Goal: Task Accomplishment & Management: Manage account settings

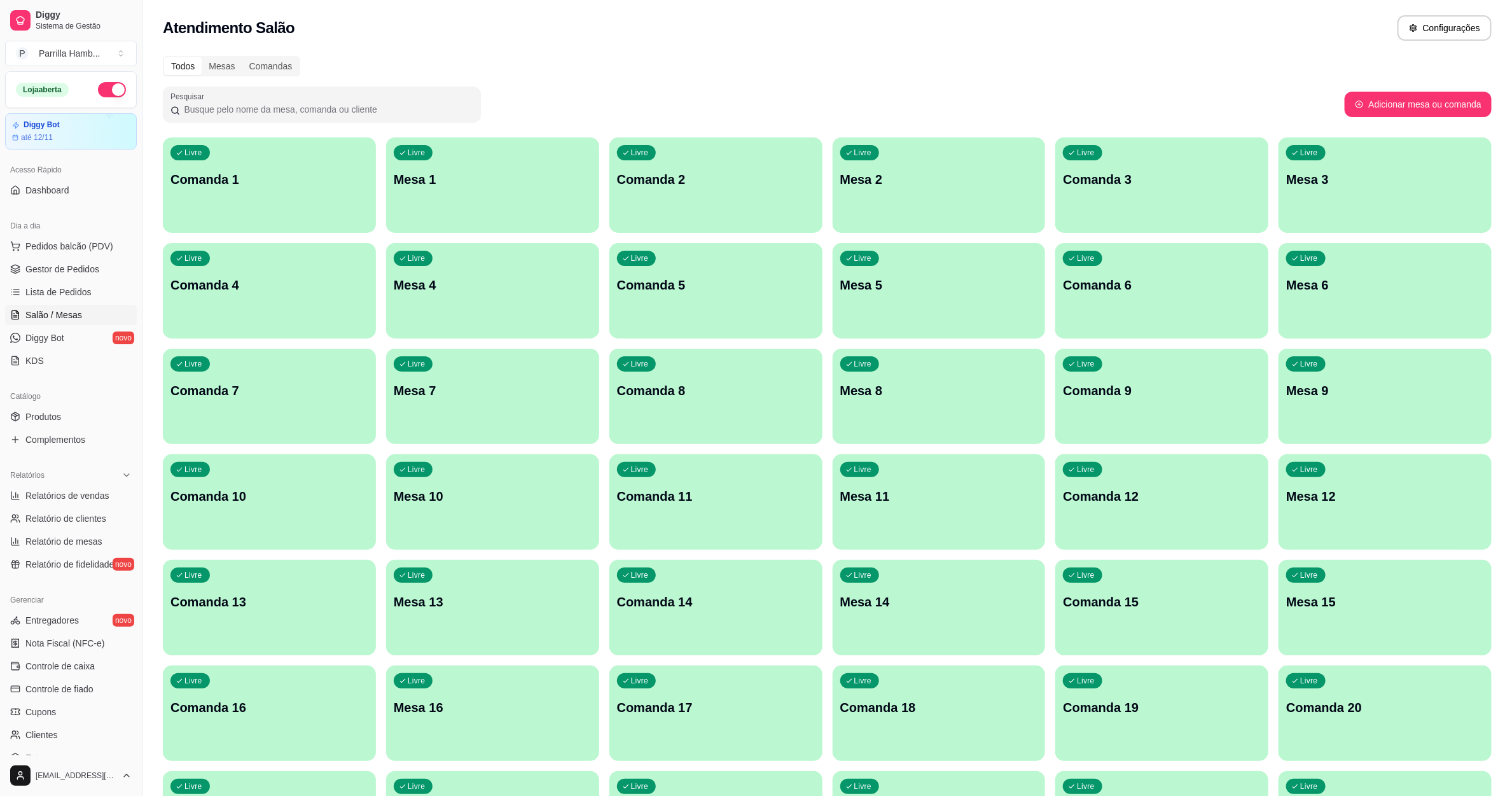
click at [193, 69] on div "Todos" at bounding box center [183, 66] width 37 height 18
click at [164, 57] on input "Todos" at bounding box center [164, 57] width 0 height 0
click at [224, 68] on div "Mesas" at bounding box center [221, 66] width 40 height 18
click at [202, 57] on input "Mesas" at bounding box center [202, 57] width 0 height 0
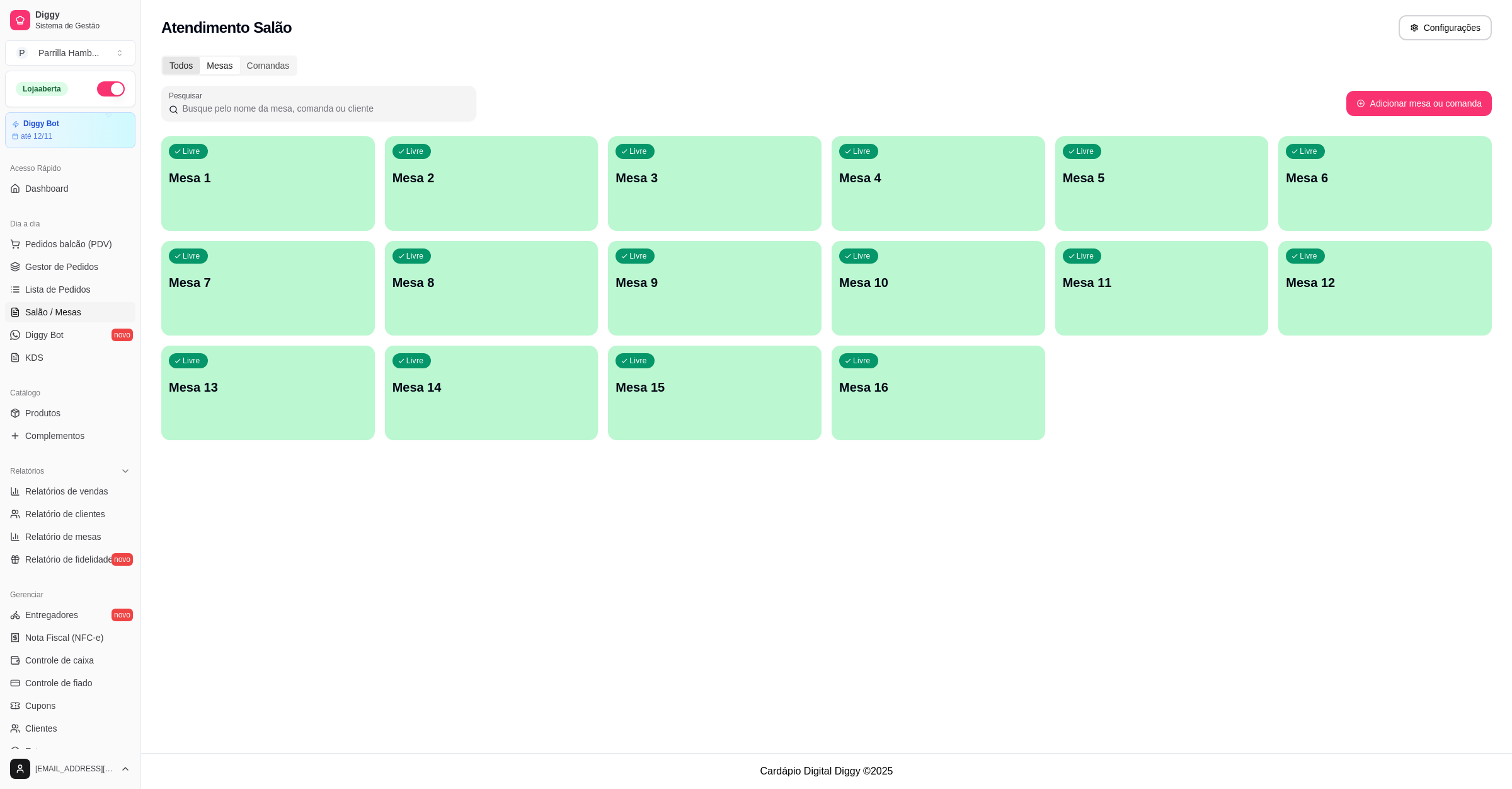
click at [174, 68] on div "Todos" at bounding box center [181, 65] width 37 height 18
click at [162, 57] on input "Todos" at bounding box center [162, 57] width 0 height 0
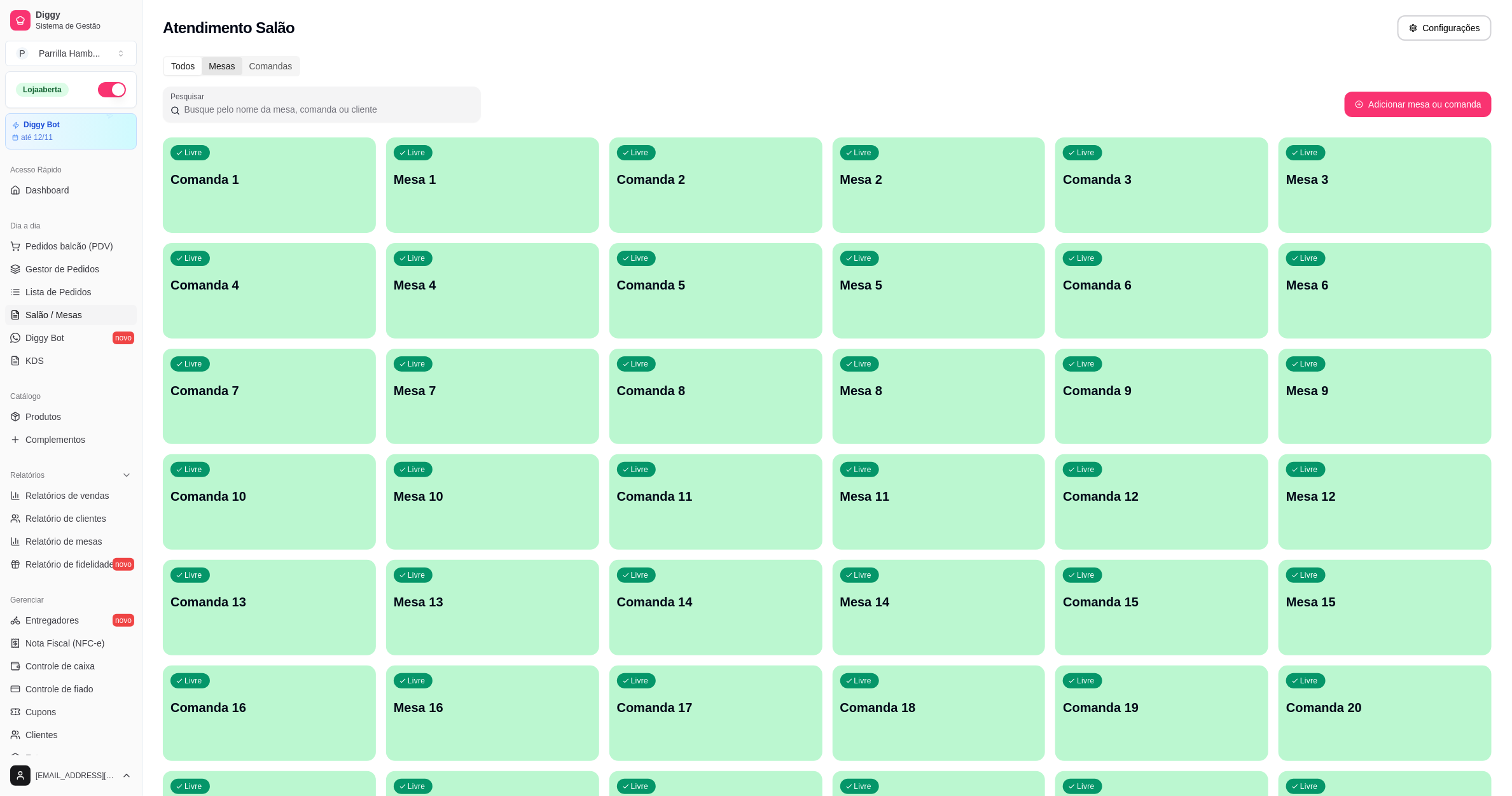
click at [220, 68] on div "Mesas" at bounding box center [221, 66] width 40 height 18
click at [202, 57] on input "Mesas" at bounding box center [202, 57] width 0 height 0
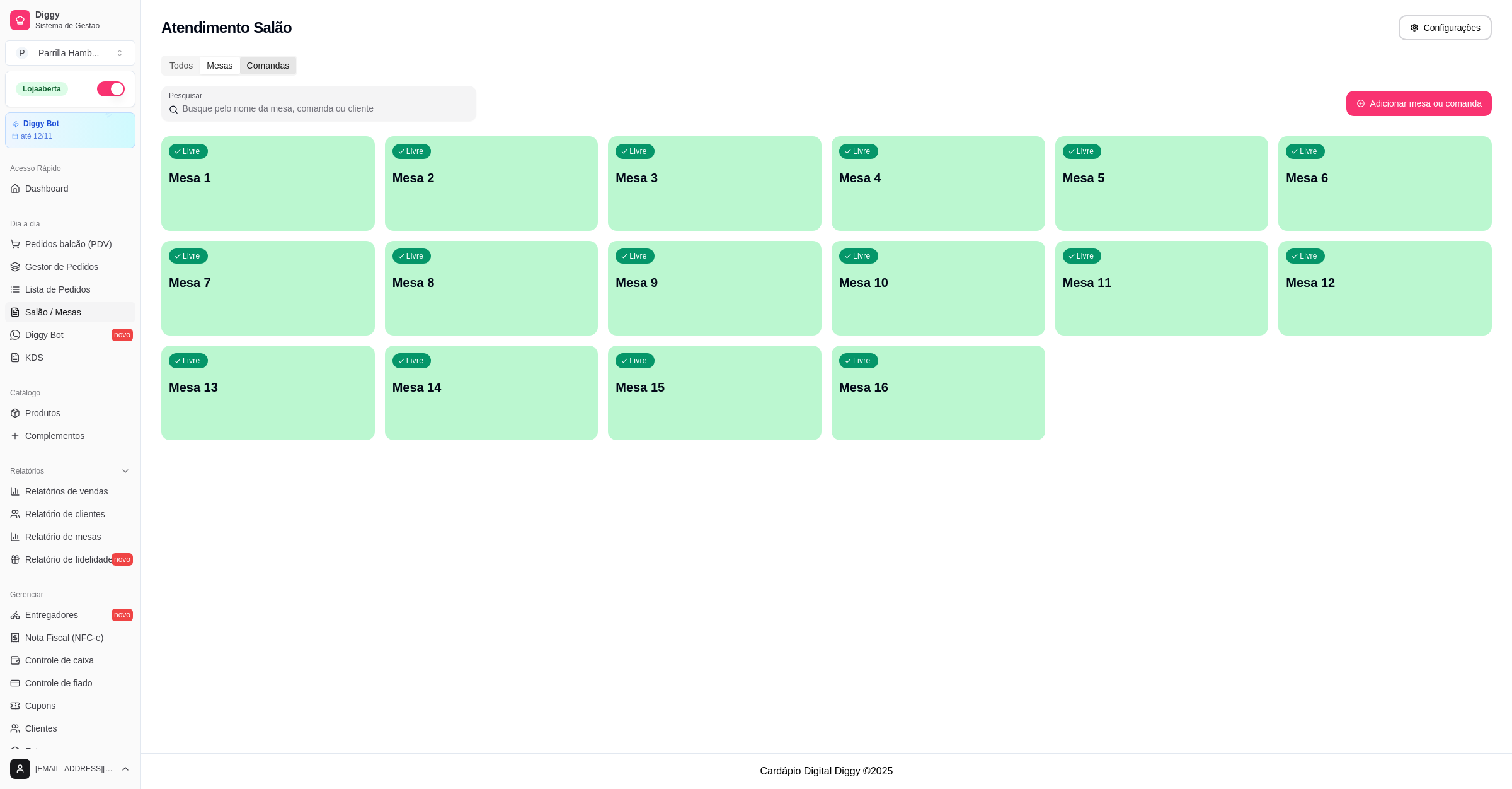
drag, startPoint x: 242, startPoint y: 66, endPoint x: 252, endPoint y: 63, distance: 10.4
click at [242, 64] on div "Comandas" at bounding box center [269, 65] width 57 height 18
click at [240, 57] on input "Comandas" at bounding box center [240, 57] width 0 height 0
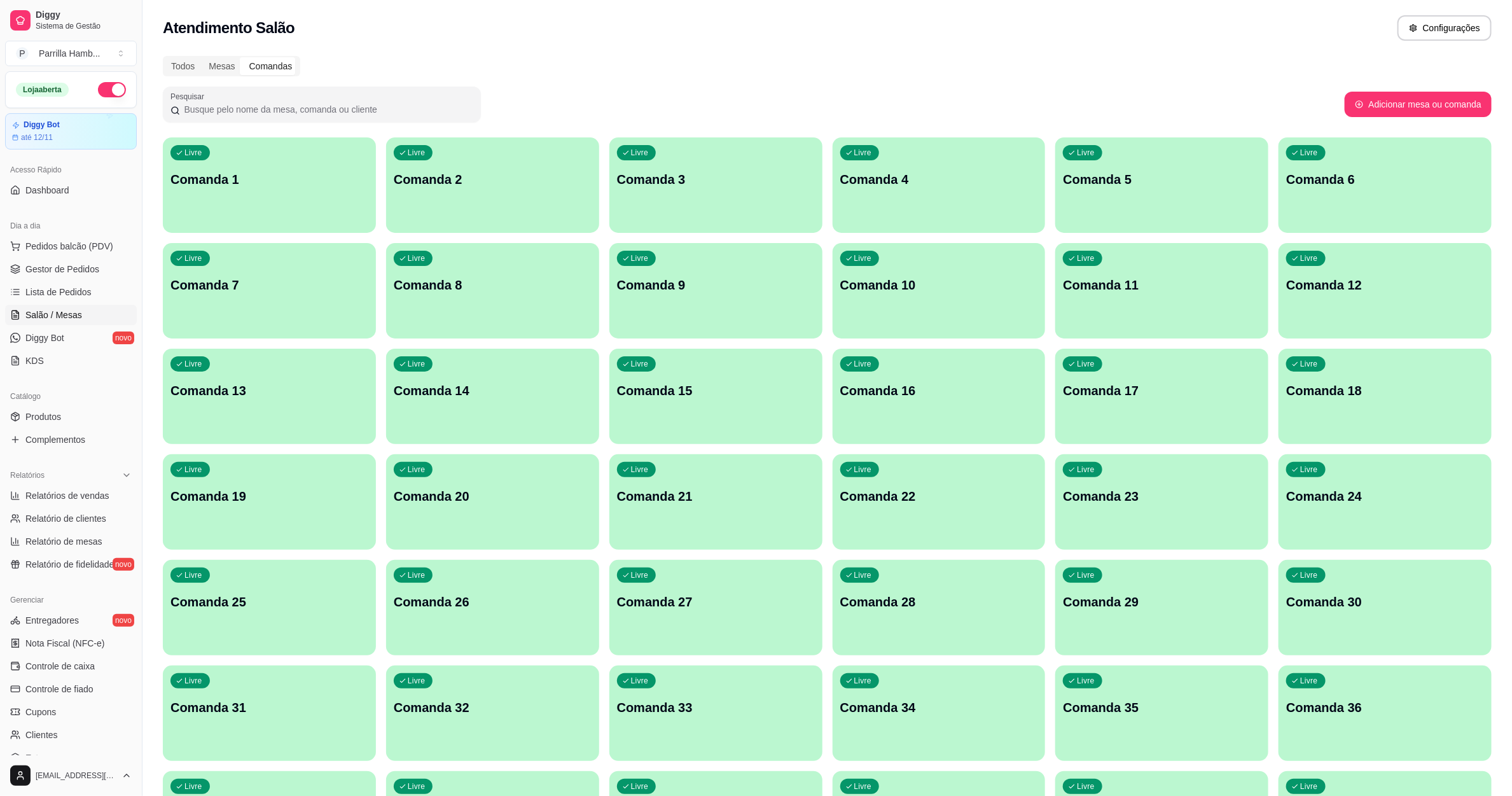
click at [254, 63] on div "Comandas" at bounding box center [271, 66] width 57 height 18
click at [243, 57] on input "Comandas" at bounding box center [243, 57] width 0 height 0
click at [216, 66] on div "Mesas" at bounding box center [221, 66] width 40 height 18
click at [202, 57] on input "Mesas" at bounding box center [202, 57] width 0 height 0
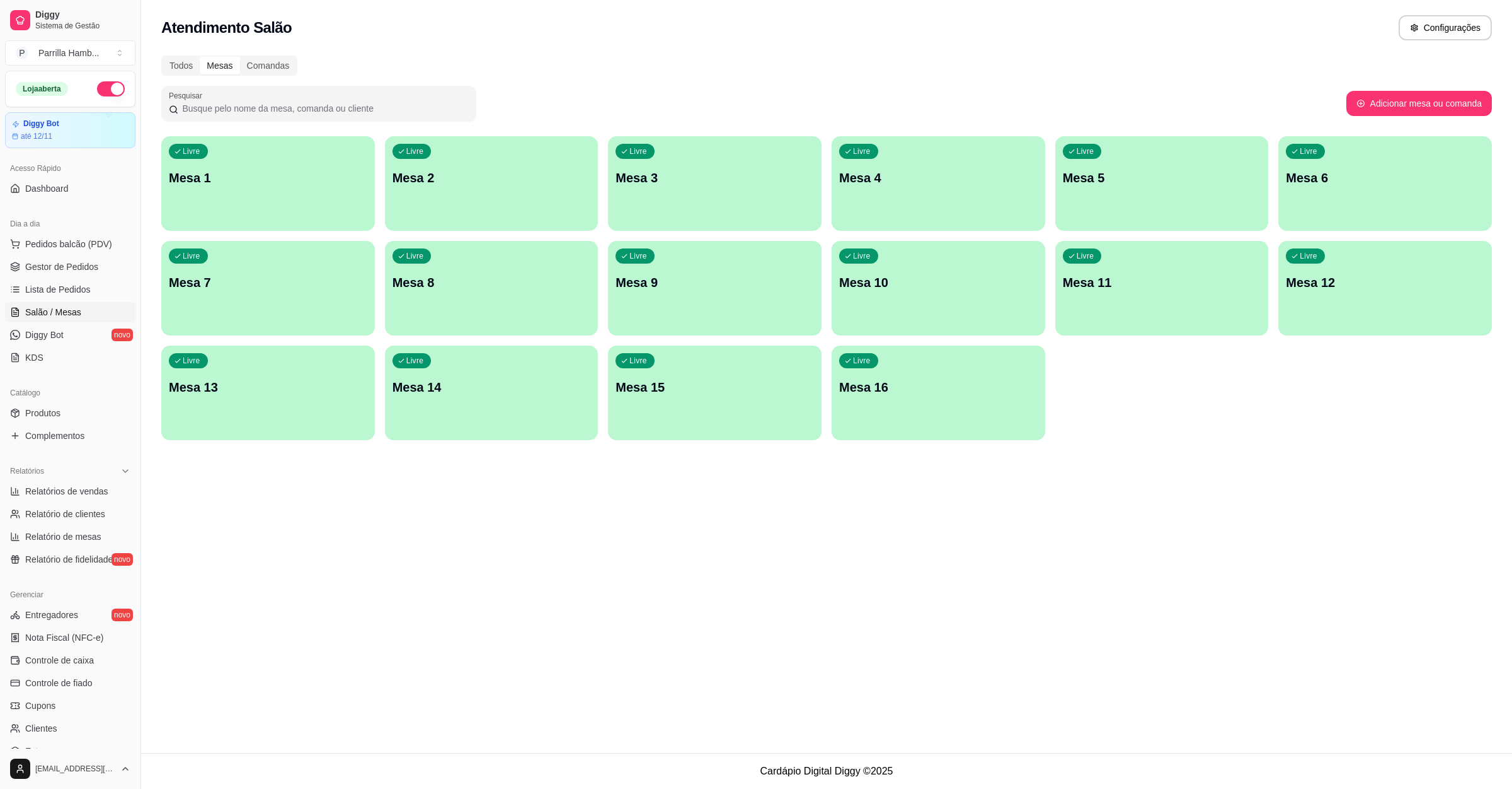
drag, startPoint x: 1268, startPoint y: 571, endPoint x: 1252, endPoint y: 570, distance: 16.0
click at [1268, 571] on div "Atendimento Salão Configurações Todos Mesas Comandas Pesquisar Adicionar mesa o…" at bounding box center [827, 376] width 1371 height 753
click at [269, 66] on div "Comandas" at bounding box center [269, 65] width 57 height 18
click at [240, 57] on input "Comandas" at bounding box center [240, 57] width 0 height 0
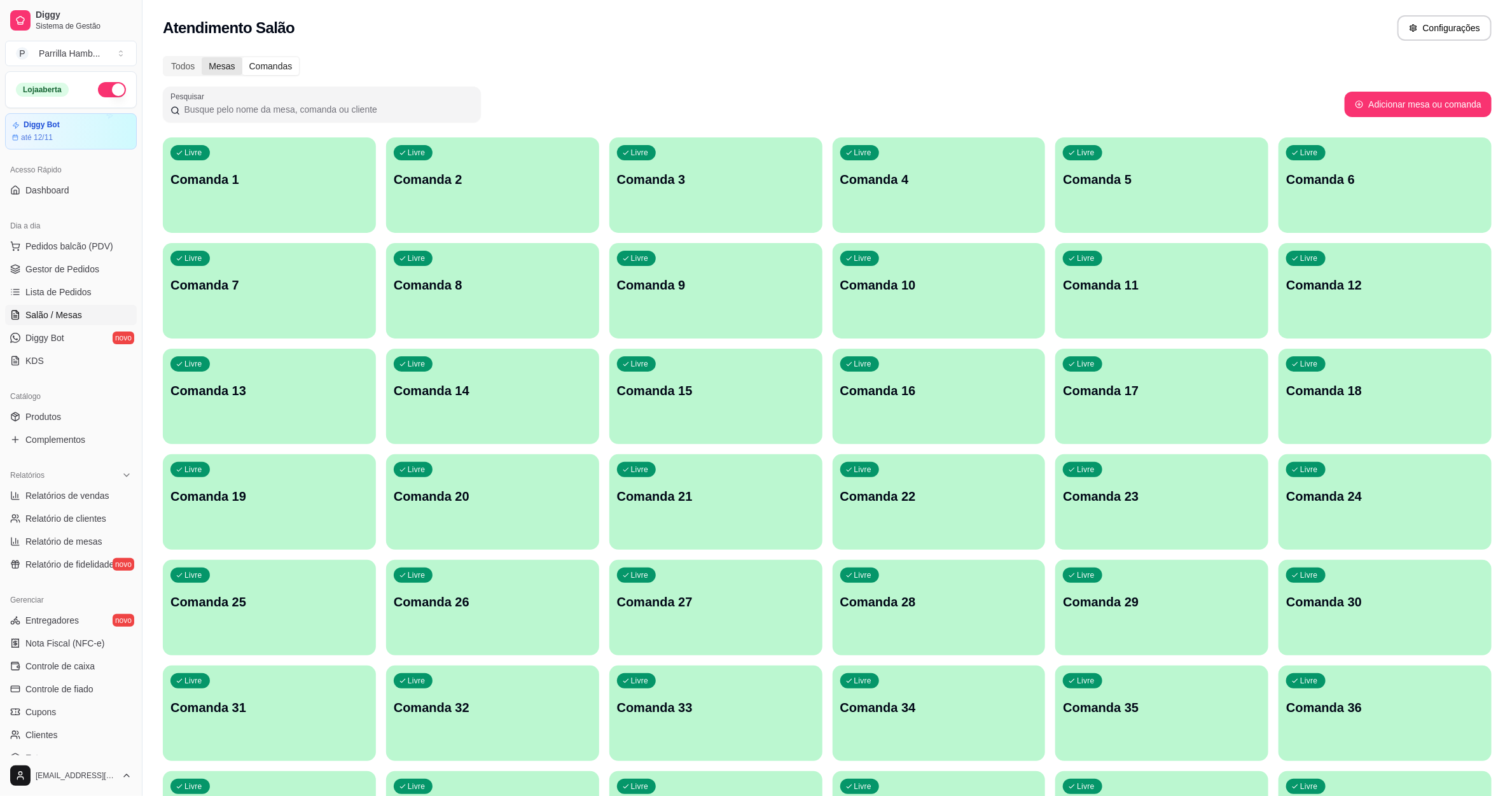
click at [218, 66] on div "Mesas" at bounding box center [221, 66] width 40 height 18
click at [202, 57] on input "Mesas" at bounding box center [202, 57] width 0 height 0
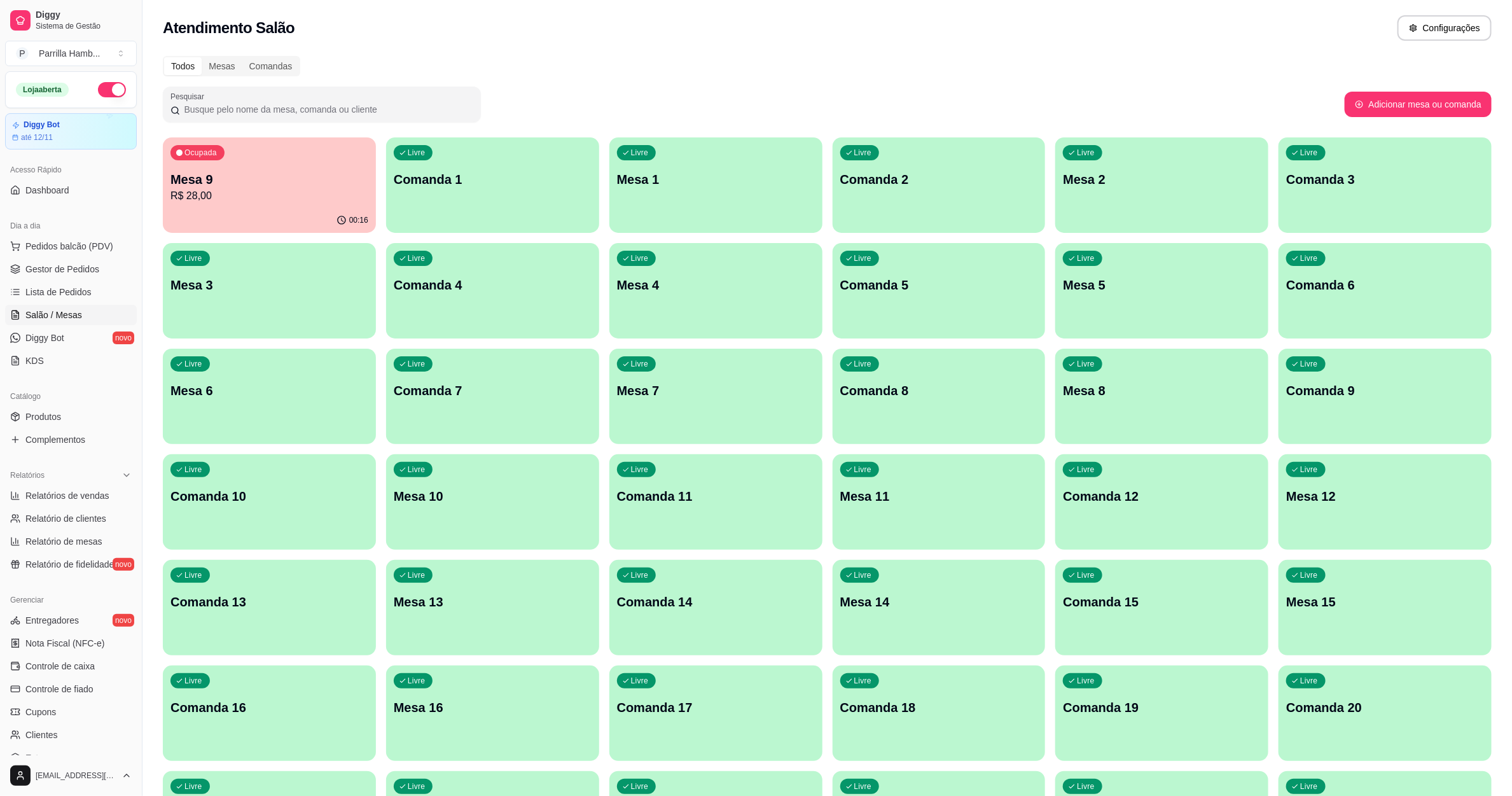
click at [338, 197] on p "R$ 28,00" at bounding box center [270, 196] width 198 height 15
click at [222, 67] on div "Mesas" at bounding box center [221, 66] width 40 height 18
click at [202, 57] on input "Mesas" at bounding box center [202, 57] width 0 height 0
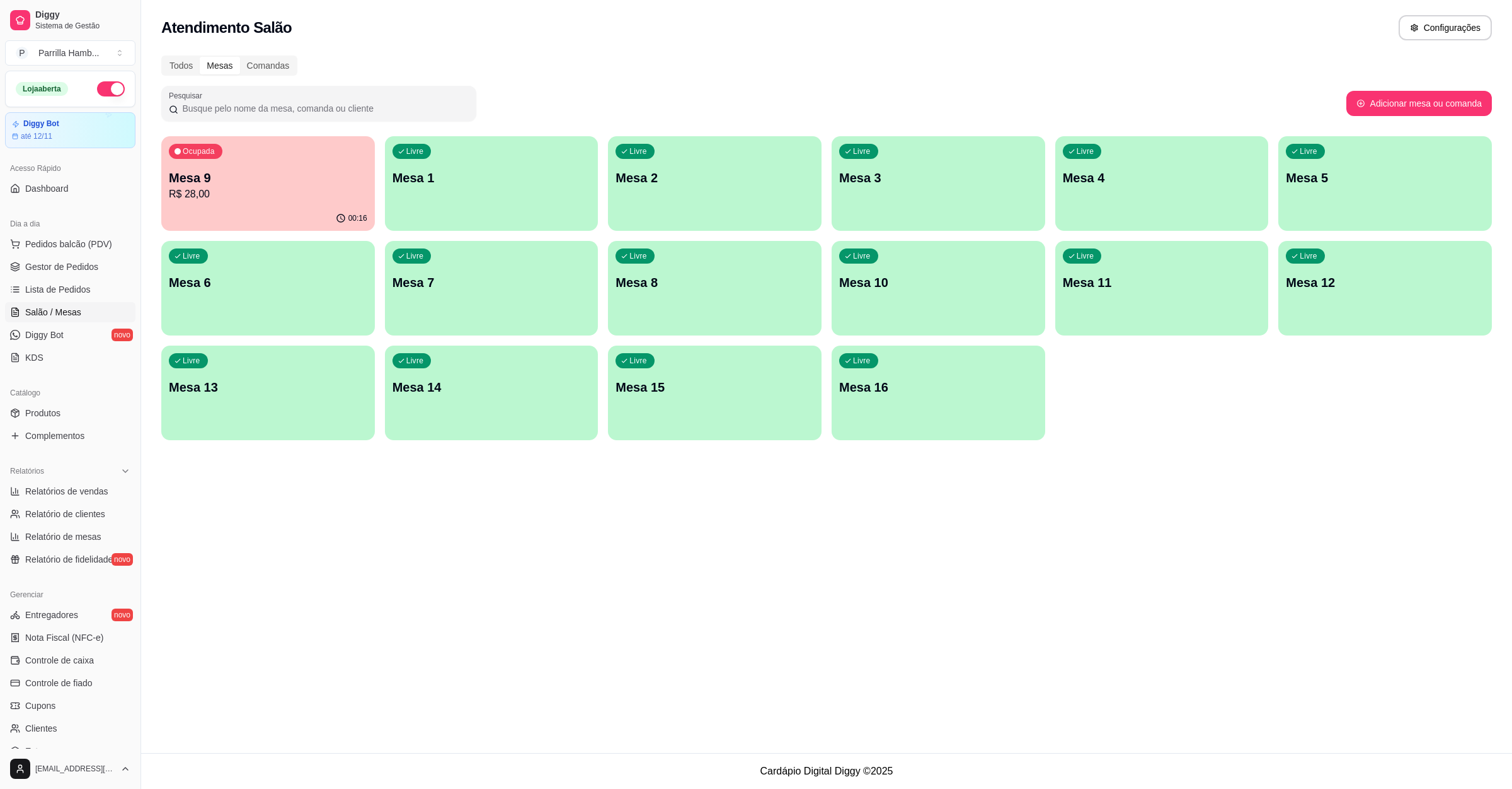
click at [683, 289] on p "Mesa 8" at bounding box center [714, 282] width 198 height 18
click at [486, 297] on div "Livre Mesa 7" at bounding box center [491, 281] width 213 height 80
click at [183, 291] on div "Livre Mesa 6" at bounding box center [267, 281] width 207 height 77
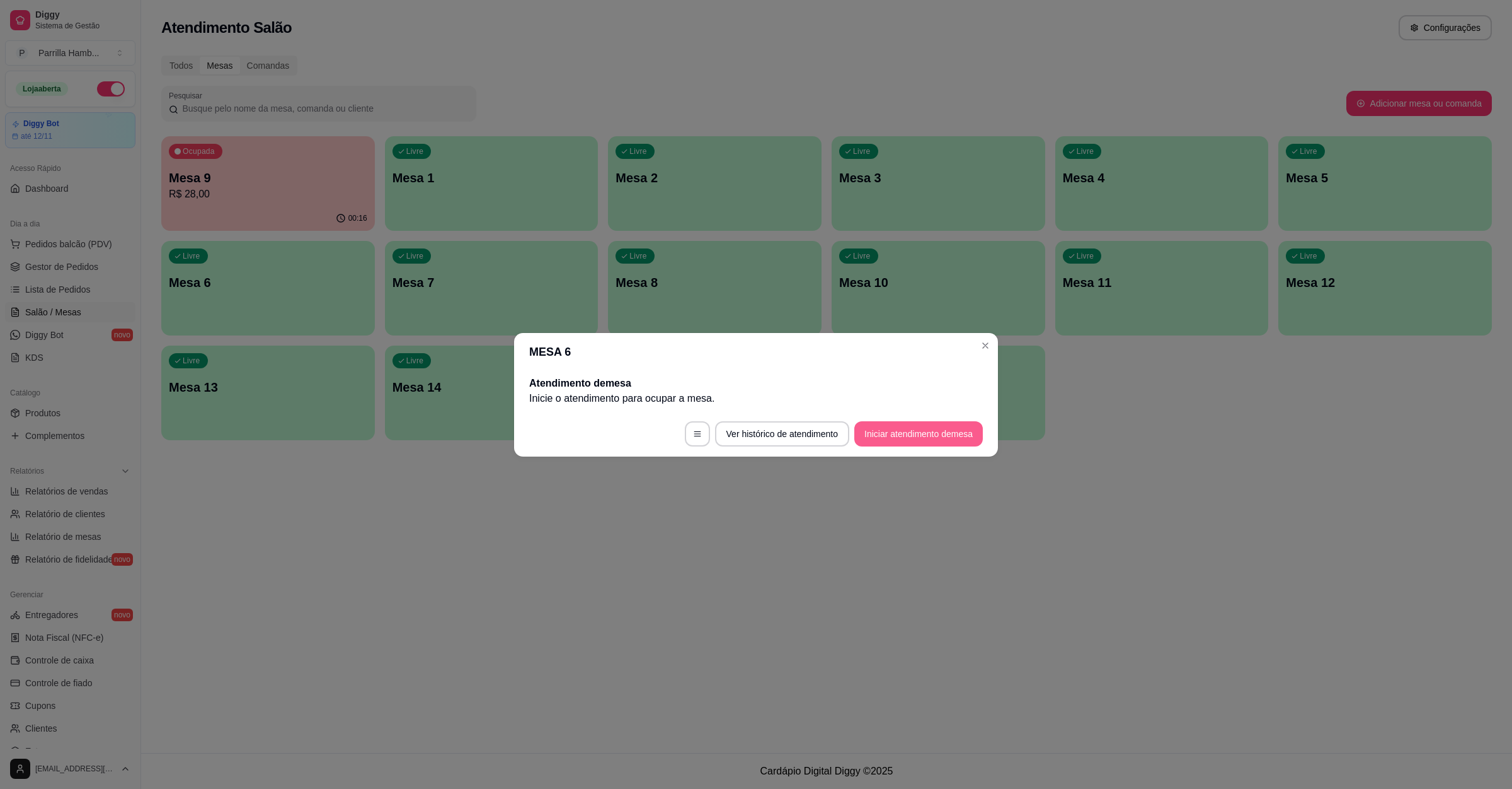
click at [906, 428] on button "Iniciar atendimento de mesa" at bounding box center [919, 434] width 129 height 25
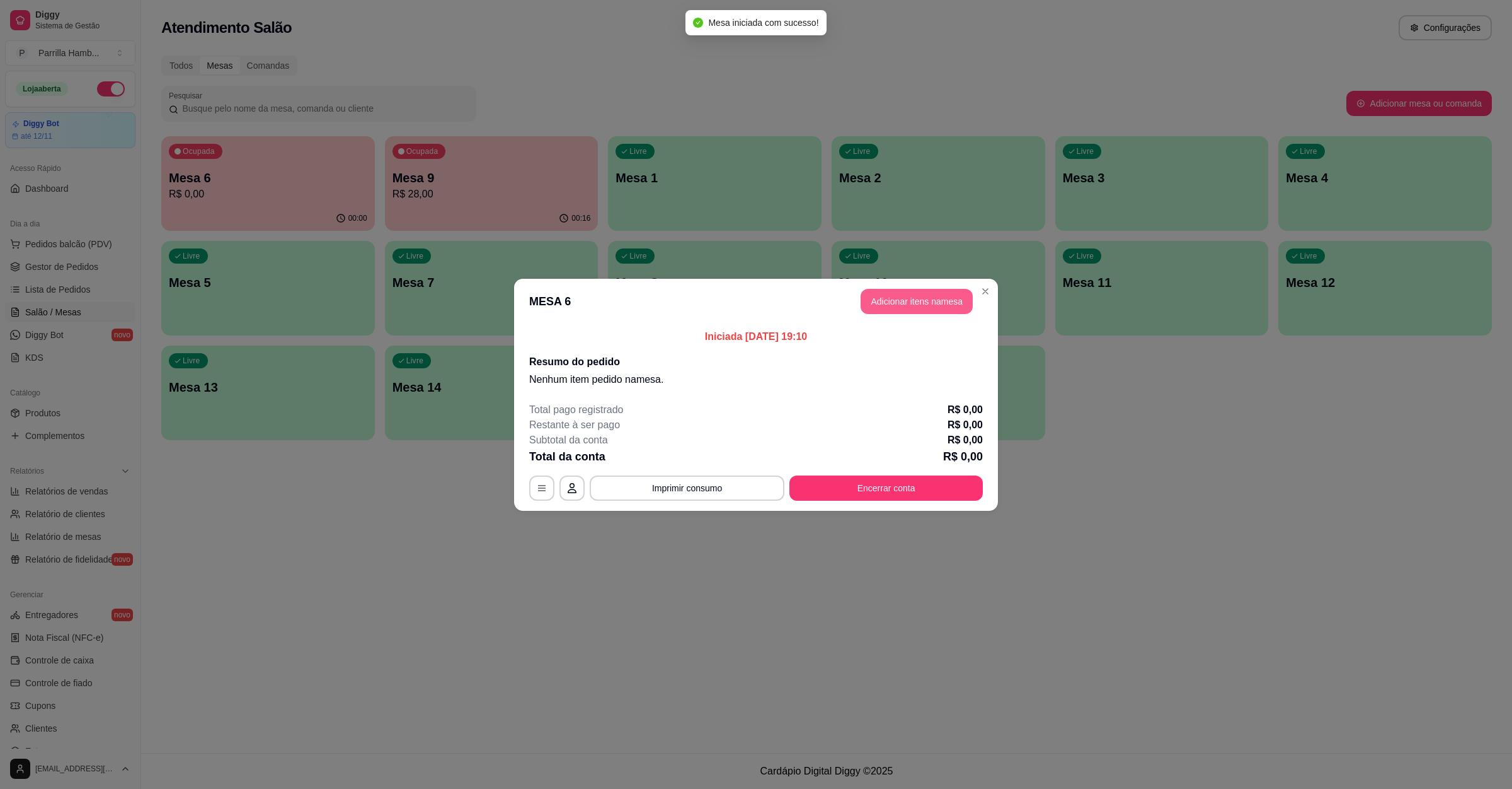
click at [960, 301] on button "Adicionar itens na mesa" at bounding box center [917, 302] width 112 height 25
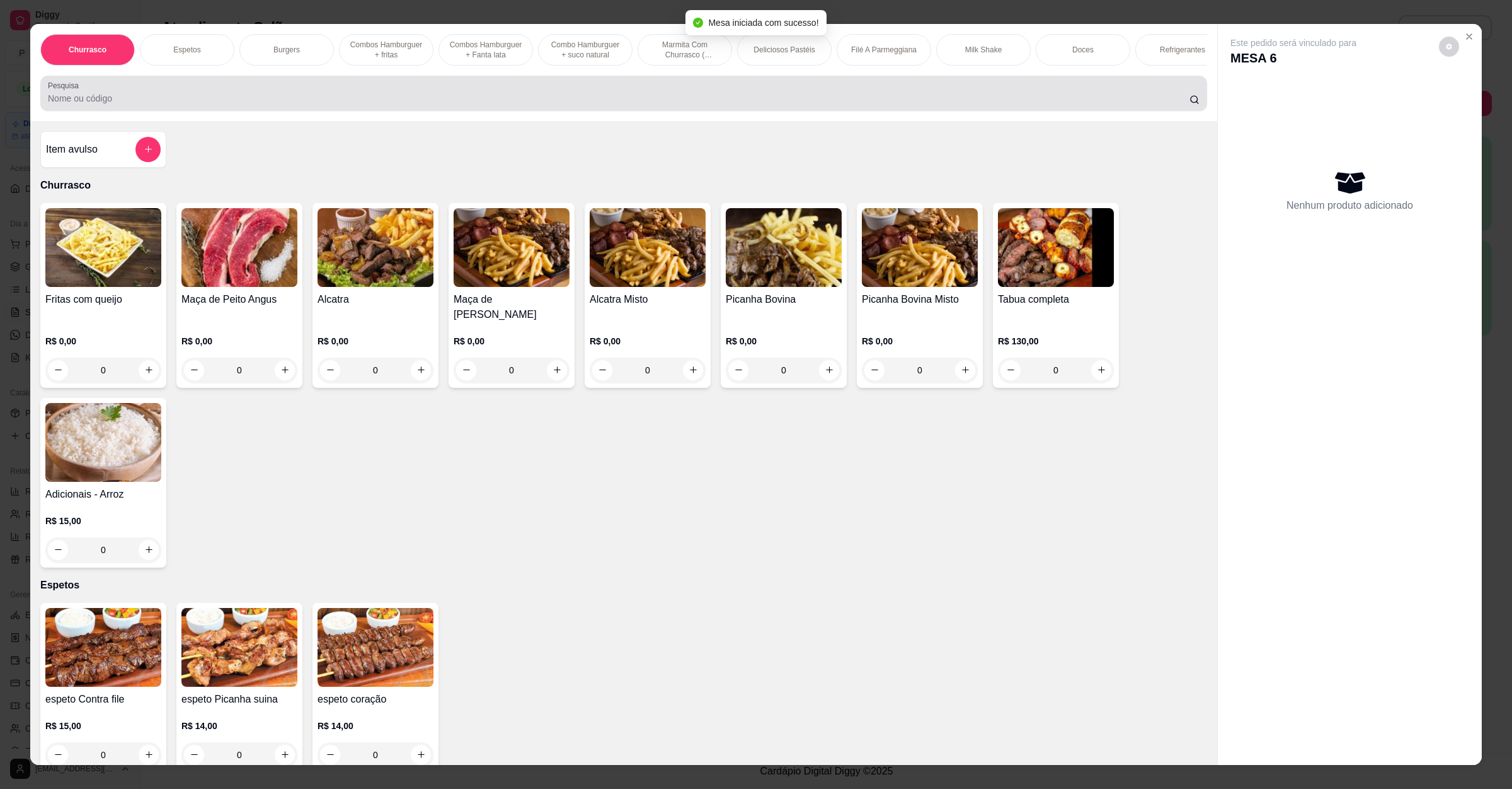
click at [350, 105] on input "Pesquisa" at bounding box center [619, 98] width 1142 height 13
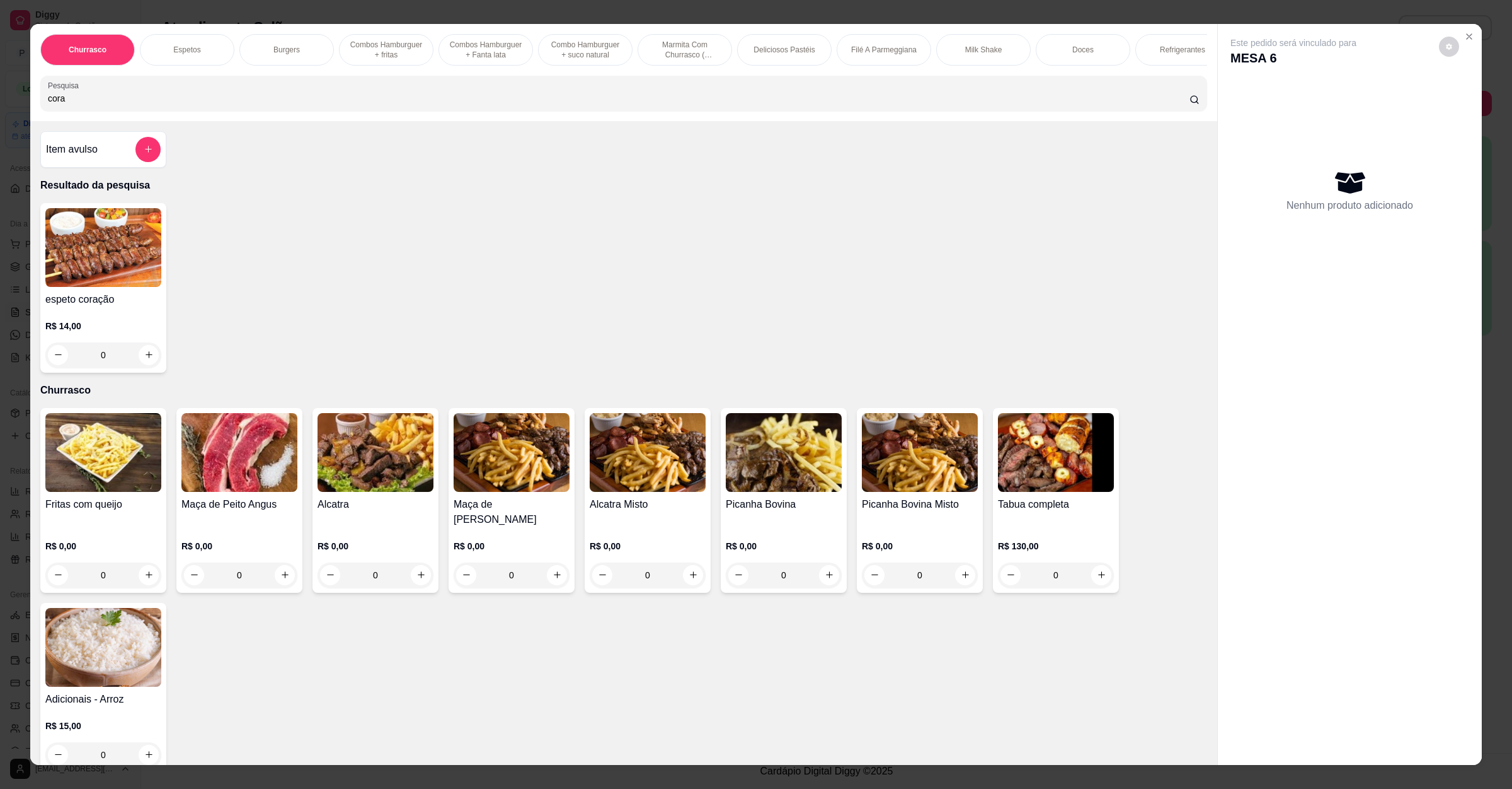
type input "cora"
click at [89, 307] on h4 "espeto coração" at bounding box center [103, 299] width 116 height 15
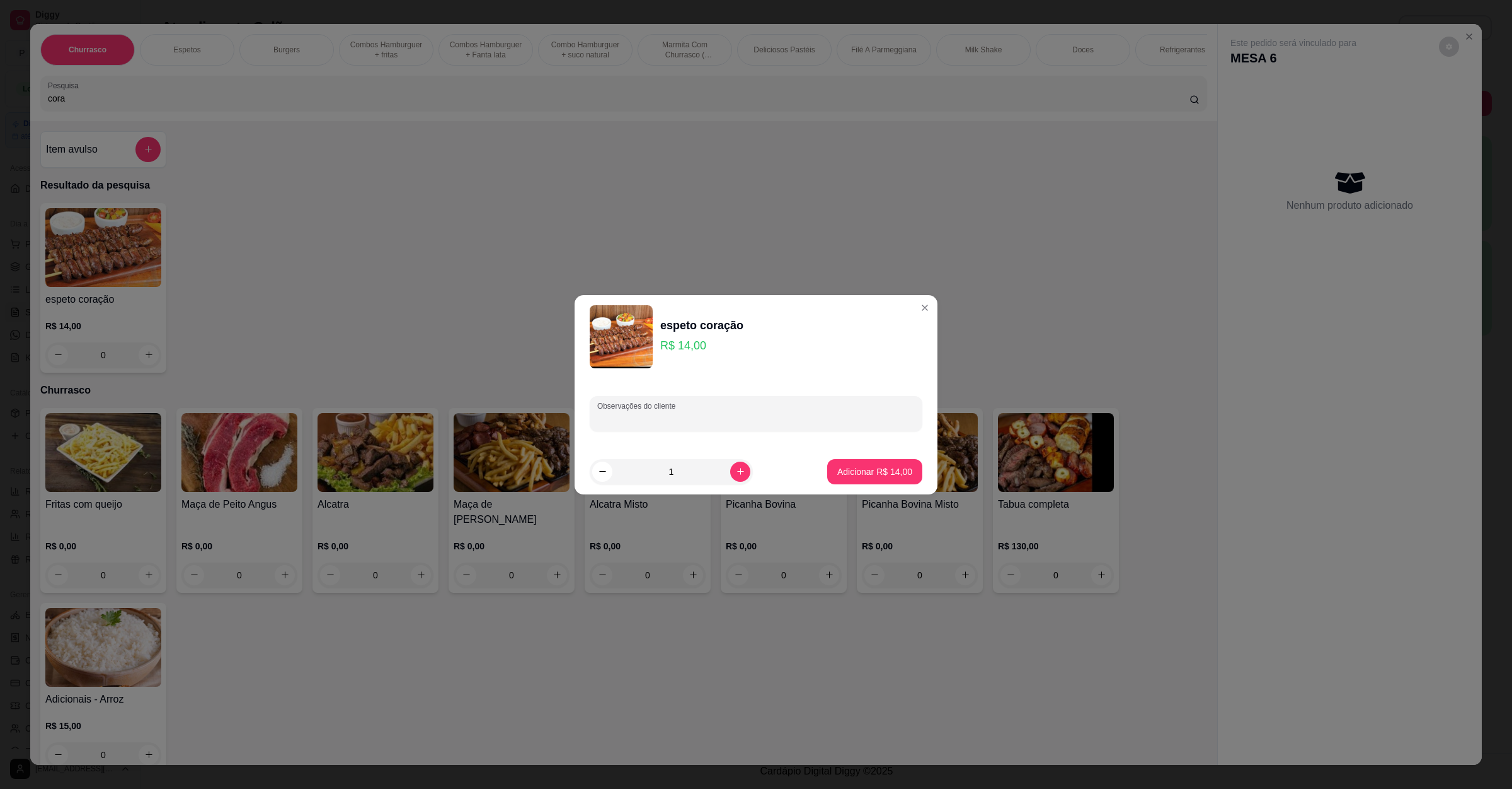
click at [770, 416] on input "Observações do cliente" at bounding box center [755, 418] width 317 height 13
type input "sem adds e fora do espeto"
click at [840, 478] on button "Adicionar R$ 14,00" at bounding box center [875, 472] width 95 height 25
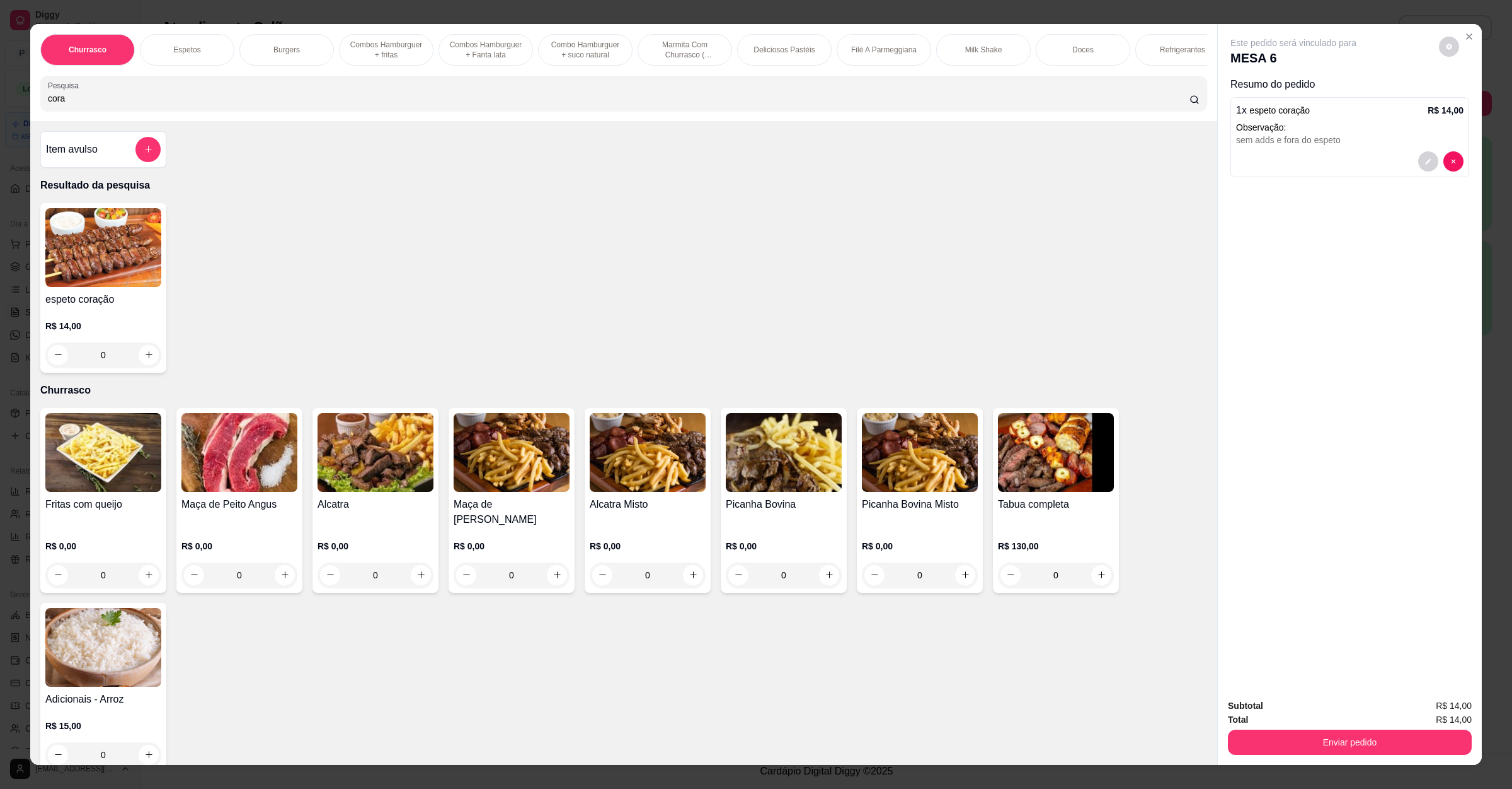
drag, startPoint x: 95, startPoint y: 116, endPoint x: 0, endPoint y: 121, distance: 95.1
click at [0, 121] on div "Churrasco Espetos Burgers Combos Hamburguer + fritas Combos Hamburguer + Fanta …" at bounding box center [756, 394] width 1512 height 789
click at [1427, 168] on button "decrease-product-quantity" at bounding box center [1428, 162] width 20 height 20
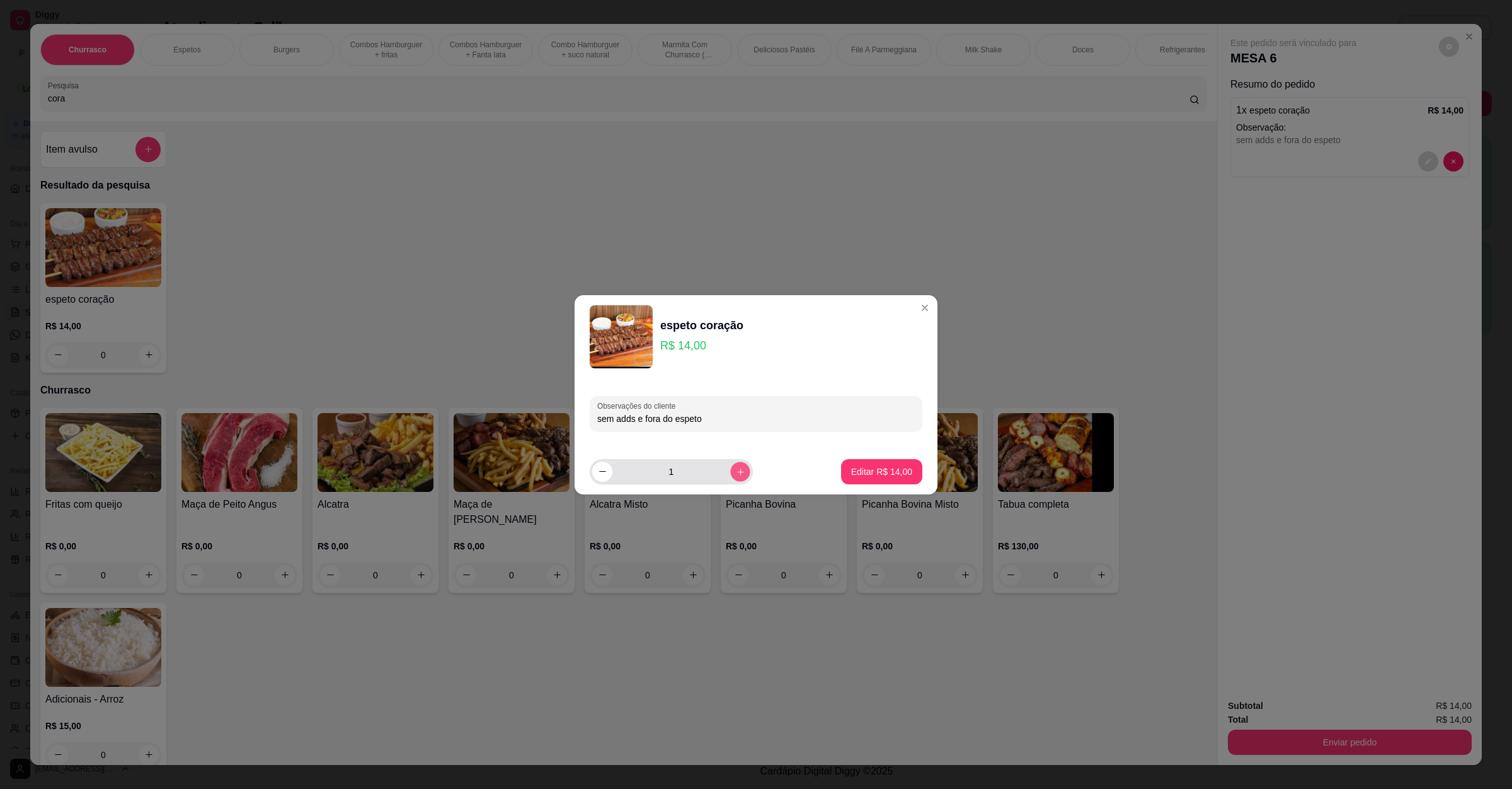
click at [730, 471] on button "increase-product-quantity" at bounding box center [739, 471] width 19 height 19
type input "2"
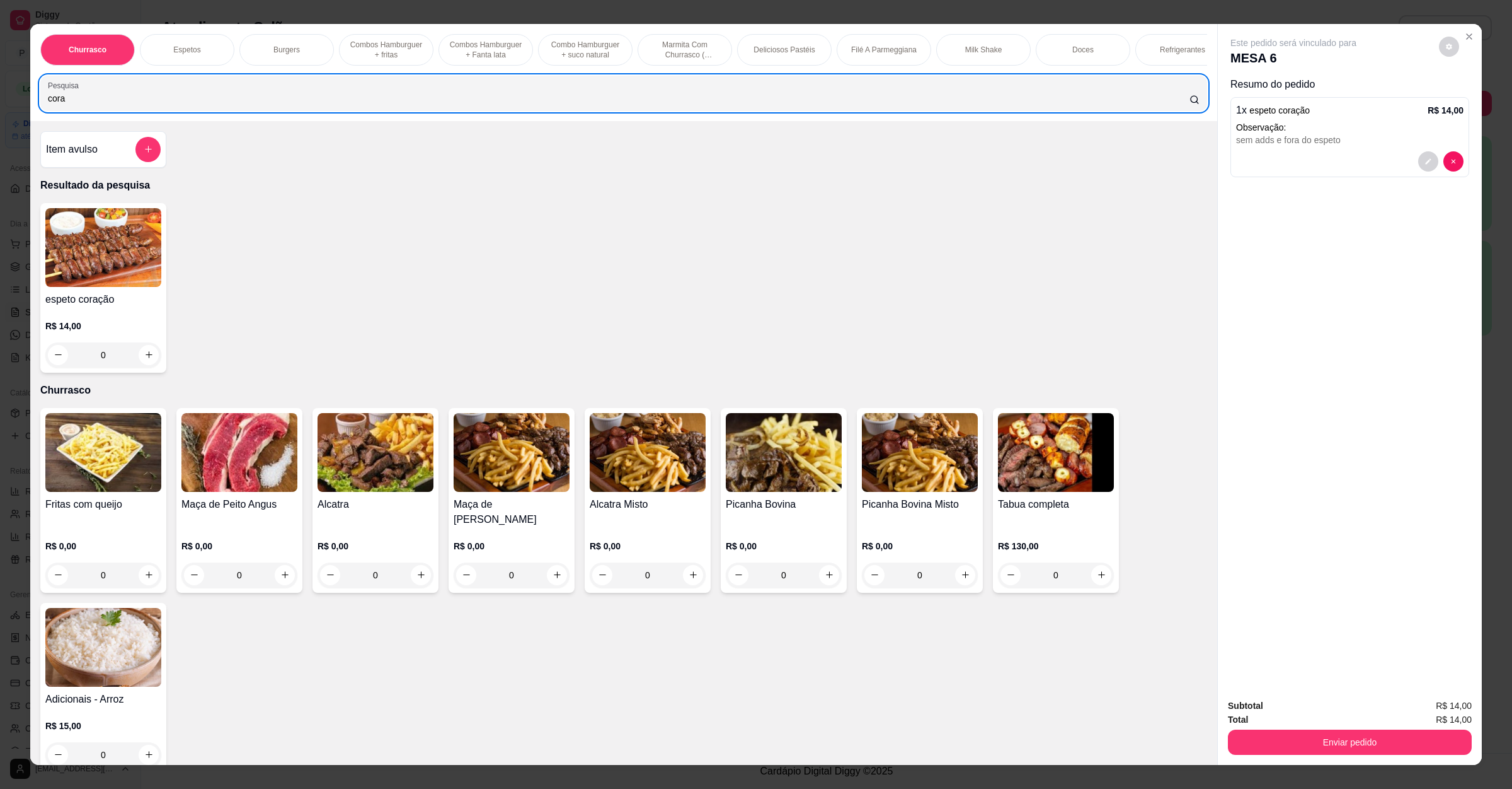
drag, startPoint x: 85, startPoint y: 123, endPoint x: 0, endPoint y: 101, distance: 87.8
click at [0, 101] on div "Churrasco Espetos Burgers Combos Hamburguer + fritas Combos Hamburguer + Fanta …" at bounding box center [756, 394] width 1512 height 789
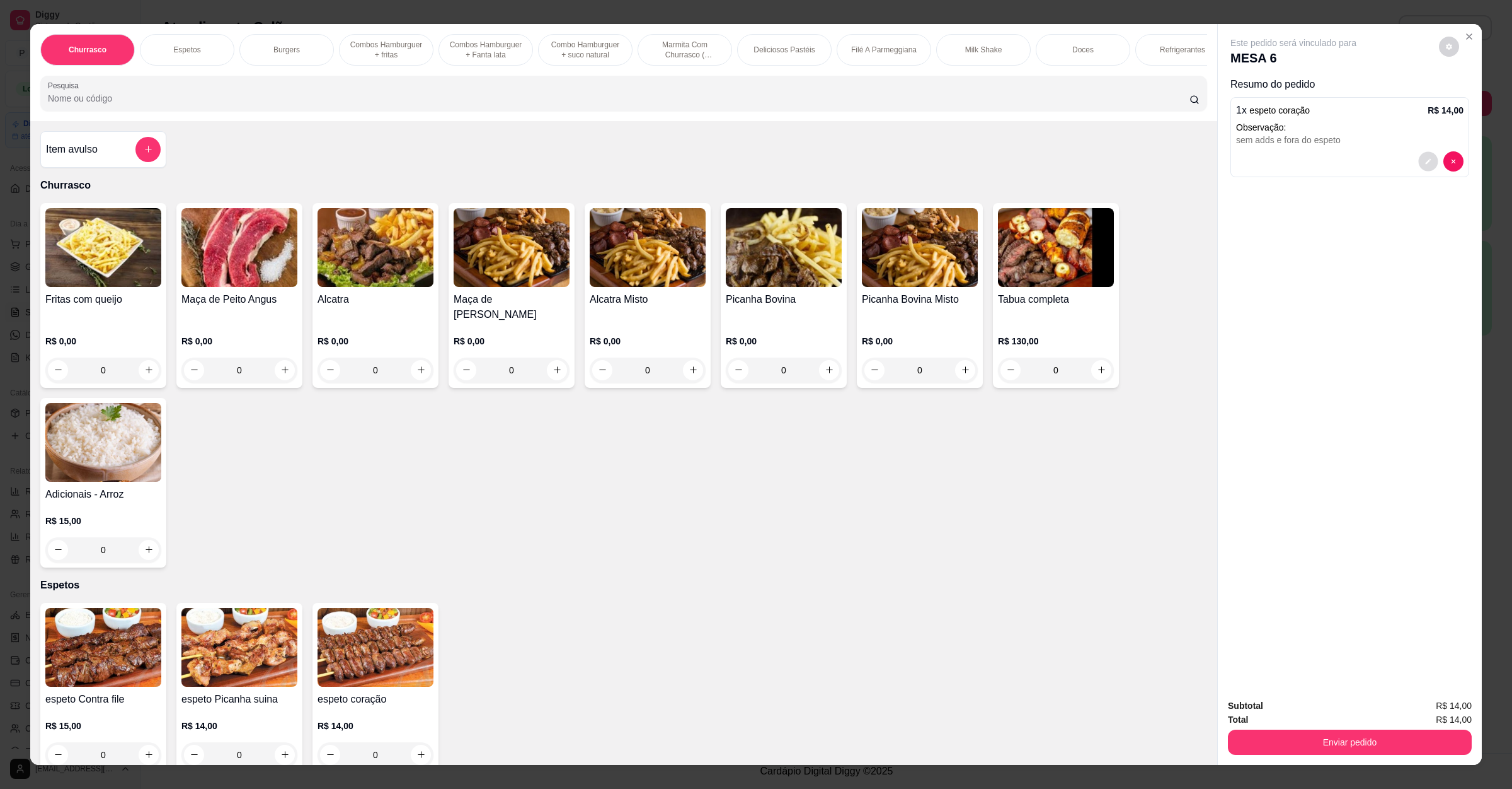
click at [1422, 152] on button "decrease-product-quantity" at bounding box center [1427, 161] width 19 height 19
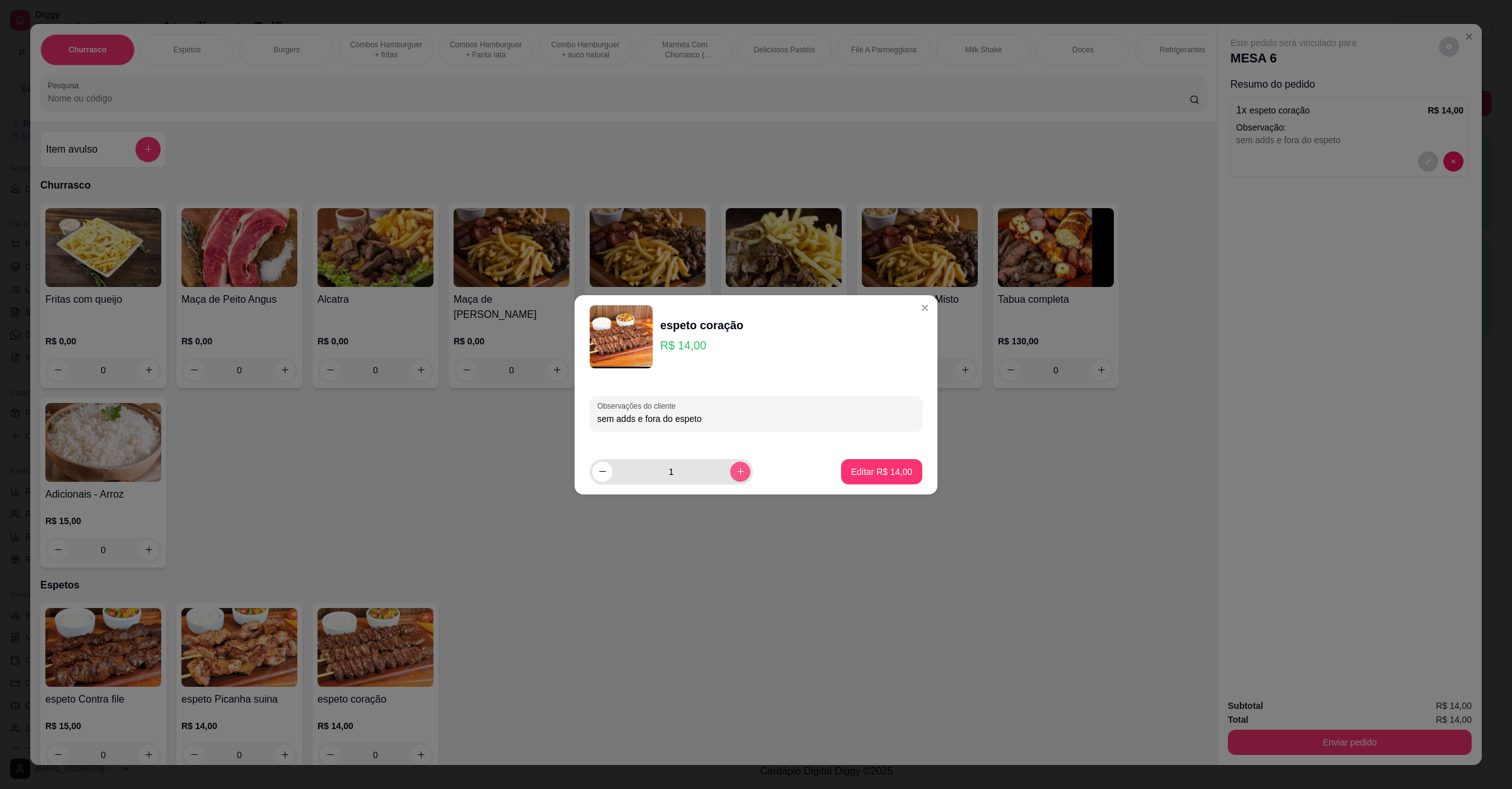
click at [736, 472] on icon "increase-product-quantity" at bounding box center [740, 471] width 9 height 9
type input "2"
click at [852, 475] on p "Editar R$ 28,00" at bounding box center [882, 471] width 59 height 12
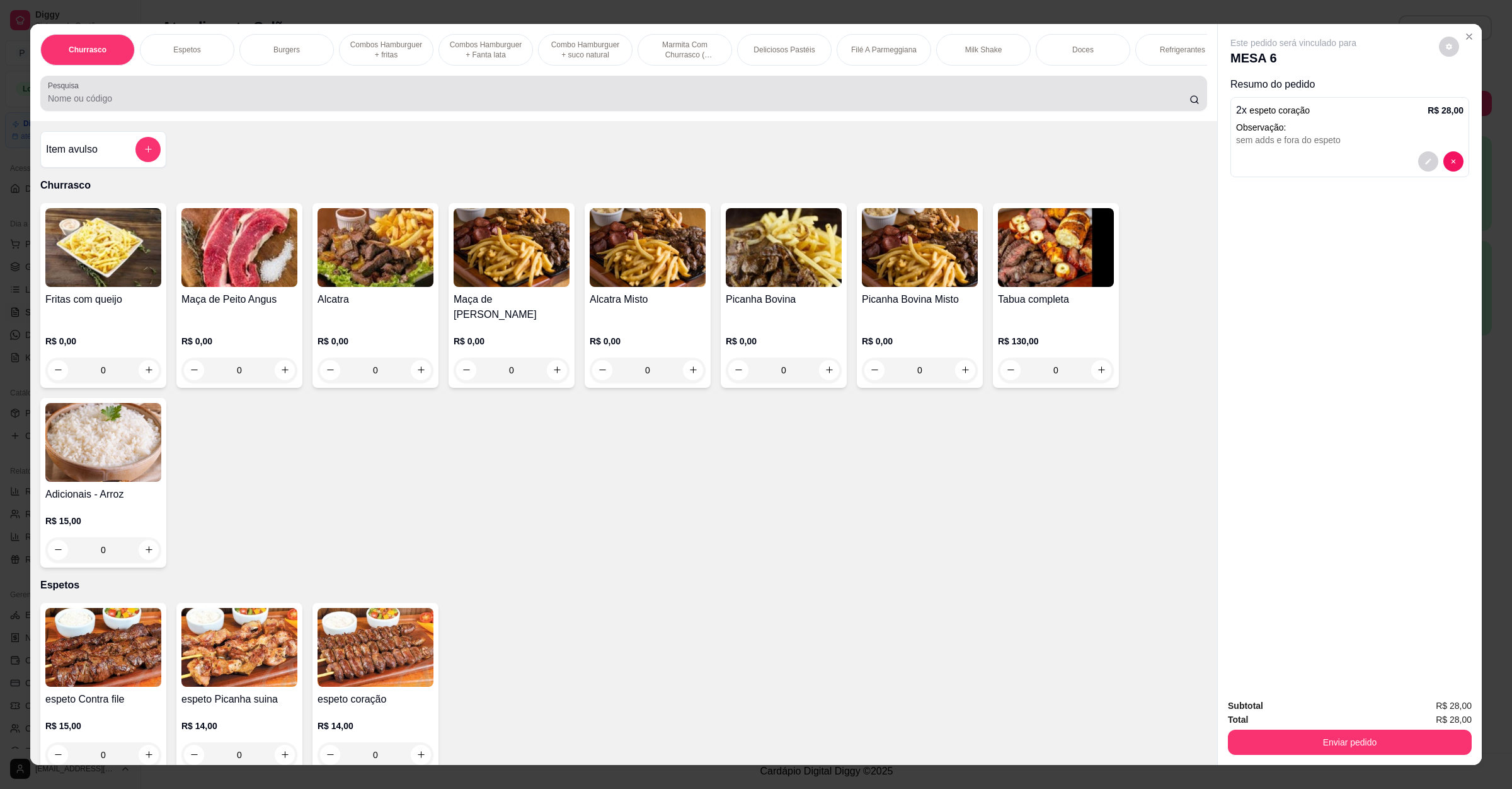
click at [131, 90] on div "Pesquisa" at bounding box center [624, 93] width 1167 height 35
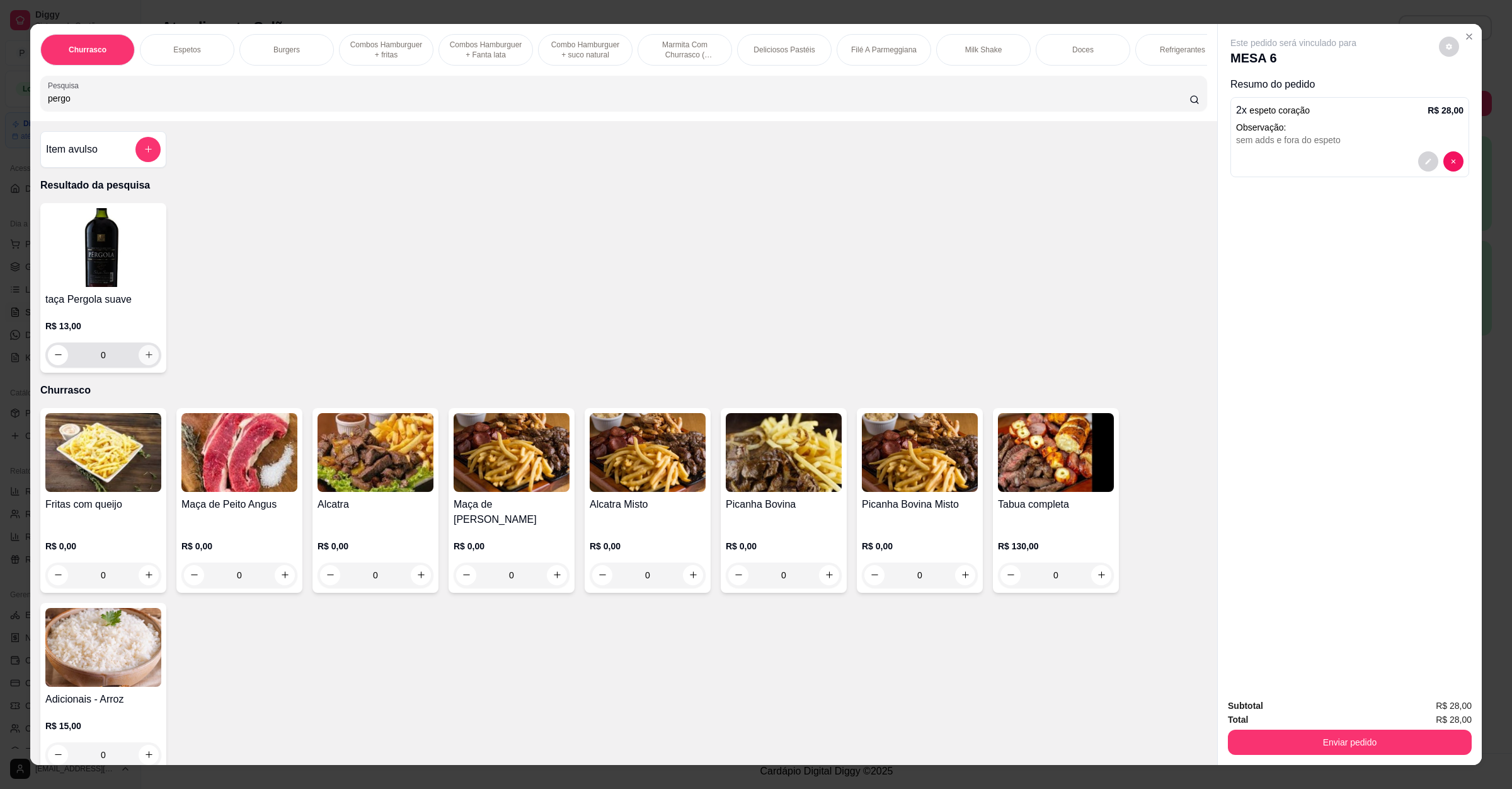
type input "pergo"
click at [144, 362] on button "increase-product-quantity" at bounding box center [149, 355] width 20 height 20
type input "1"
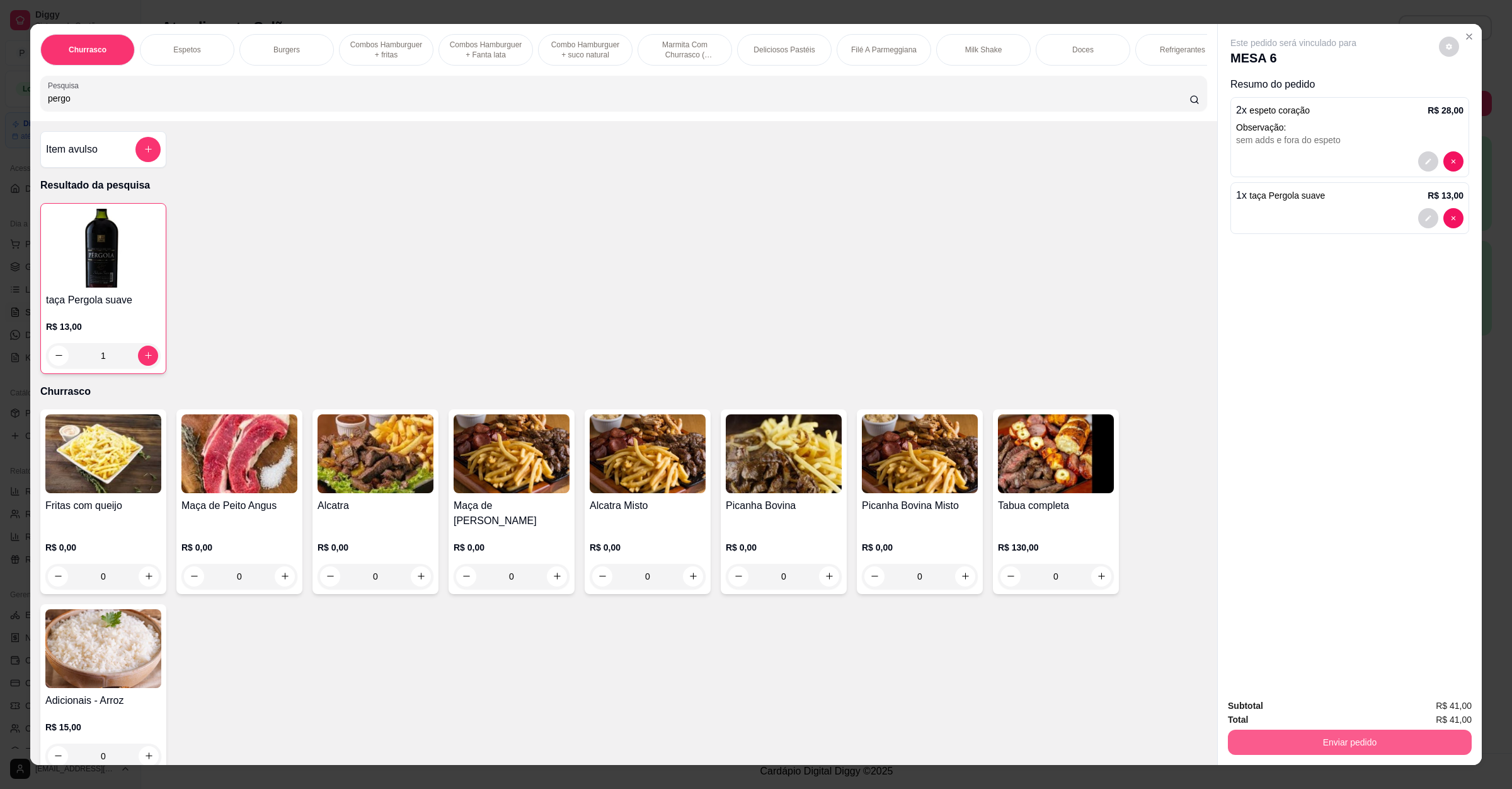
click at [1346, 740] on button "Enviar pedido" at bounding box center [1350, 742] width 244 height 25
click at [1459, 704] on button "Enviar pedido" at bounding box center [1437, 711] width 71 height 24
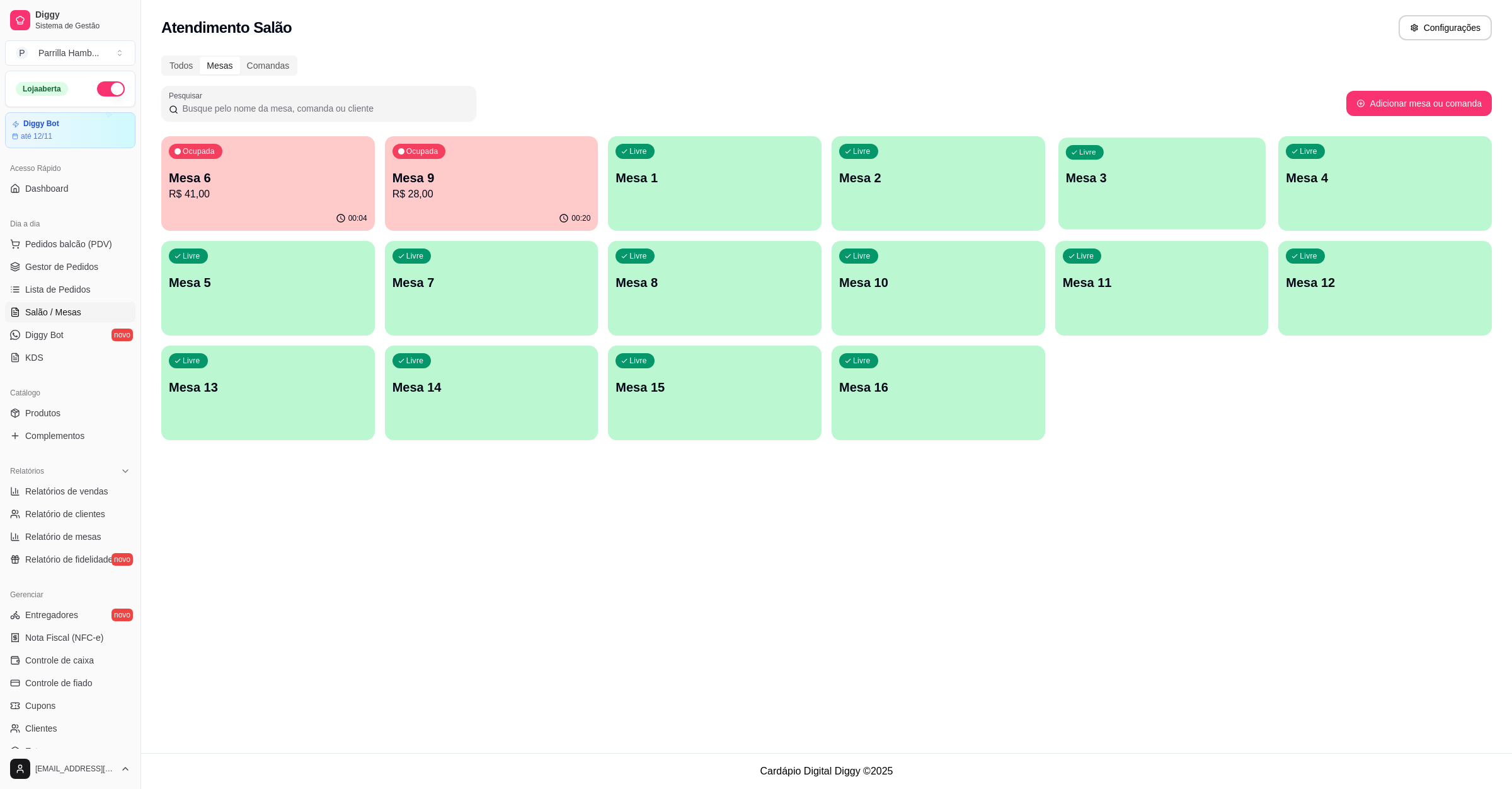
click at [1125, 198] on div "Livre Mesa 3" at bounding box center [1162, 176] width 208 height 77
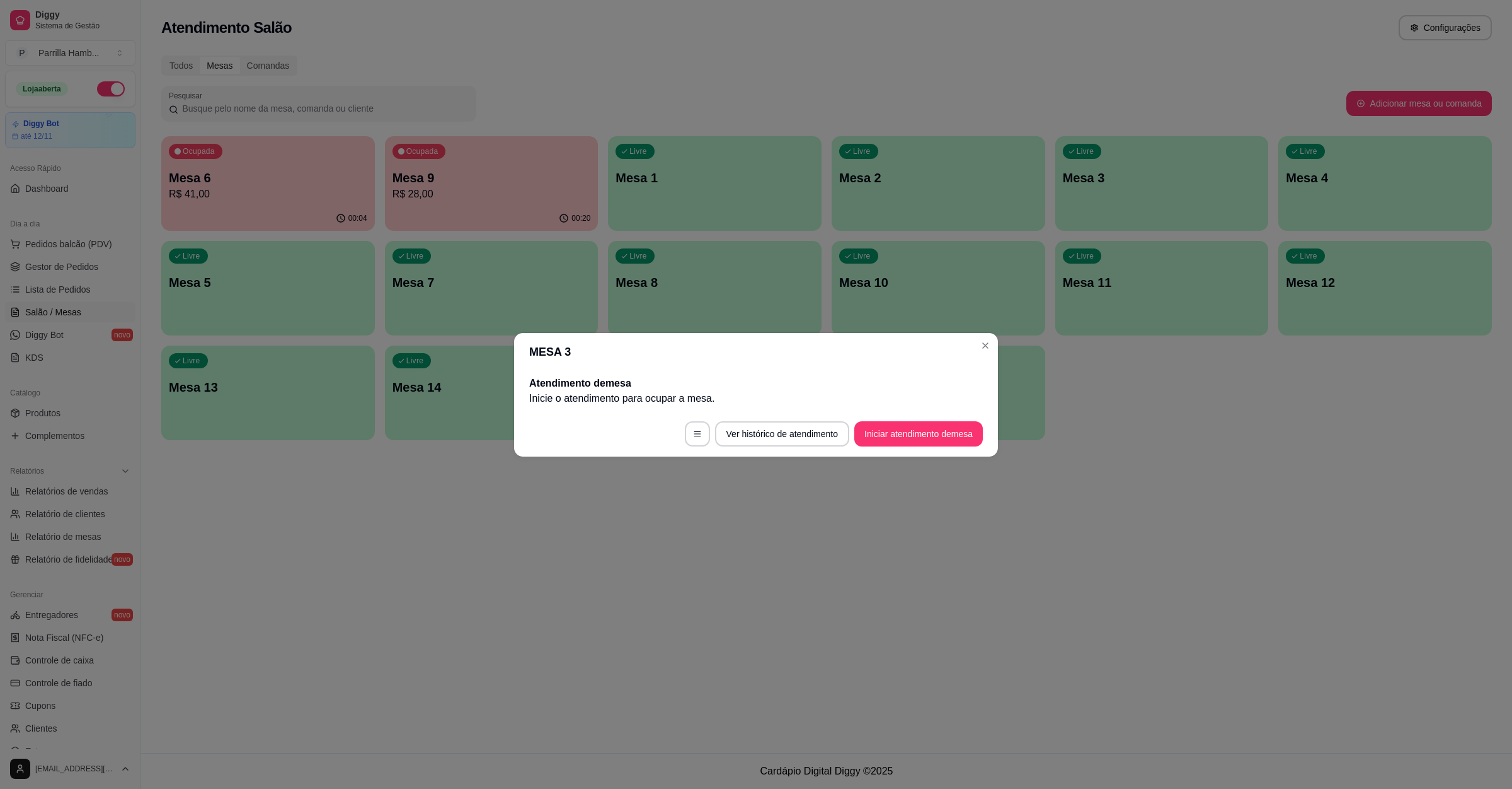
click at [915, 434] on button "Iniciar atendimento de mesa" at bounding box center [919, 434] width 129 height 25
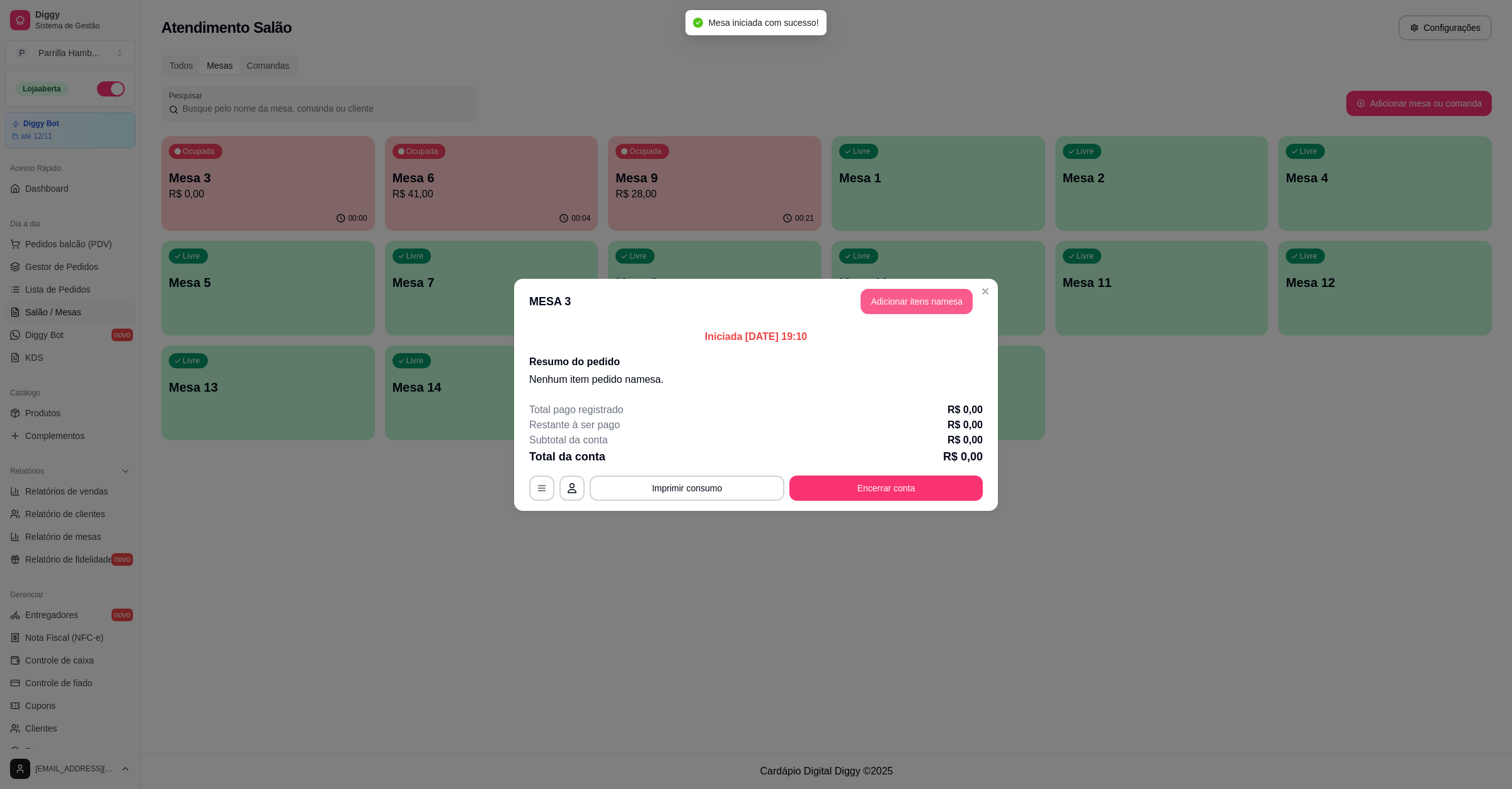
click at [925, 289] on button "Adicionar itens na mesa" at bounding box center [917, 302] width 112 height 25
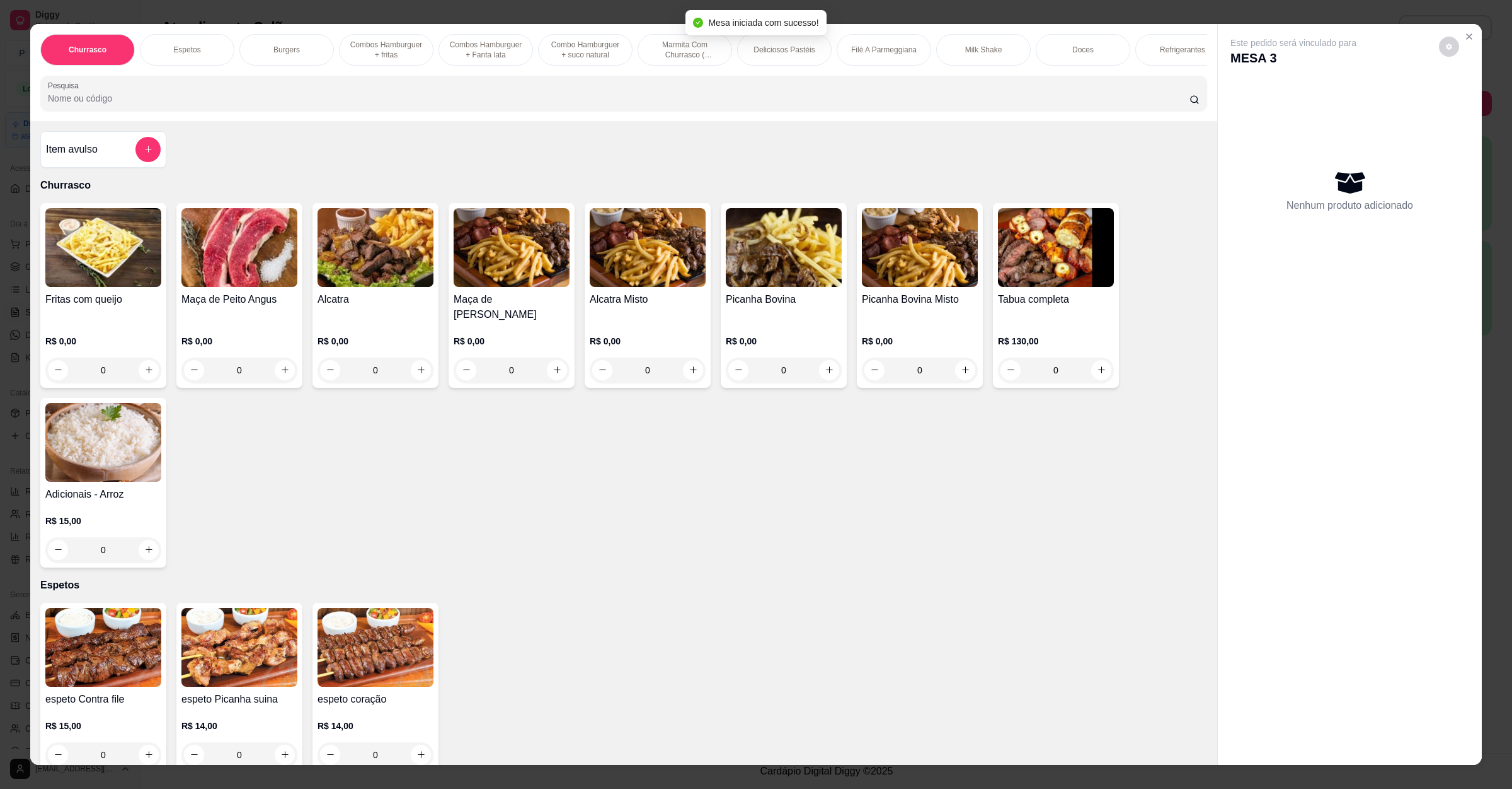
click at [291, 105] on input "Pesquisa" at bounding box center [619, 98] width 1142 height 13
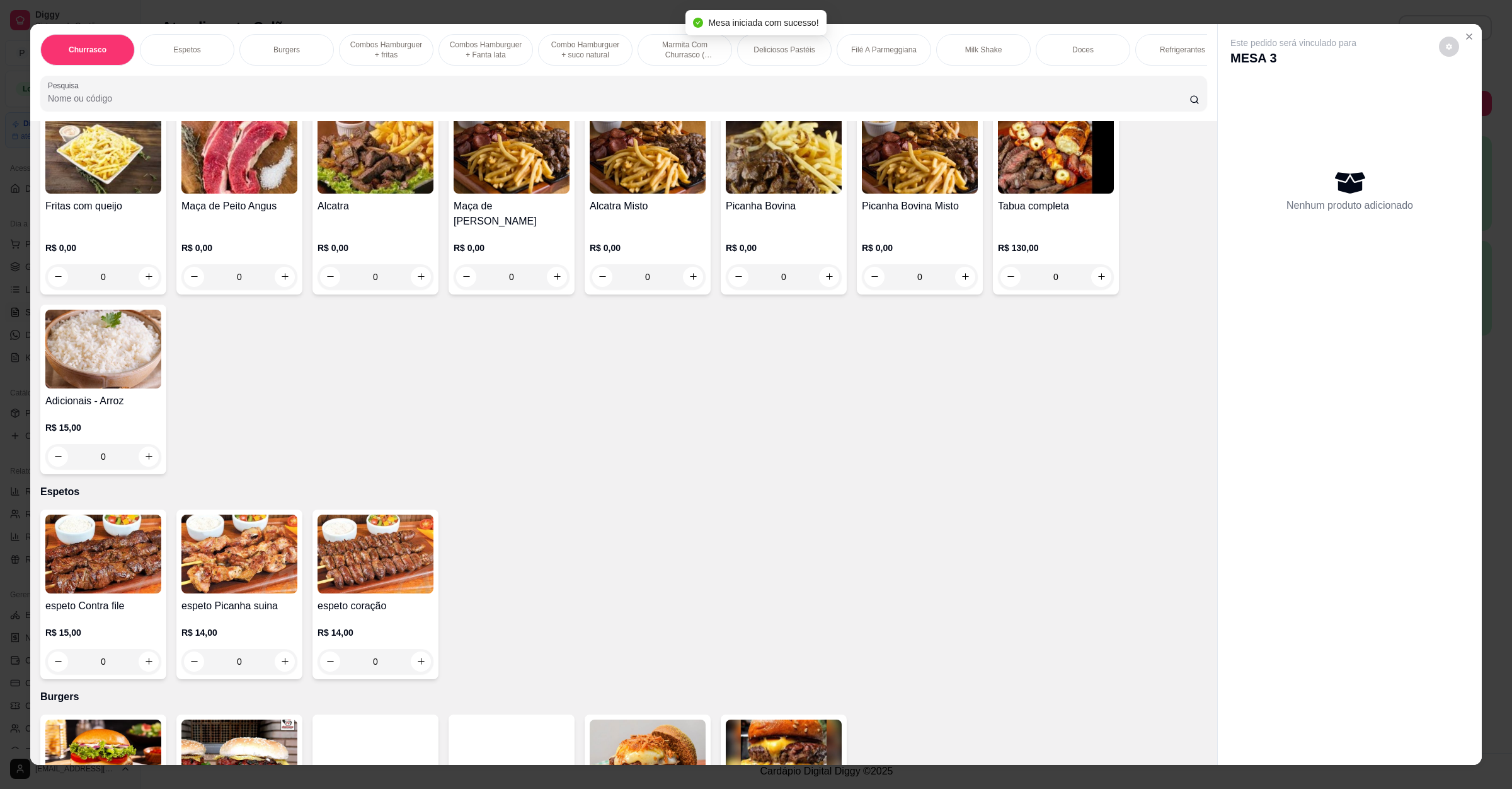
scroll to position [284, 0]
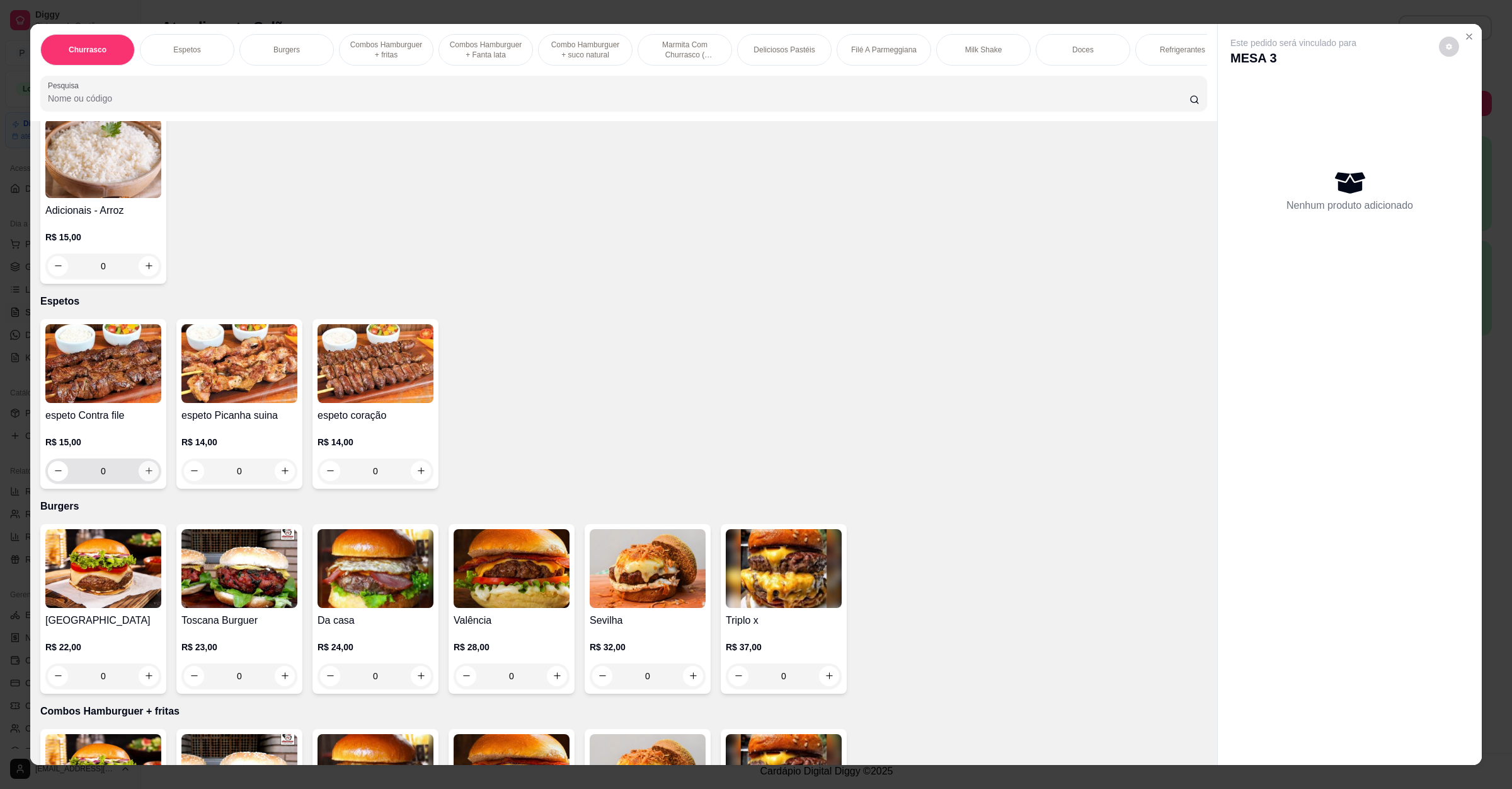
click at [139, 475] on button "increase-product-quantity" at bounding box center [149, 471] width 20 height 20
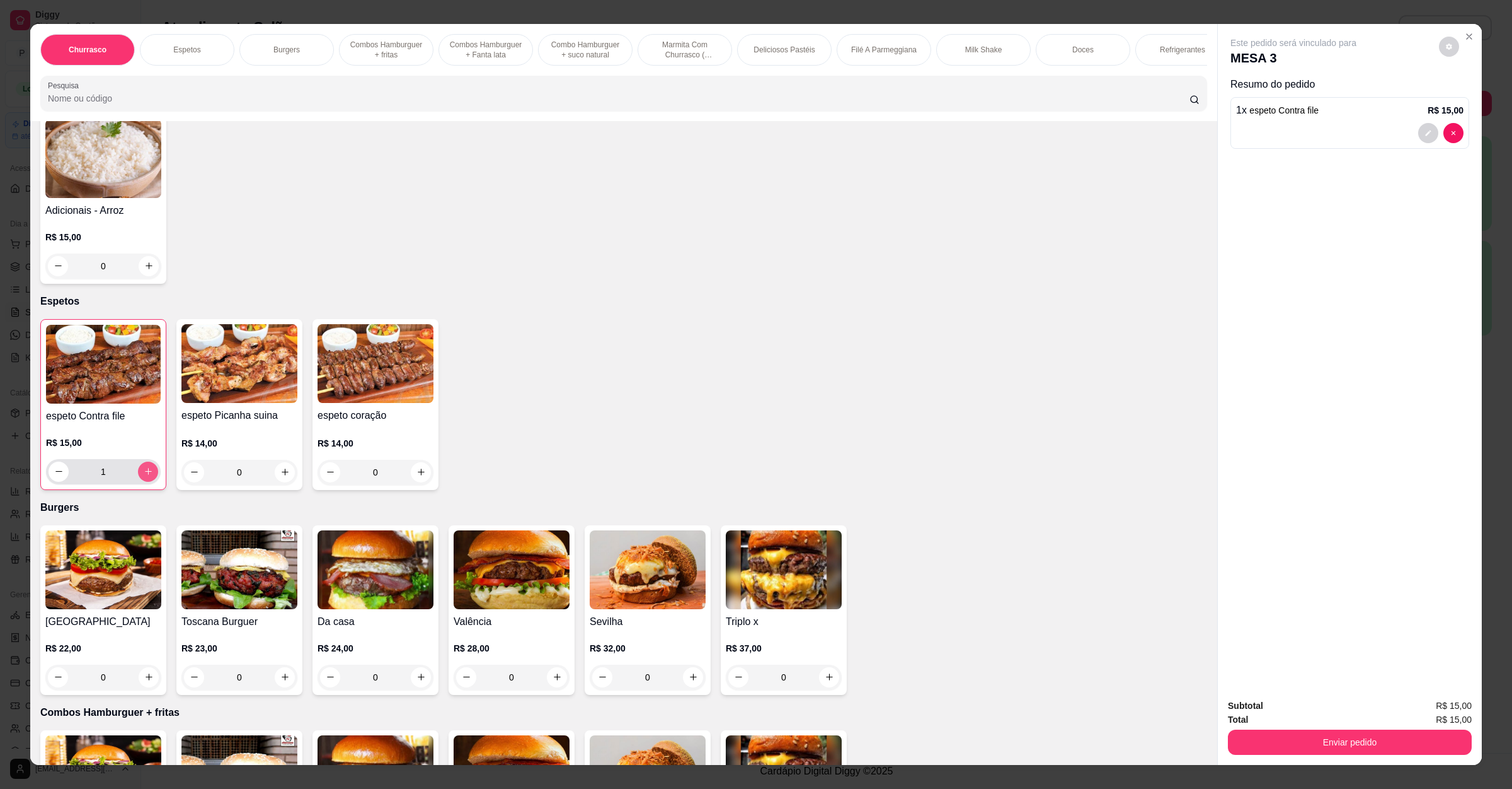
click at [144, 475] on icon "increase-product-quantity" at bounding box center [148, 471] width 9 height 9
type input "2"
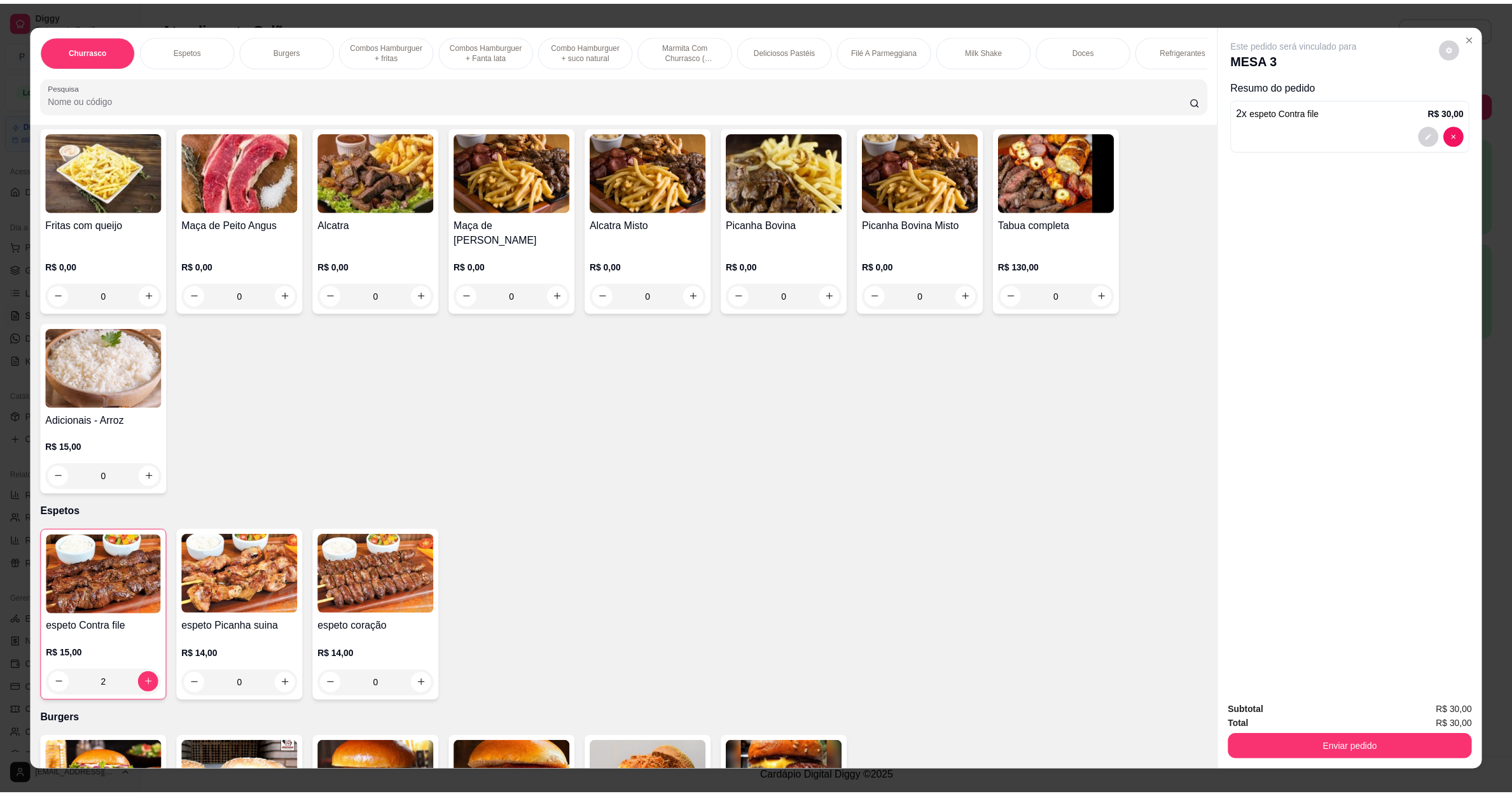
scroll to position [0, 0]
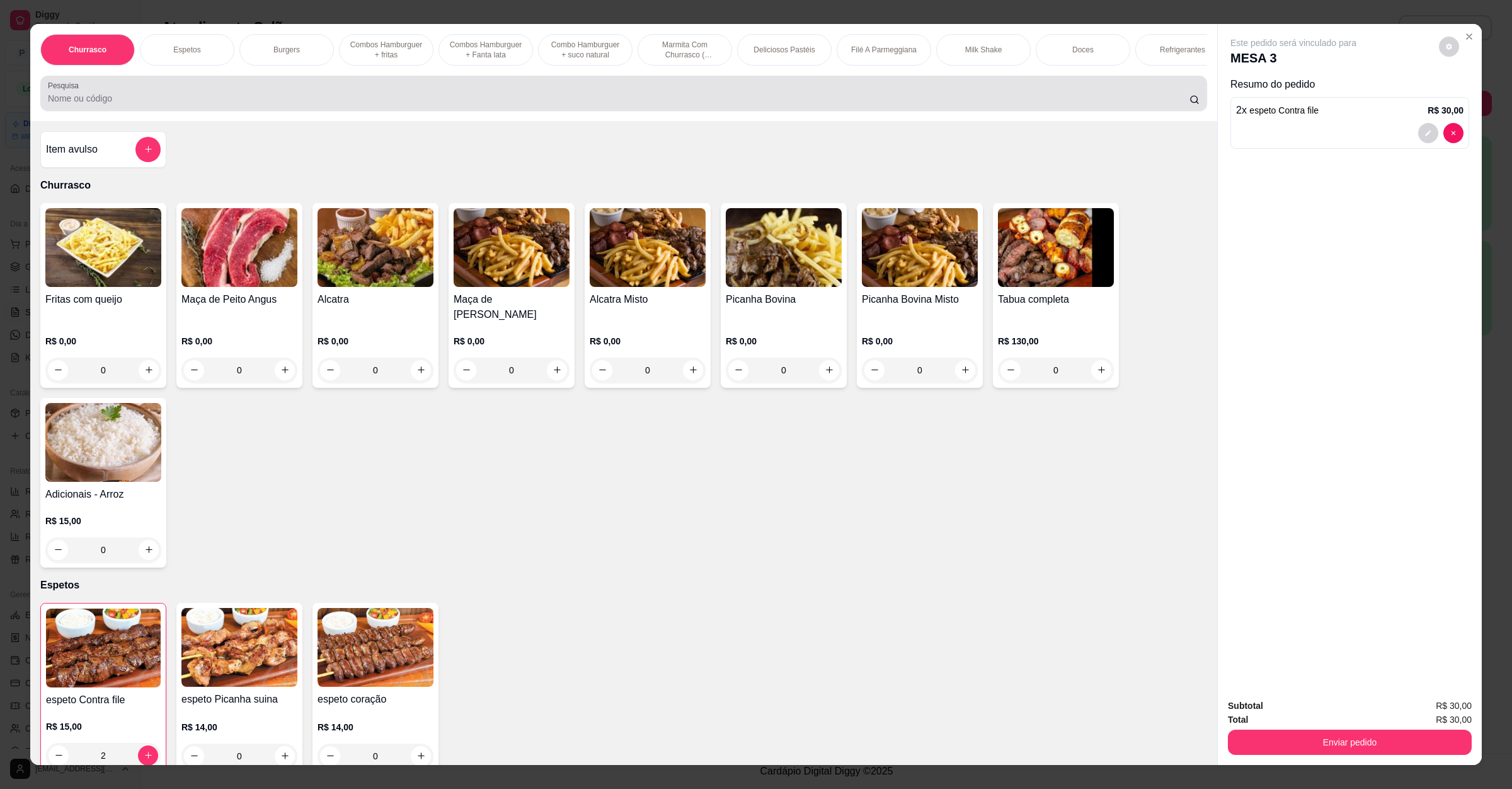
click at [152, 93] on div "Pesquisa" at bounding box center [624, 93] width 1167 height 35
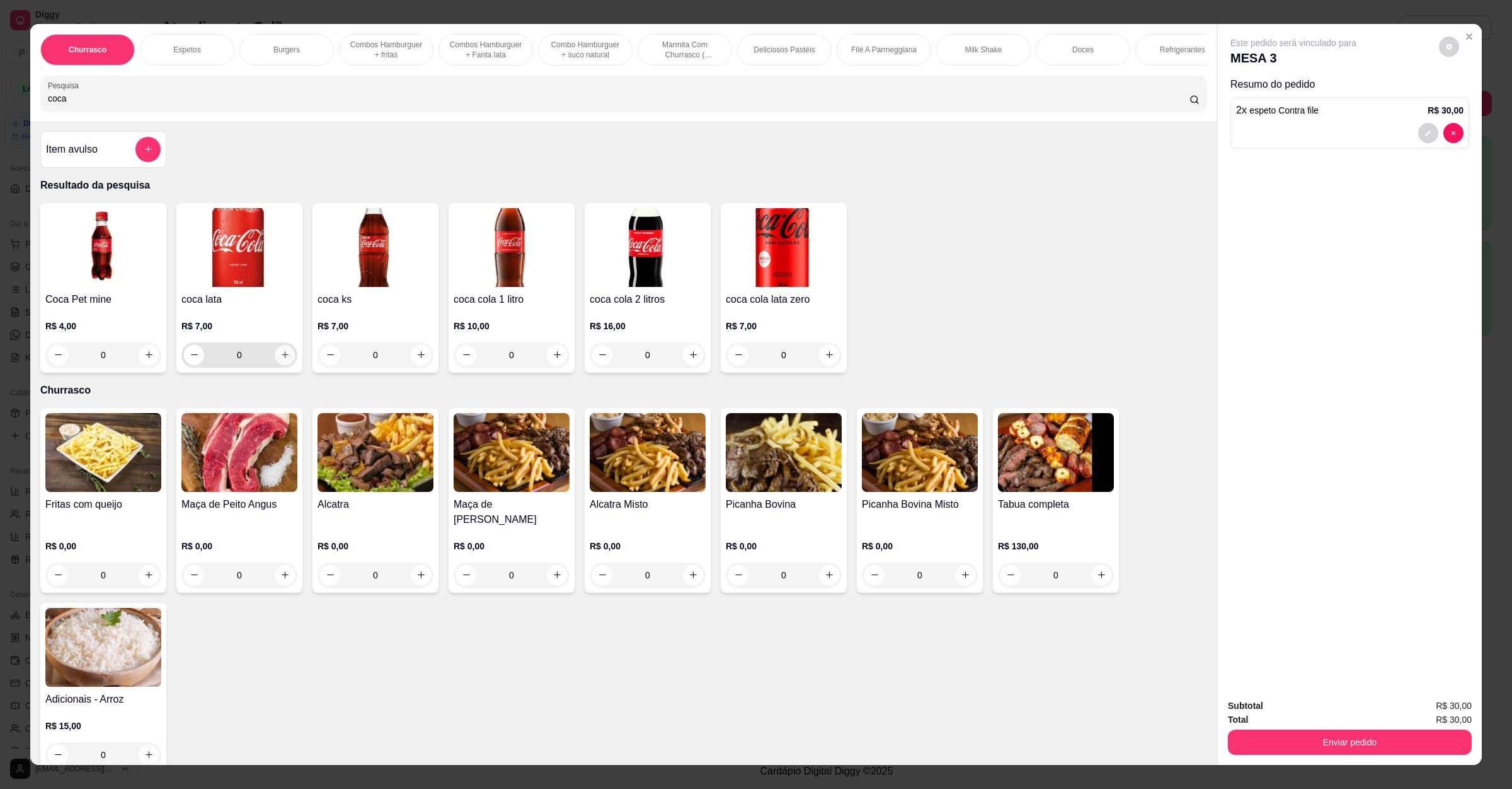
type input "coca"
click at [275, 364] on button "increase-product-quantity" at bounding box center [284, 354] width 19 height 19
type input "1"
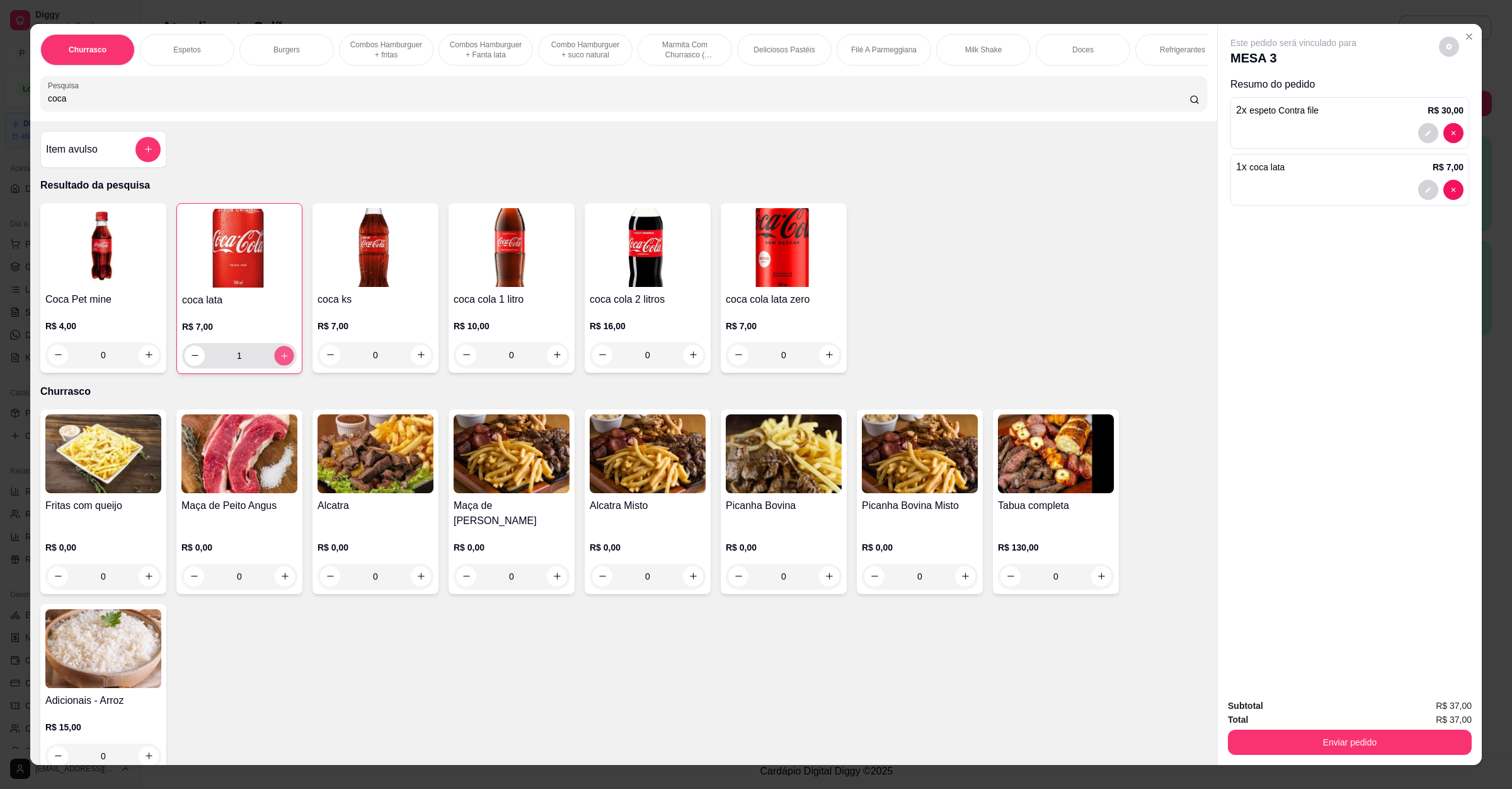
click at [280, 360] on icon "increase-product-quantity" at bounding box center [284, 354] width 9 height 9
type input "2"
click at [1326, 736] on button "Enviar pedido" at bounding box center [1350, 742] width 236 height 24
click at [1412, 702] on button "Enviar pedido" at bounding box center [1437, 711] width 69 height 23
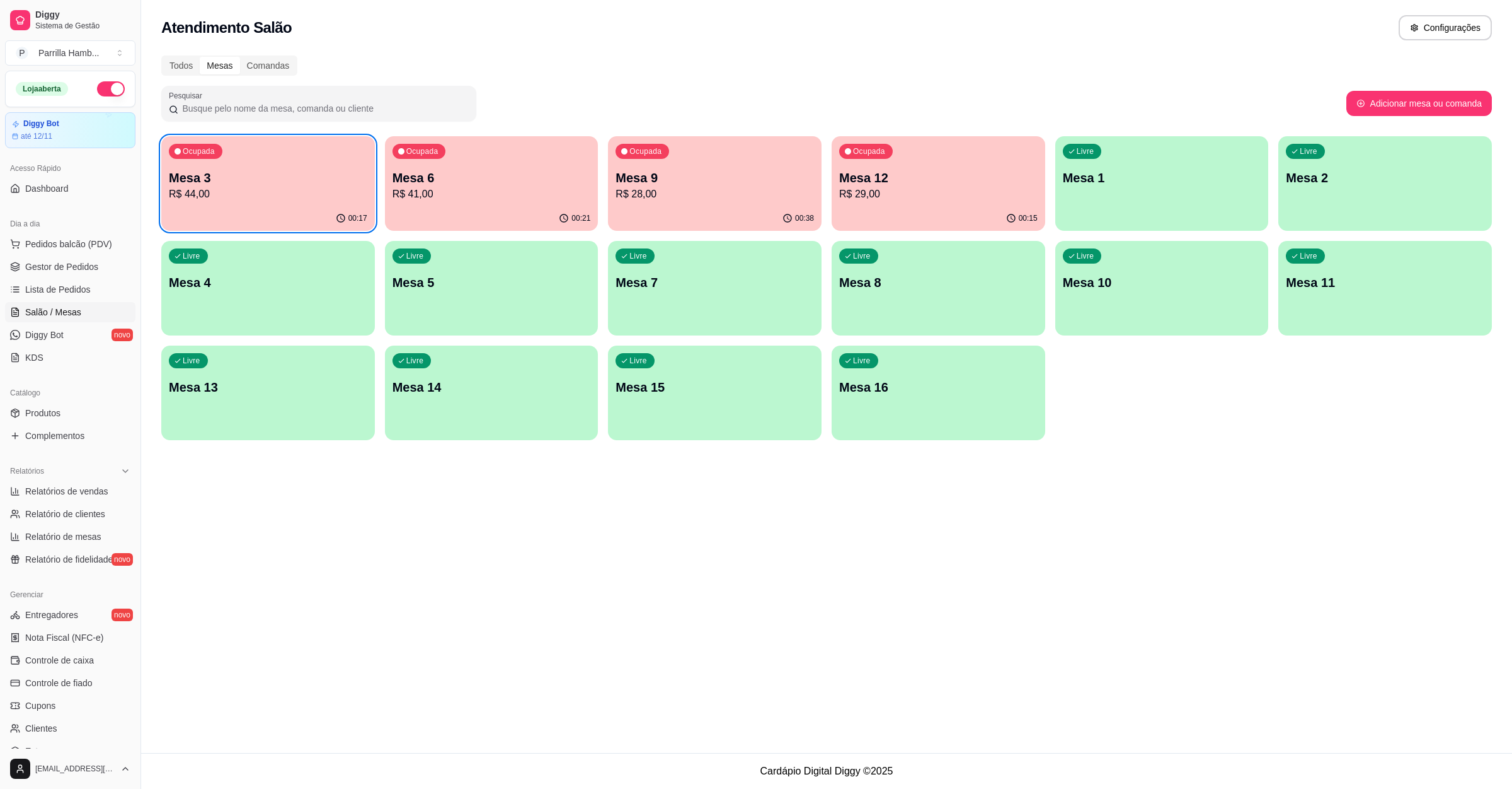
click at [324, 169] on p "Mesa 3" at bounding box center [268, 178] width 198 height 18
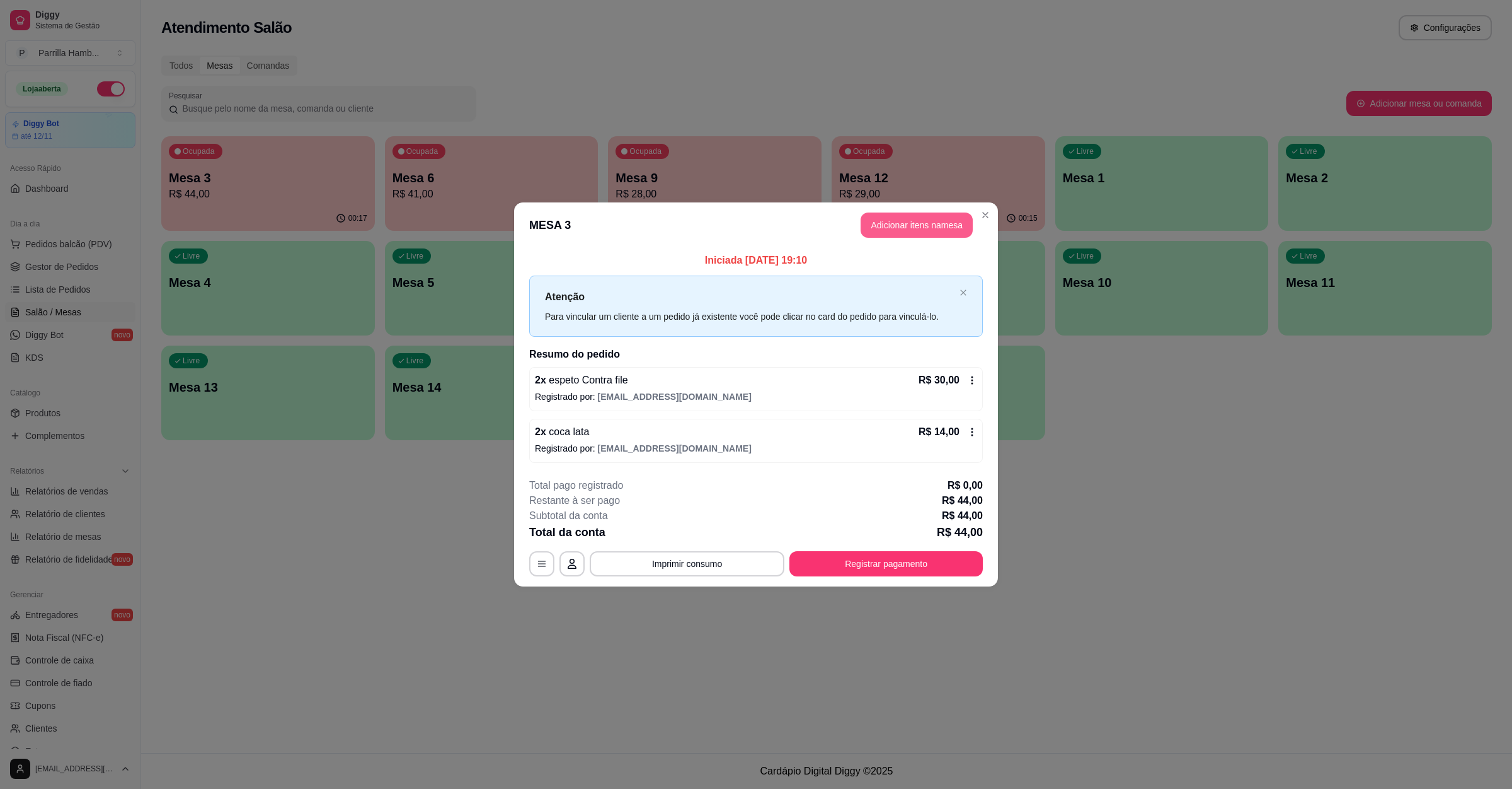
click at [912, 235] on button "Adicionar itens na mesa" at bounding box center [917, 225] width 112 height 25
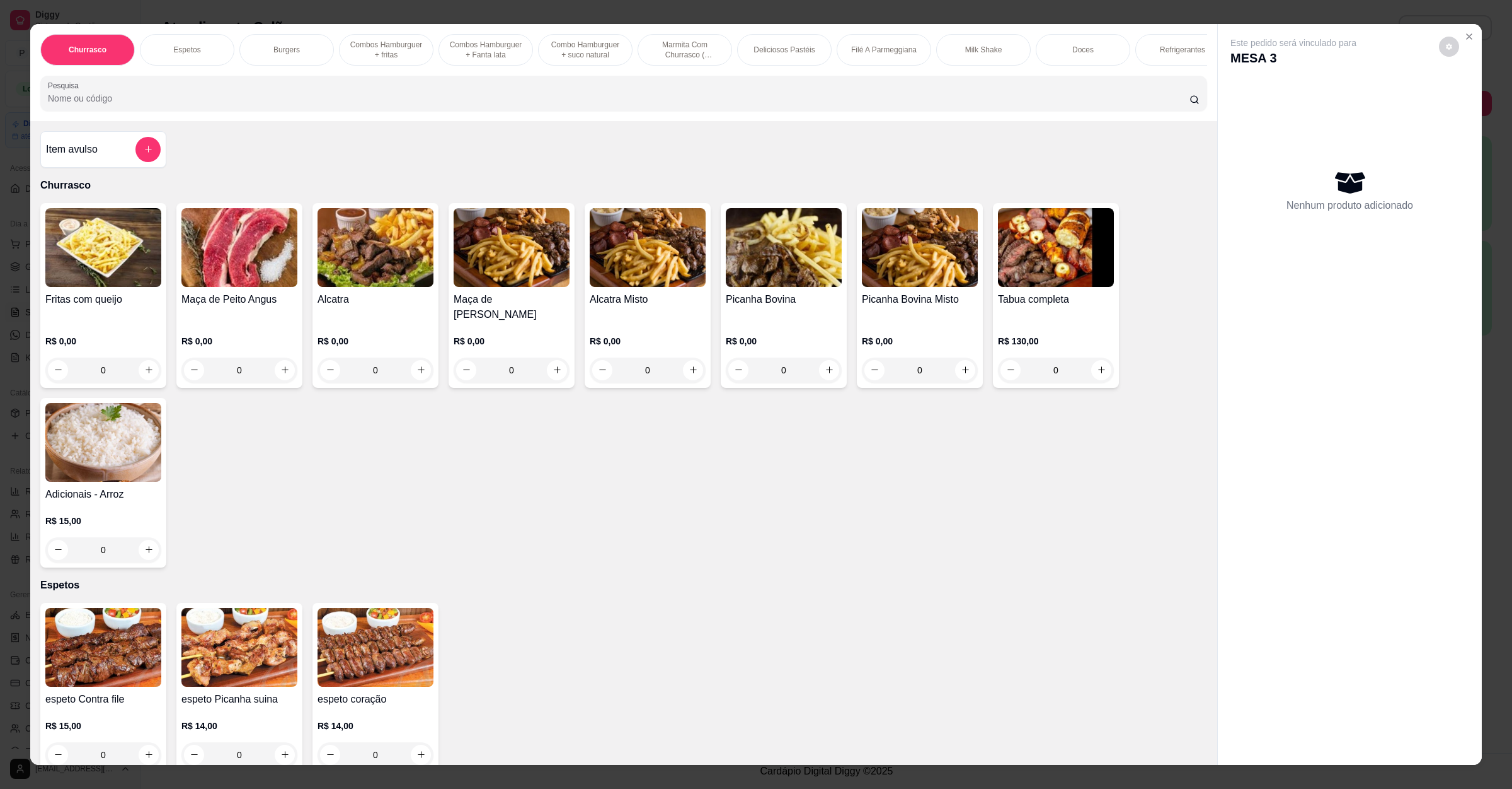
click at [108, 647] on img at bounding box center [103, 647] width 116 height 79
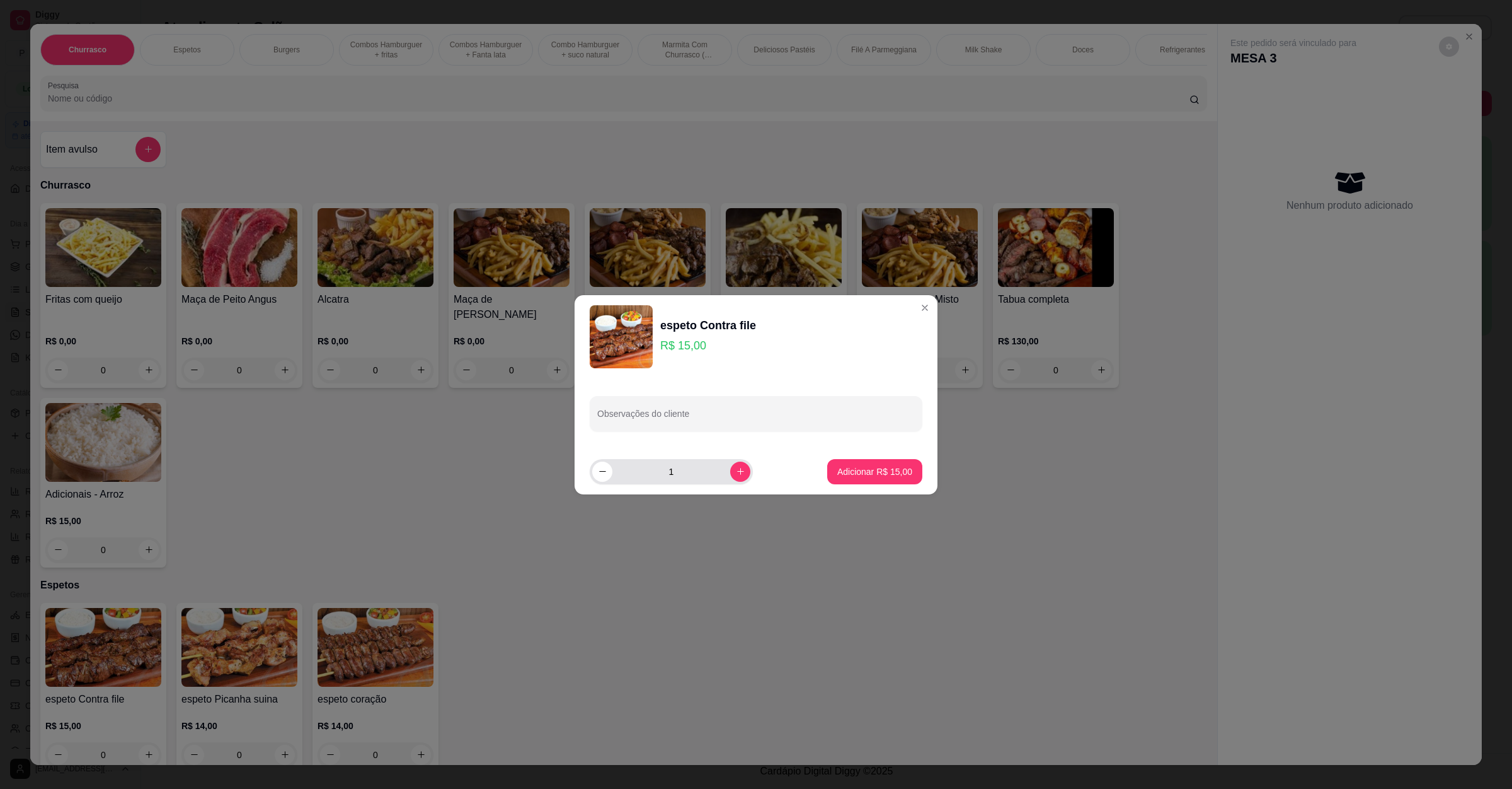
click at [738, 478] on div "1" at bounding box center [671, 472] width 158 height 25
click at [723, 479] on div "1" at bounding box center [671, 472] width 158 height 25
click at [730, 471] on button "increase-product-quantity" at bounding box center [740, 472] width 20 height 20
type input "2"
click at [723, 422] on input "Observações do cliente" at bounding box center [755, 418] width 317 height 13
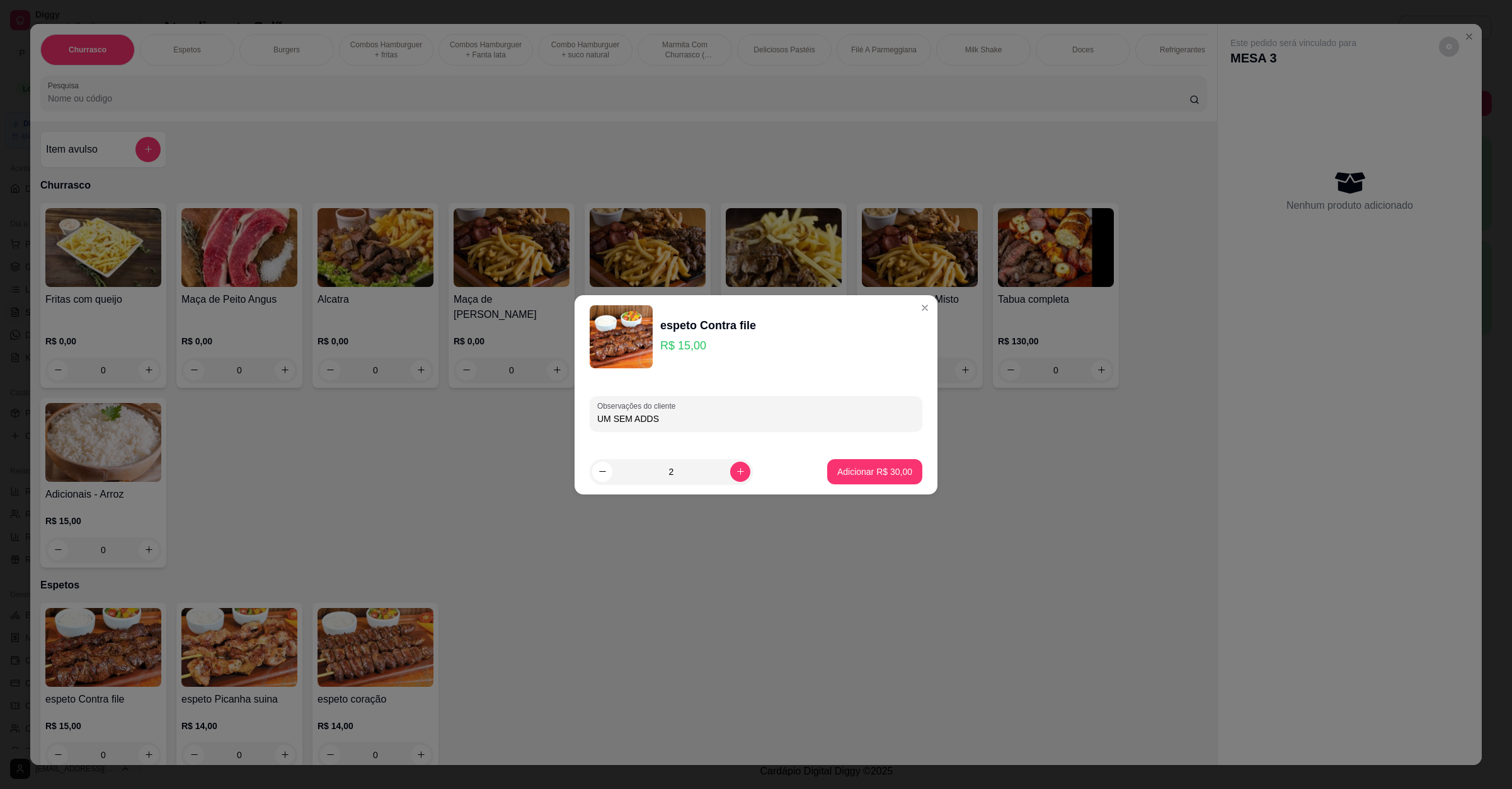
type input "UM SEM ADDS"
click at [839, 467] on p "Adicionar R$ 30,00" at bounding box center [875, 471] width 73 height 12
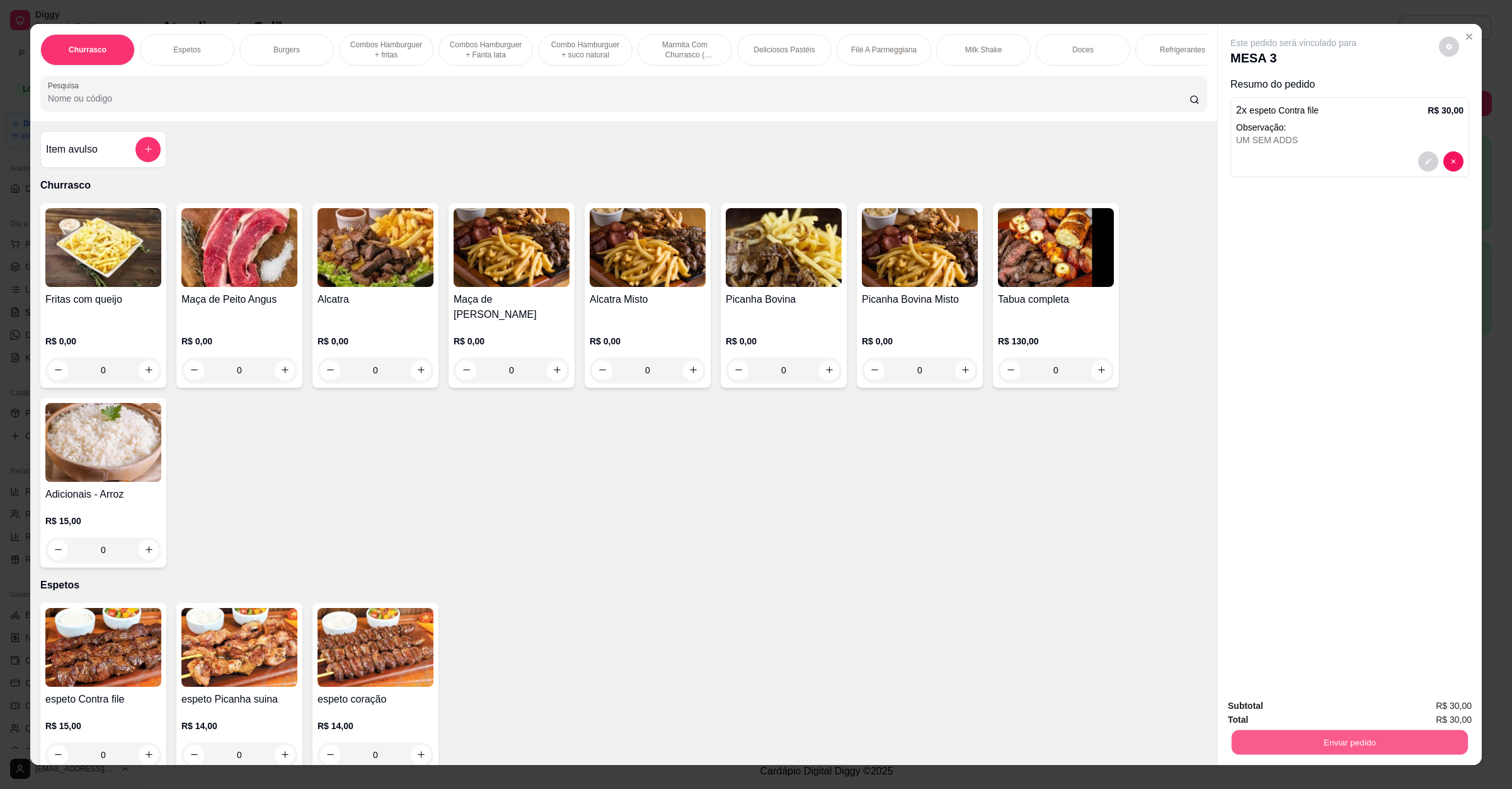
click at [1288, 732] on button "Enviar pedido" at bounding box center [1350, 742] width 236 height 24
click at [1412, 711] on button "Enviar pedido" at bounding box center [1437, 711] width 71 height 24
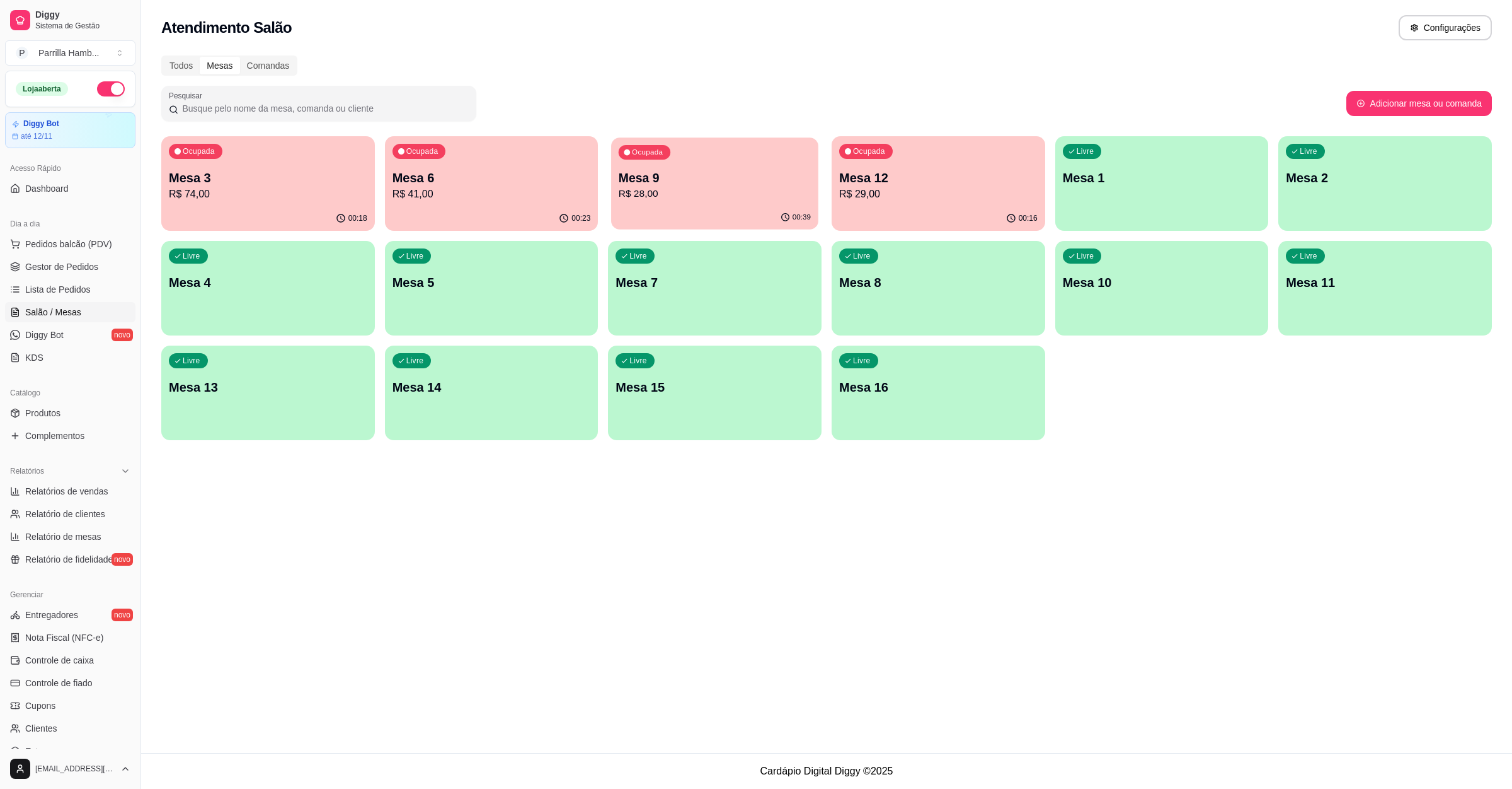
click at [700, 142] on div "Ocupada Mesa 9 R$ 28,00" at bounding box center [714, 171] width 207 height 68
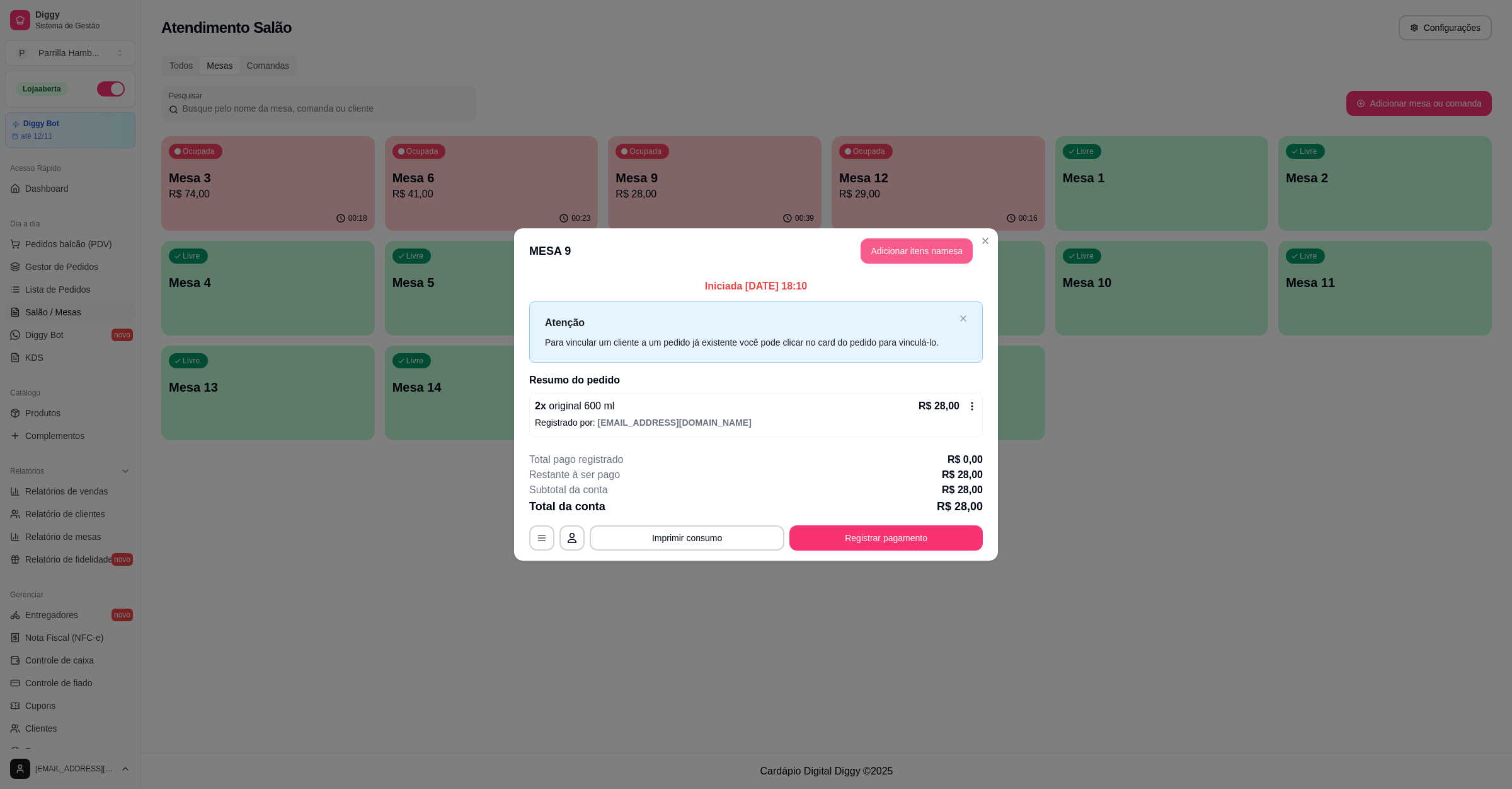
click at [896, 250] on button "Adicionar itens na mesa" at bounding box center [917, 250] width 112 height 25
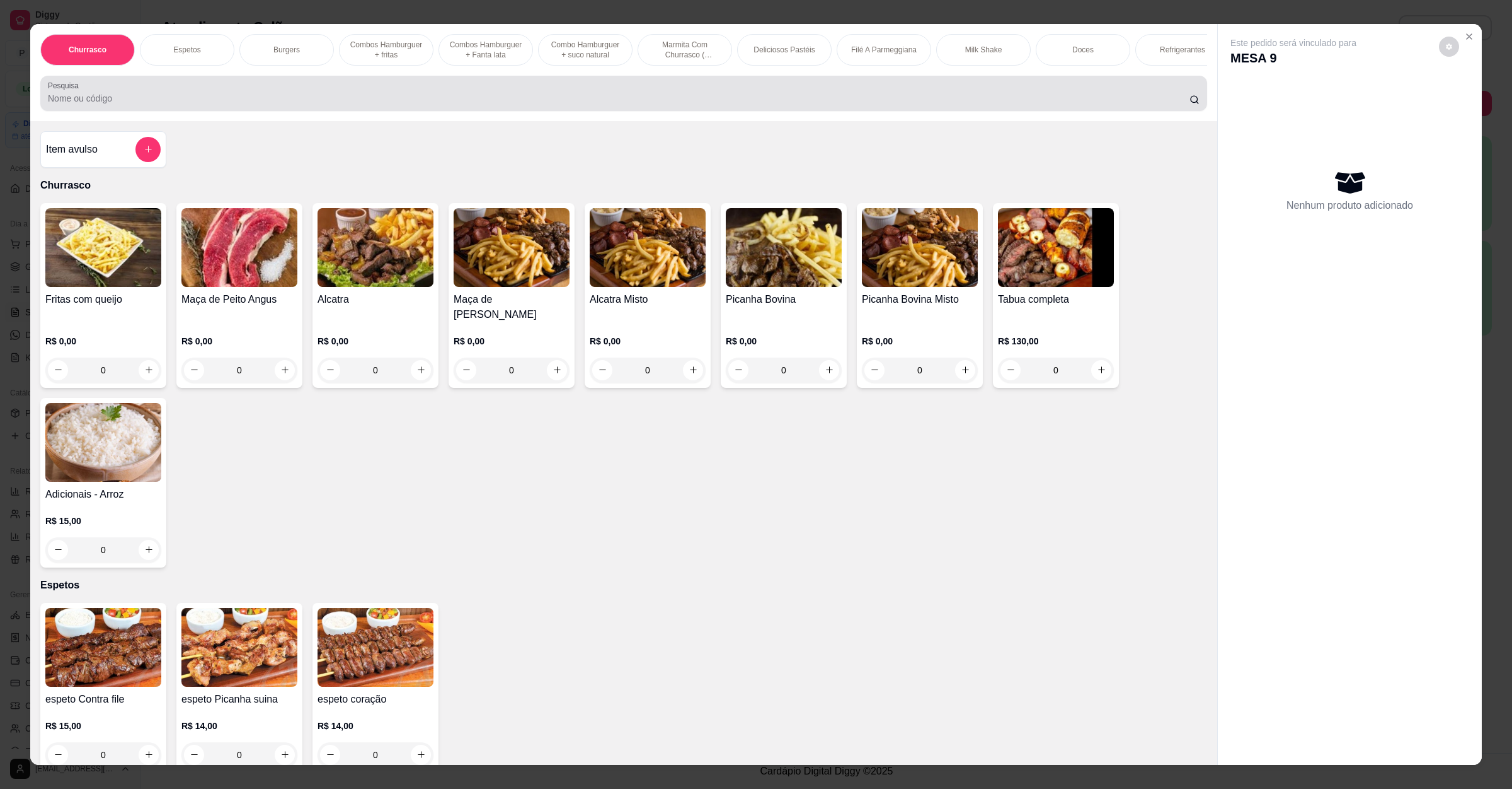
click at [554, 111] on div "Pesquisa" at bounding box center [624, 93] width 1167 height 35
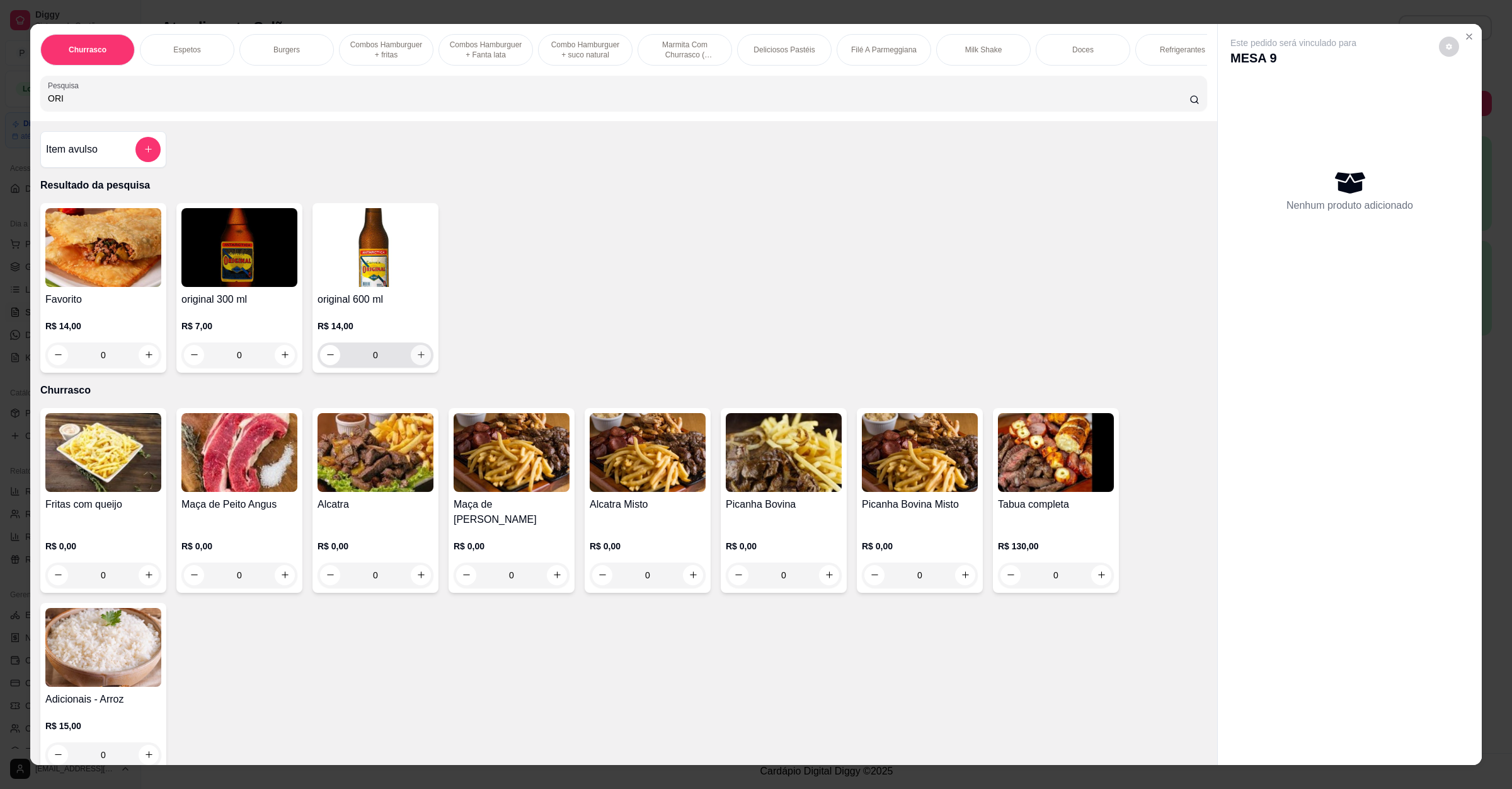
type input "ORI"
click at [414, 365] on button "increase-product-quantity" at bounding box center [421, 355] width 20 height 20
type input "1"
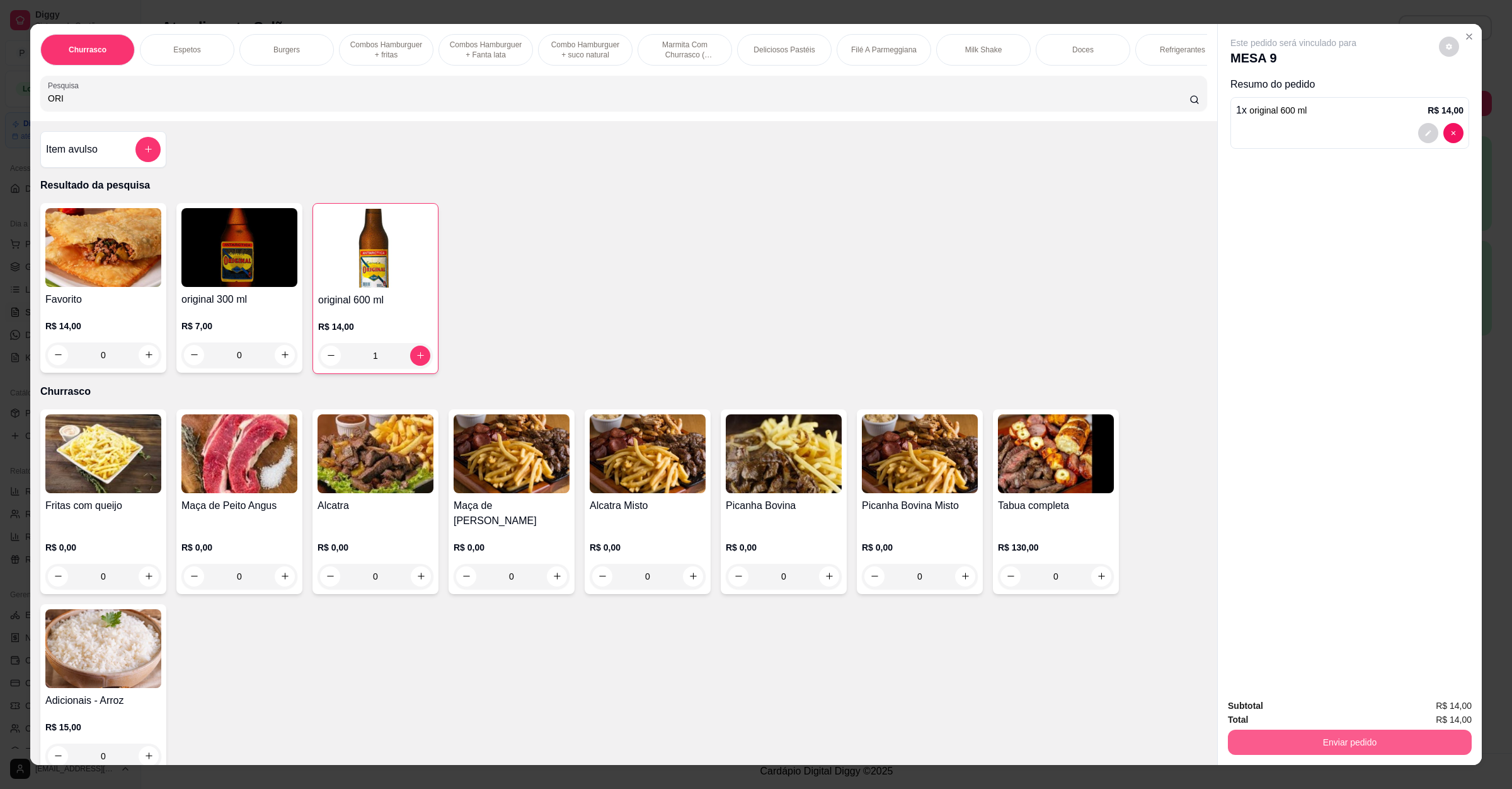
click at [1308, 740] on button "Enviar pedido" at bounding box center [1350, 742] width 244 height 25
click at [1427, 704] on button "Enviar pedido" at bounding box center [1437, 711] width 69 height 23
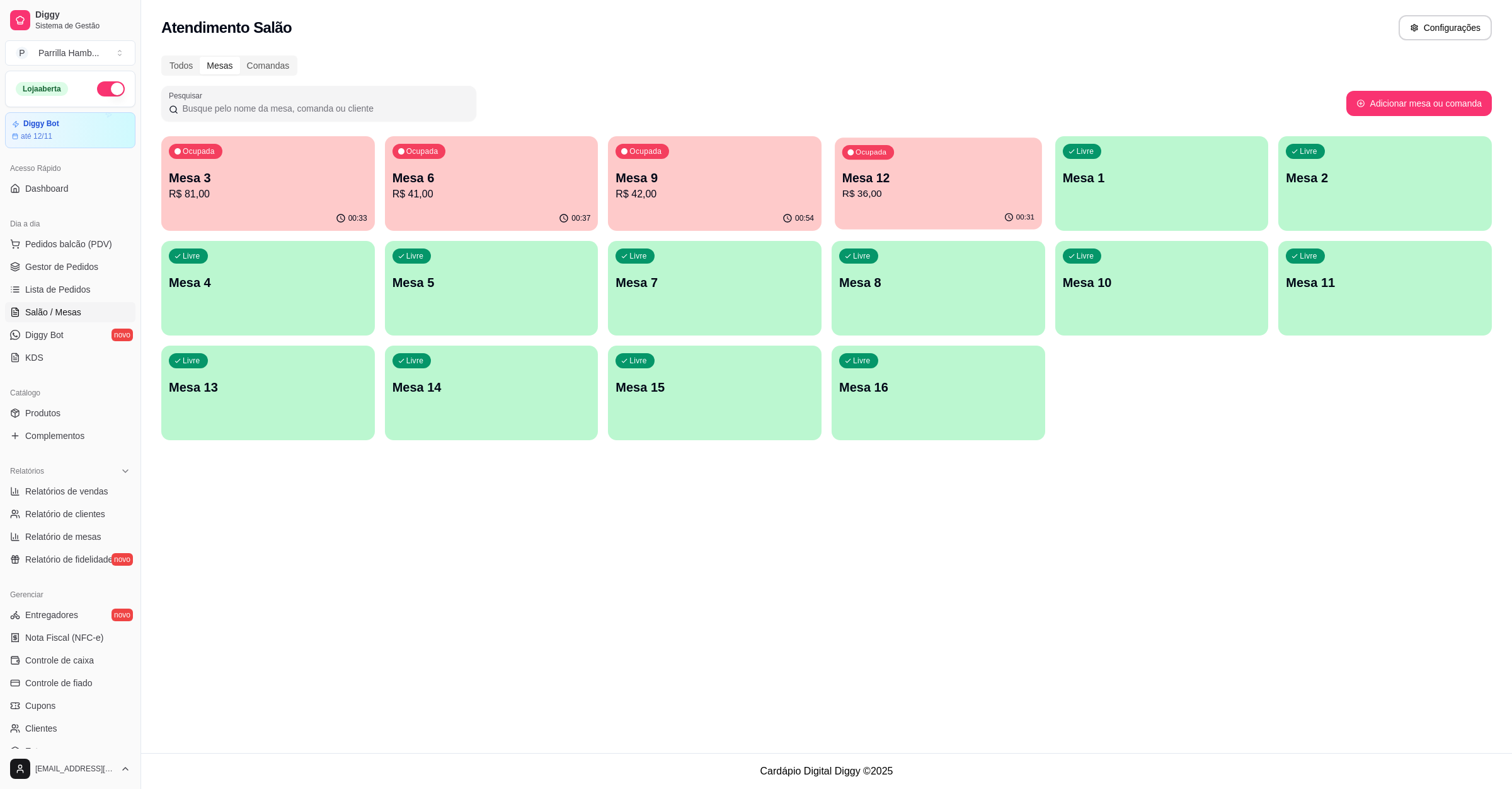
click at [896, 167] on div "Ocupada Mesa 12 R$ 36,00" at bounding box center [939, 171] width 208 height 68
click at [318, 185] on p "Mesa 3" at bounding box center [268, 178] width 193 height 17
click at [171, 59] on div "Todos" at bounding box center [181, 65] width 37 height 18
click at [162, 57] on input "Todos" at bounding box center [162, 57] width 0 height 0
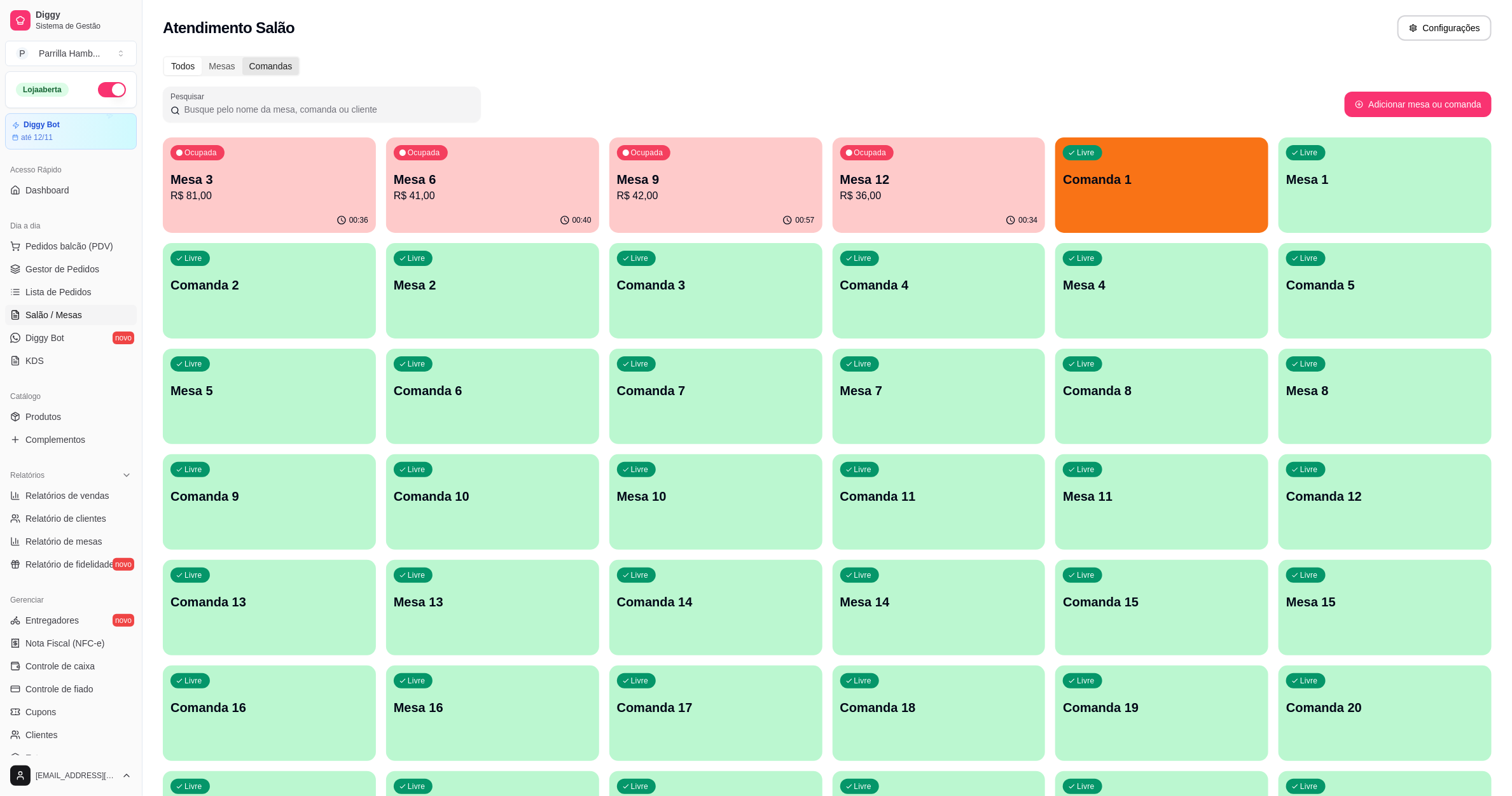
click at [282, 73] on div "Comandas" at bounding box center [271, 66] width 57 height 18
click at [243, 57] on input "Comandas" at bounding box center [243, 57] width 0 height 0
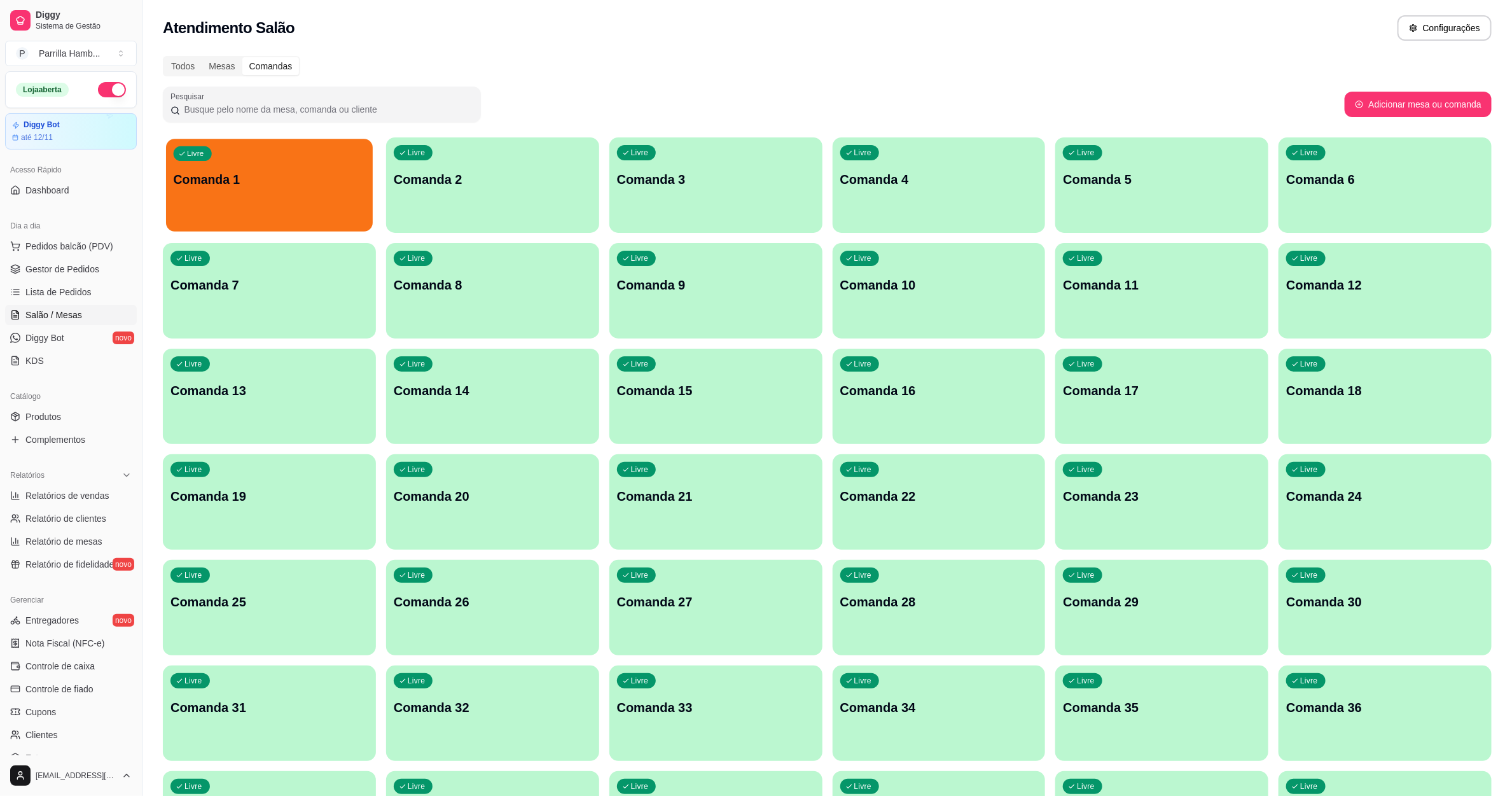
click at [232, 173] on p "Comanda 1" at bounding box center [269, 179] width 192 height 17
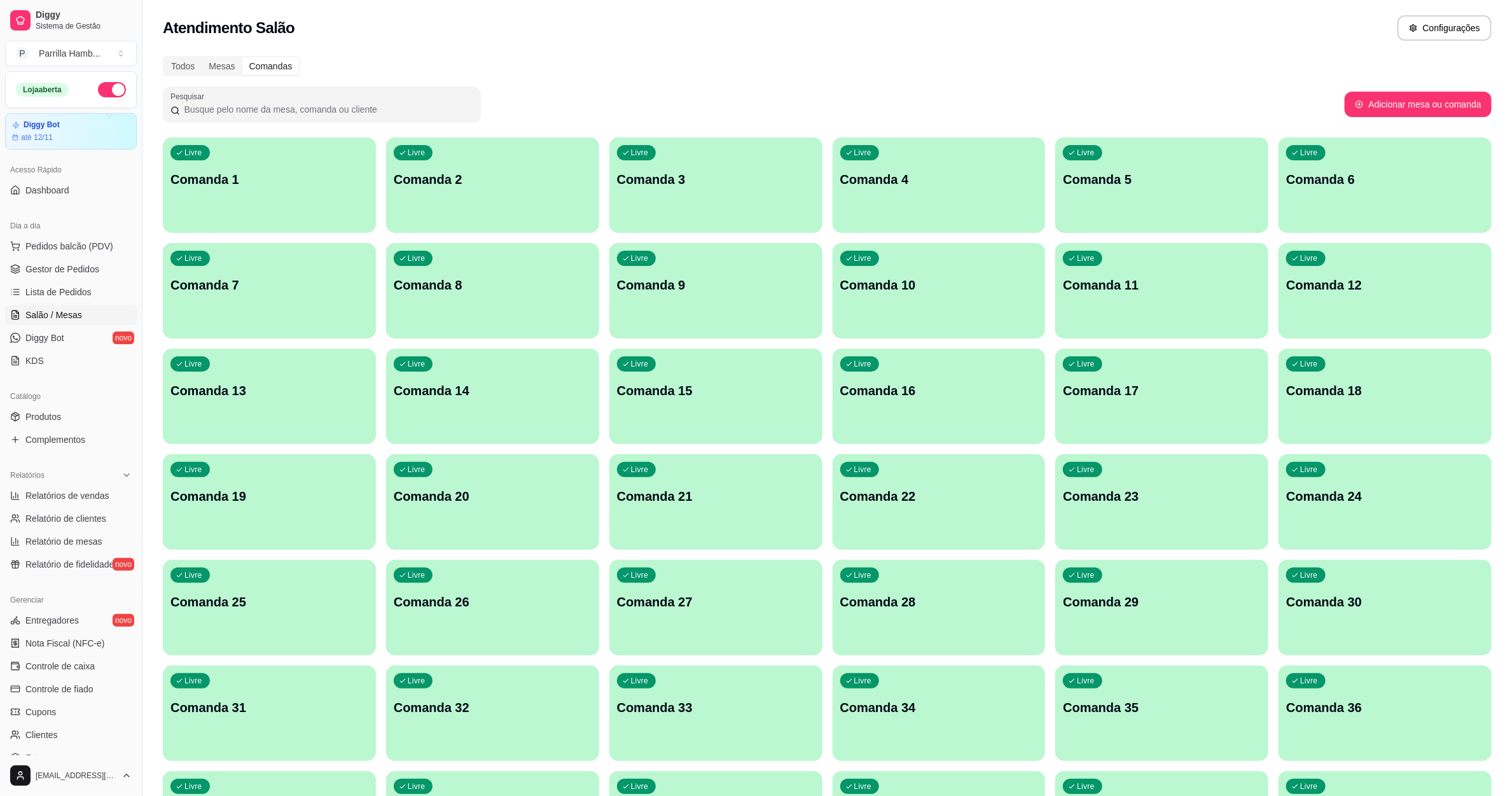
click at [230, 56] on div "Todos Mesas Comandas" at bounding box center [232, 66] width 138 height 20
click at [216, 68] on div "Mesas" at bounding box center [221, 66] width 40 height 18
click at [202, 57] on input "Mesas" at bounding box center [202, 57] width 0 height 0
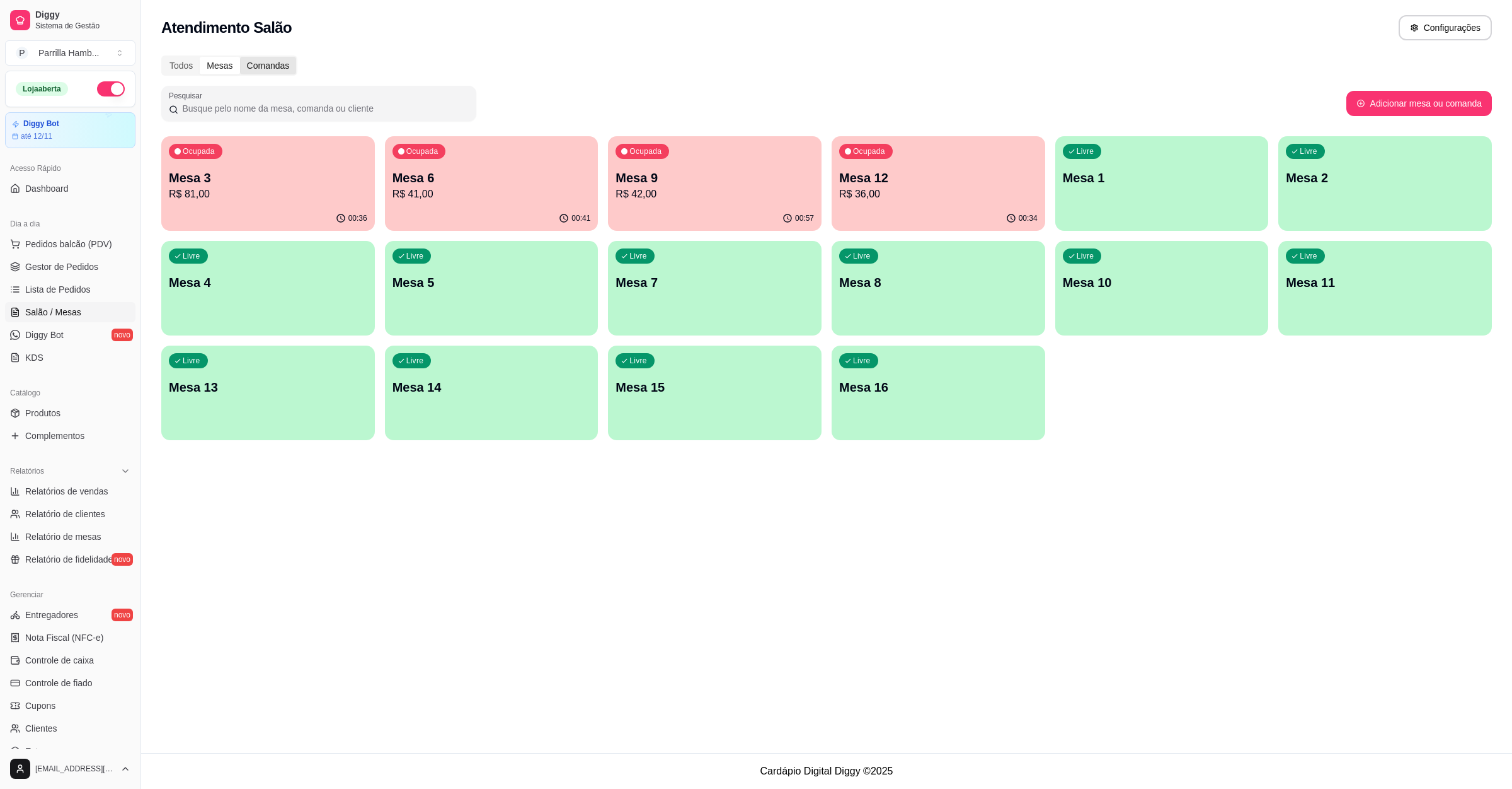
click at [276, 66] on div "Comandas" at bounding box center [269, 65] width 57 height 18
click at [240, 57] on input "Comandas" at bounding box center [240, 57] width 0 height 0
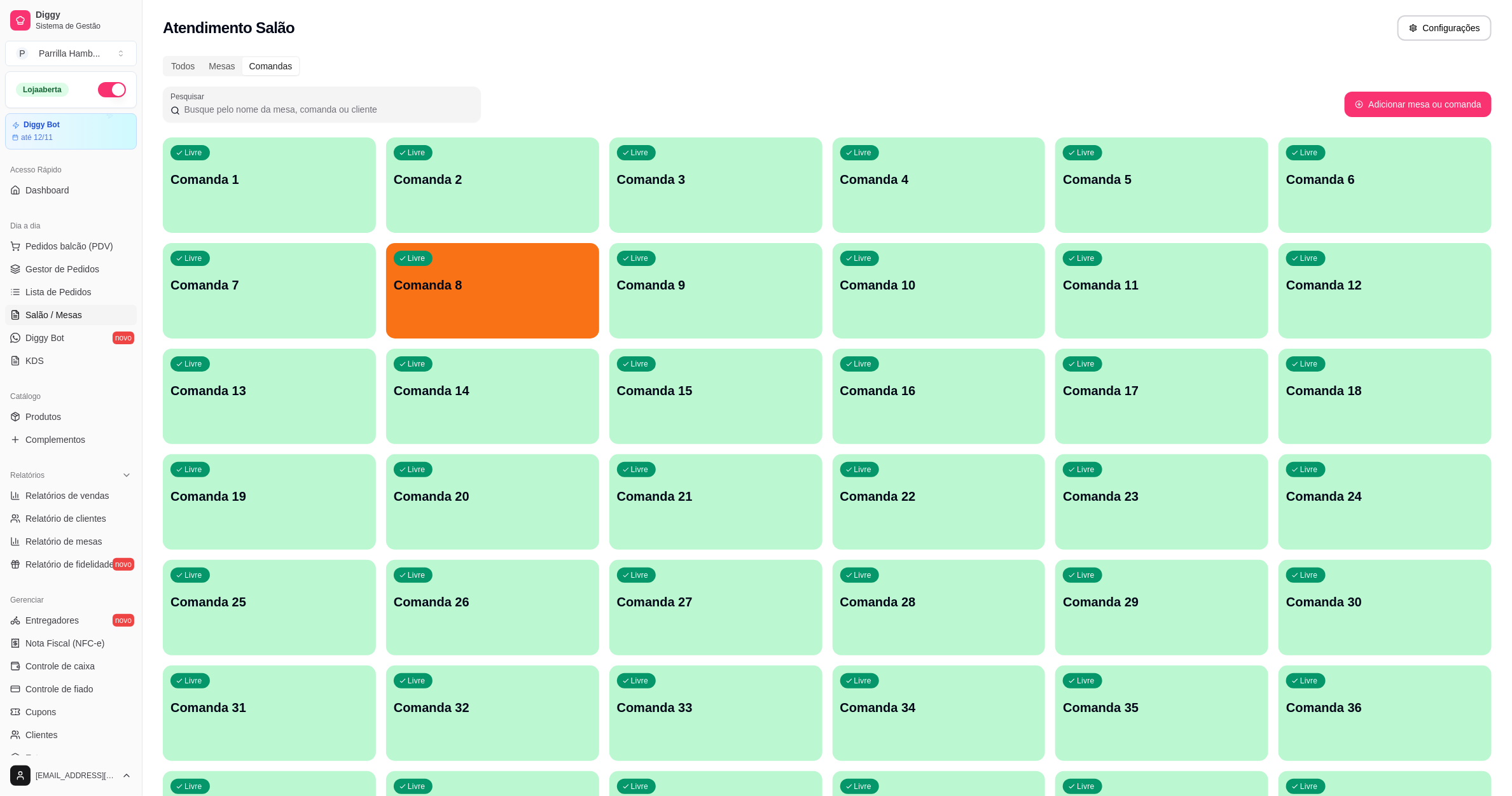
click at [455, 279] on p "Comanda 8" at bounding box center [493, 285] width 198 height 18
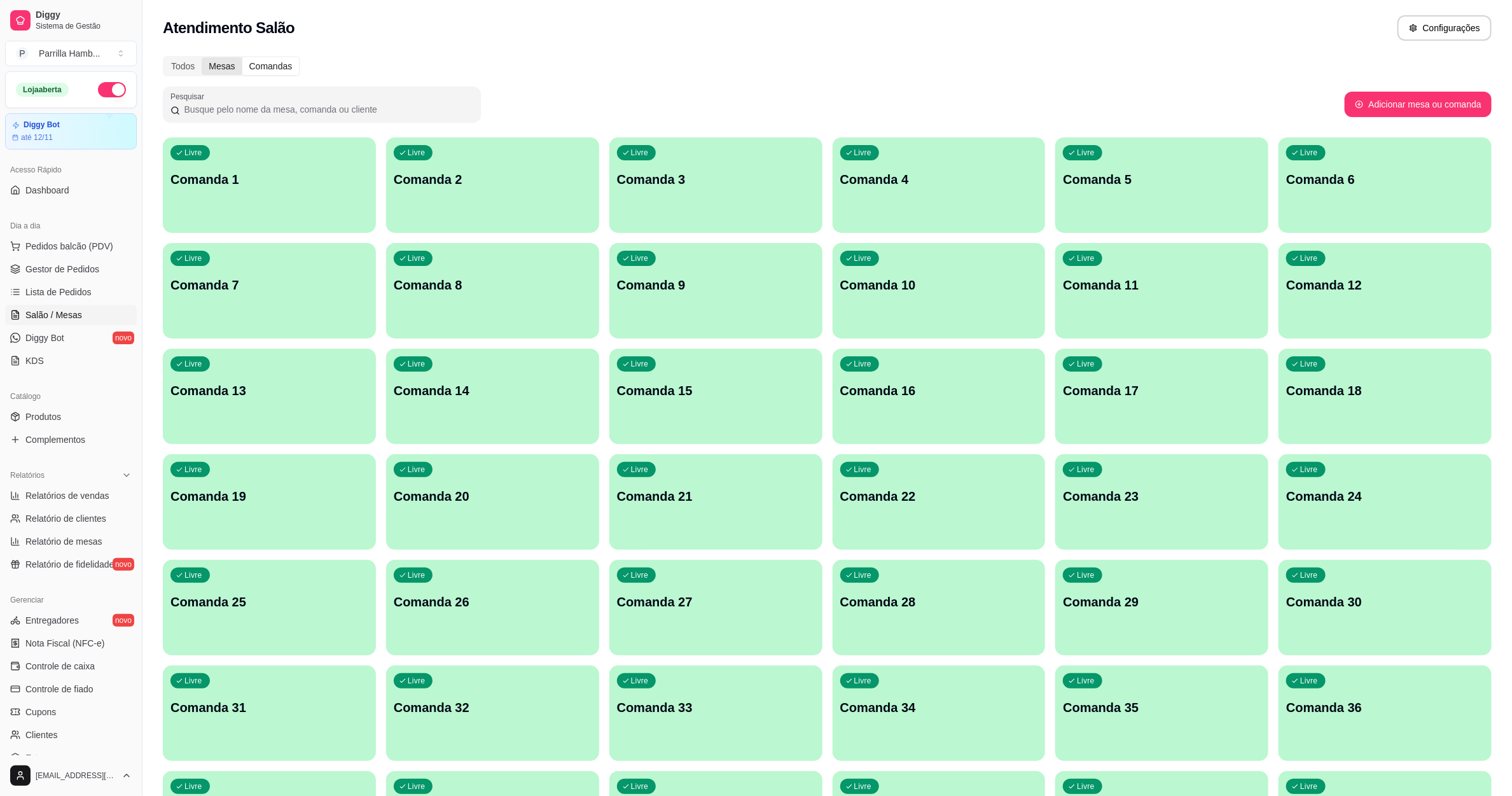
click at [205, 68] on div "Mesas" at bounding box center [221, 66] width 40 height 18
click at [202, 57] on input "Mesas" at bounding box center [202, 57] width 0 height 0
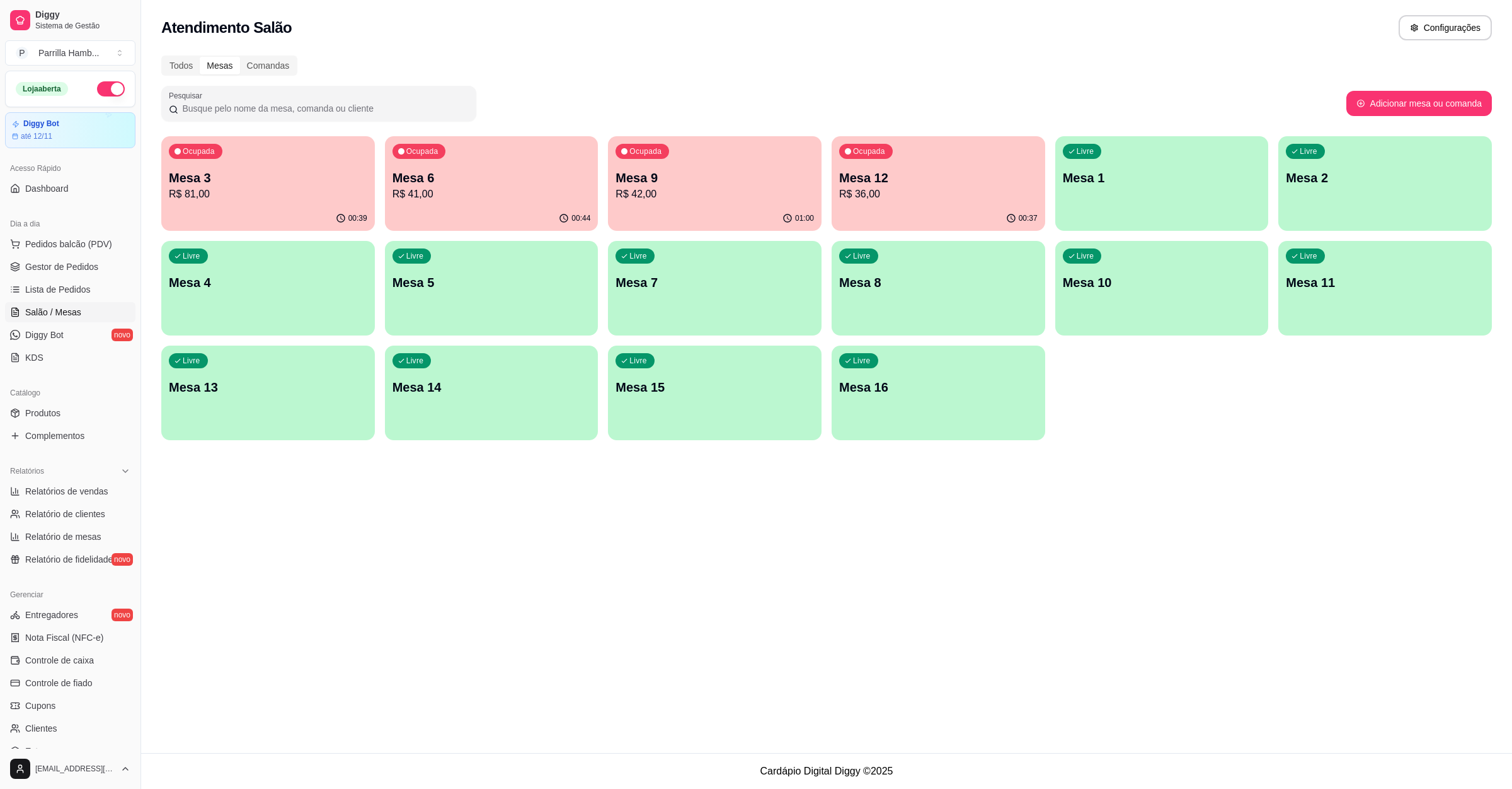
click at [472, 188] on p "R$ 41,00" at bounding box center [491, 194] width 198 height 15
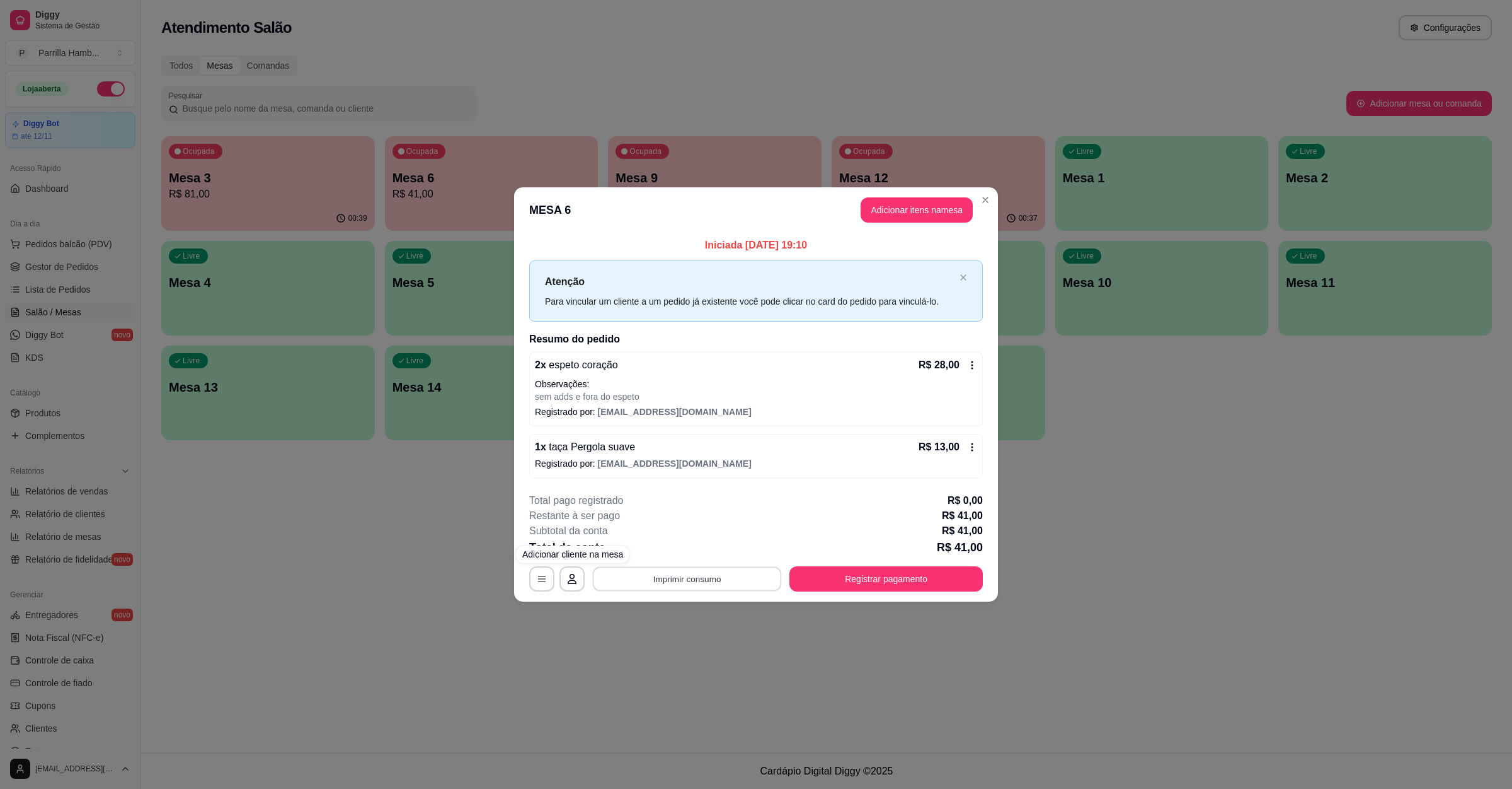
click at [658, 580] on button "Imprimir consumo" at bounding box center [687, 579] width 189 height 24
click at [677, 559] on button "IMPRESSORA" at bounding box center [691, 550] width 91 height 20
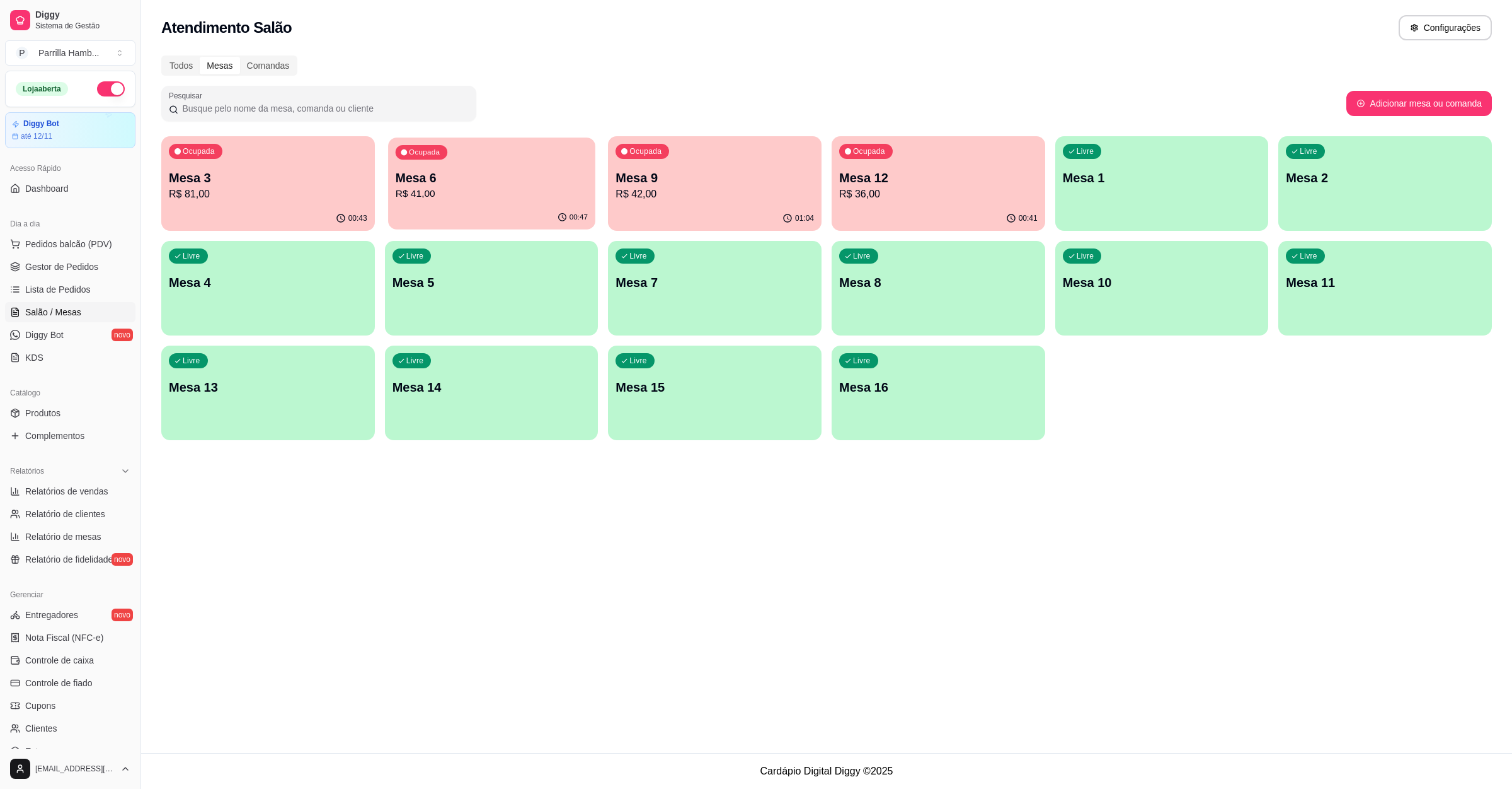
click at [526, 177] on p "Mesa 6" at bounding box center [491, 178] width 193 height 17
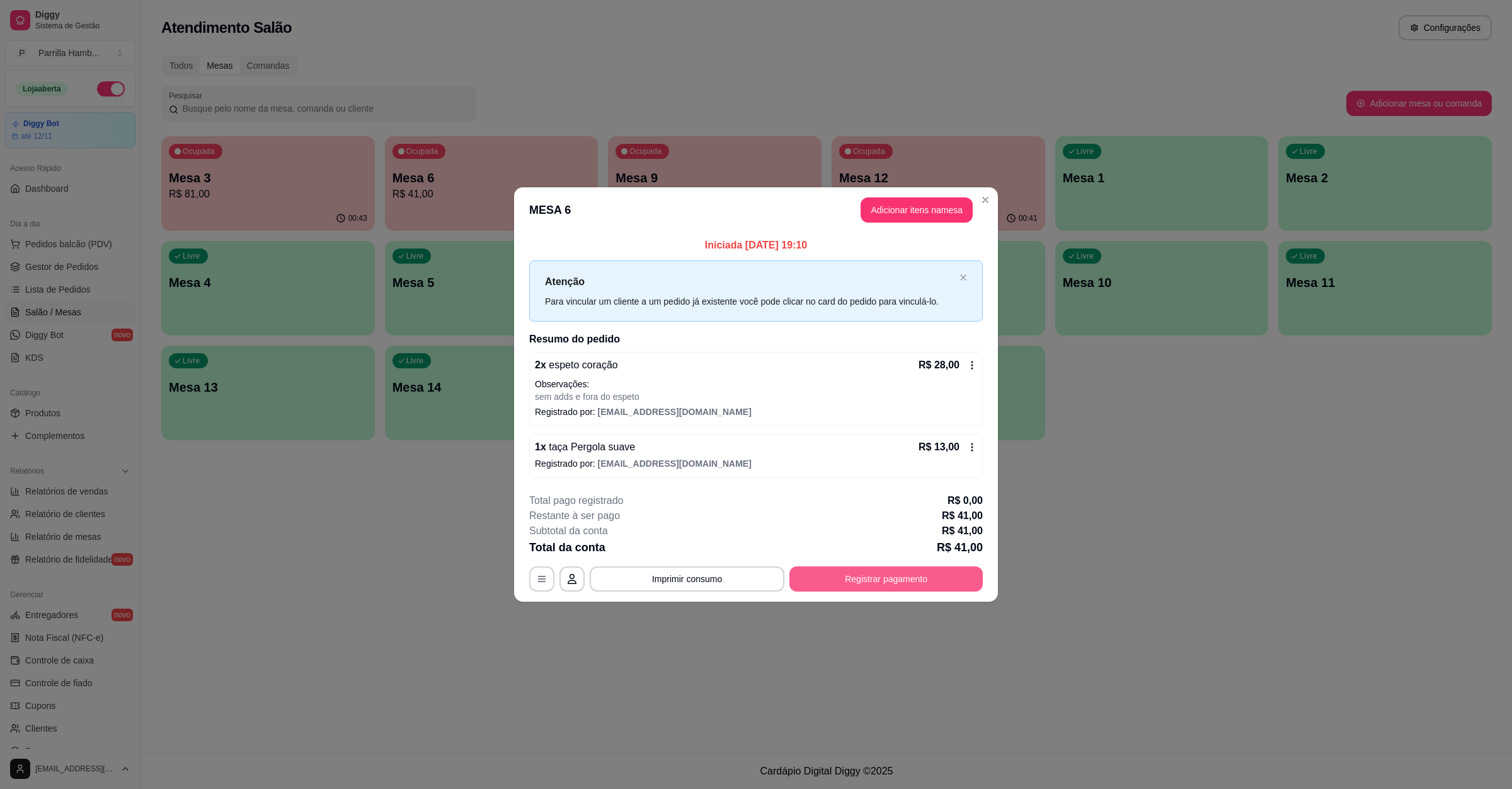
click at [846, 587] on button "Registrar pagamento" at bounding box center [886, 579] width 193 height 25
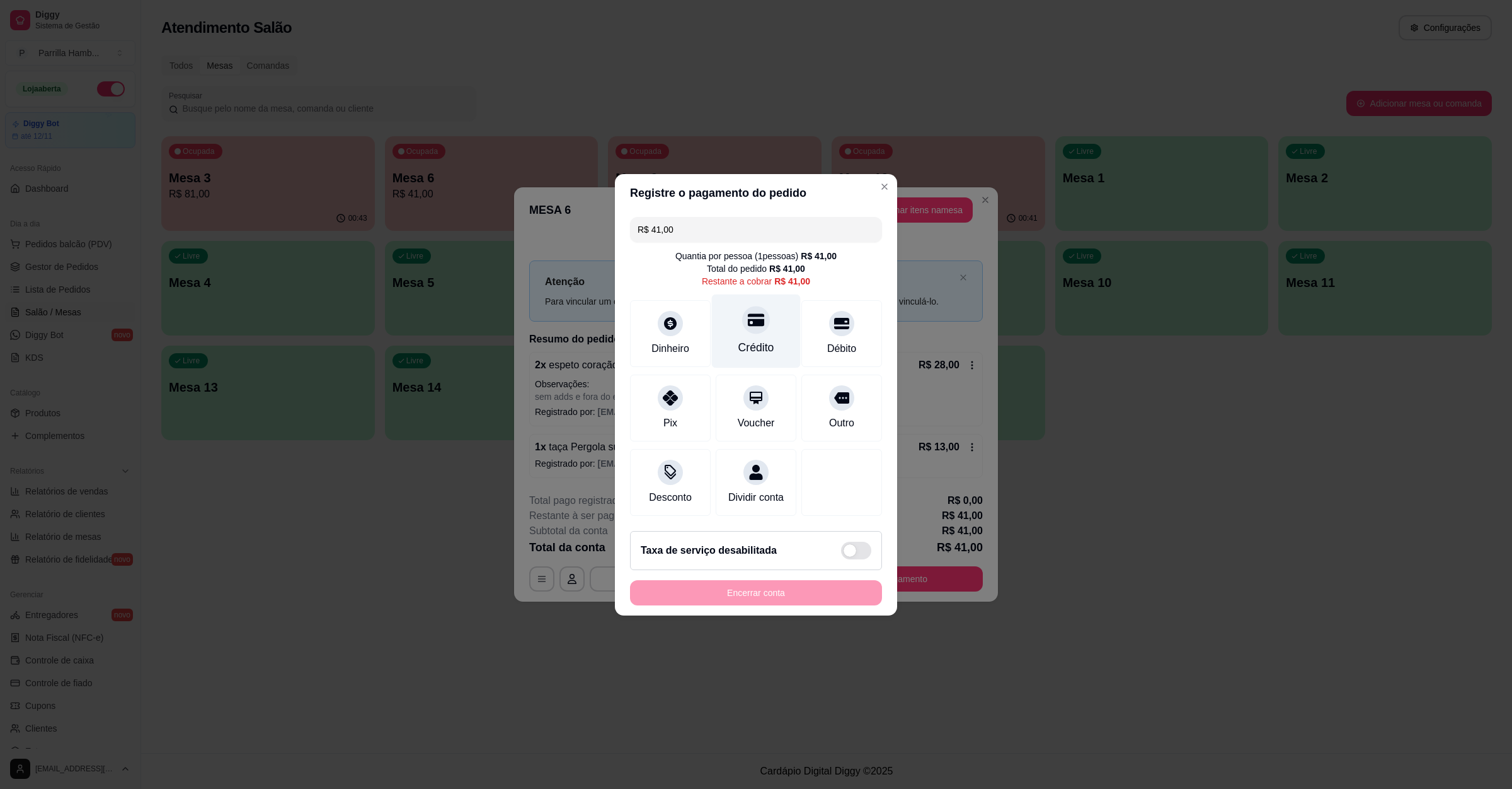
click at [734, 327] on div "Crédito" at bounding box center [756, 331] width 89 height 74
type input "R$ 0,00"
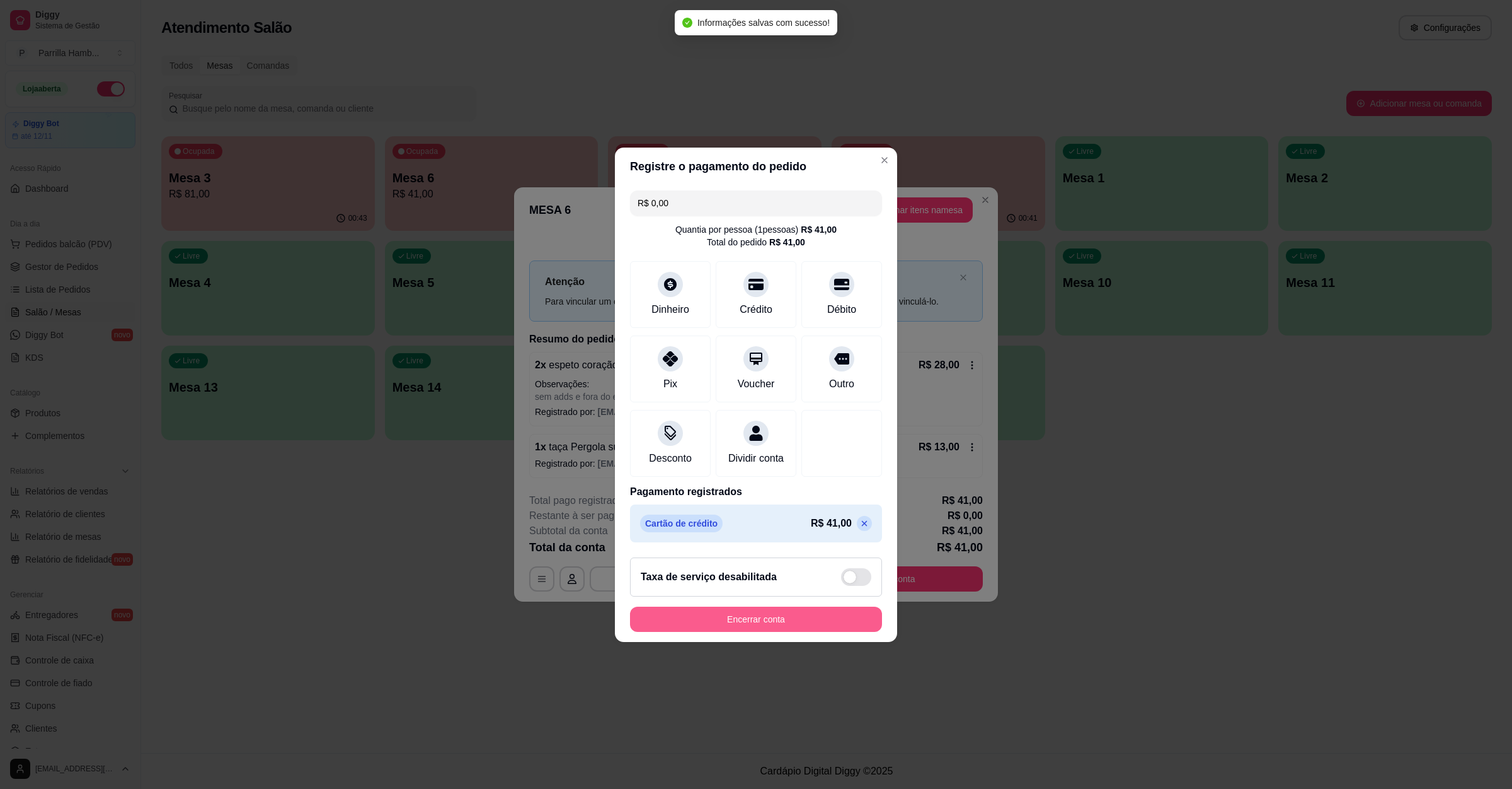
click at [707, 617] on button "Encerrar conta" at bounding box center [756, 619] width 252 height 25
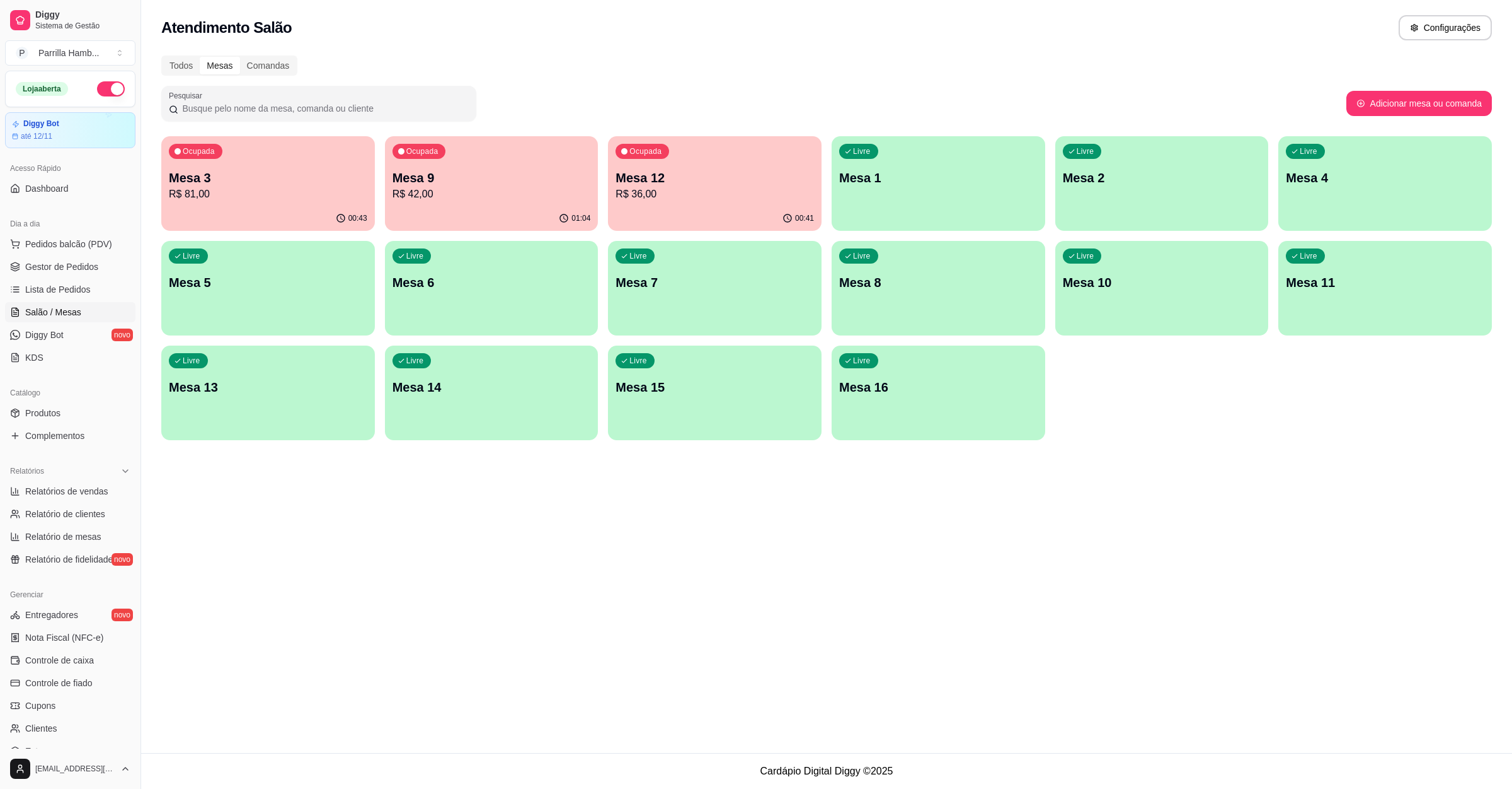
click at [249, 170] on p "Mesa 3" at bounding box center [268, 178] width 198 height 18
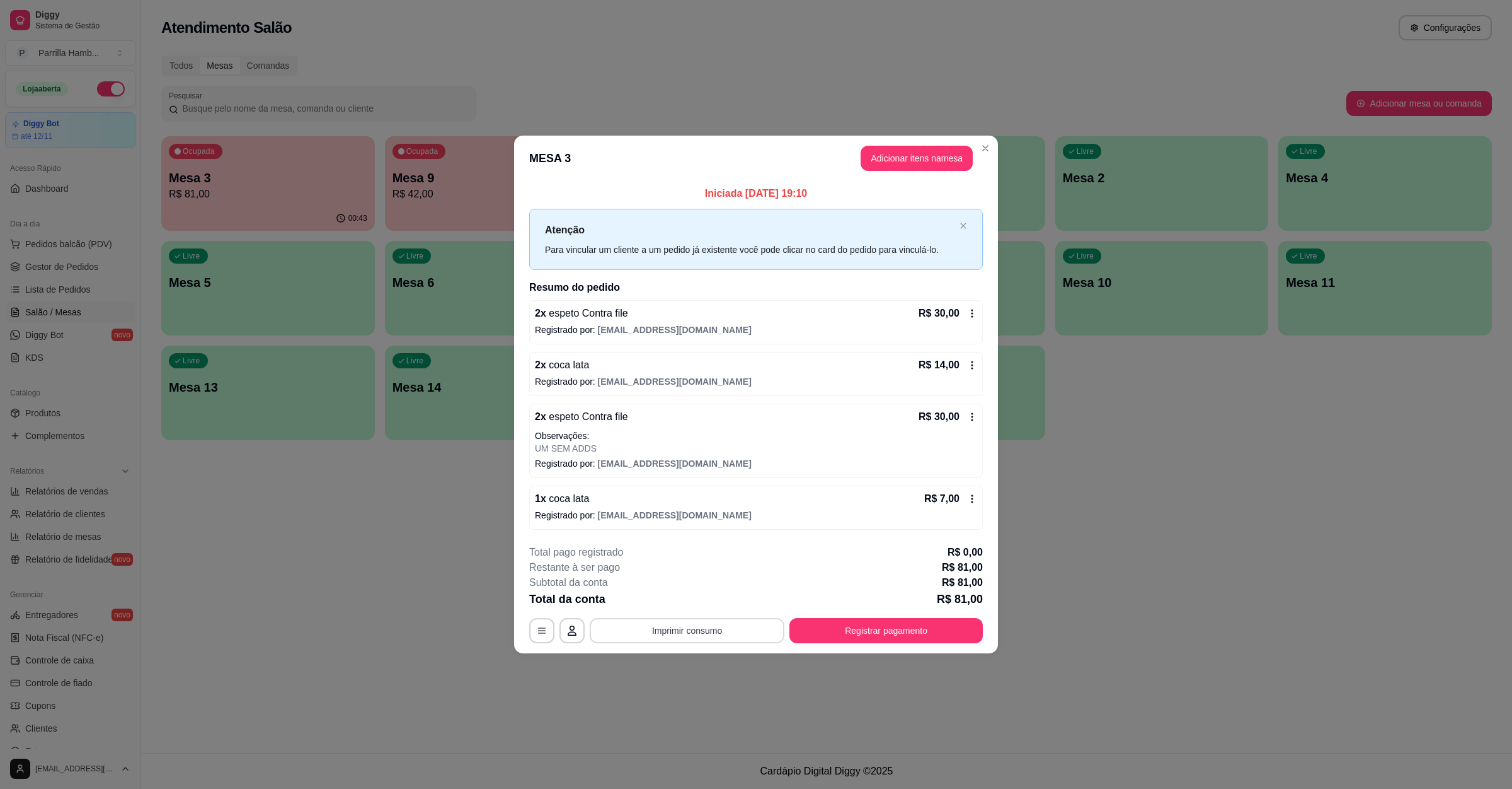
click at [704, 630] on button "Imprimir consumo" at bounding box center [687, 631] width 195 height 25
click at [707, 604] on button "IMPRESSORA" at bounding box center [691, 602] width 91 height 20
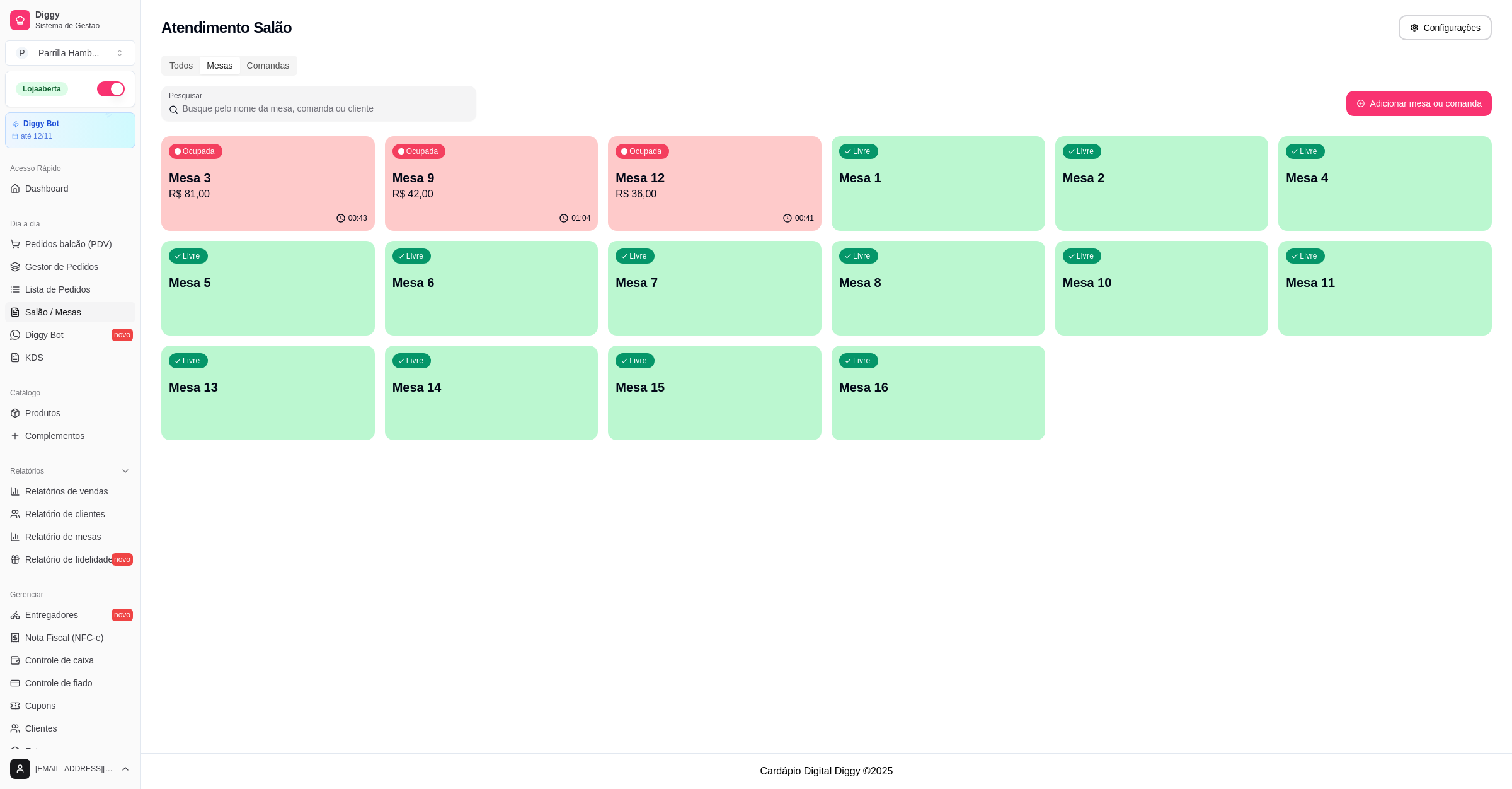
click at [204, 148] on p "Ocupada" at bounding box center [198, 152] width 32 height 10
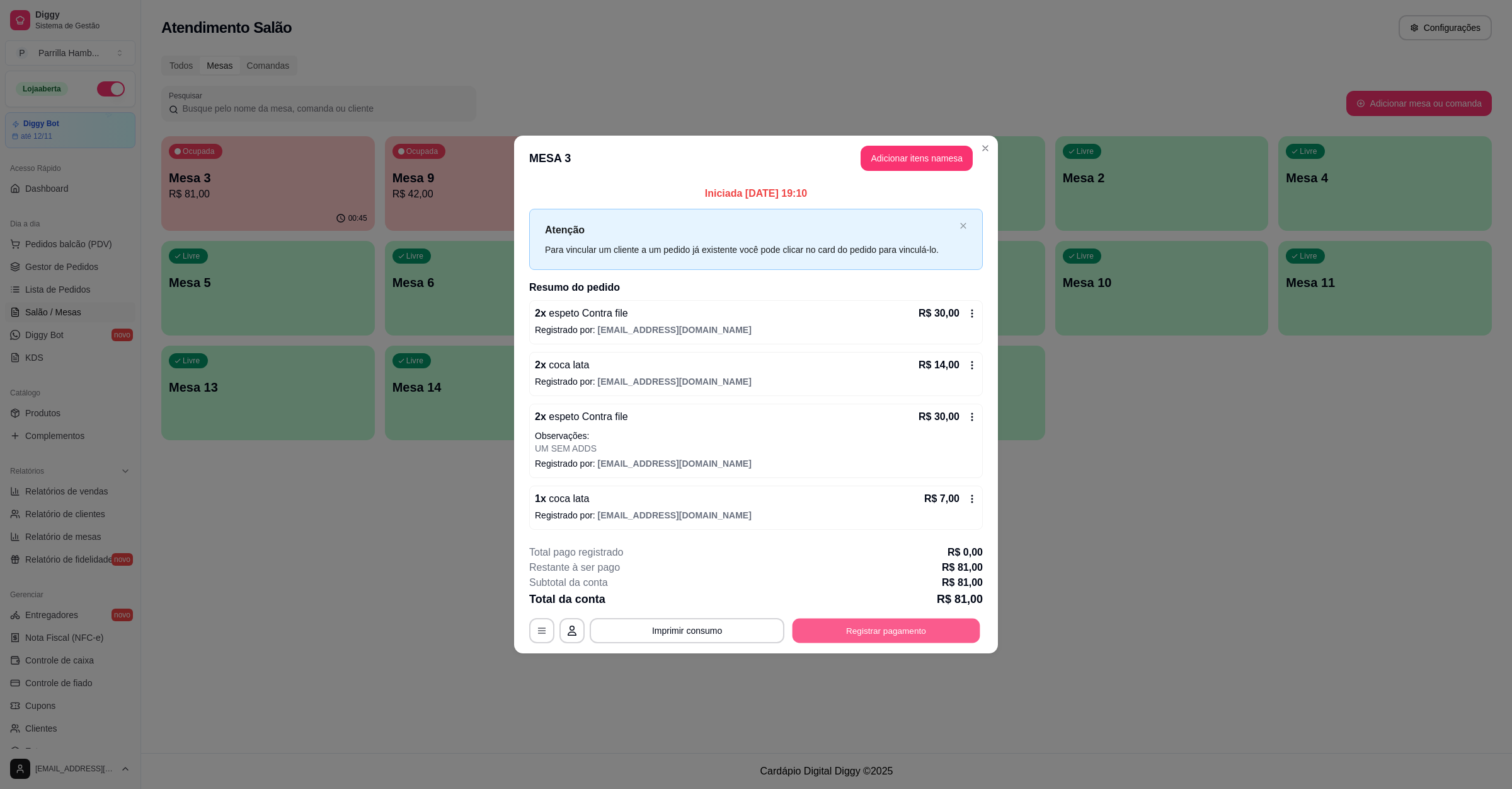
click at [851, 636] on button "Registrar pagamento" at bounding box center [887, 630] width 188 height 24
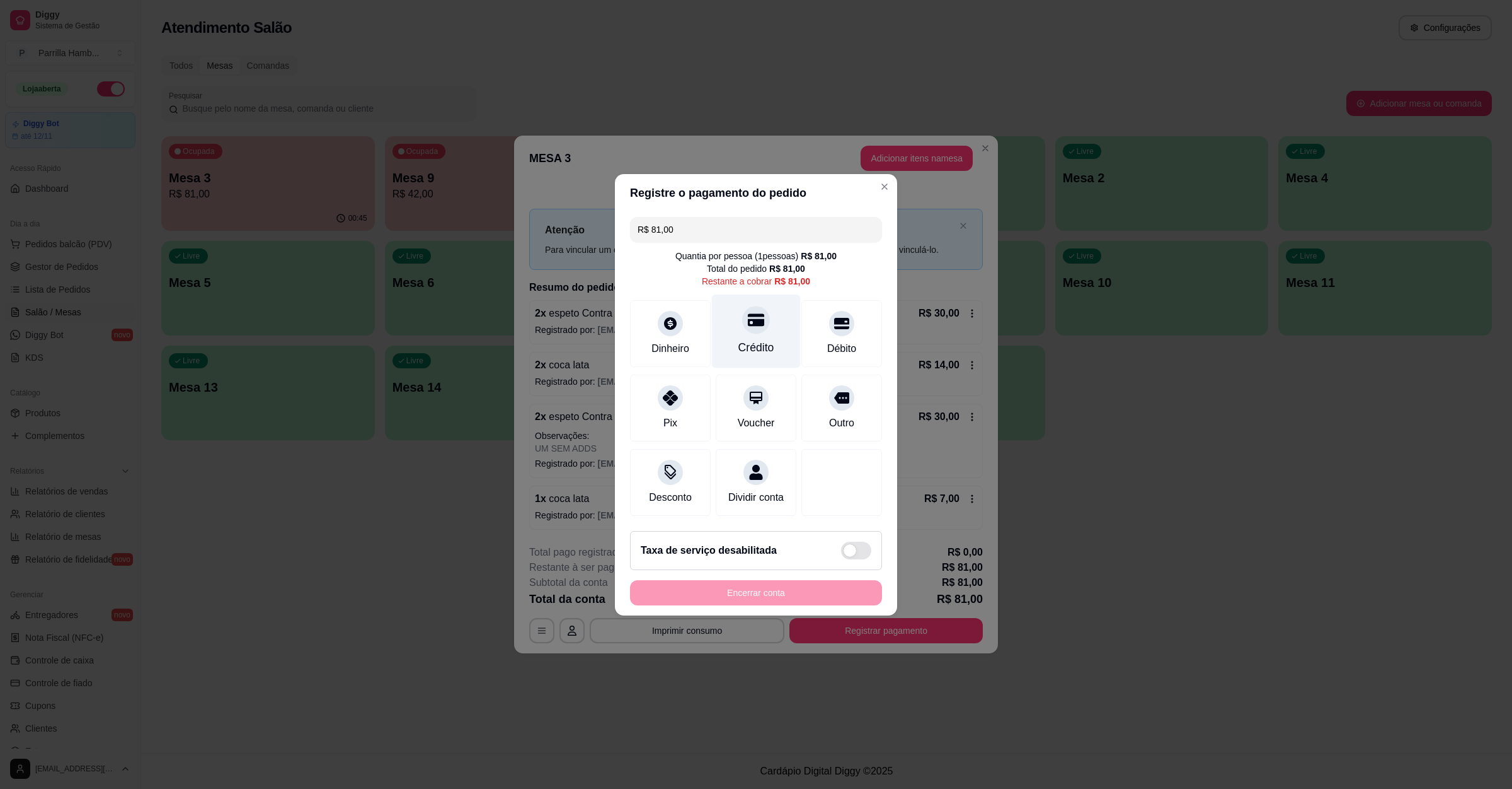
click at [756, 313] on icon at bounding box center [756, 319] width 17 height 13
type input "R$ 0,00"
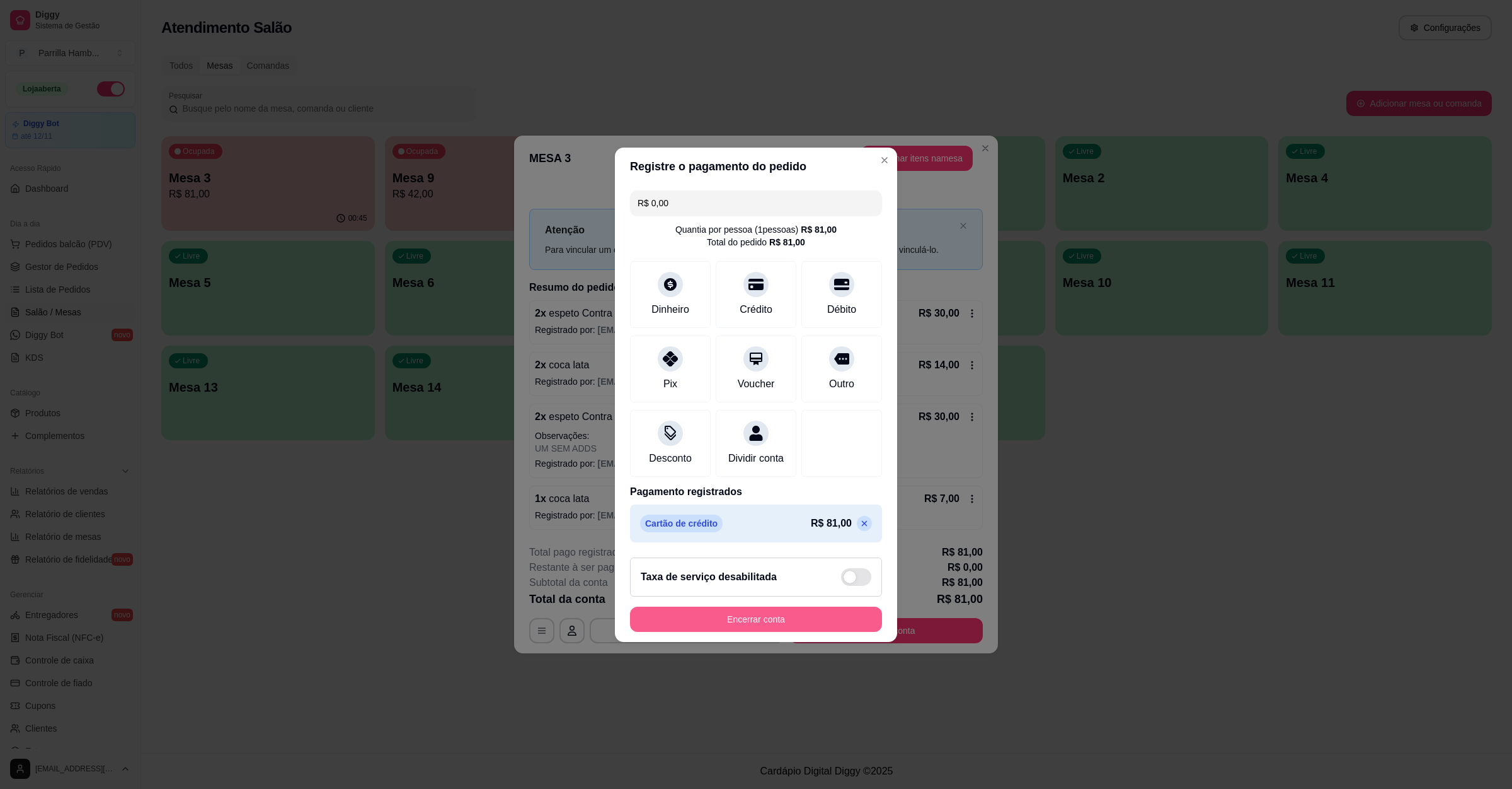
click at [749, 632] on button "Encerrar conta" at bounding box center [756, 619] width 252 height 25
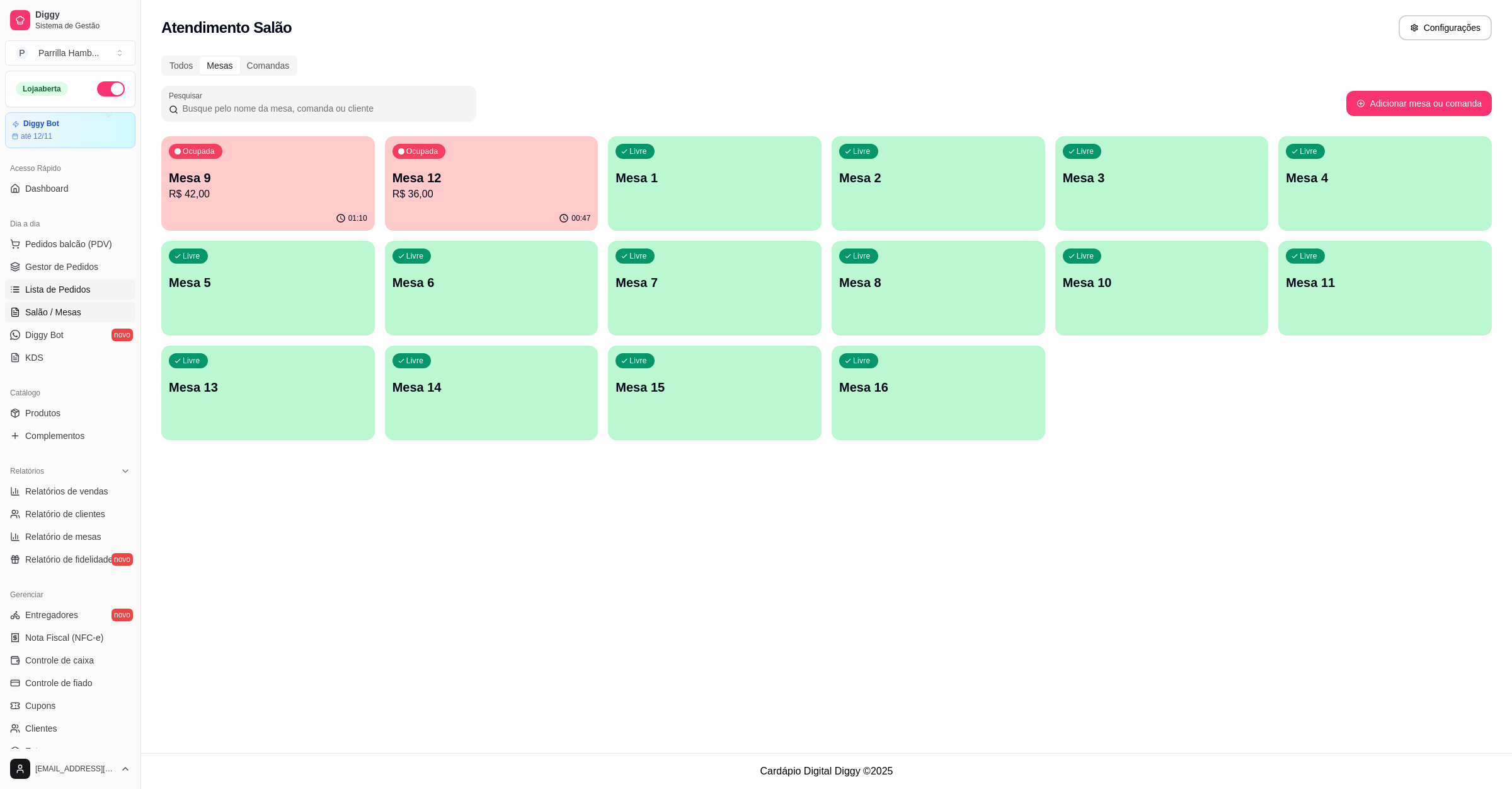
click at [54, 284] on span "Lista de Pedidos" at bounding box center [58, 289] width 65 height 13
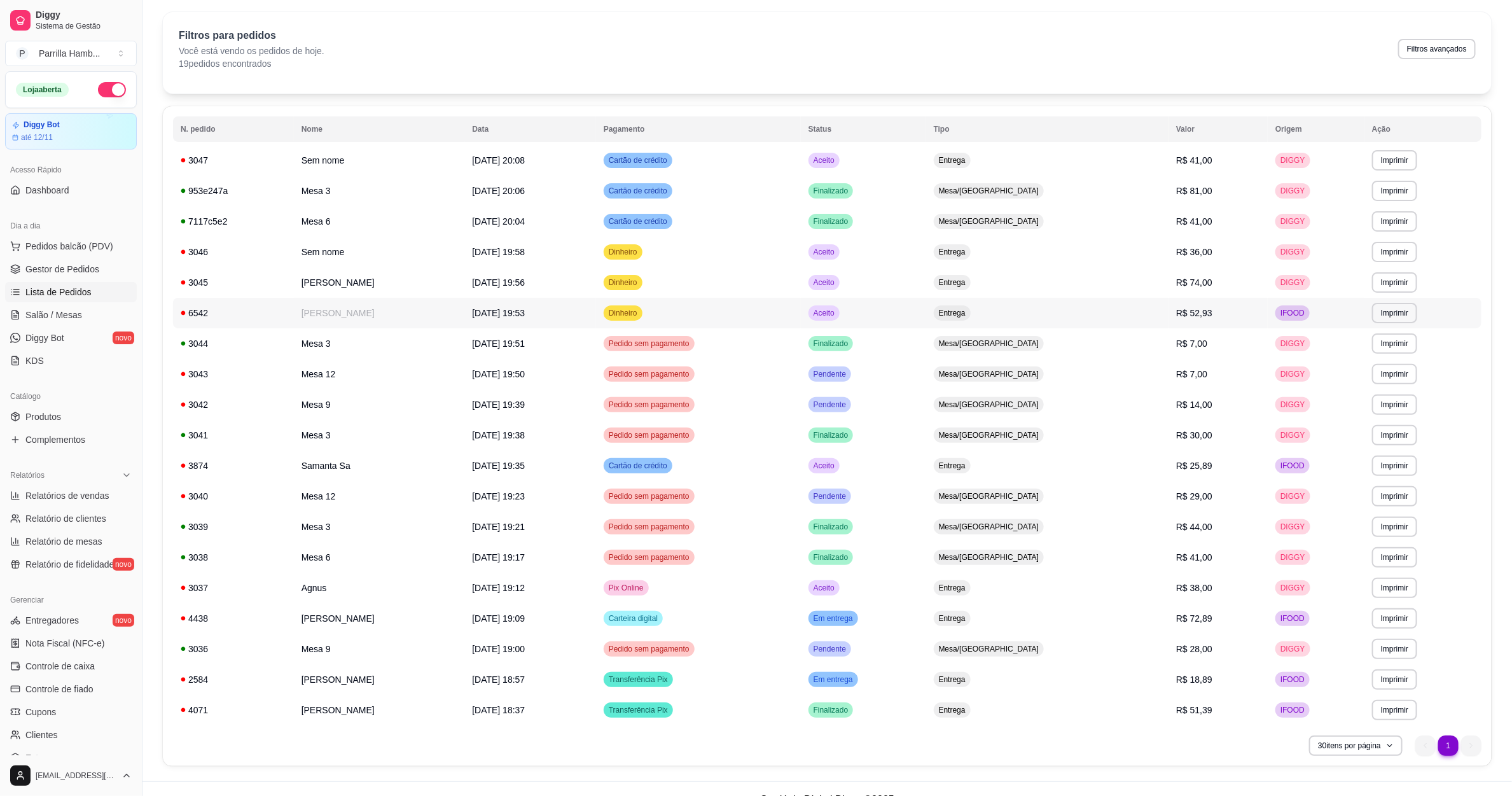
scroll to position [61, 0]
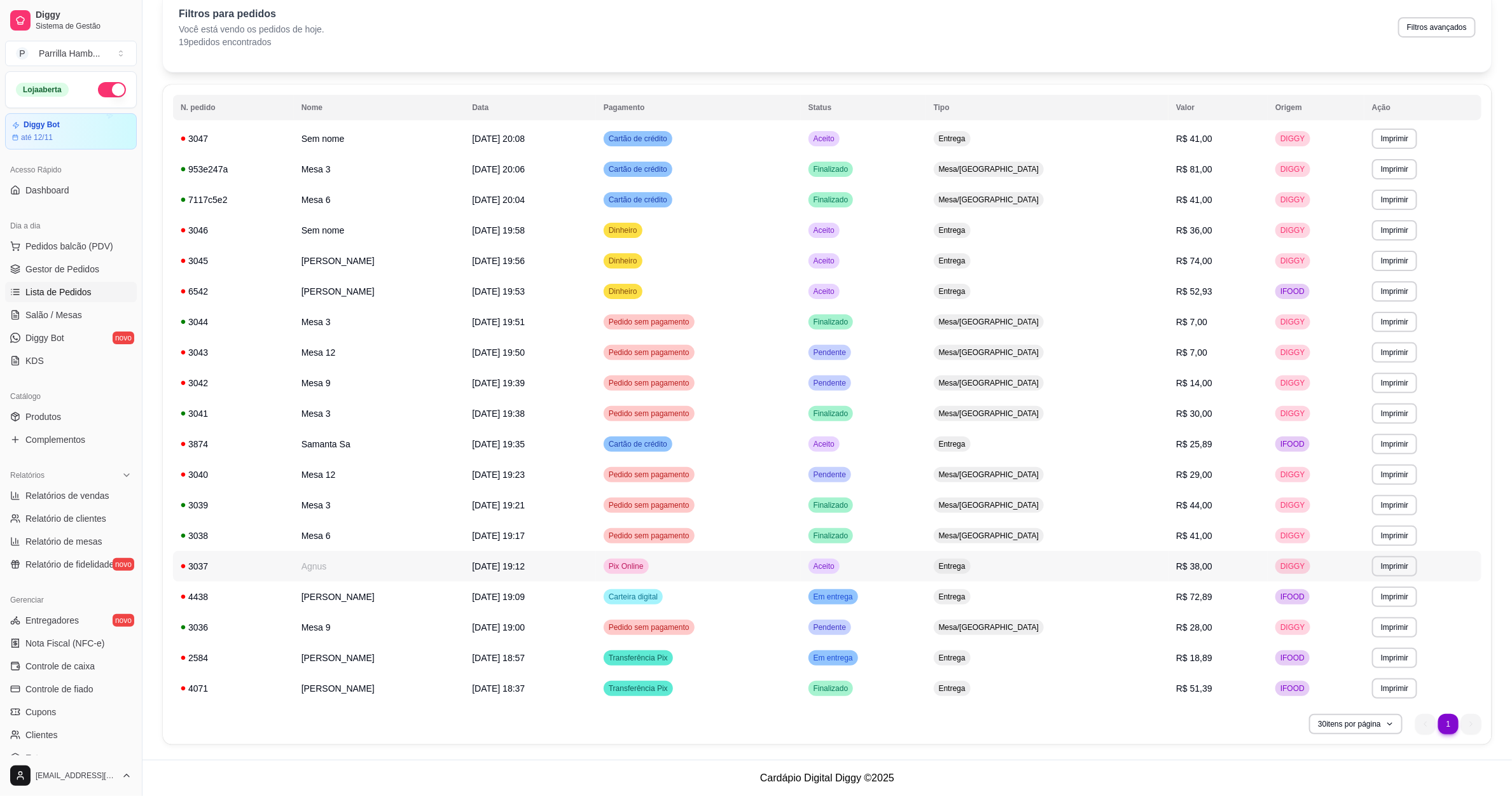
click at [525, 569] on span "[DATE] 19:12" at bounding box center [498, 566] width 52 height 10
click at [23, 318] on link "Salão / Mesas" at bounding box center [71, 315] width 132 height 20
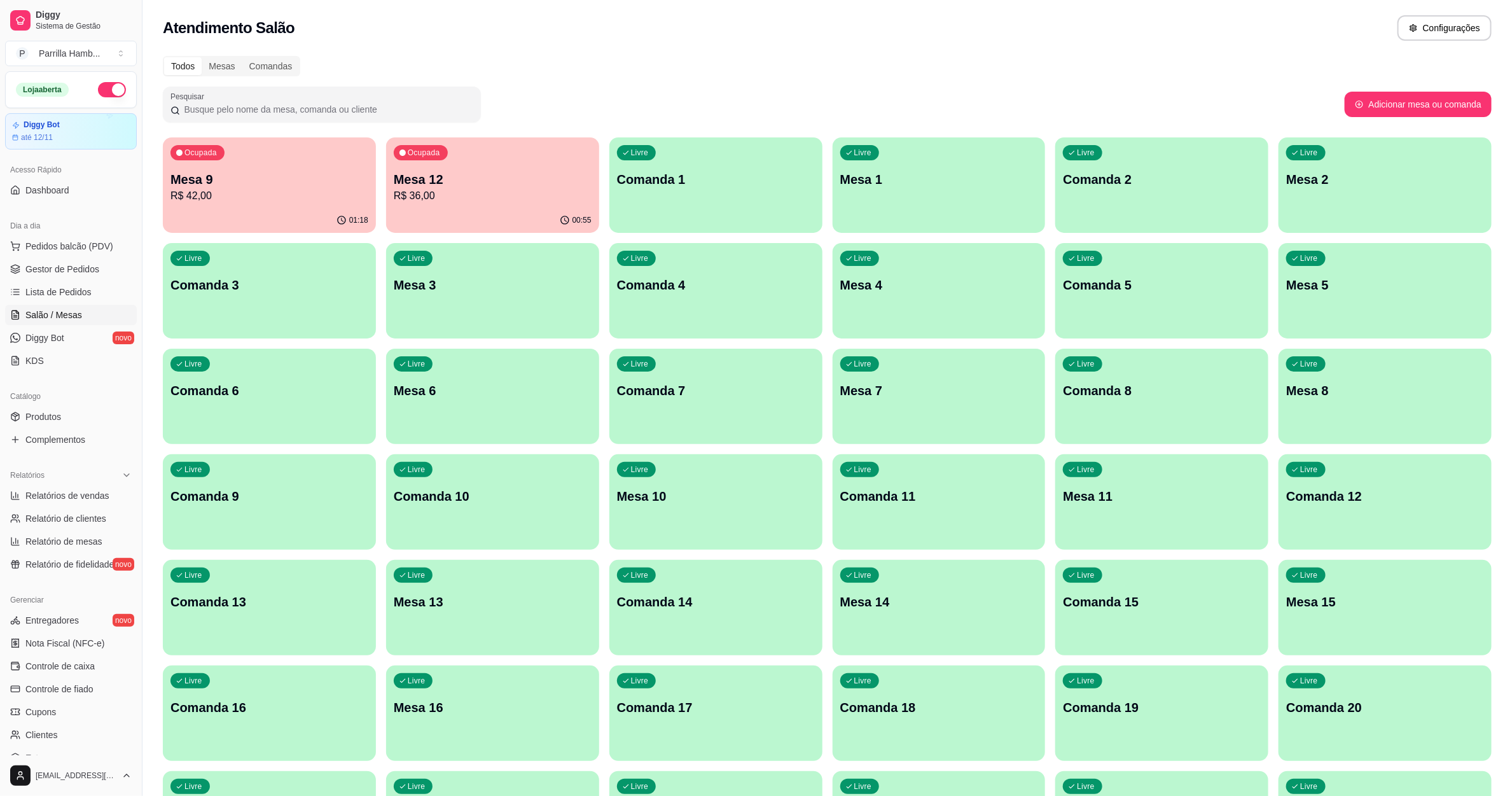
click at [473, 172] on p "Mesa 12" at bounding box center [493, 179] width 198 height 18
click at [220, 69] on div "Mesas" at bounding box center [221, 66] width 40 height 18
click at [202, 57] on input "Mesas" at bounding box center [202, 57] width 0 height 0
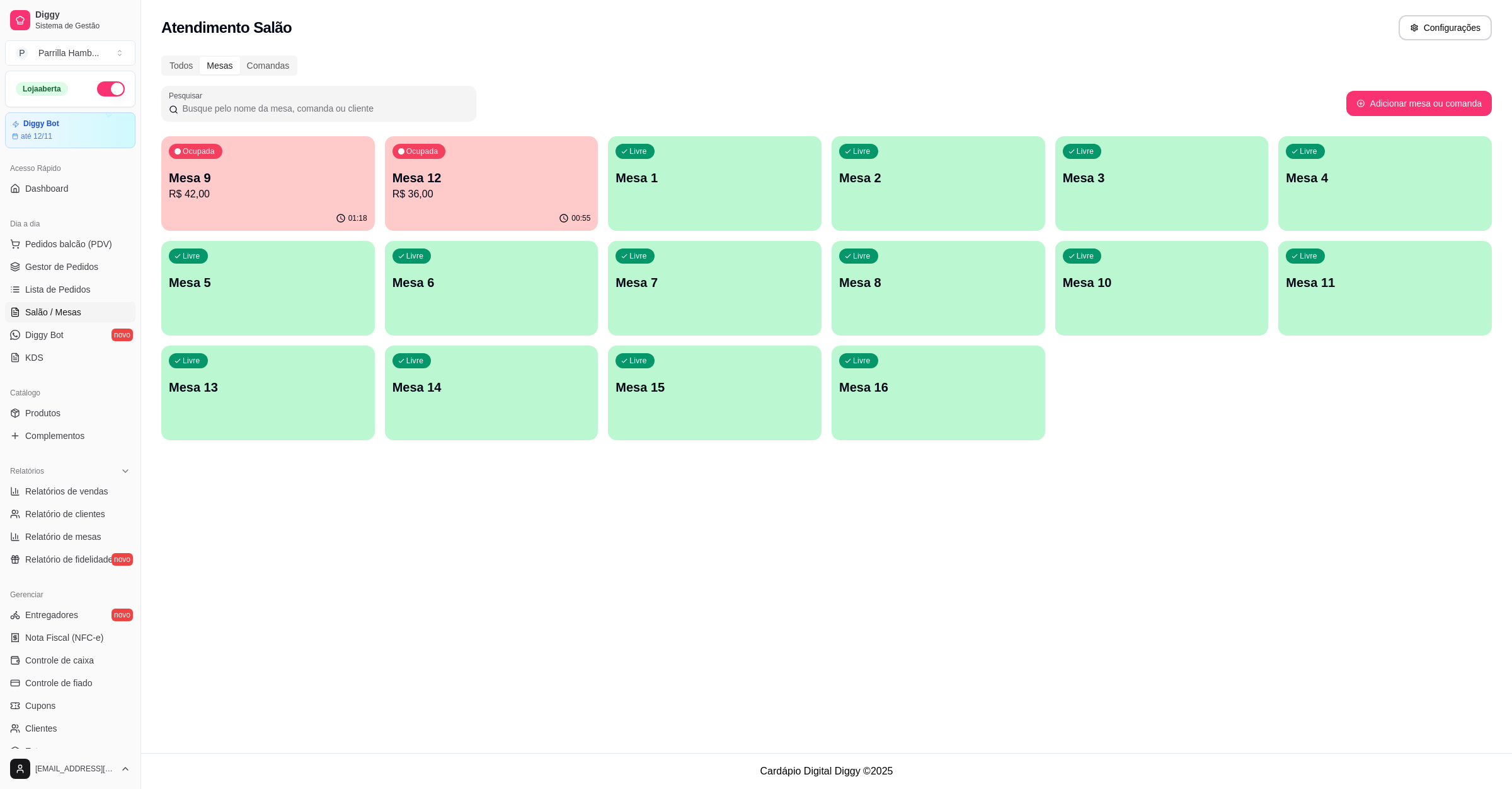
click at [485, 155] on div "Ocupada Mesa 12 R$ 36,00" at bounding box center [491, 172] width 213 height 70
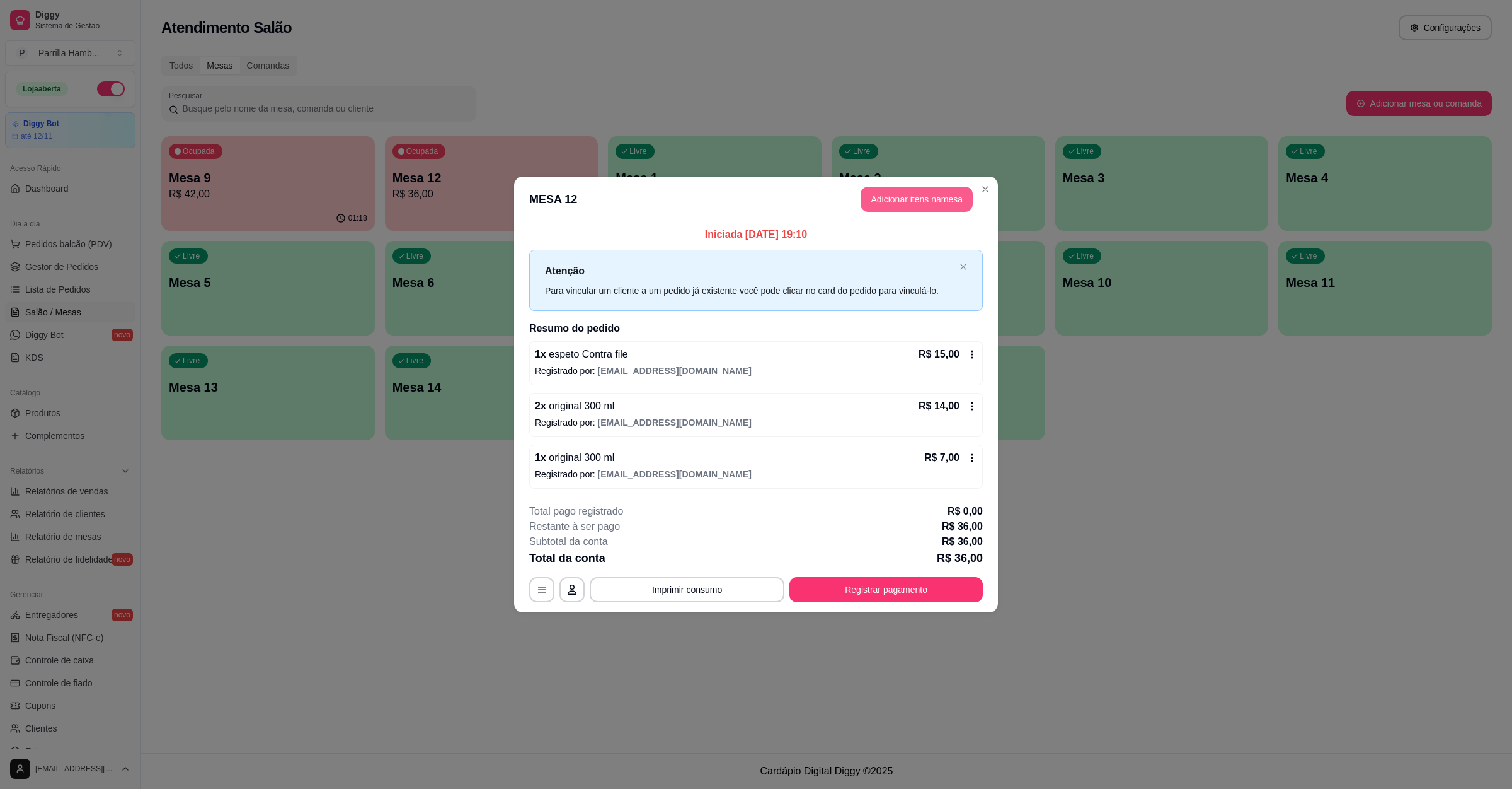
click at [887, 200] on button "Adicionar itens na mesa" at bounding box center [917, 199] width 112 height 25
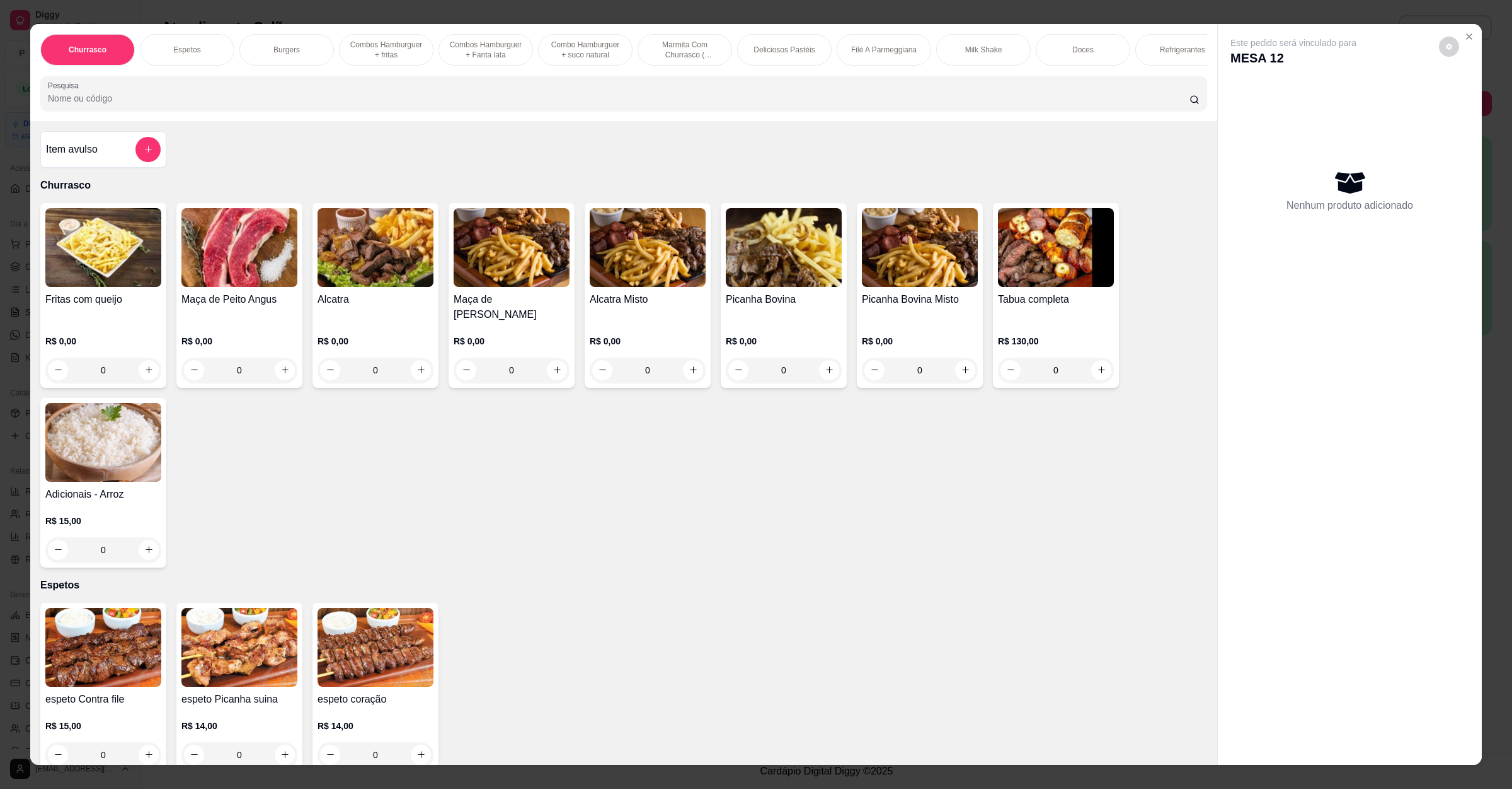
click at [371, 105] on input "Pesquisa" at bounding box center [619, 98] width 1142 height 13
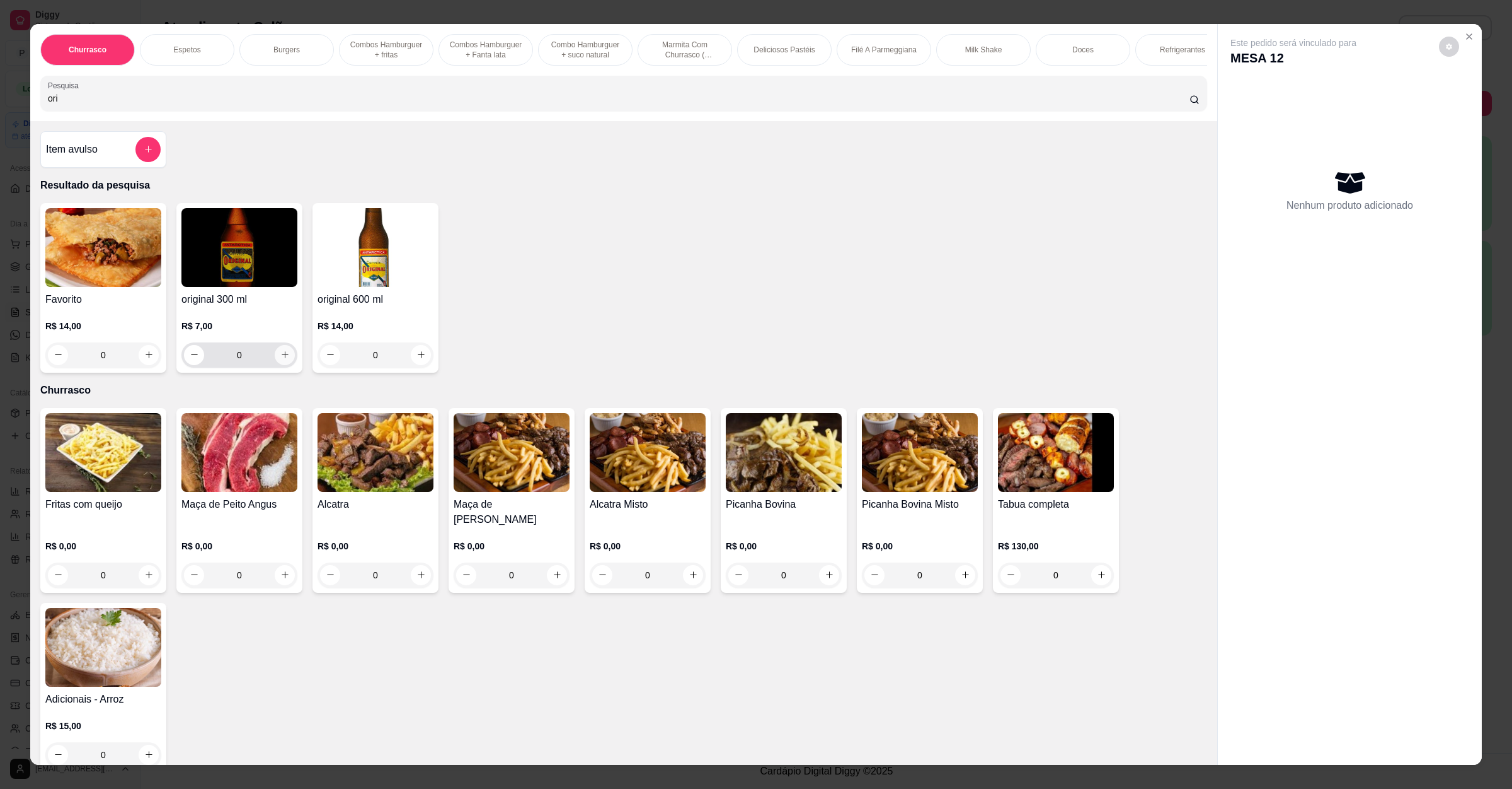
type input "ori"
click at [280, 359] on icon "increase-product-quantity" at bounding box center [285, 354] width 9 height 9
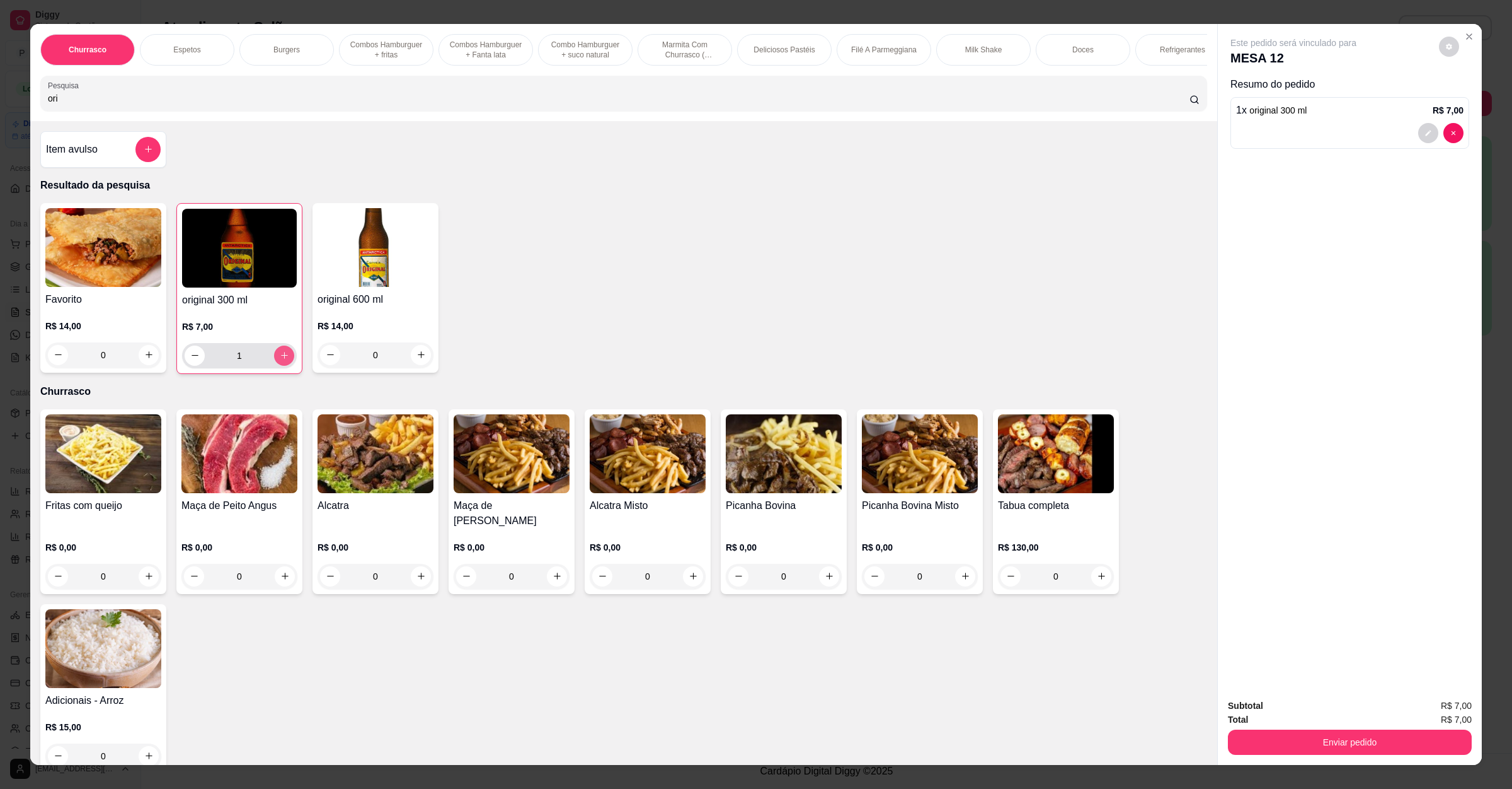
type input "1"
drag, startPoint x: 63, startPoint y: 118, endPoint x: 0, endPoint y: 117, distance: 63.0
click at [0, 117] on div "Churrasco Espetos Burgers Combos Hamburguer + fritas Combos Hamburguer + Fanta …" at bounding box center [756, 394] width 1512 height 789
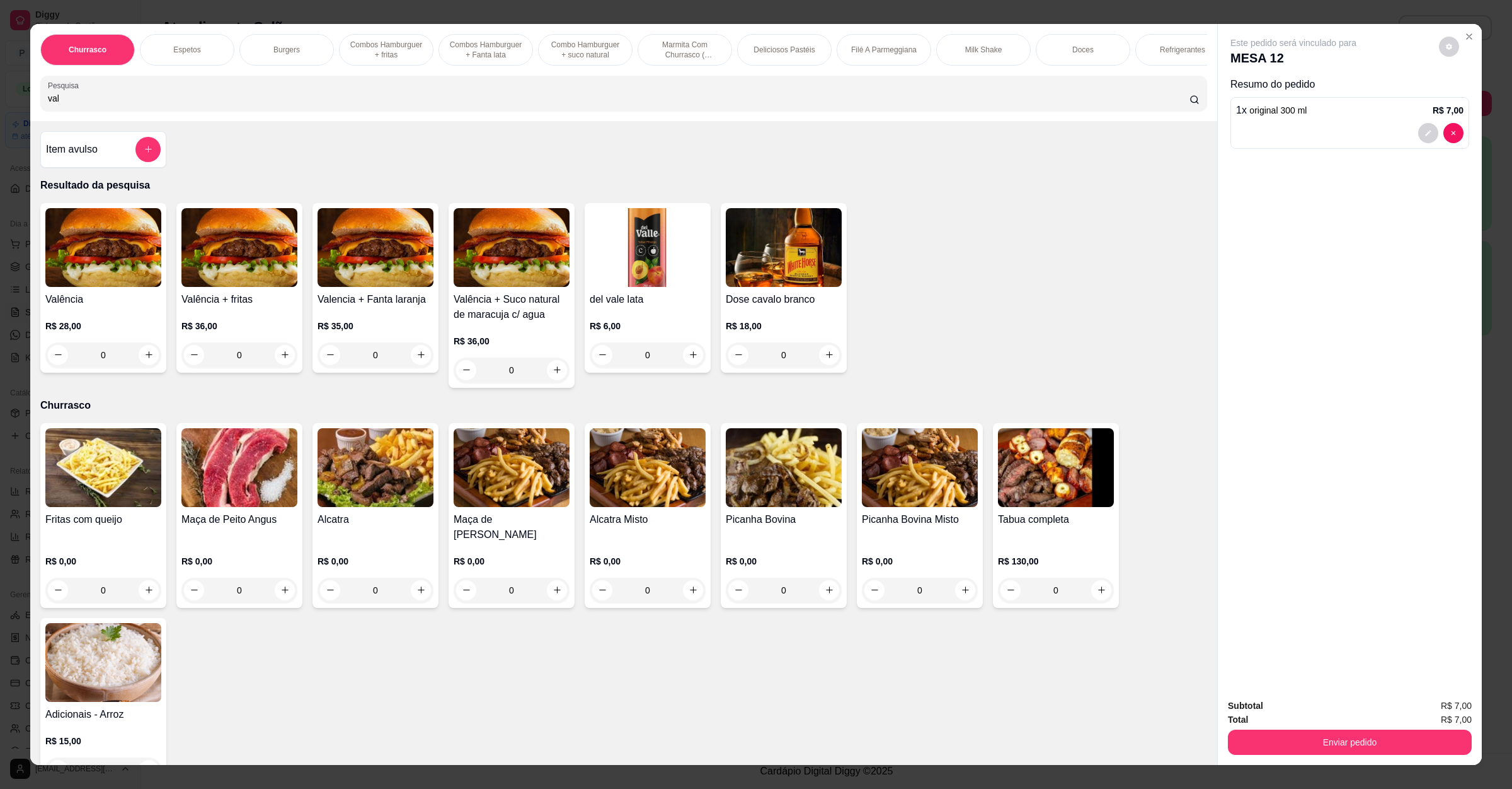
type input "val"
click at [100, 286] on img at bounding box center [103, 247] width 116 height 79
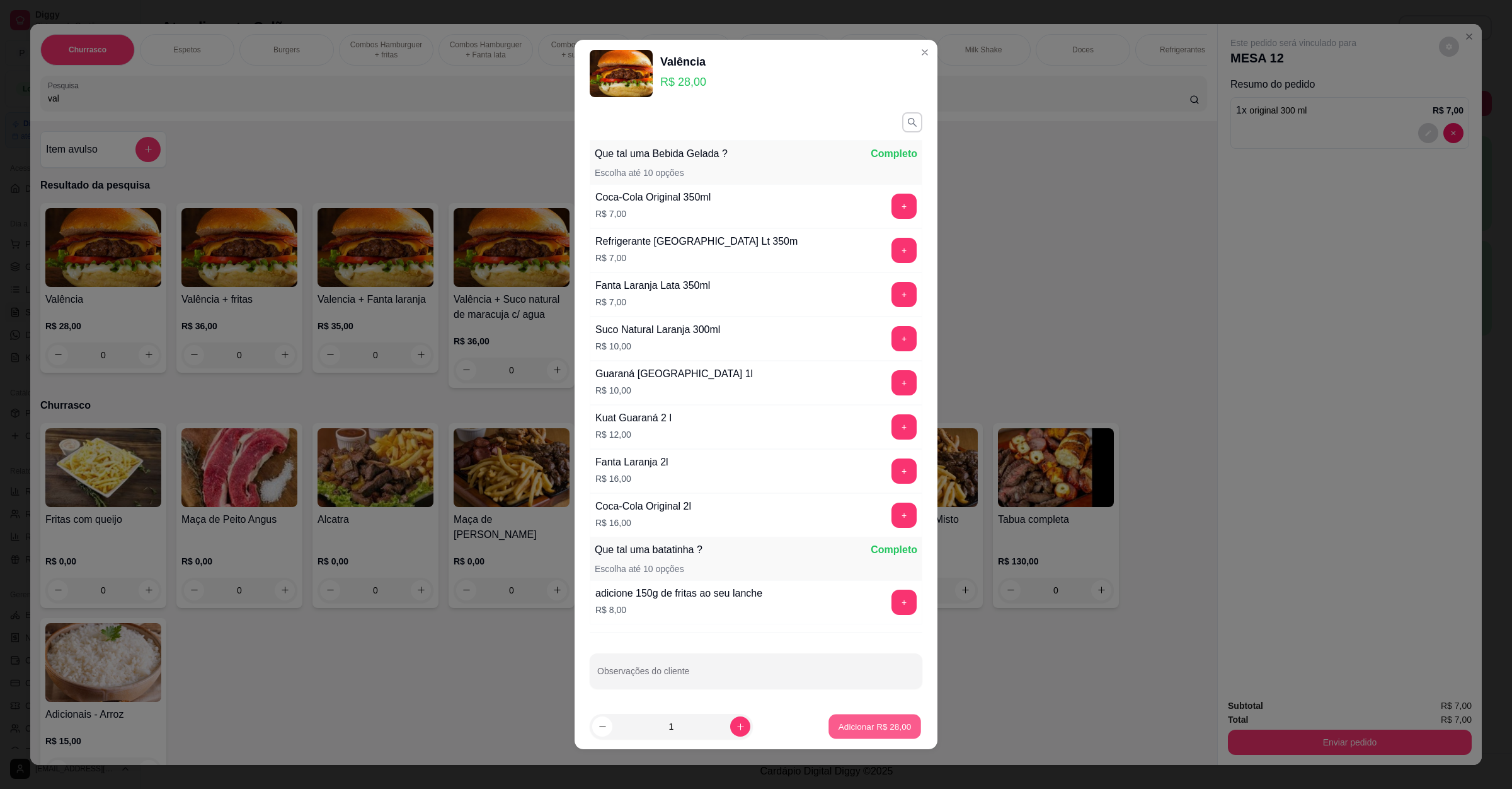
click at [855, 719] on button "Adicionar R$ 28,00" at bounding box center [875, 726] width 93 height 24
type input "1"
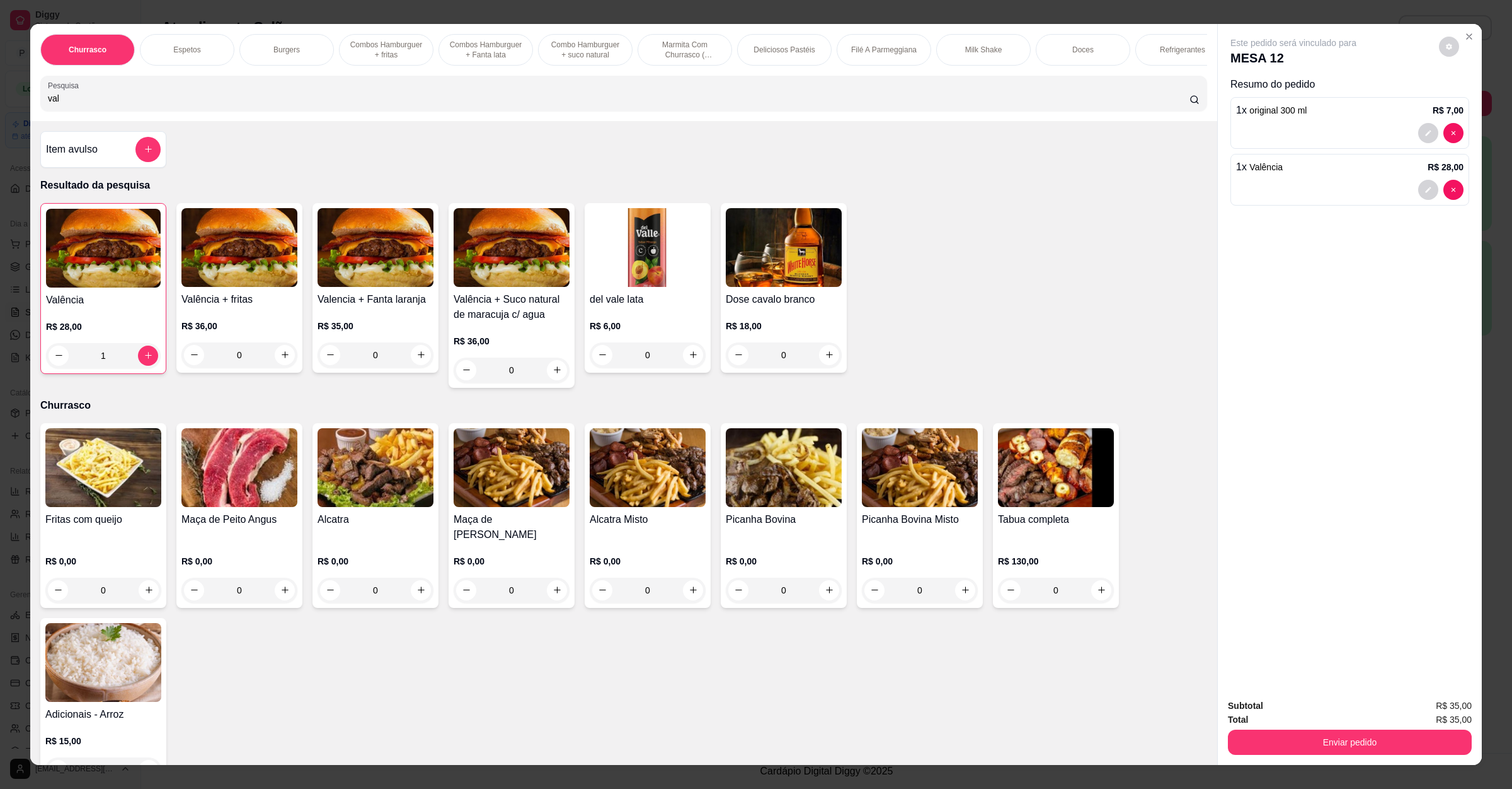
click at [1326, 743] on button "Enviar pedido" at bounding box center [1350, 742] width 244 height 25
click at [1437, 712] on button "Enviar pedido" at bounding box center [1437, 711] width 69 height 23
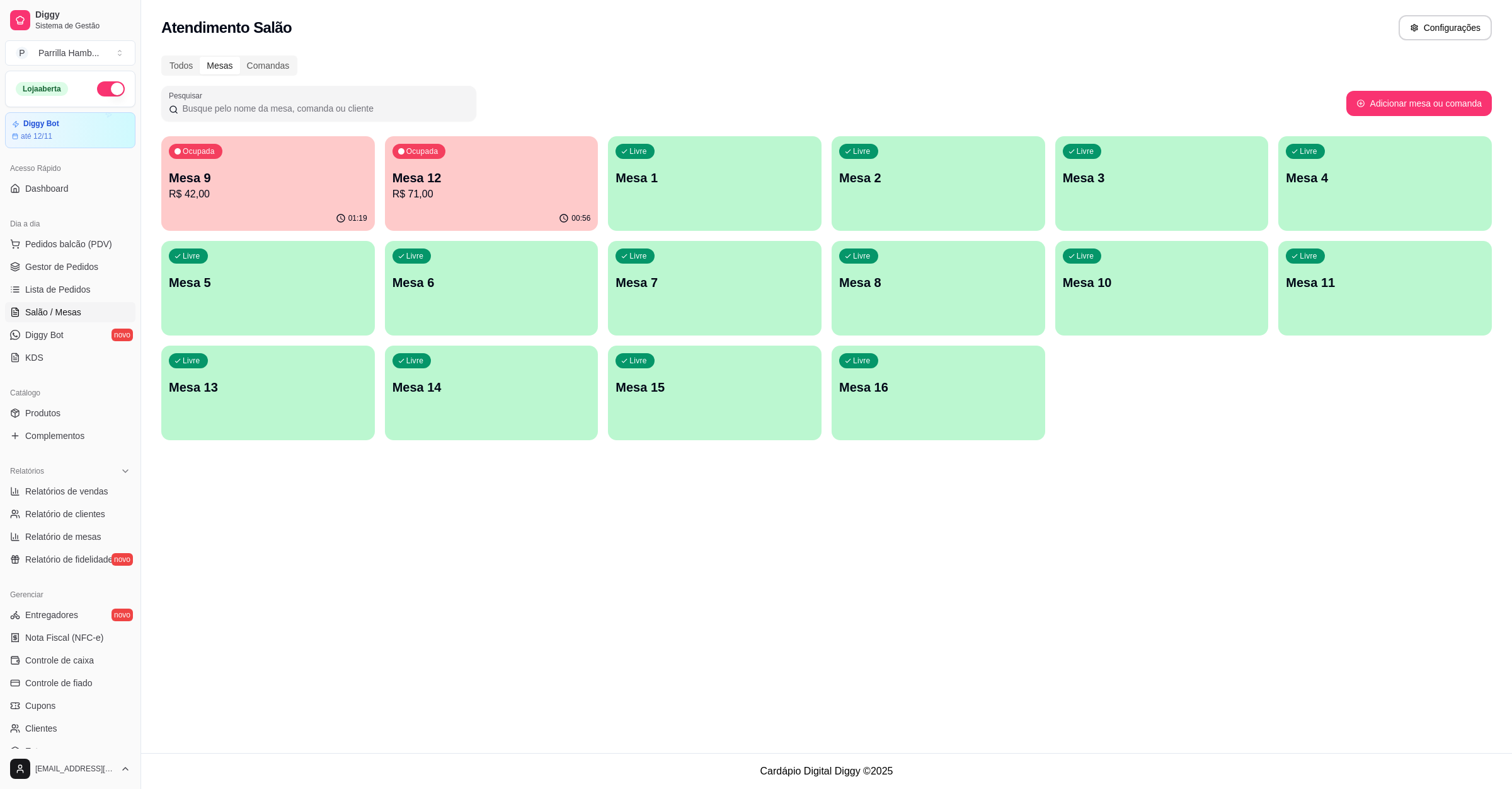
click at [316, 203] on div "Ocupada Mesa 9 R$ 42,00" at bounding box center [268, 172] width 213 height 70
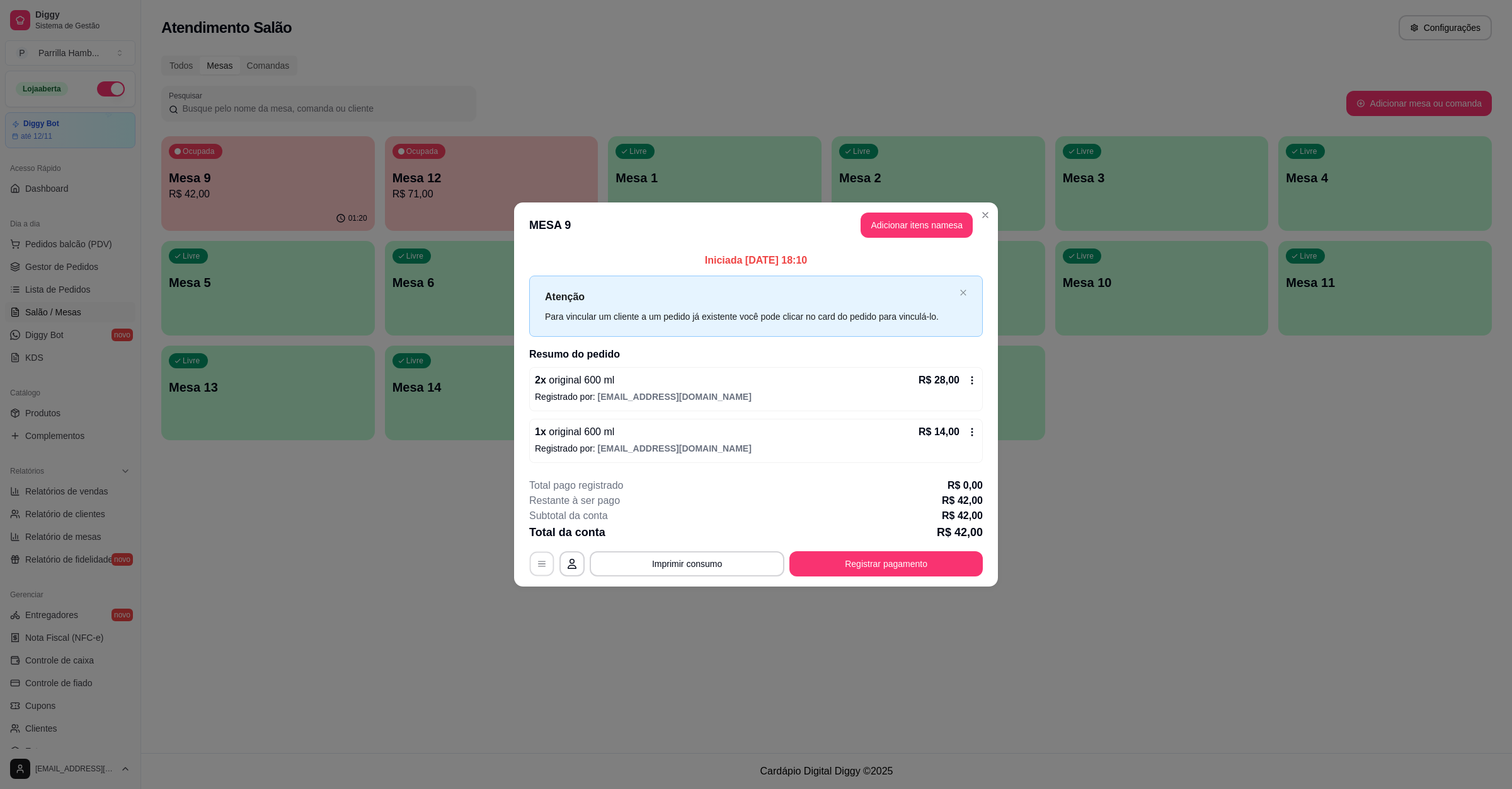
click at [532, 564] on button "button" at bounding box center [542, 564] width 24 height 24
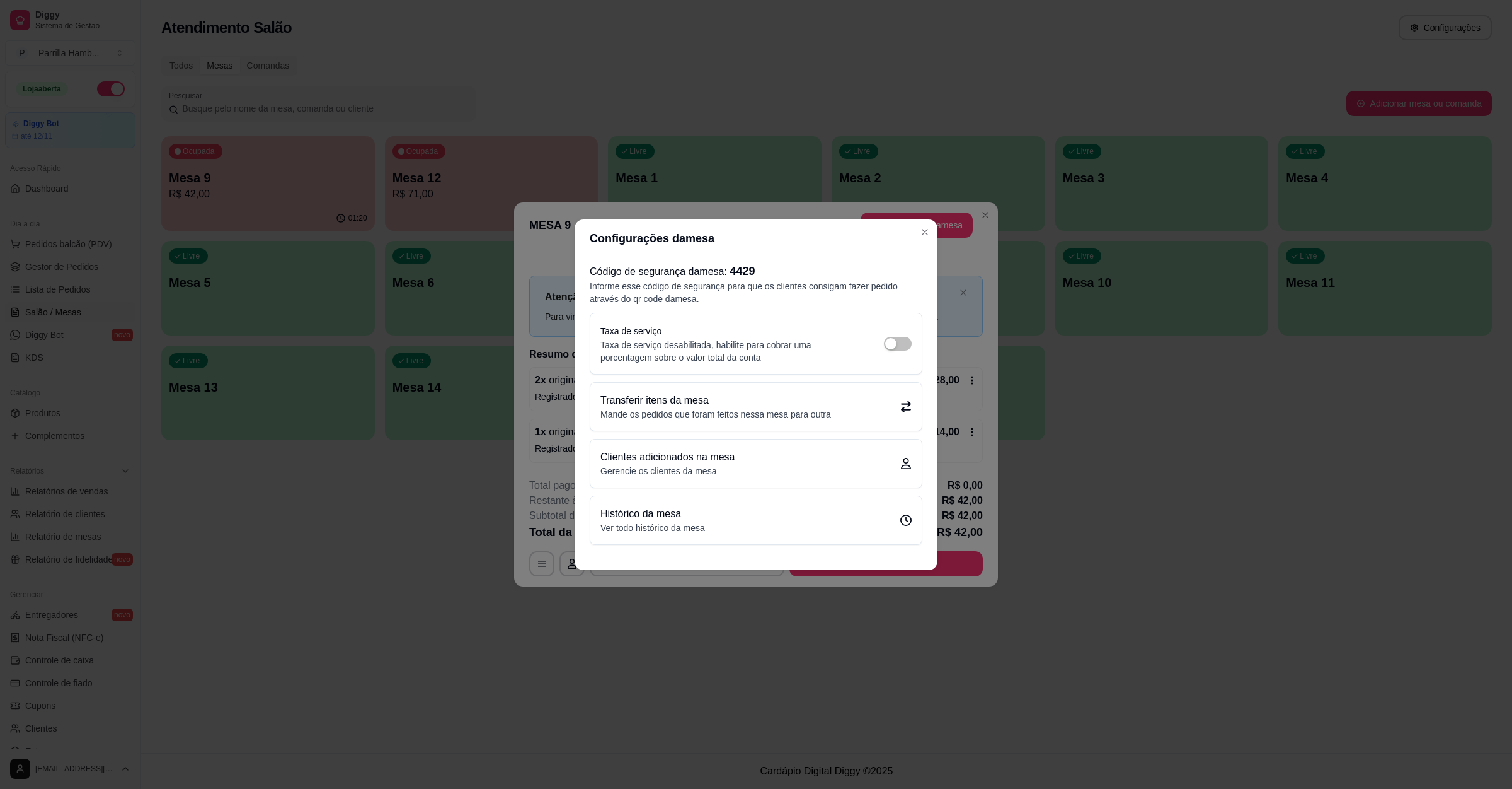
click at [691, 393] on p "Transferir itens da mesa" at bounding box center [715, 400] width 230 height 15
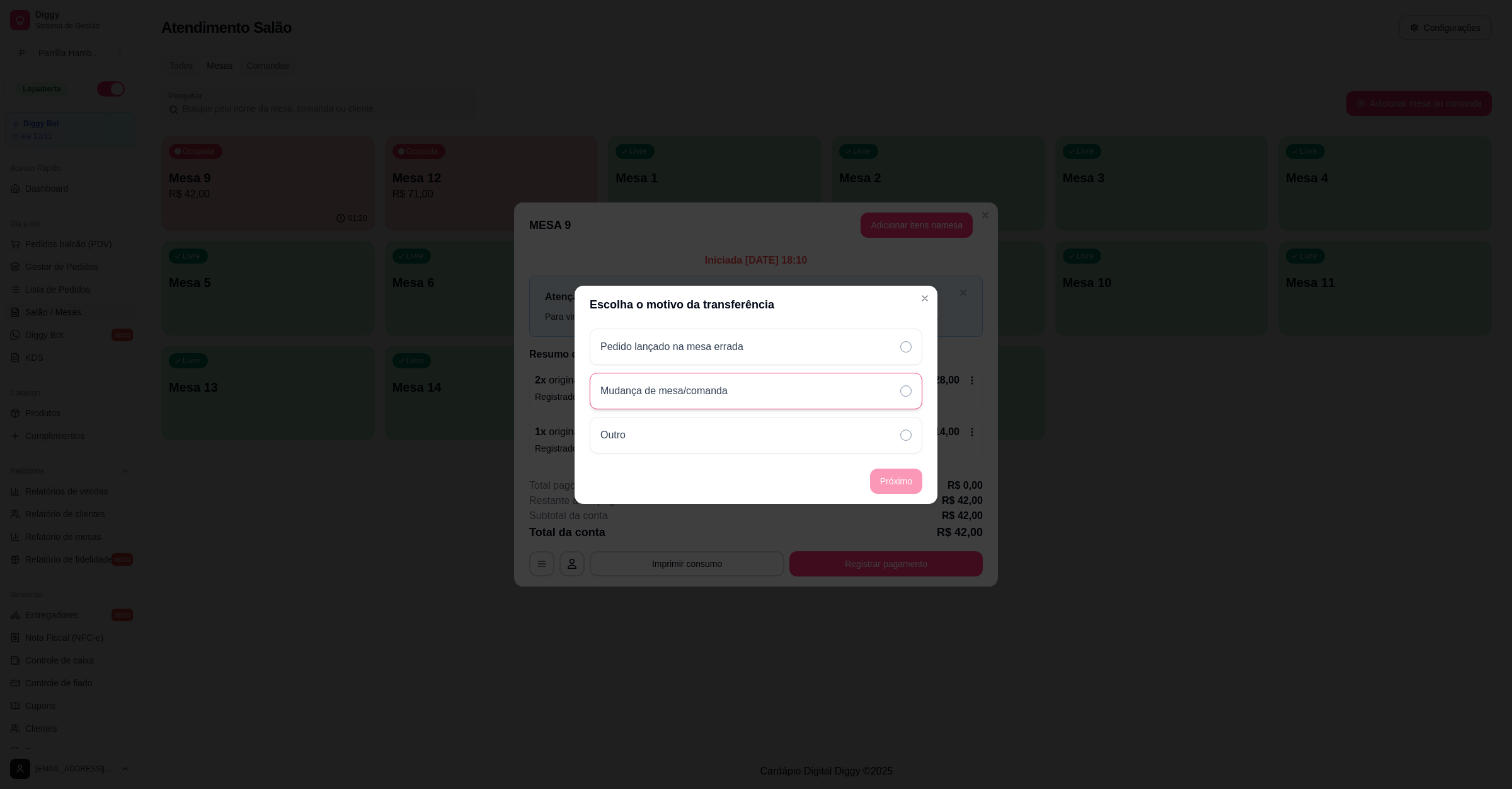
click at [707, 401] on div "Mudança de mesa/comanda" at bounding box center [755, 391] width 332 height 37
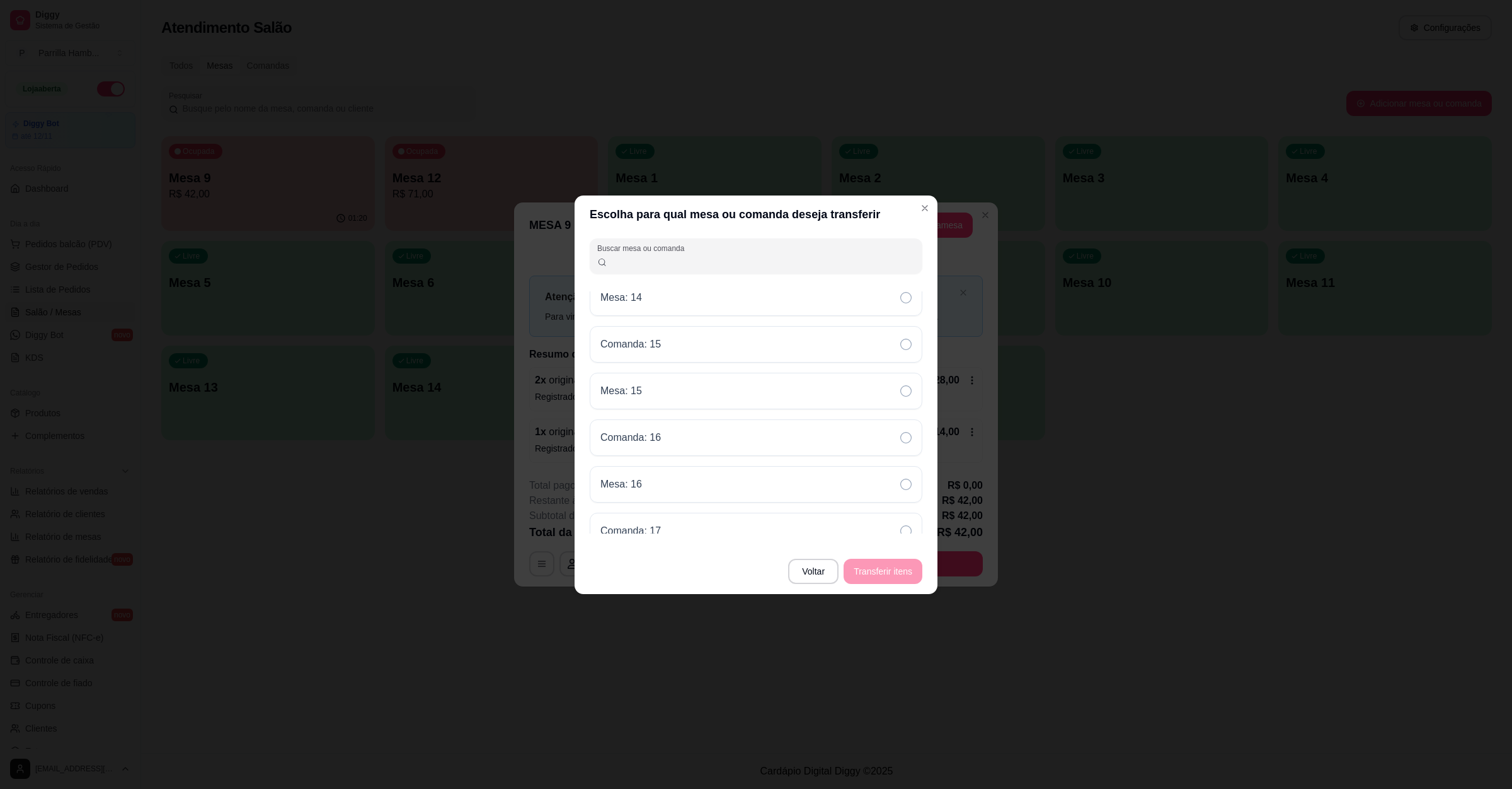
scroll to position [472, 0]
click at [723, 398] on div "Mesa: 15" at bounding box center [755, 397] width 332 height 37
click at [885, 565] on button "Transferir itens" at bounding box center [883, 571] width 79 height 25
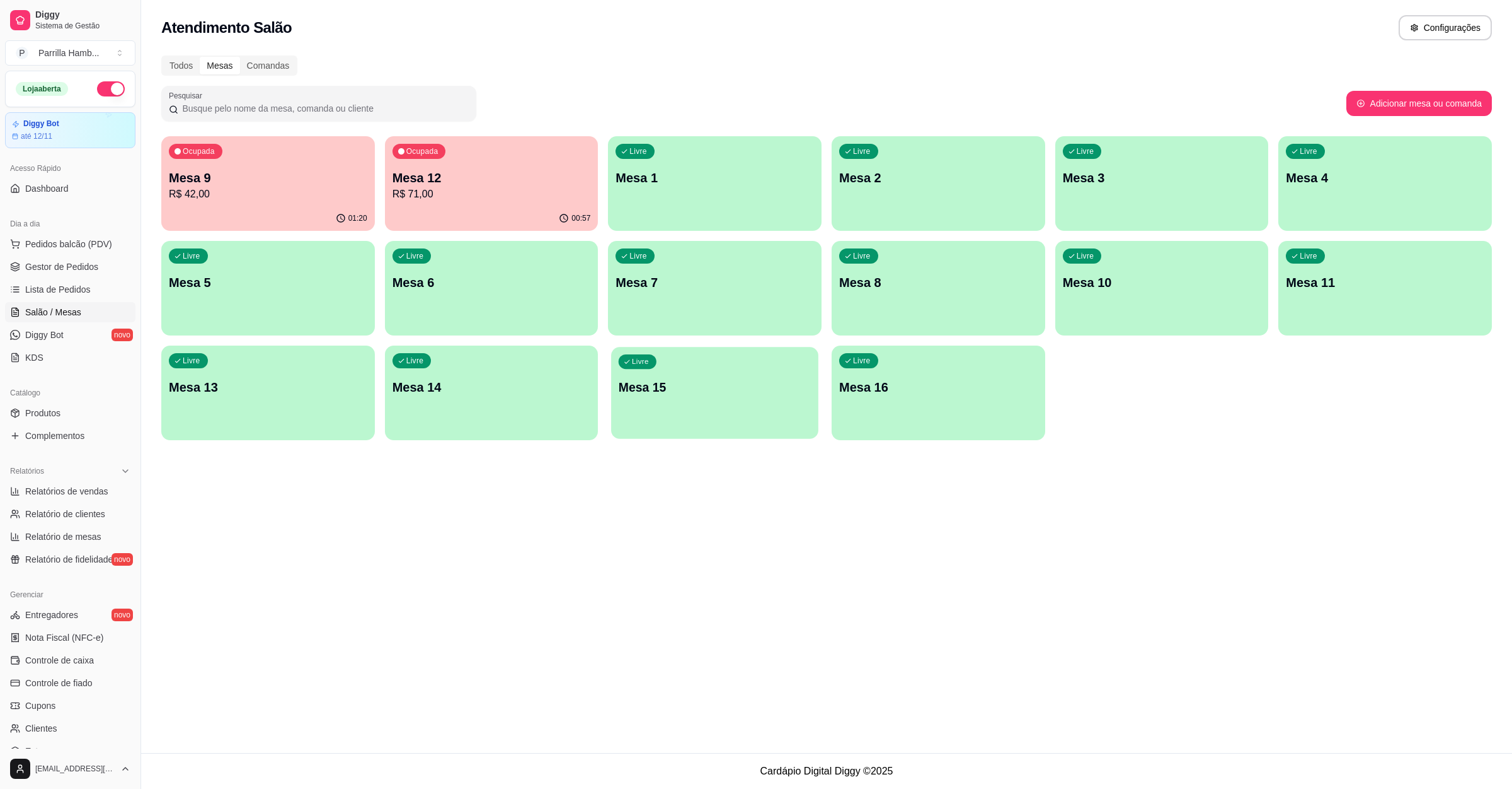
click at [702, 398] on div "Livre Mesa 15" at bounding box center [714, 385] width 207 height 77
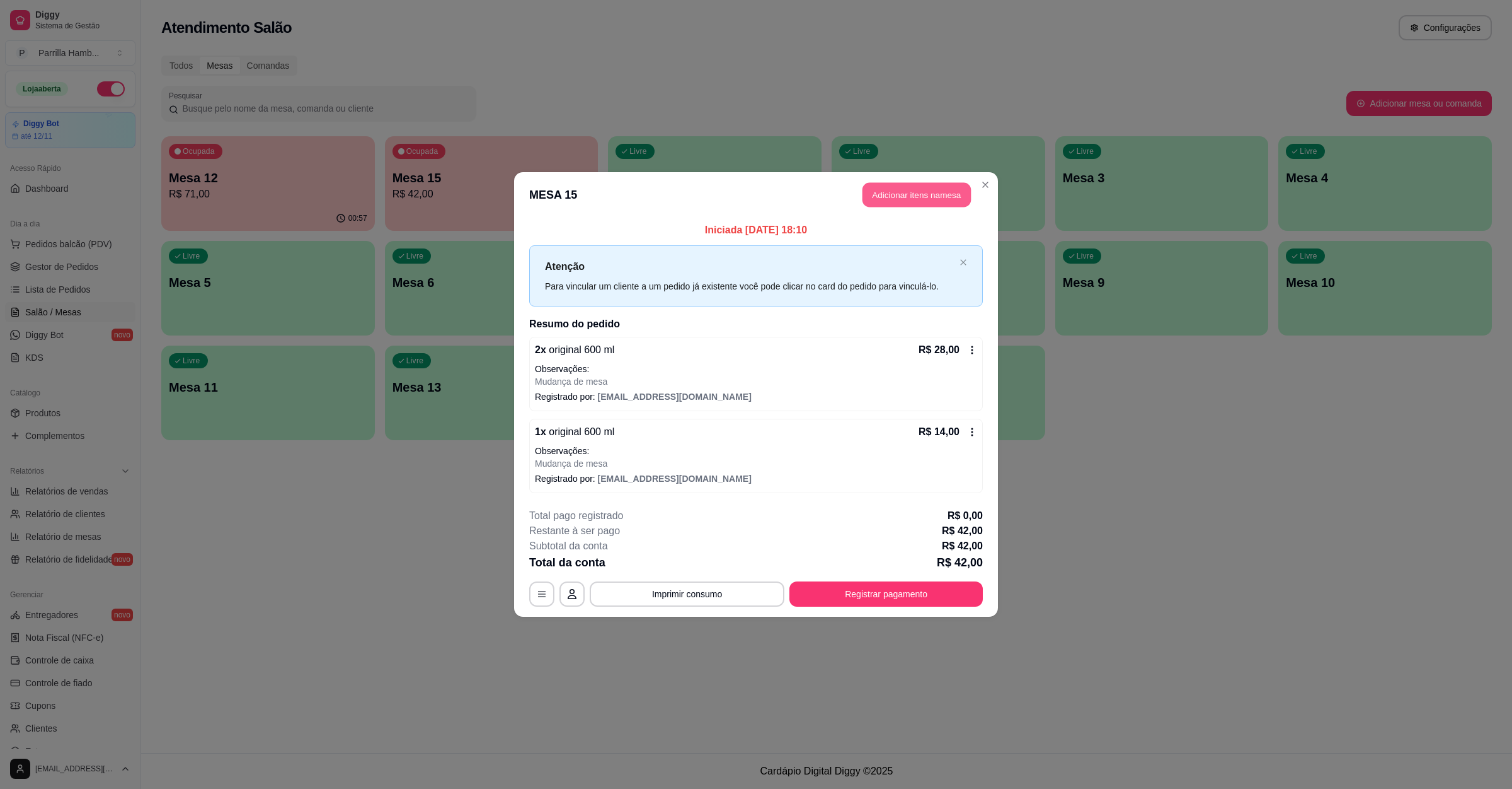
click at [928, 188] on button "Adicionar itens na mesa" at bounding box center [916, 194] width 108 height 24
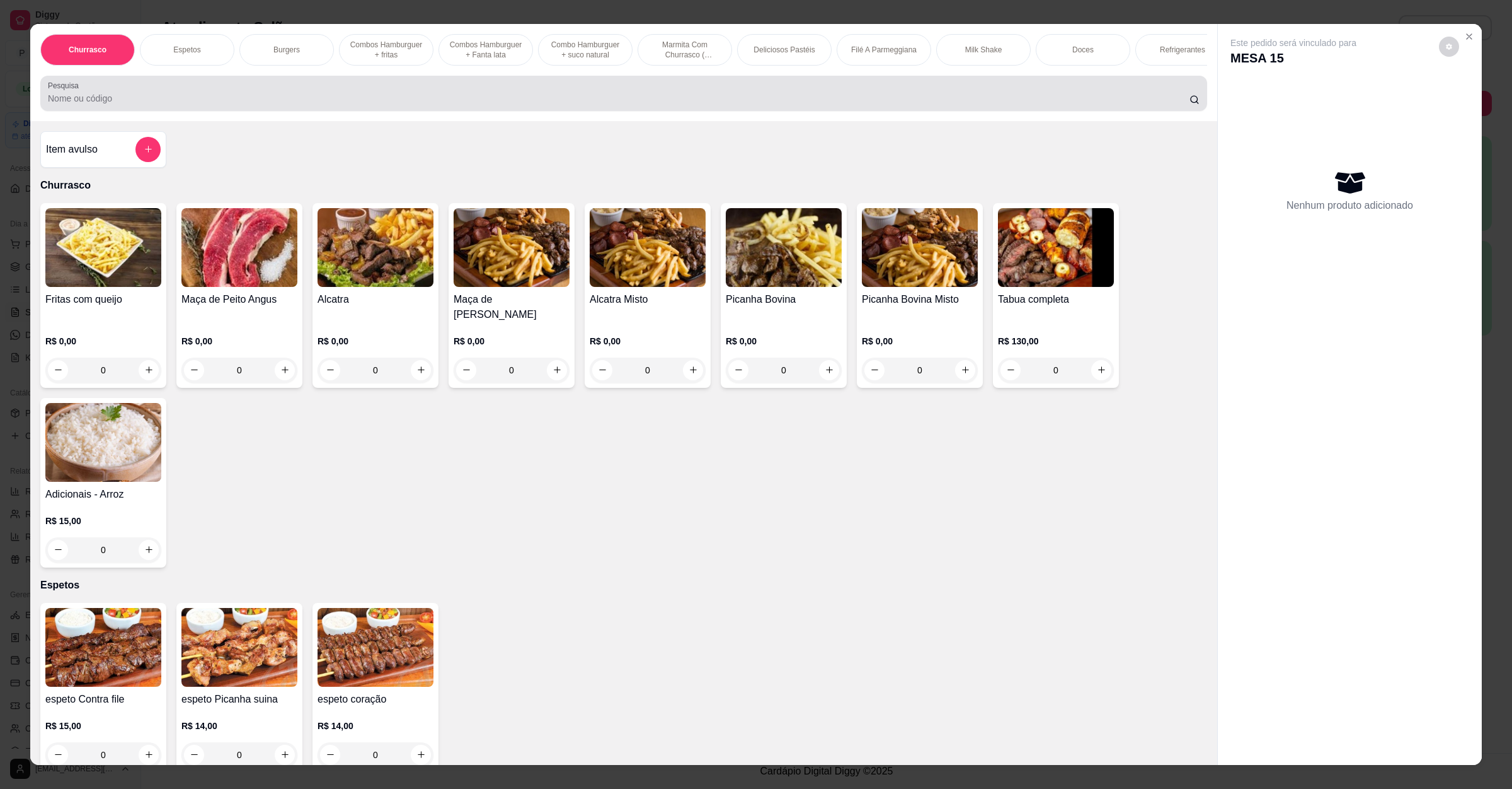
click at [431, 105] on input "Pesquisa" at bounding box center [619, 98] width 1142 height 13
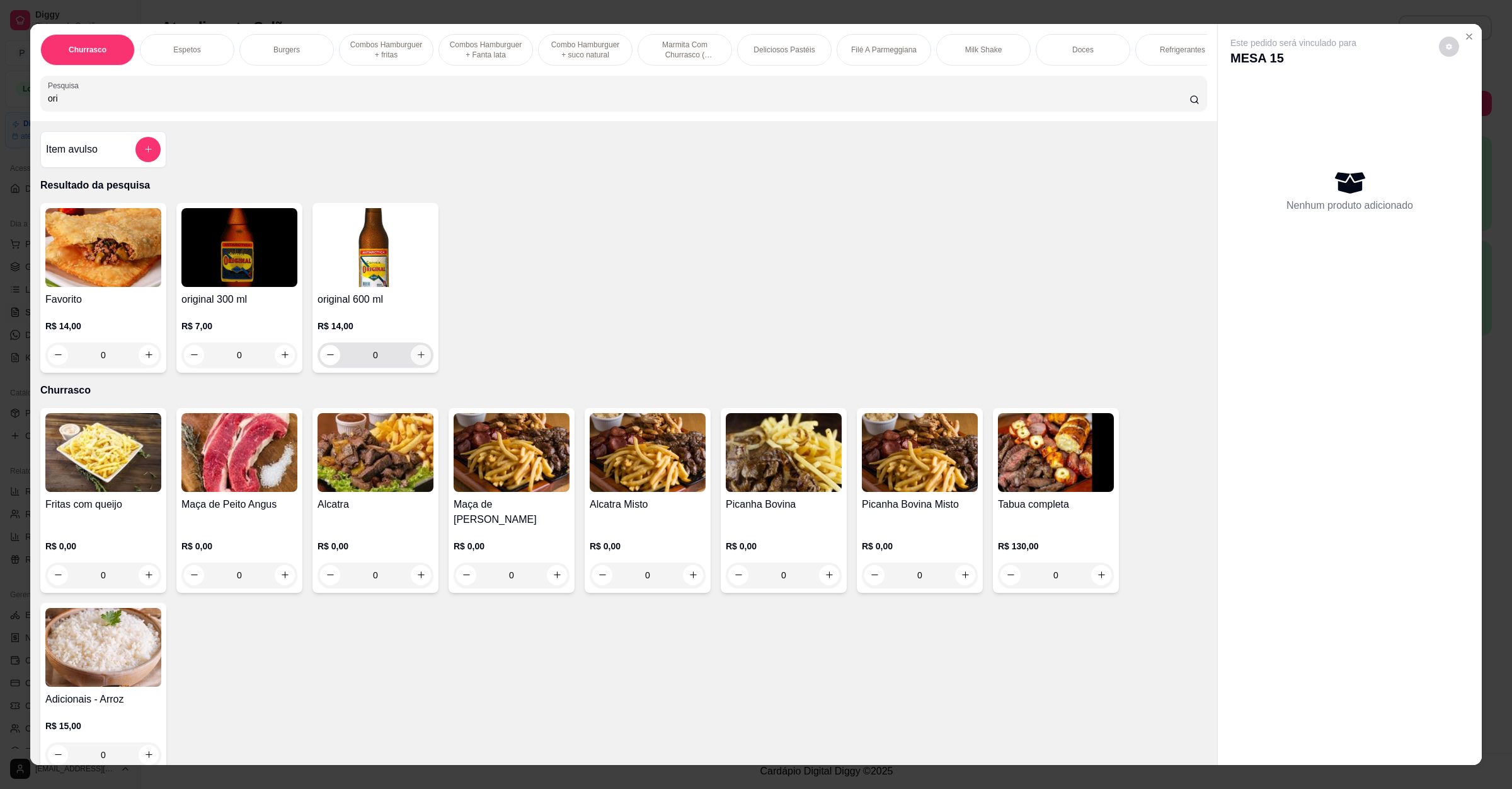
type input "ori"
click at [412, 365] on button "increase-product-quantity" at bounding box center [421, 355] width 20 height 20
type input "1"
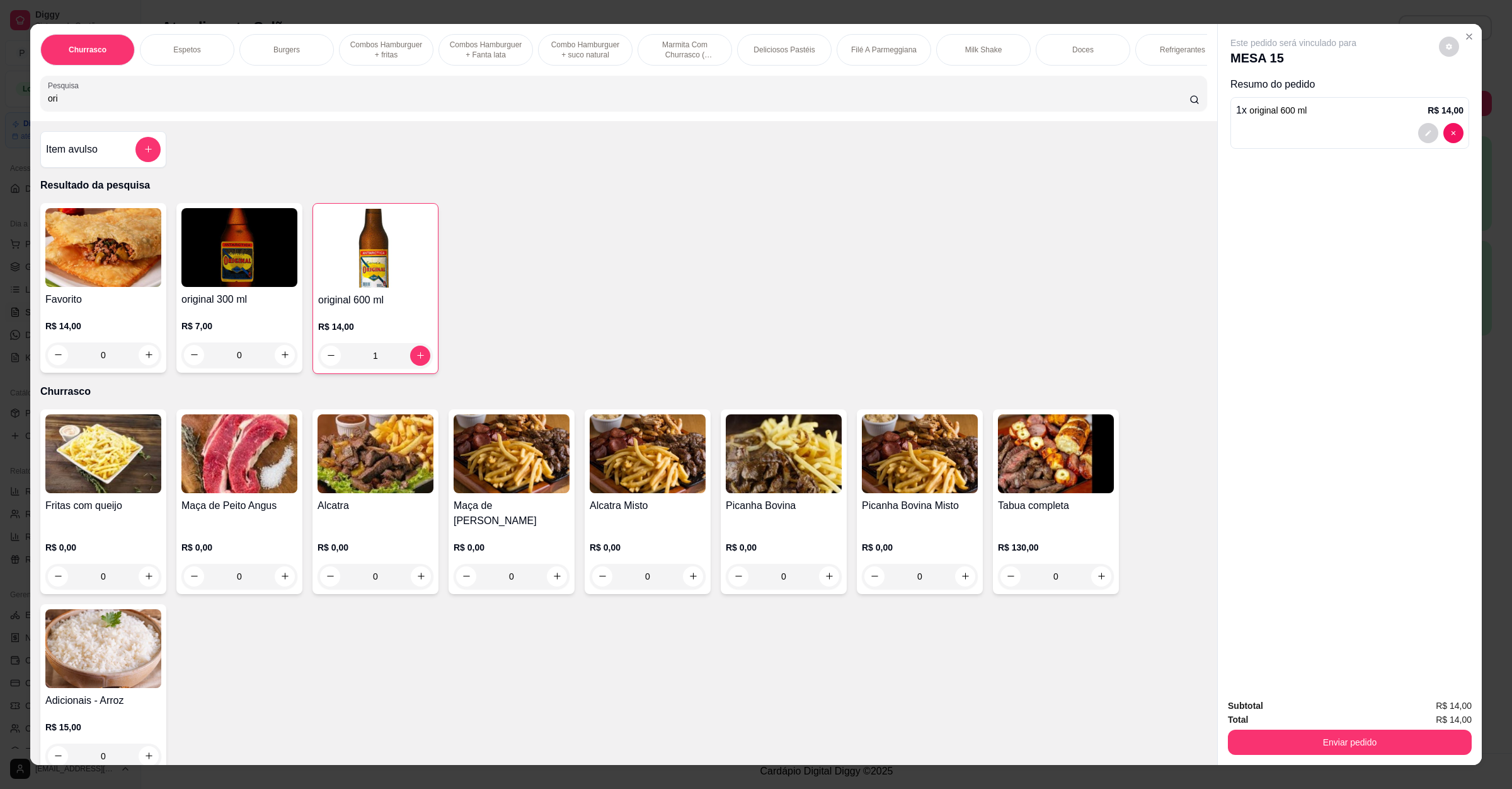
click at [1376, 740] on button "Enviar pedido" at bounding box center [1350, 742] width 244 height 25
click at [1432, 709] on button "Enviar pedido" at bounding box center [1437, 711] width 71 height 24
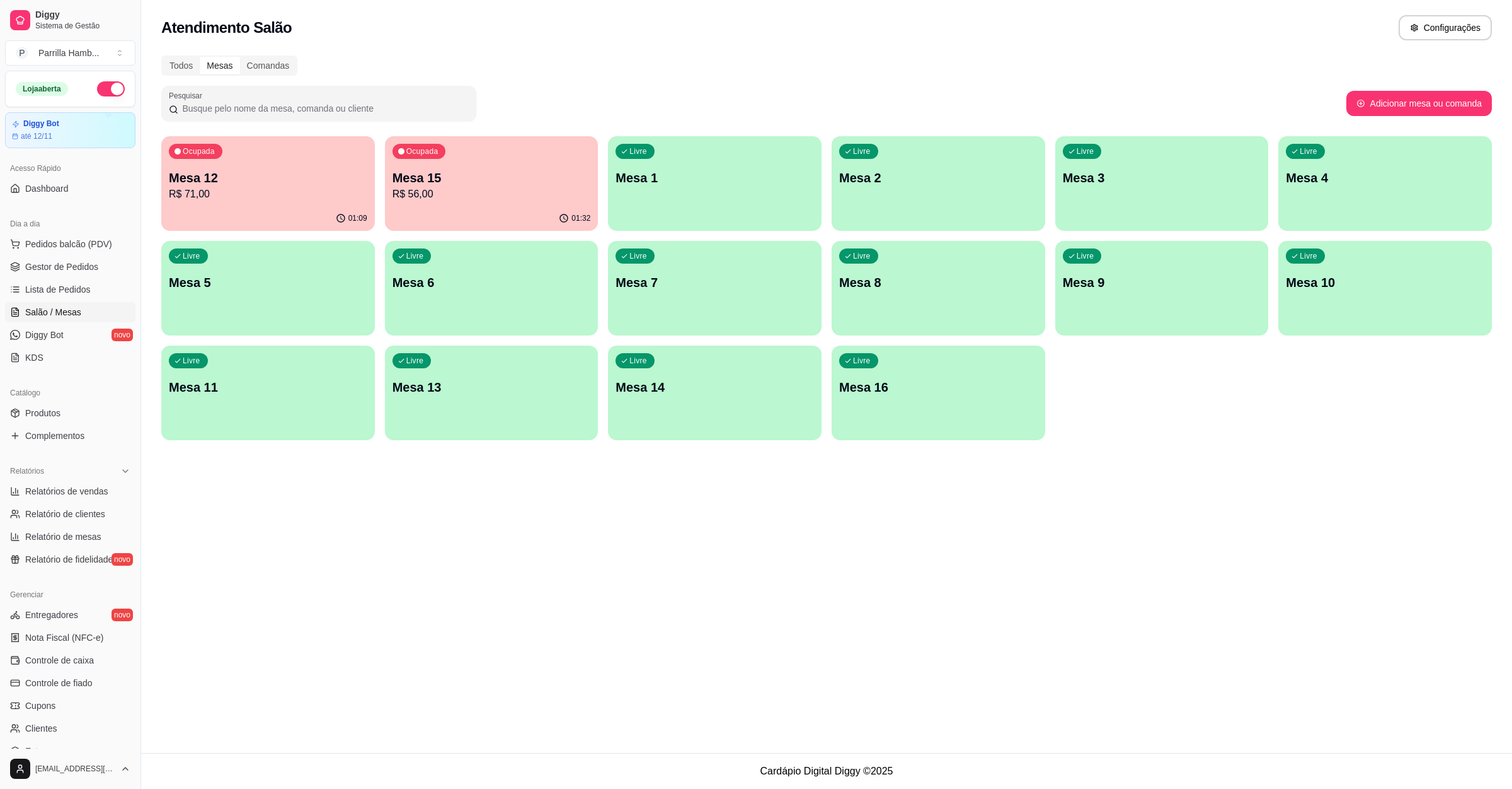
click at [352, 193] on p "R$ 71,00" at bounding box center [268, 194] width 198 height 15
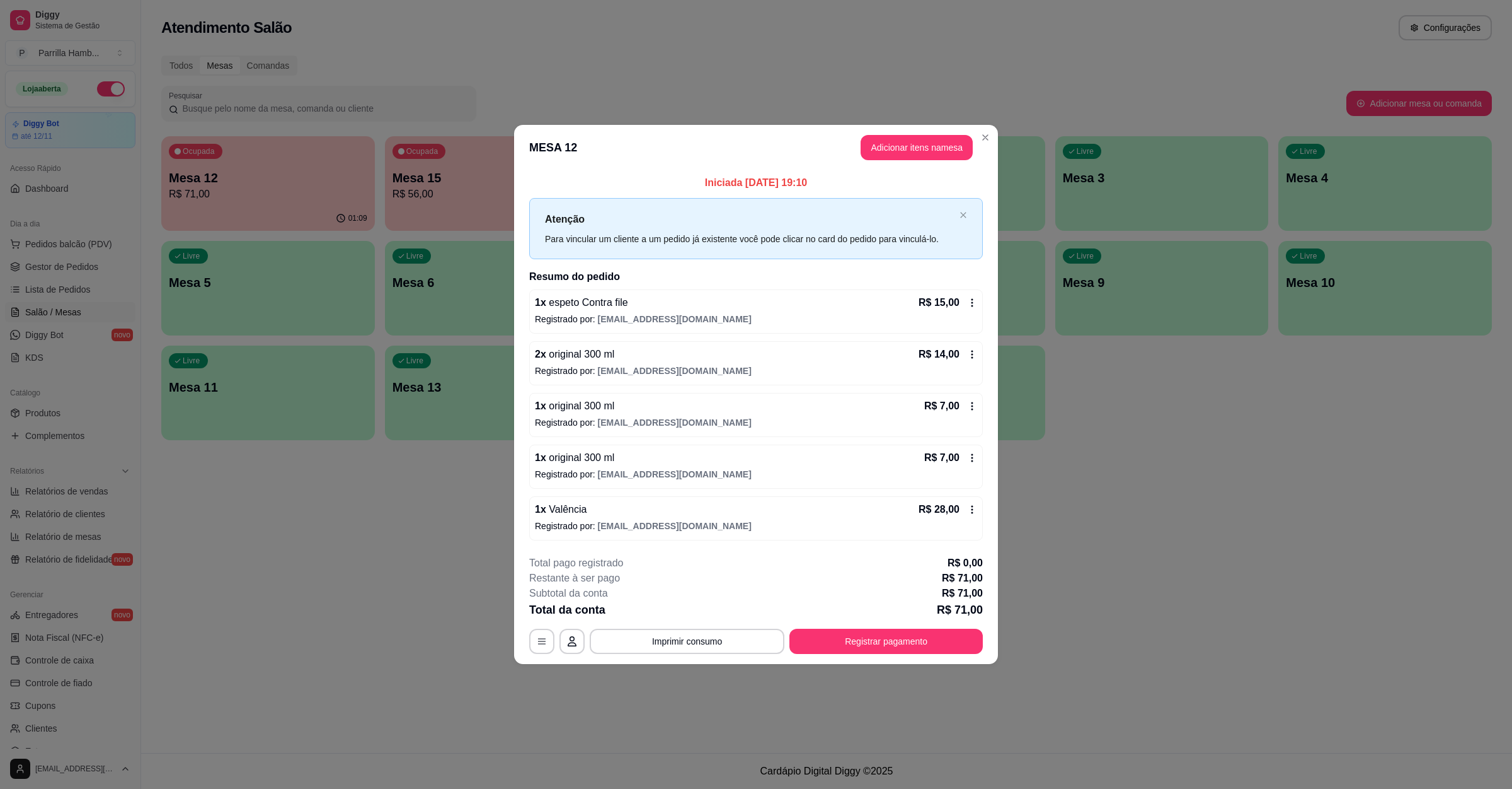
click at [662, 649] on button "Imprimir consumo" at bounding box center [687, 641] width 195 height 25
click at [696, 600] on div "Escolha a impressora IMPRESSORA" at bounding box center [691, 605] width 104 height 43
click at [694, 610] on button "IMPRESSORA" at bounding box center [691, 614] width 91 height 20
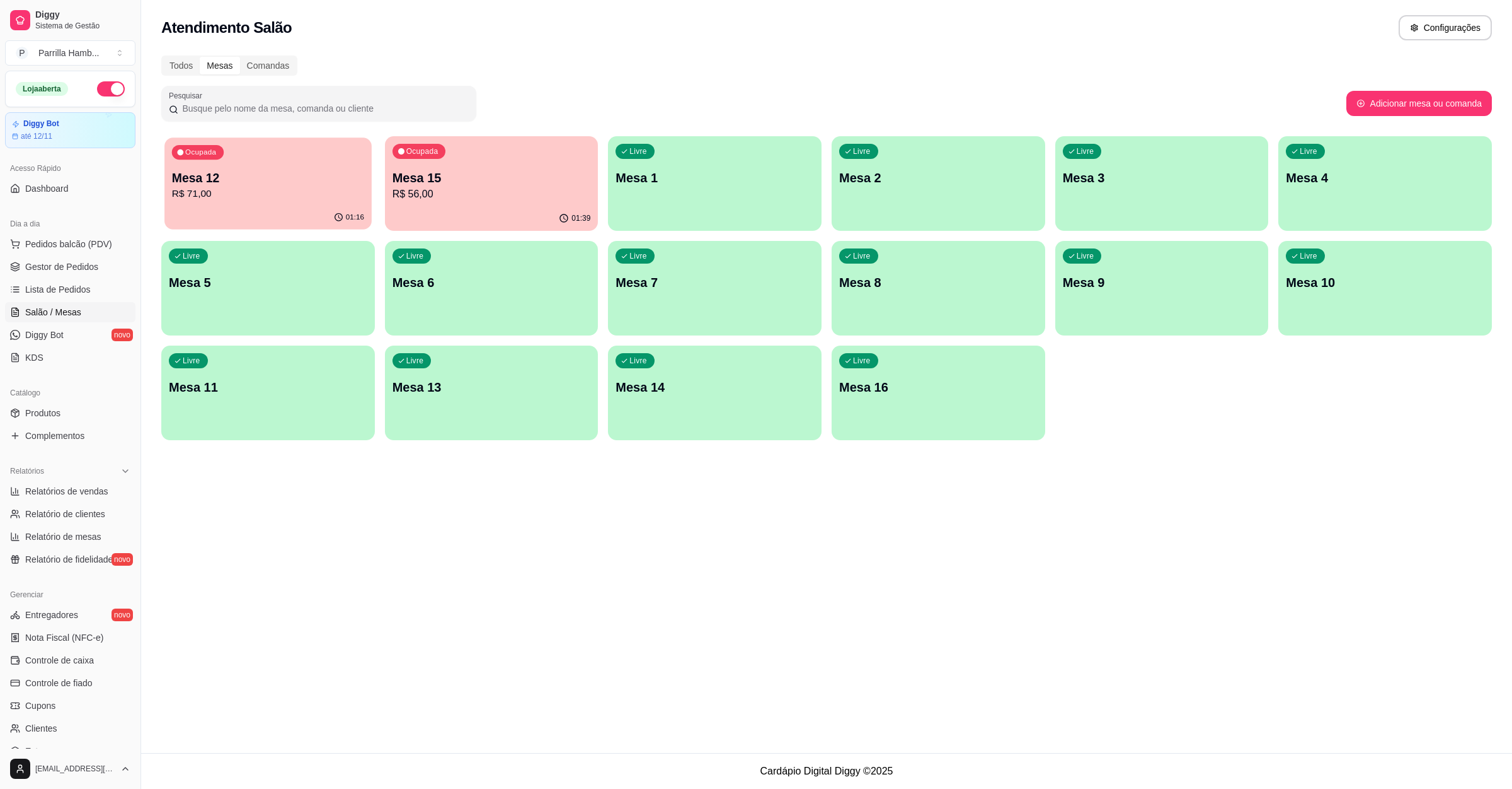
click at [314, 189] on p "R$ 71,00" at bounding box center [268, 193] width 193 height 14
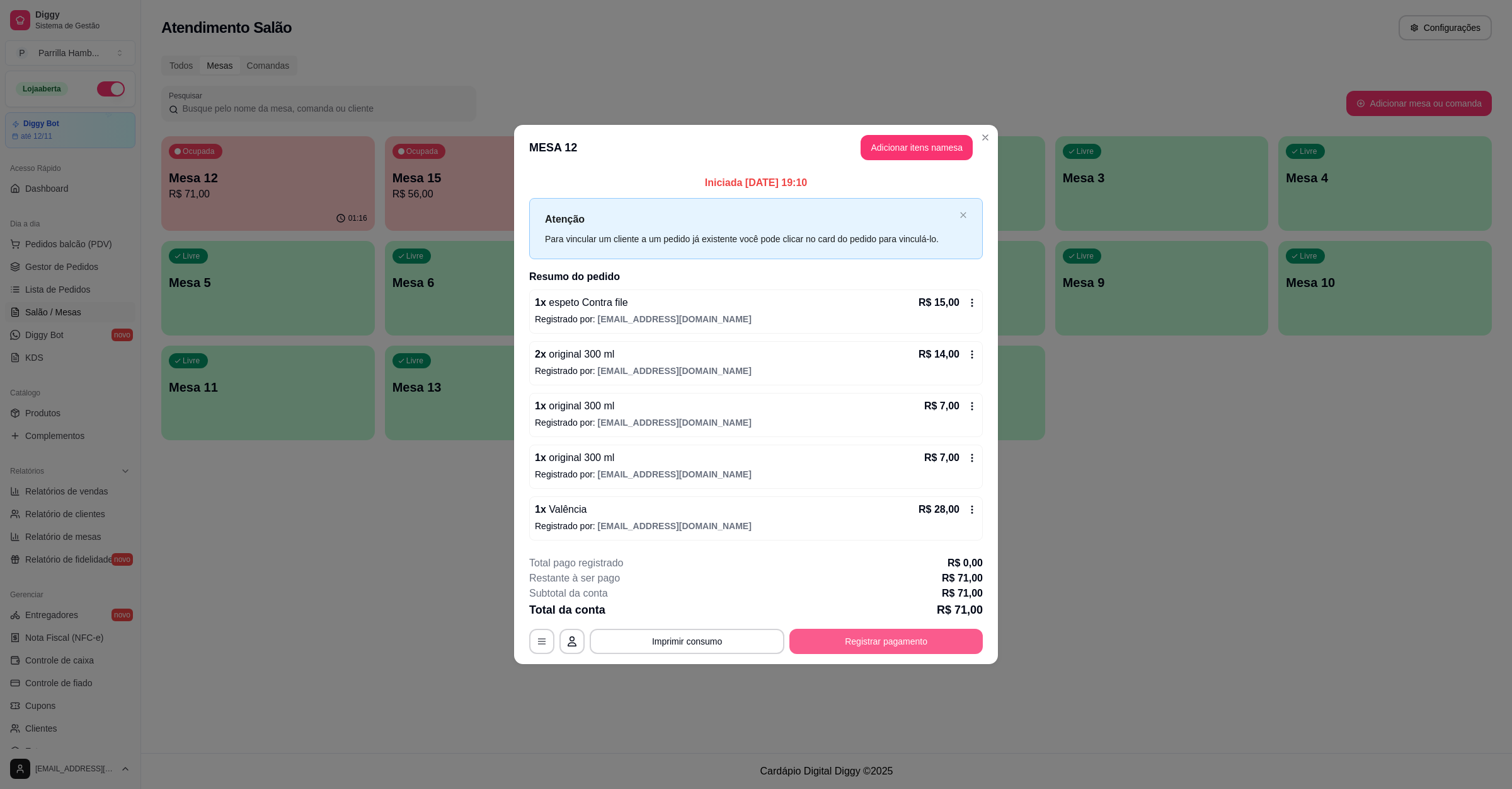
click at [862, 638] on button "Registrar pagamento" at bounding box center [886, 641] width 193 height 25
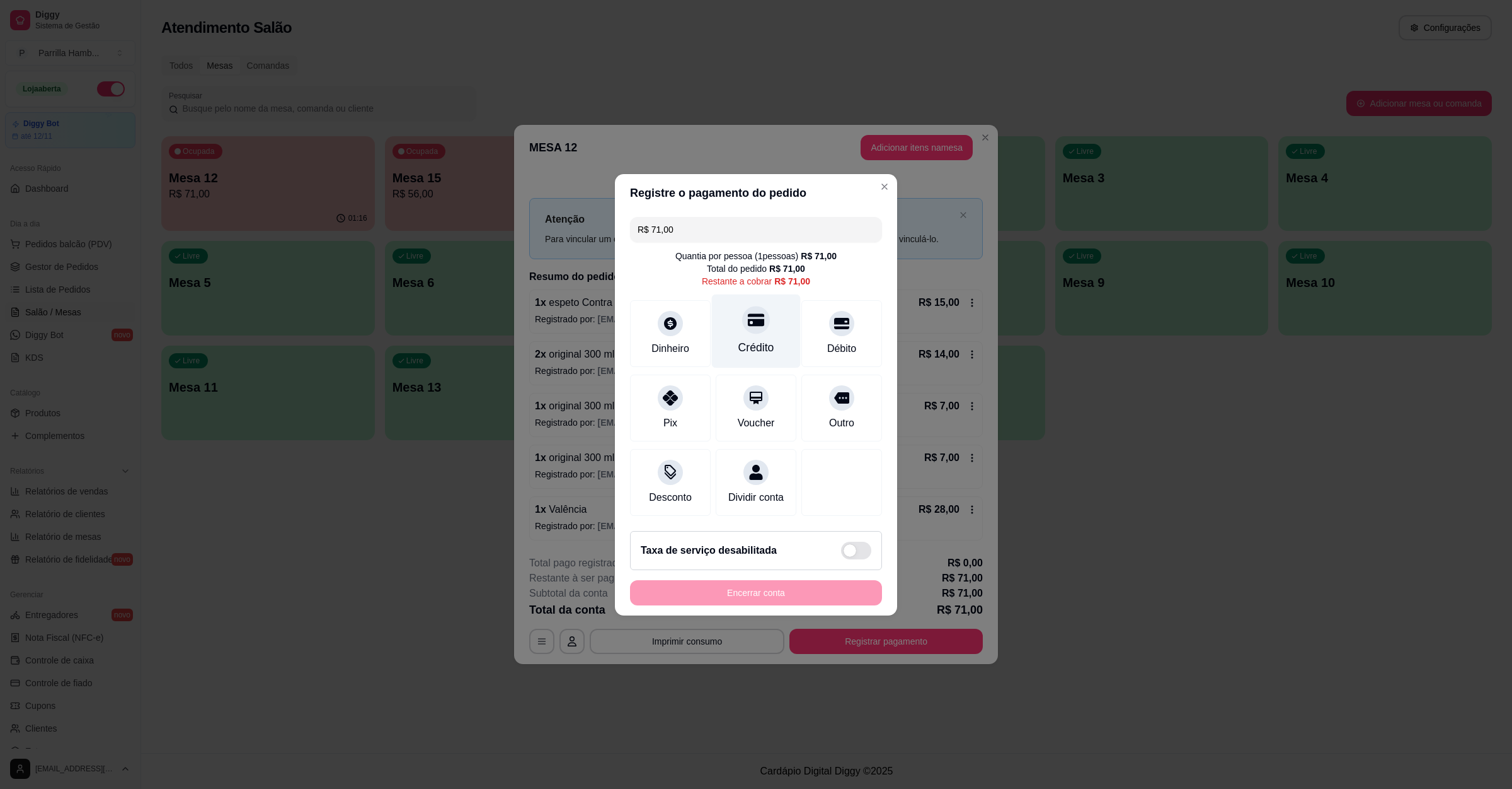
click at [753, 340] on div "Crédito" at bounding box center [756, 348] width 36 height 17
type input "R$ 0,00"
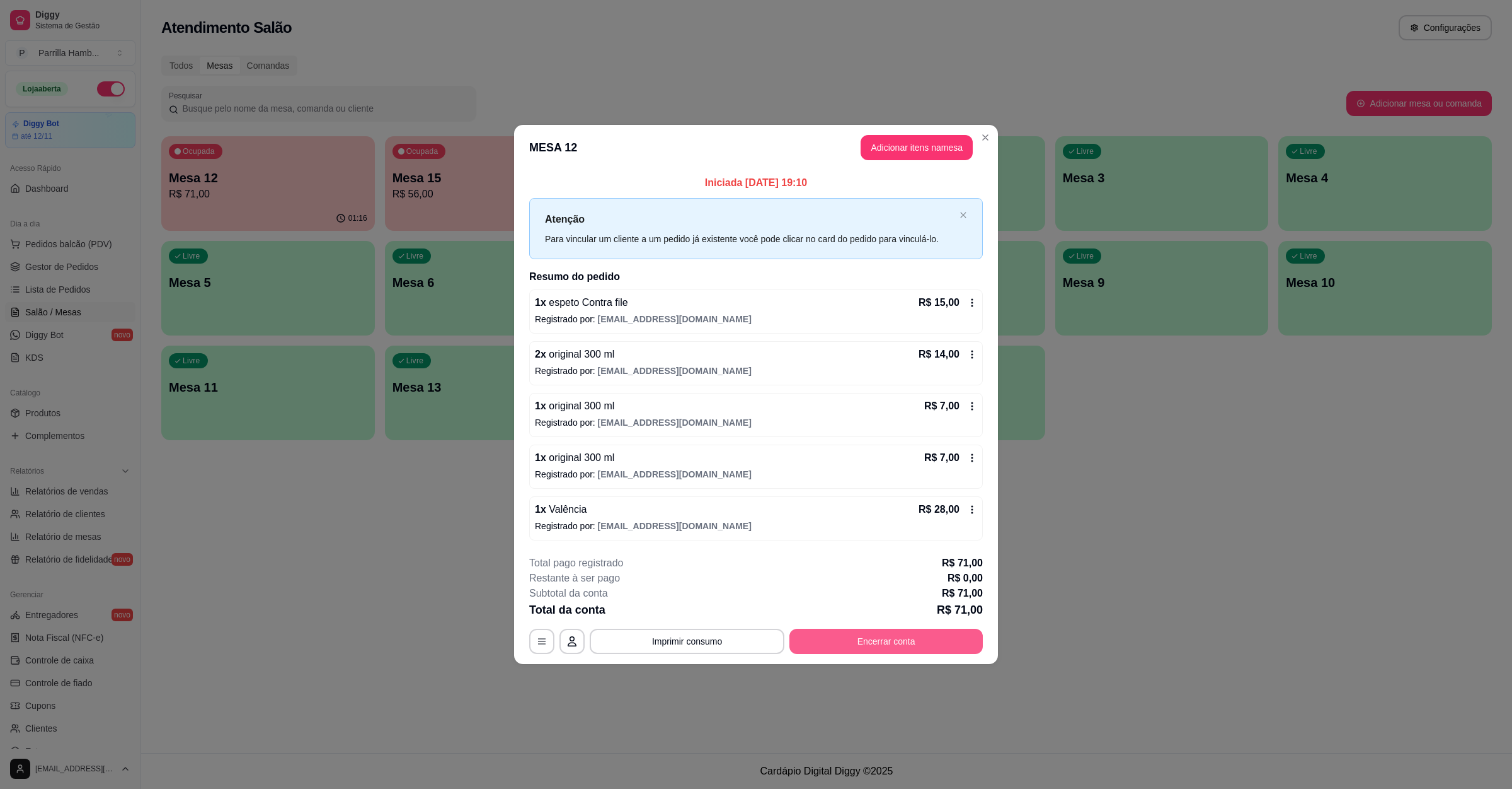
click at [859, 634] on button "Encerrar conta" at bounding box center [886, 641] width 193 height 25
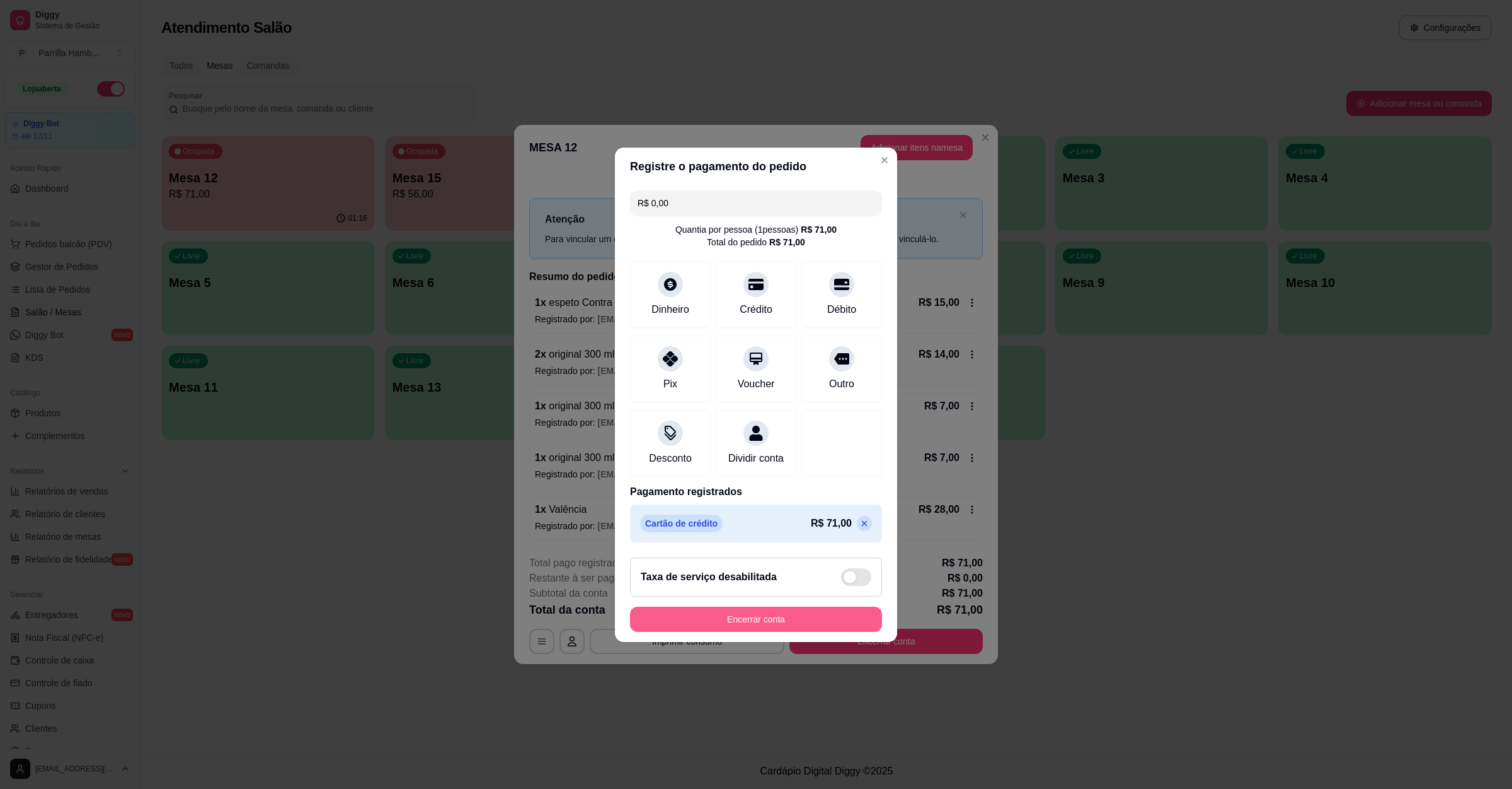
click at [740, 630] on button "Encerrar conta" at bounding box center [756, 619] width 252 height 25
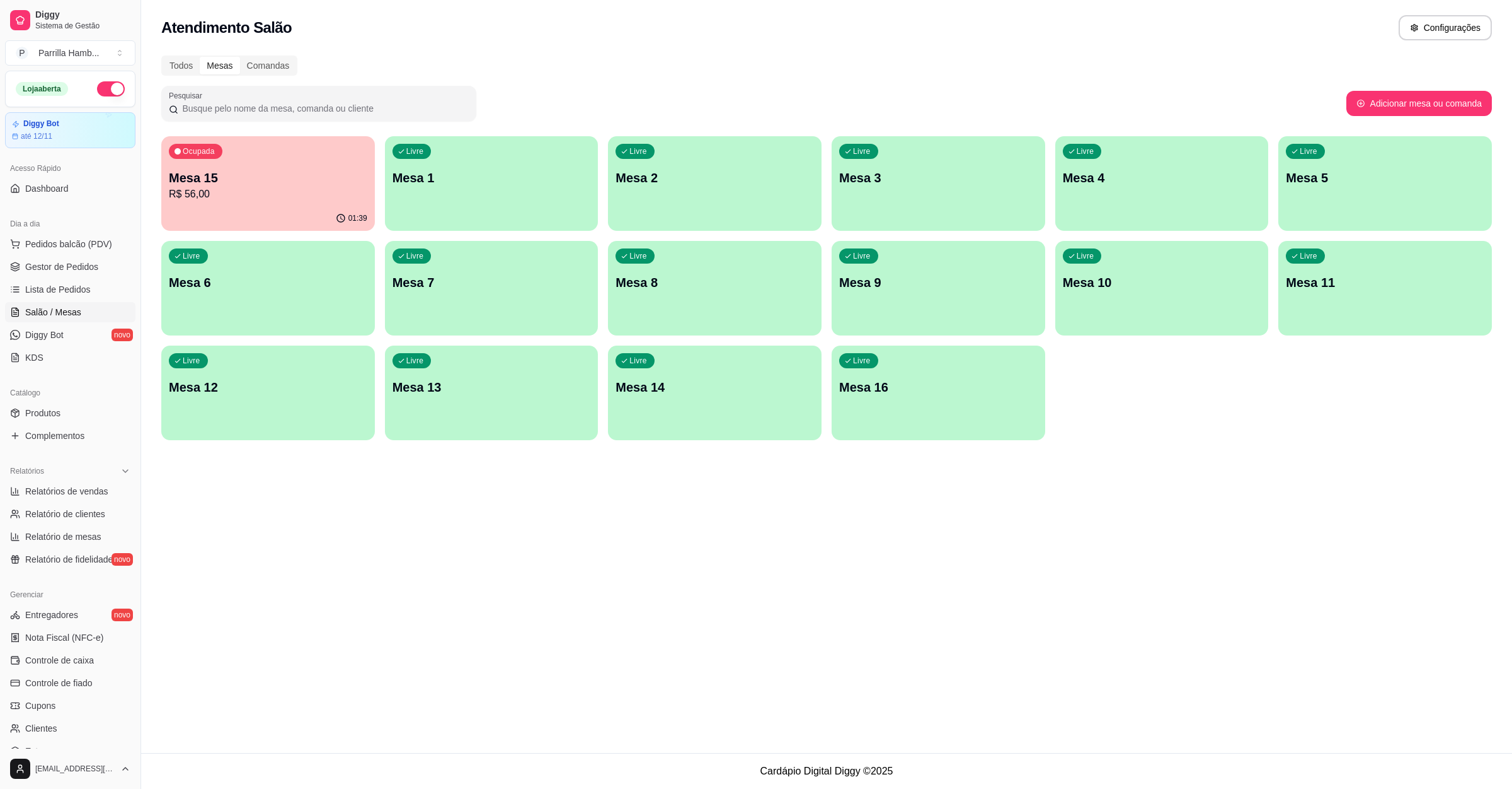
click at [350, 169] on p "Mesa 15" at bounding box center [268, 178] width 198 height 18
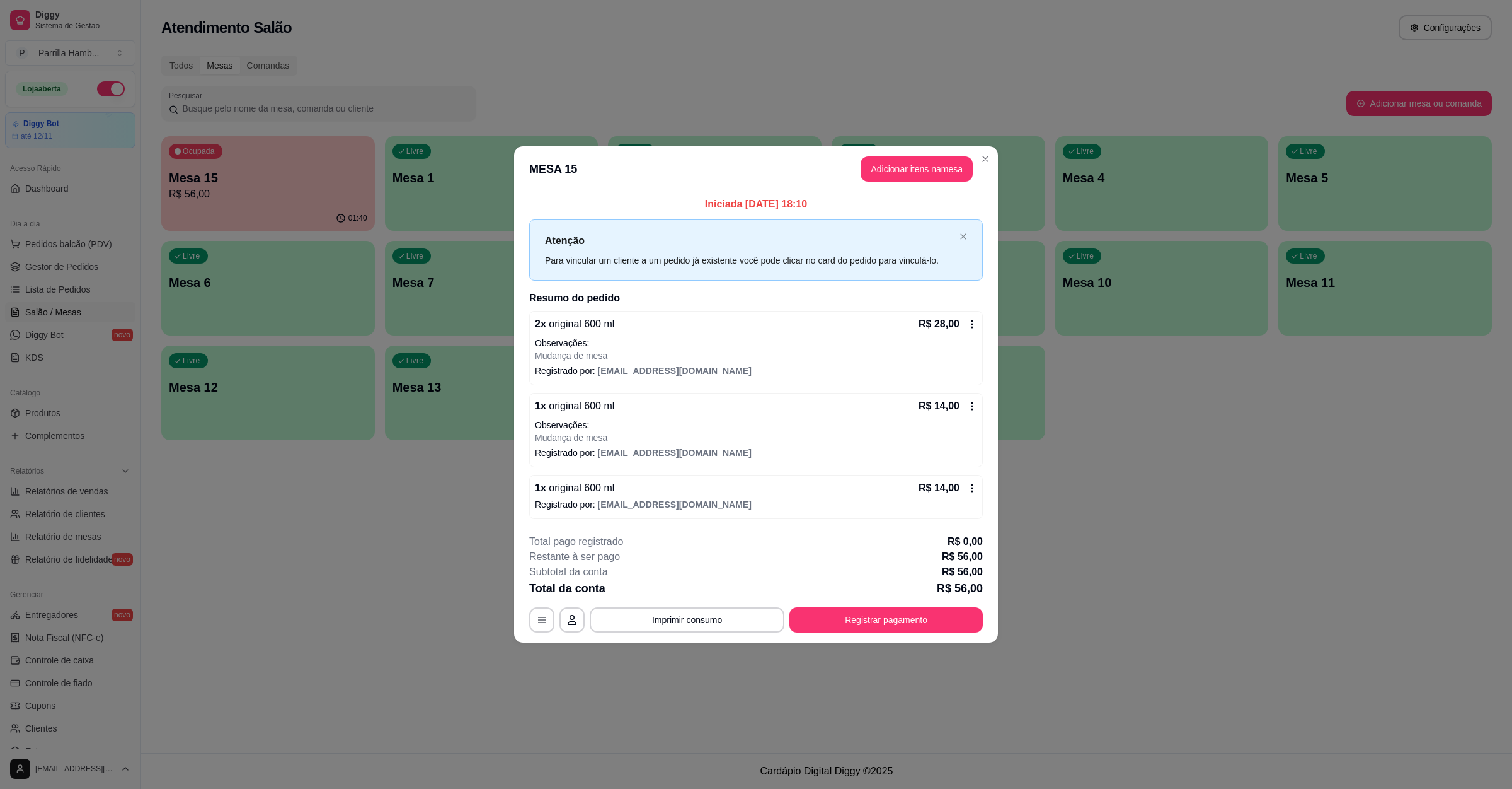
click at [652, 640] on footer "**********" at bounding box center [756, 582] width 484 height 118
click at [670, 613] on button "Imprimir consumo" at bounding box center [687, 620] width 189 height 24
click at [679, 600] on button "IMPRESSORA" at bounding box center [690, 591] width 88 height 19
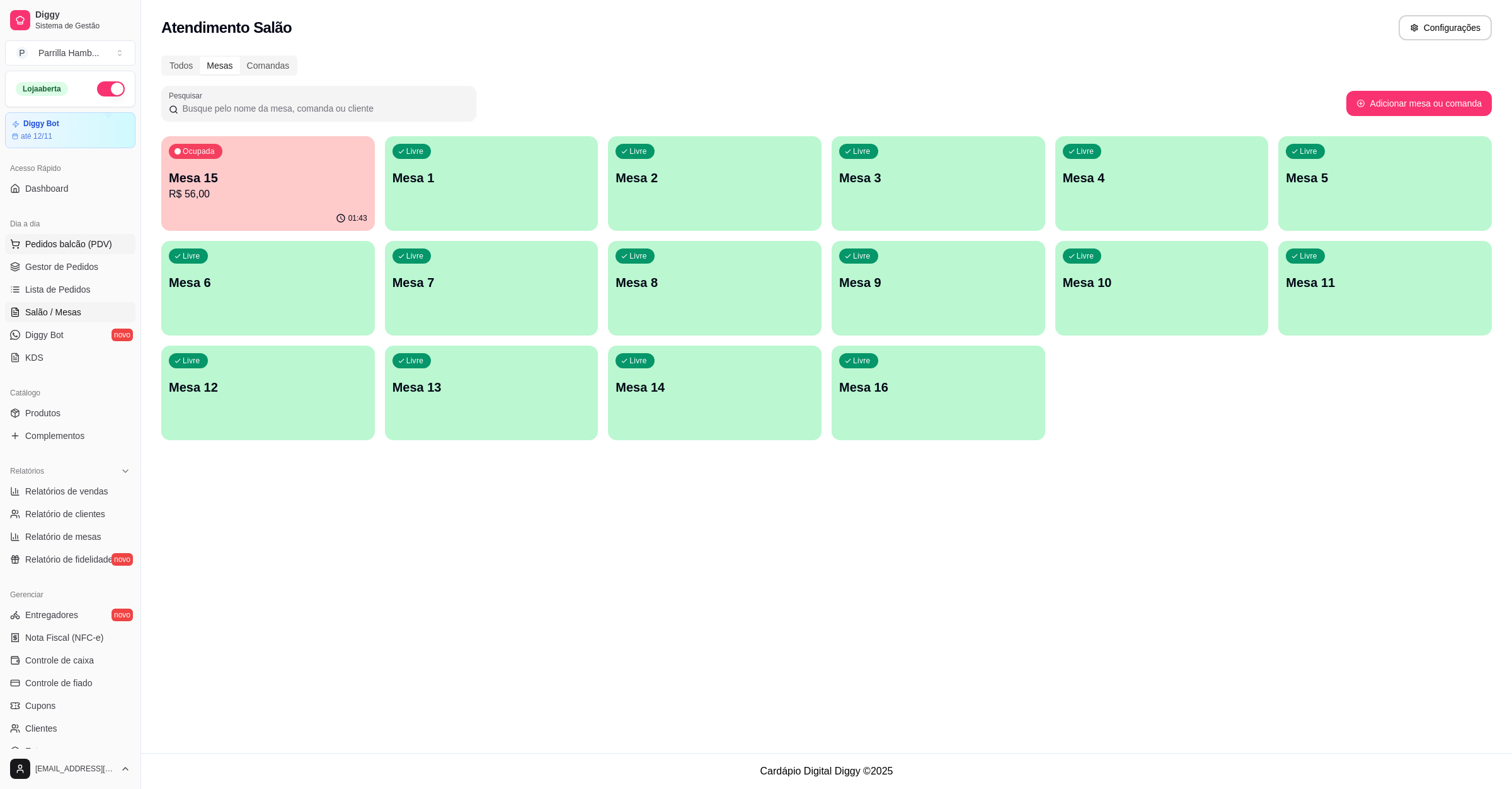
click at [104, 245] on span "Pedidos balcão (PDV)" at bounding box center [69, 244] width 87 height 13
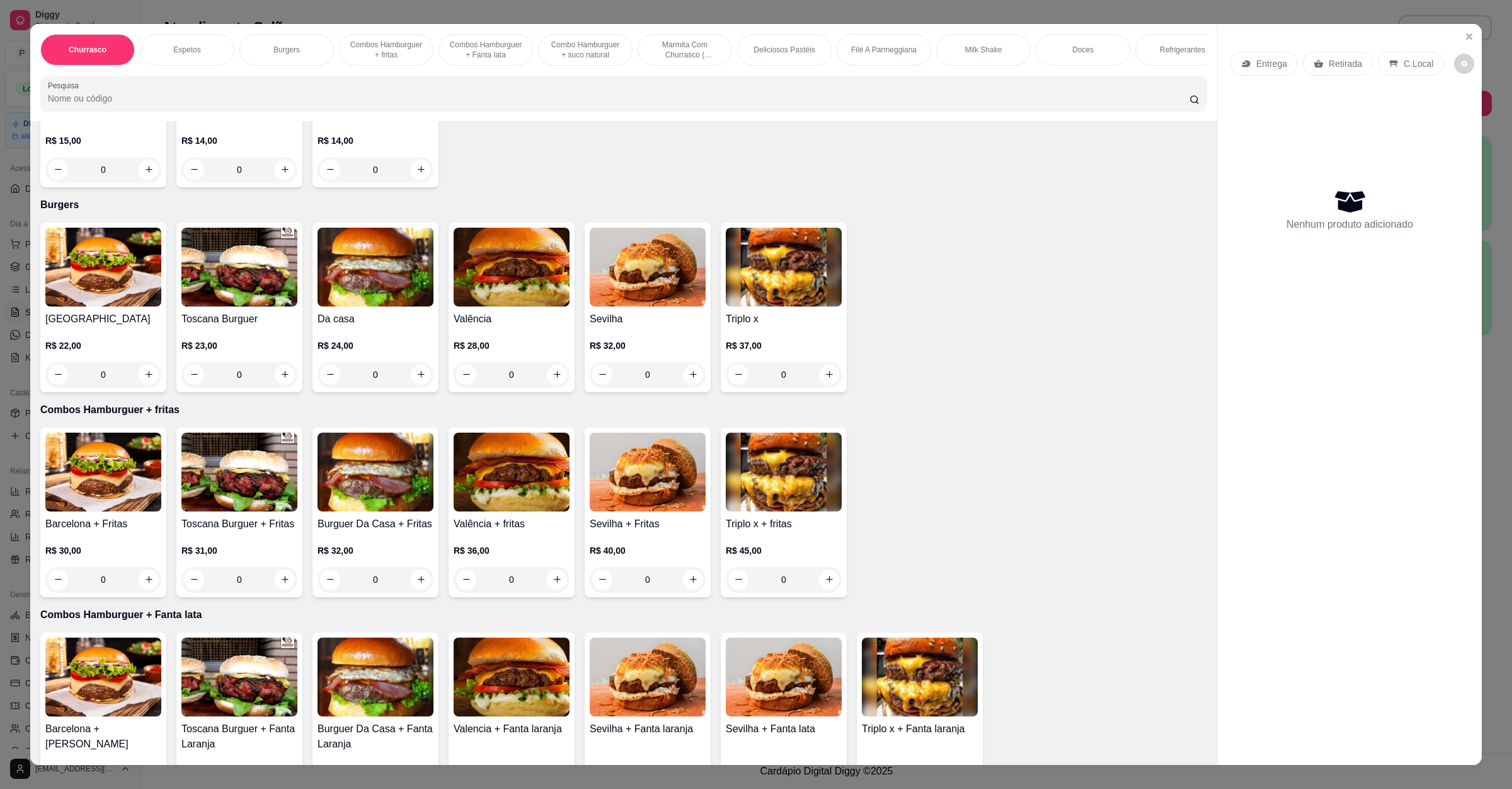
scroll to position [567, 0]
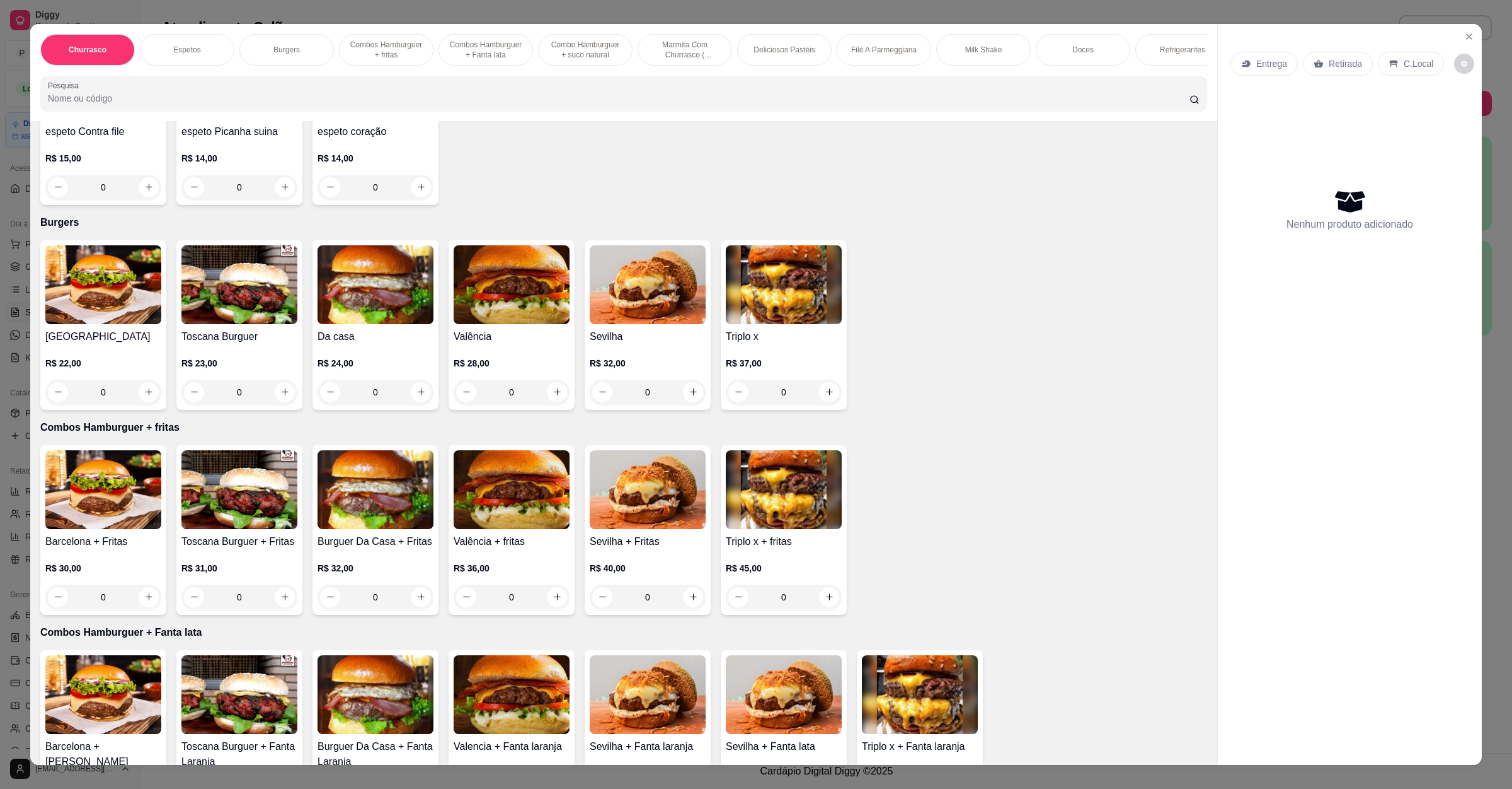
click at [773, 314] on img at bounding box center [784, 285] width 116 height 79
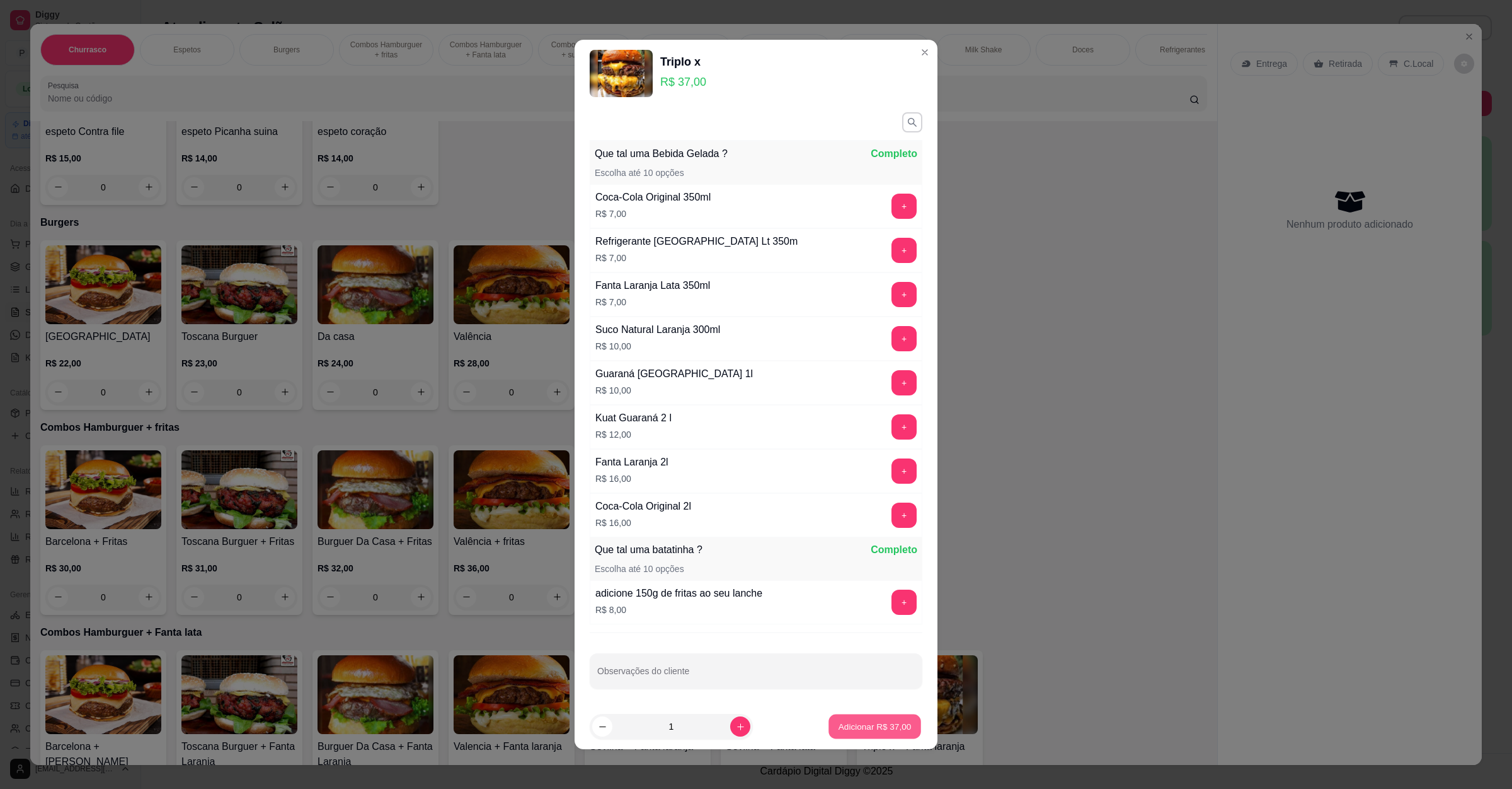
click at [840, 715] on button "Adicionar R$ 37,00" at bounding box center [875, 726] width 93 height 24
type input "1"
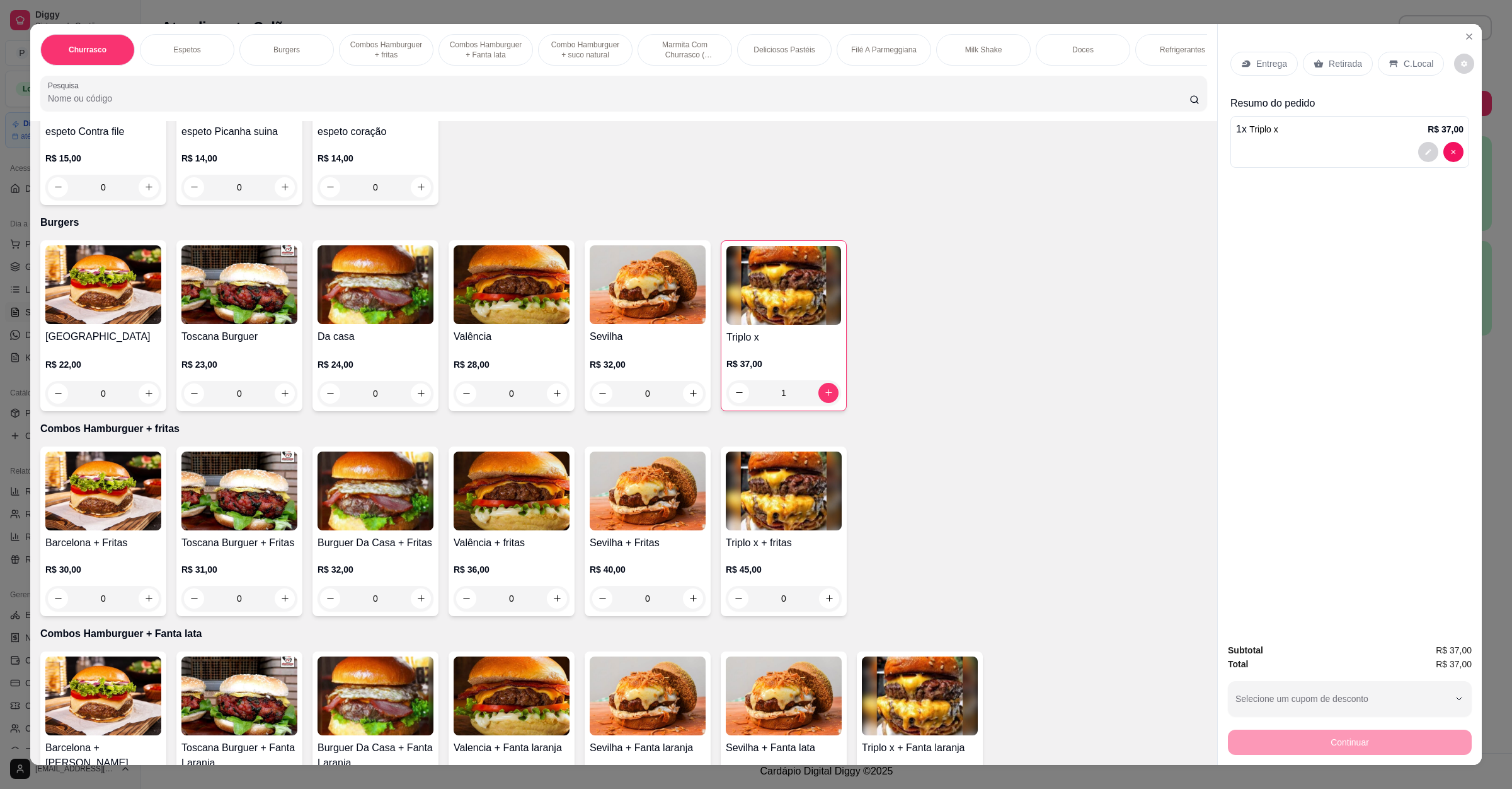
click at [1329, 63] on p "Retirada" at bounding box center [1345, 63] width 33 height 13
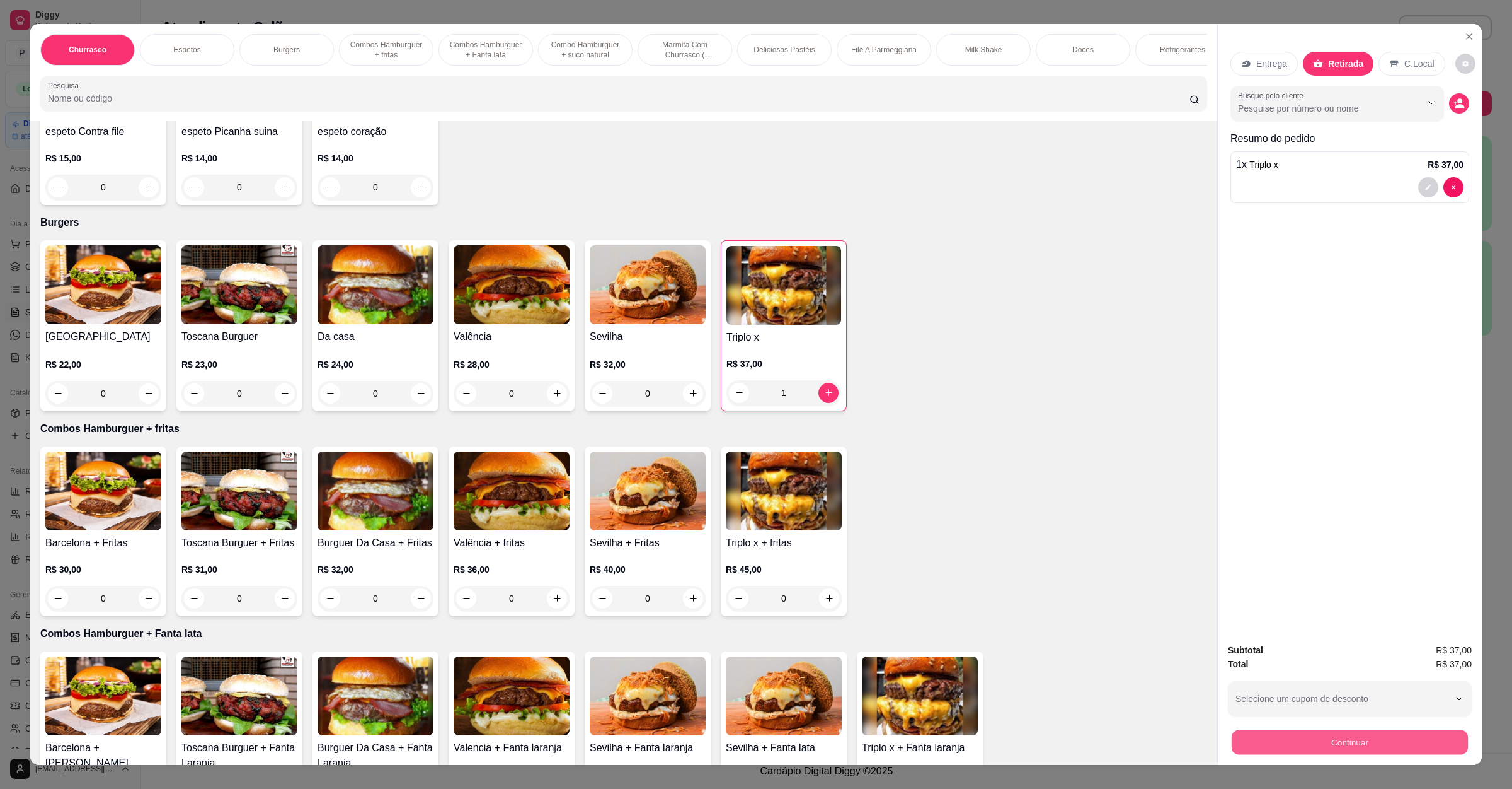
click at [1335, 738] on button "Continuar" at bounding box center [1350, 742] width 236 height 24
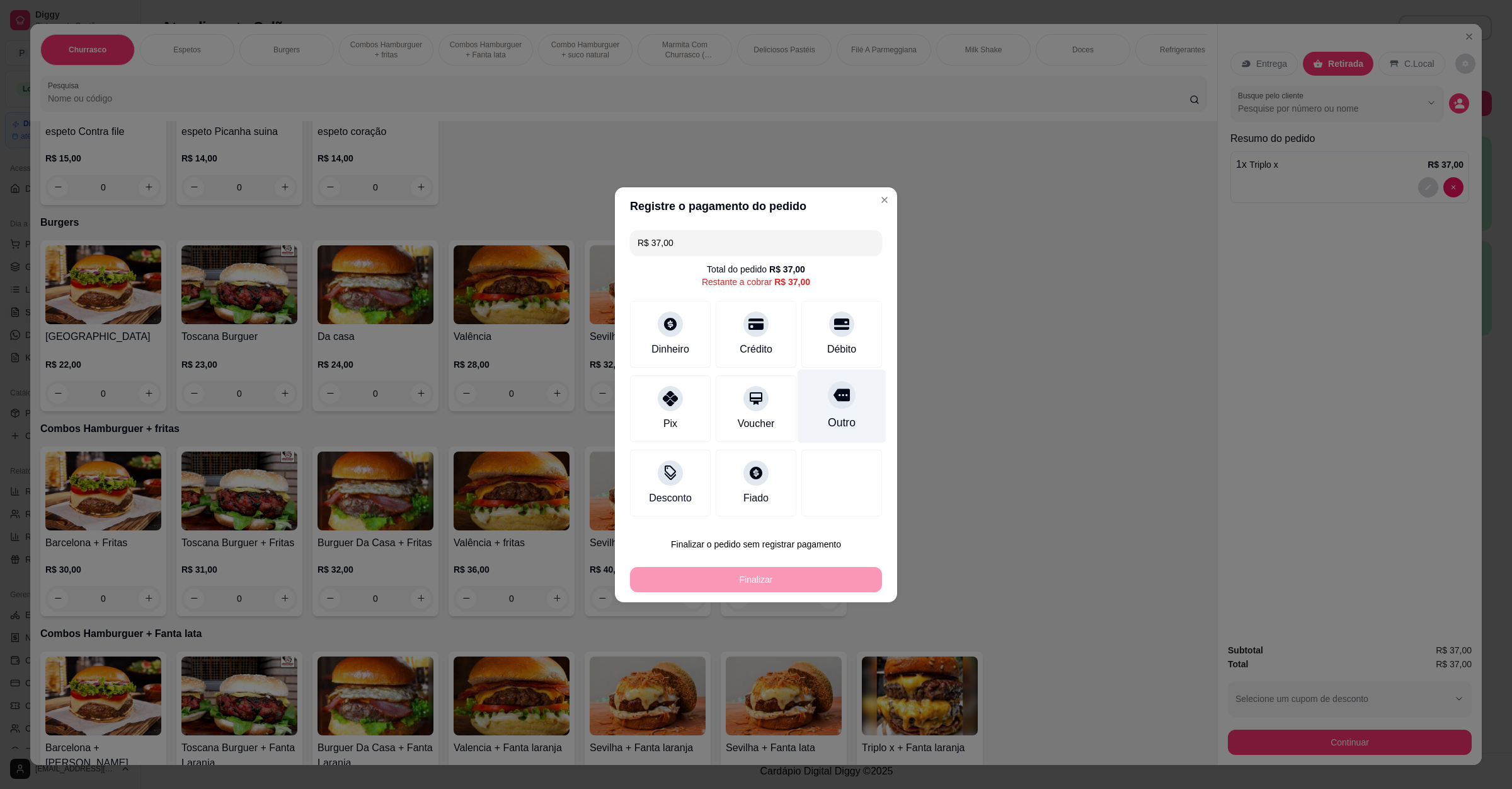
click at [834, 397] on icon at bounding box center [842, 394] width 17 height 13
type input "R$ 0,00"
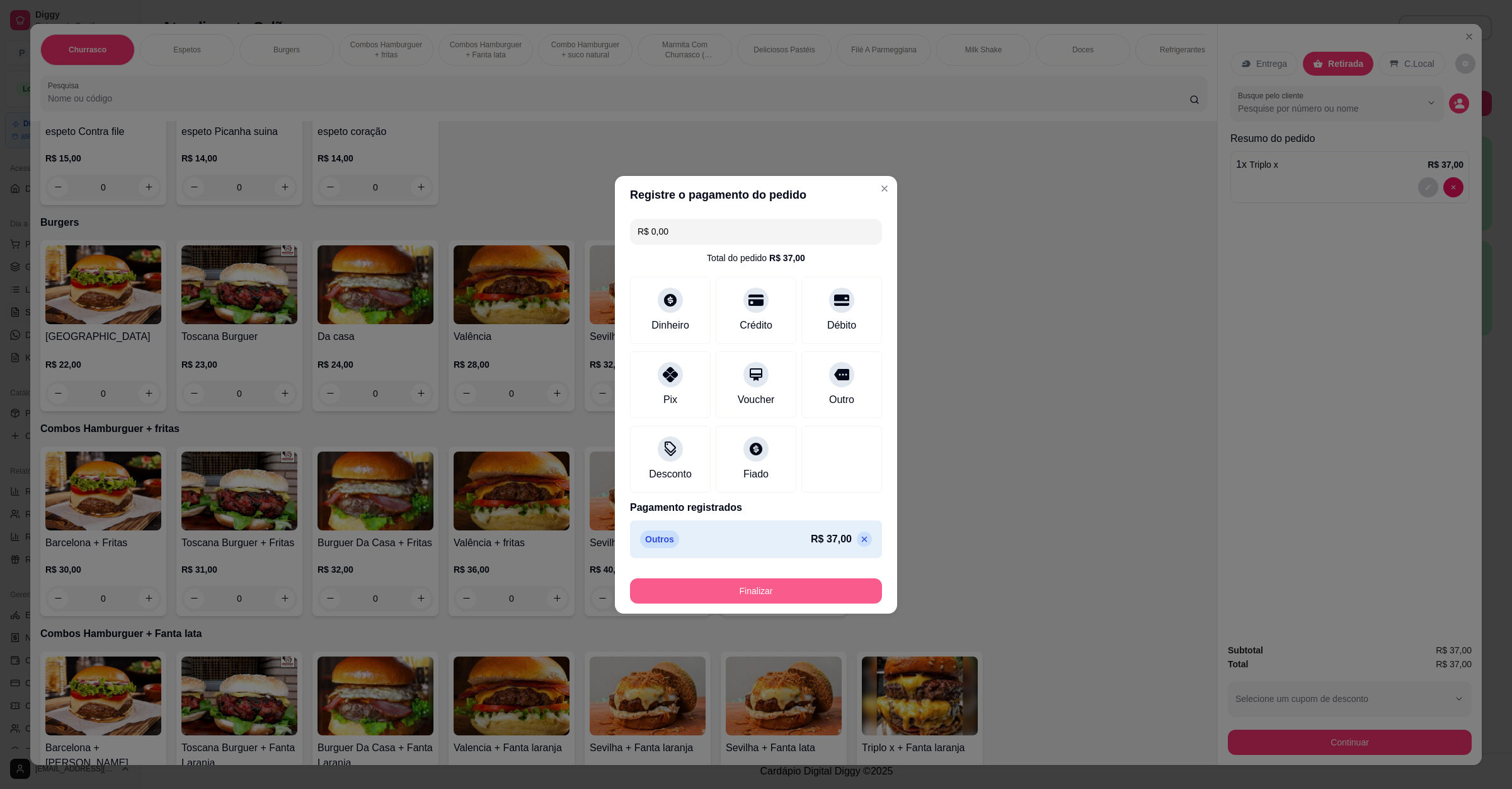
click at [789, 585] on button "Finalizar" at bounding box center [756, 590] width 252 height 25
type input "0"
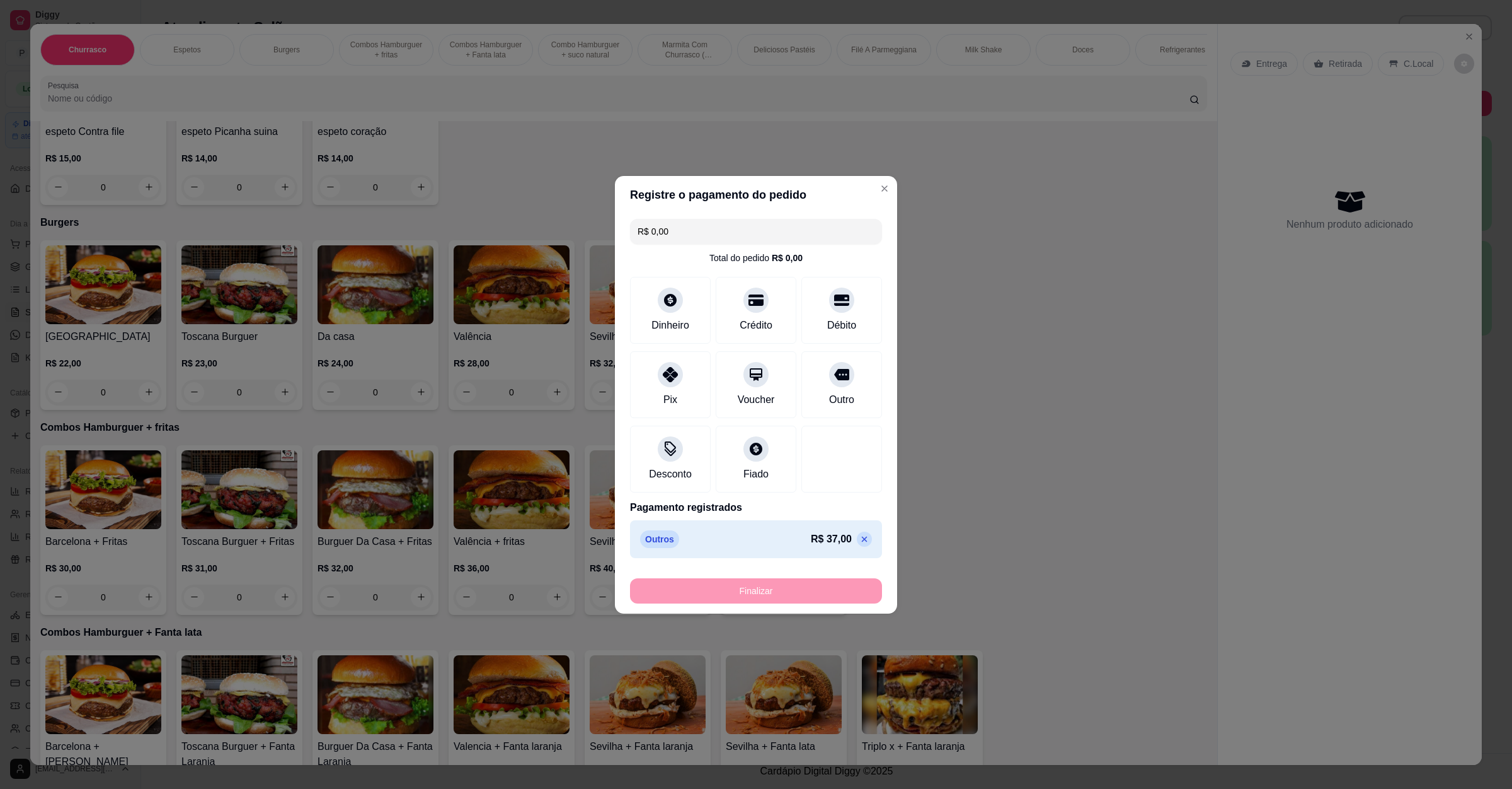
type input "-R$ 37,00"
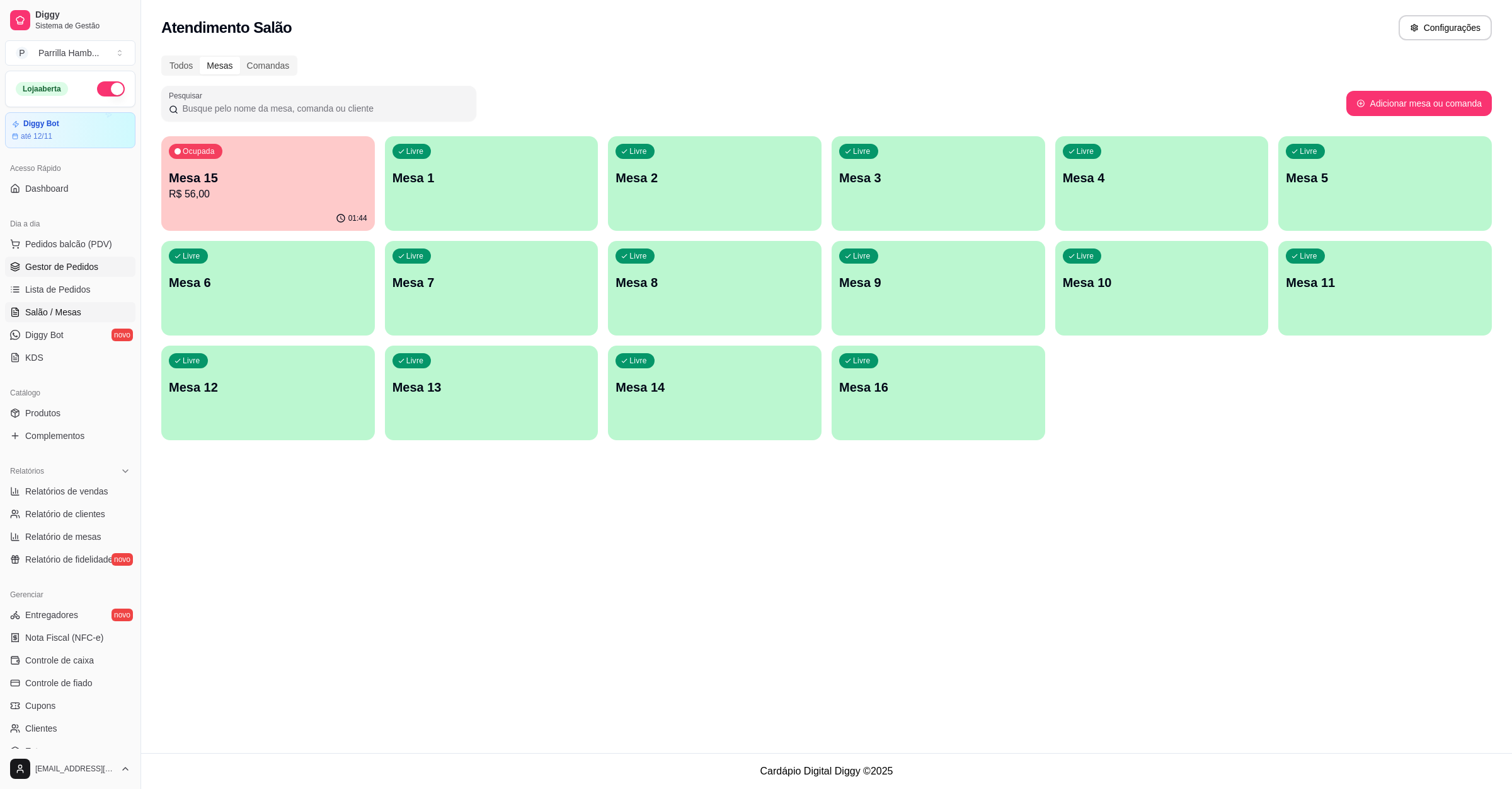
click at [76, 258] on link "Gestor de Pedidos" at bounding box center [70, 266] width 131 height 20
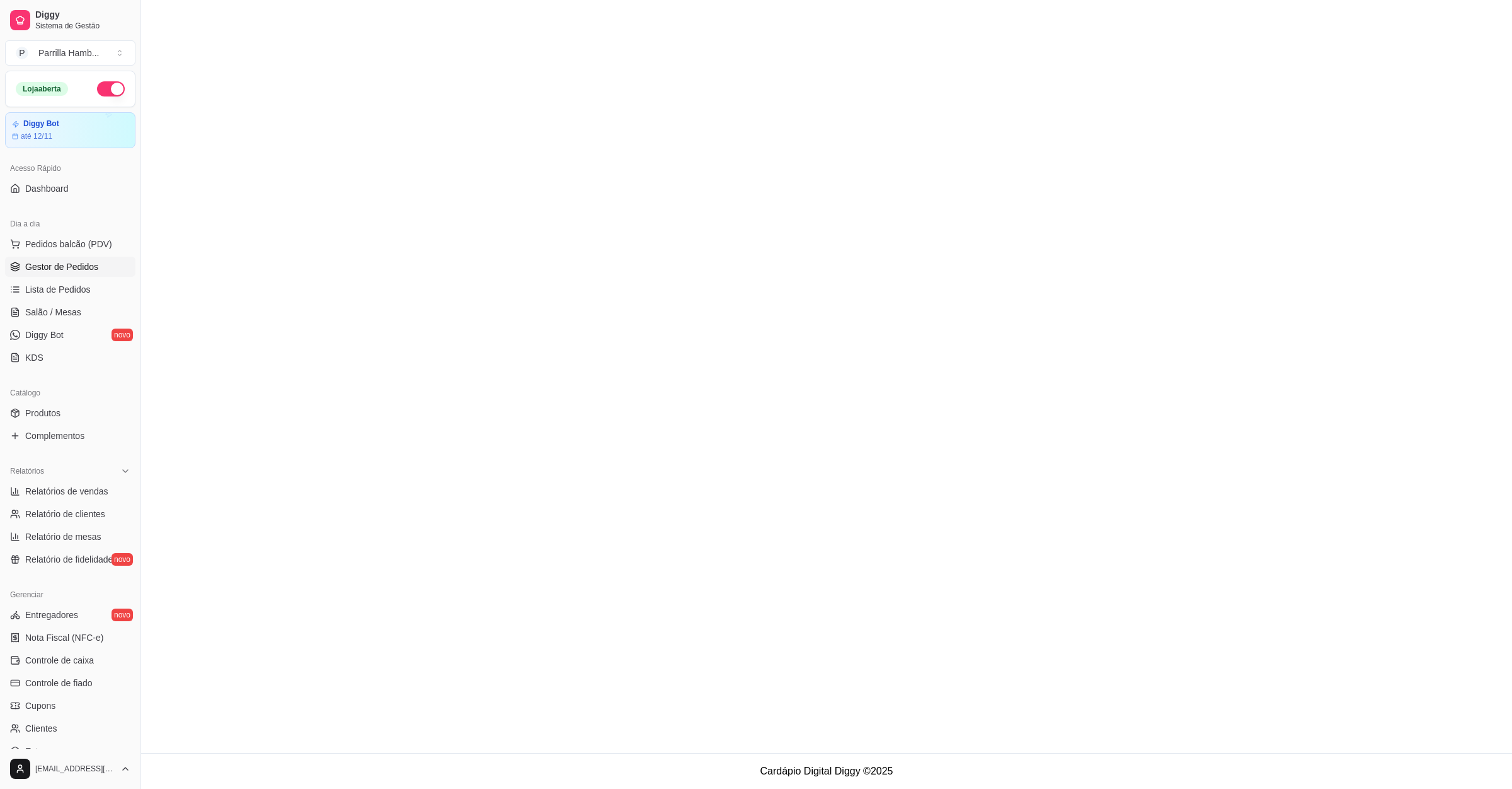
click at [76, 258] on link "Gestor de Pedidos" at bounding box center [70, 266] width 131 height 20
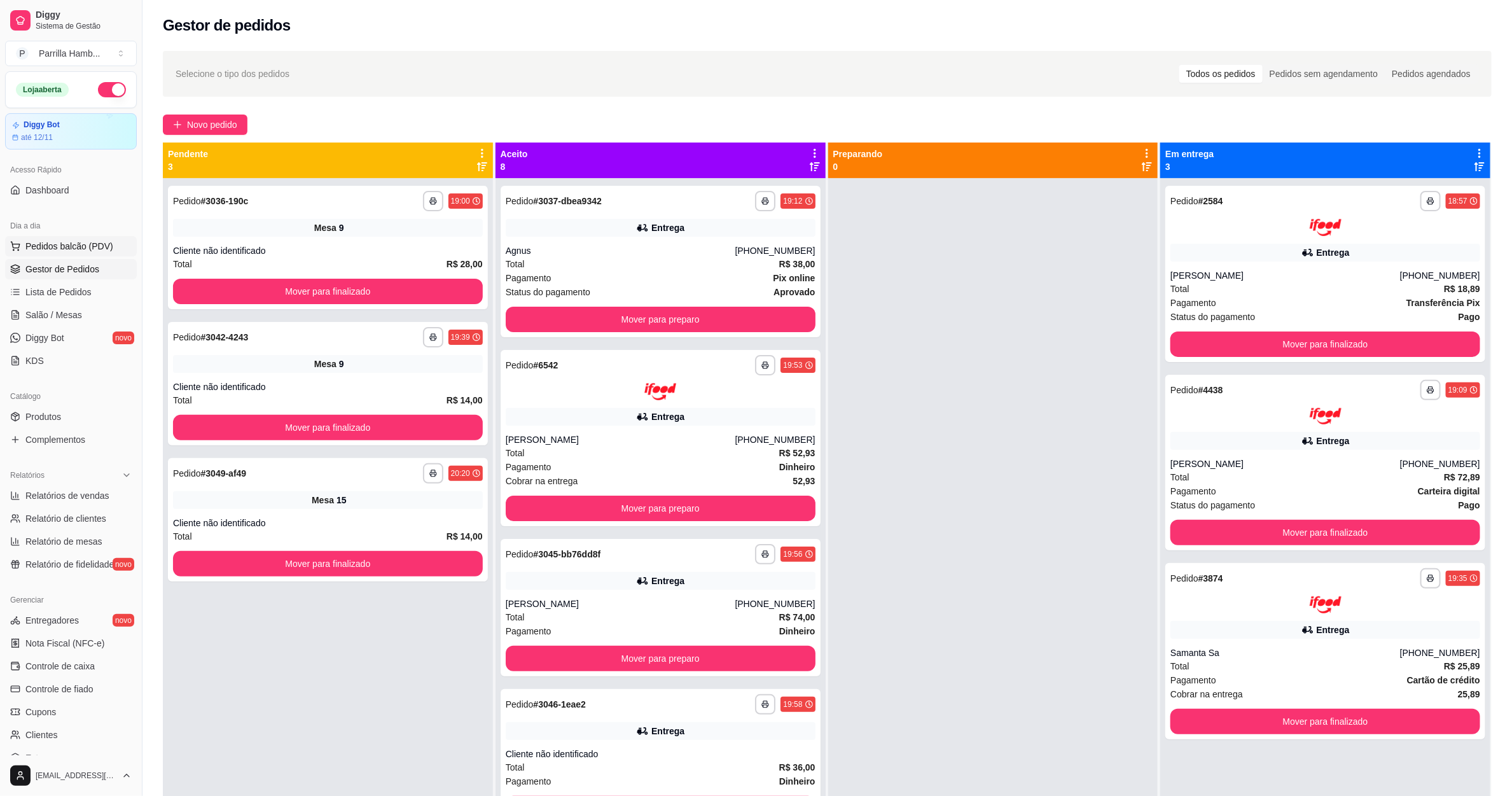
click at [82, 244] on span "Pedidos balcão (PDV)" at bounding box center [69, 246] width 88 height 13
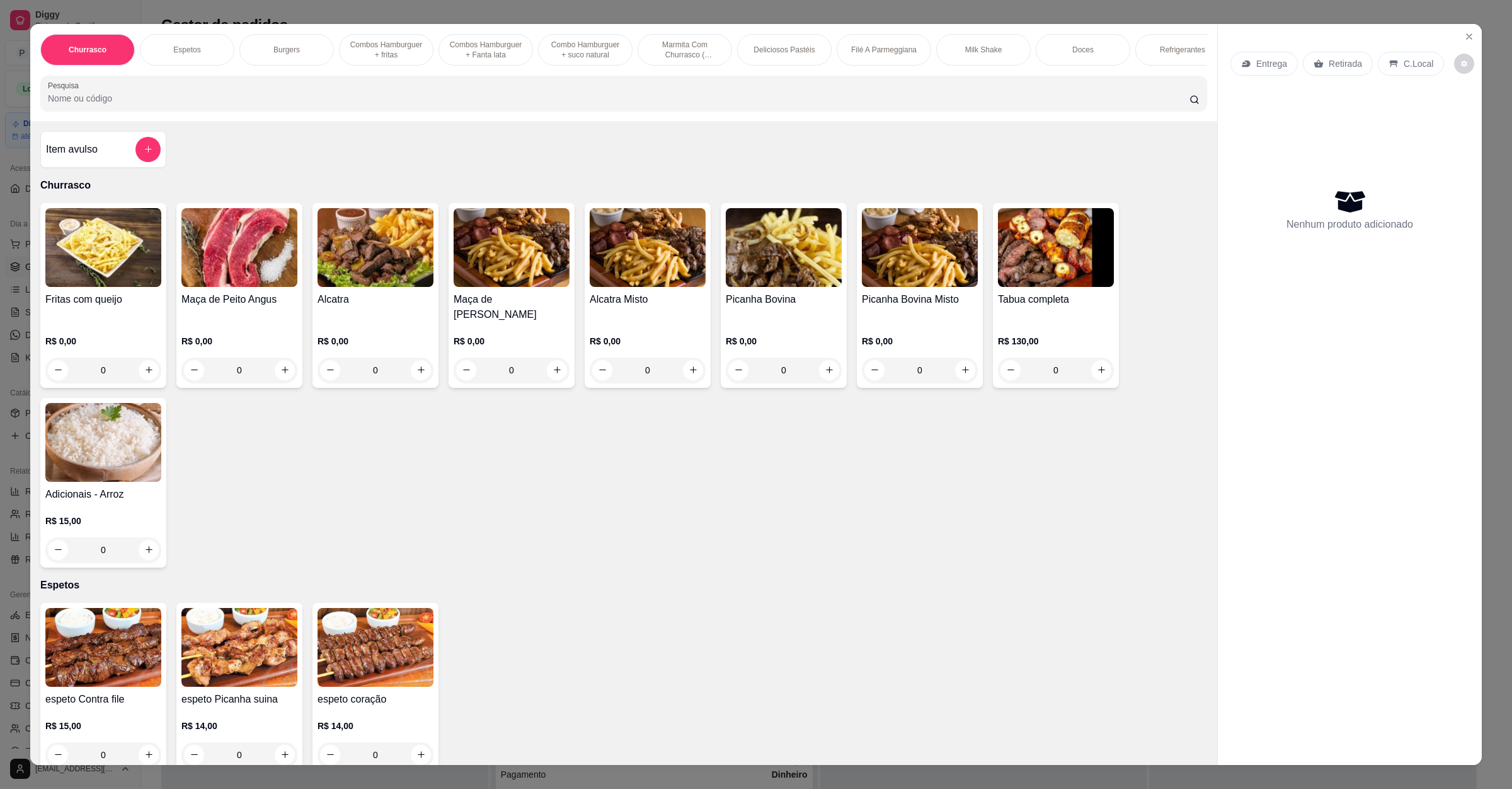
scroll to position [379, 0]
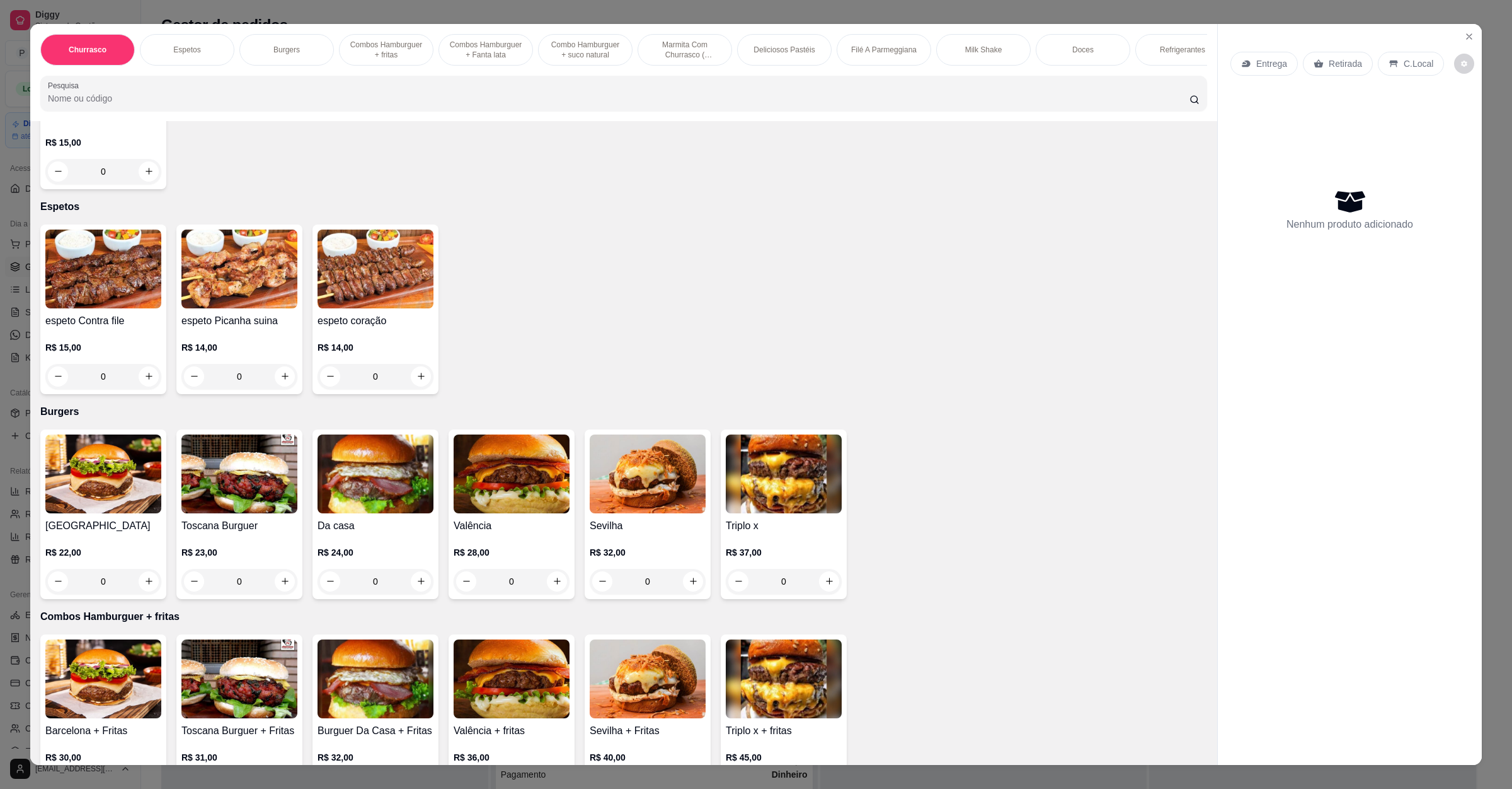
click at [503, 544] on div "R$ 28,00 0" at bounding box center [512, 564] width 116 height 60
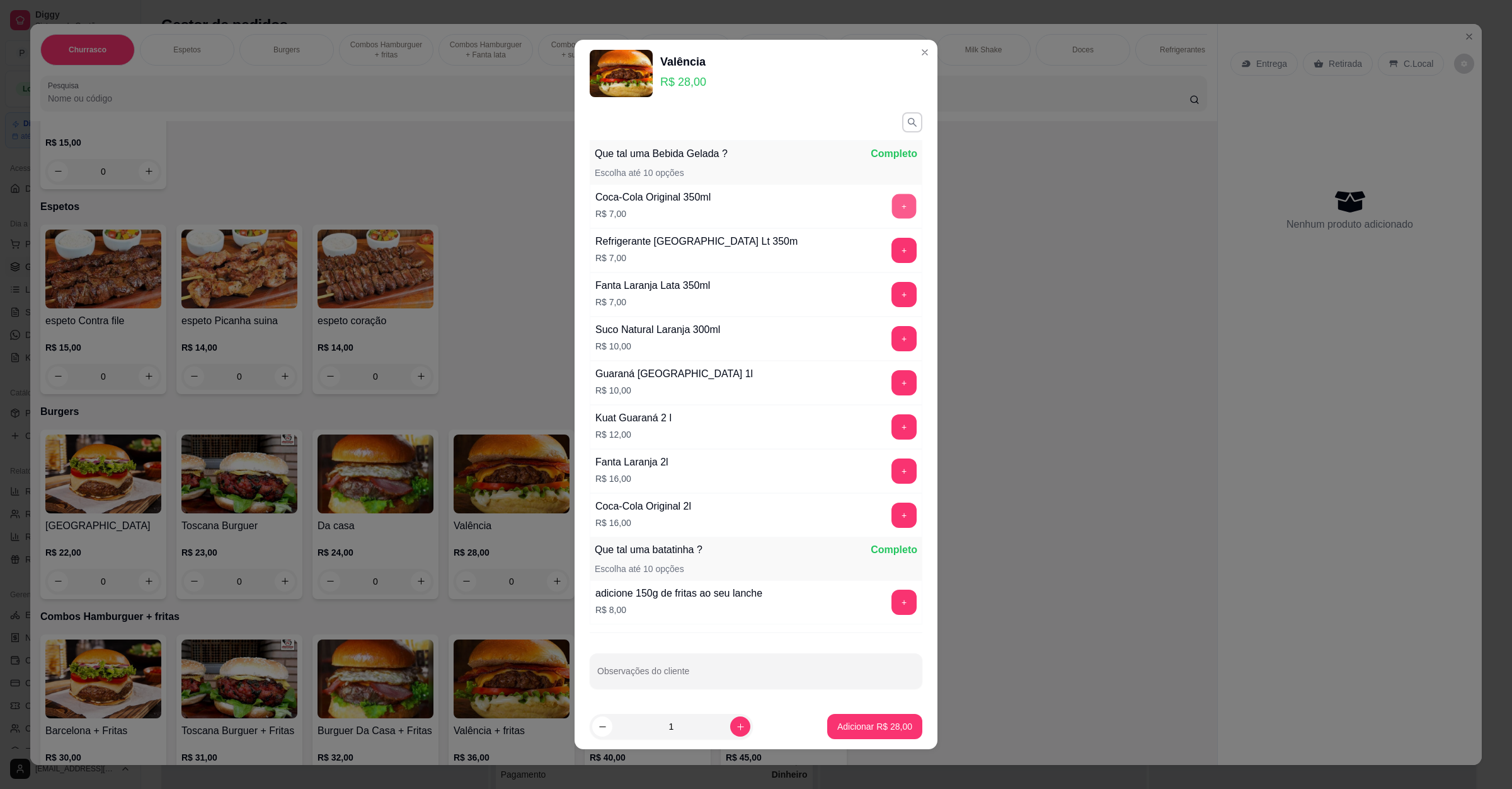
click at [892, 197] on button "+" at bounding box center [904, 205] width 24 height 24
click at [870, 719] on p "Adicionar R$ 35,00" at bounding box center [875, 725] width 75 height 13
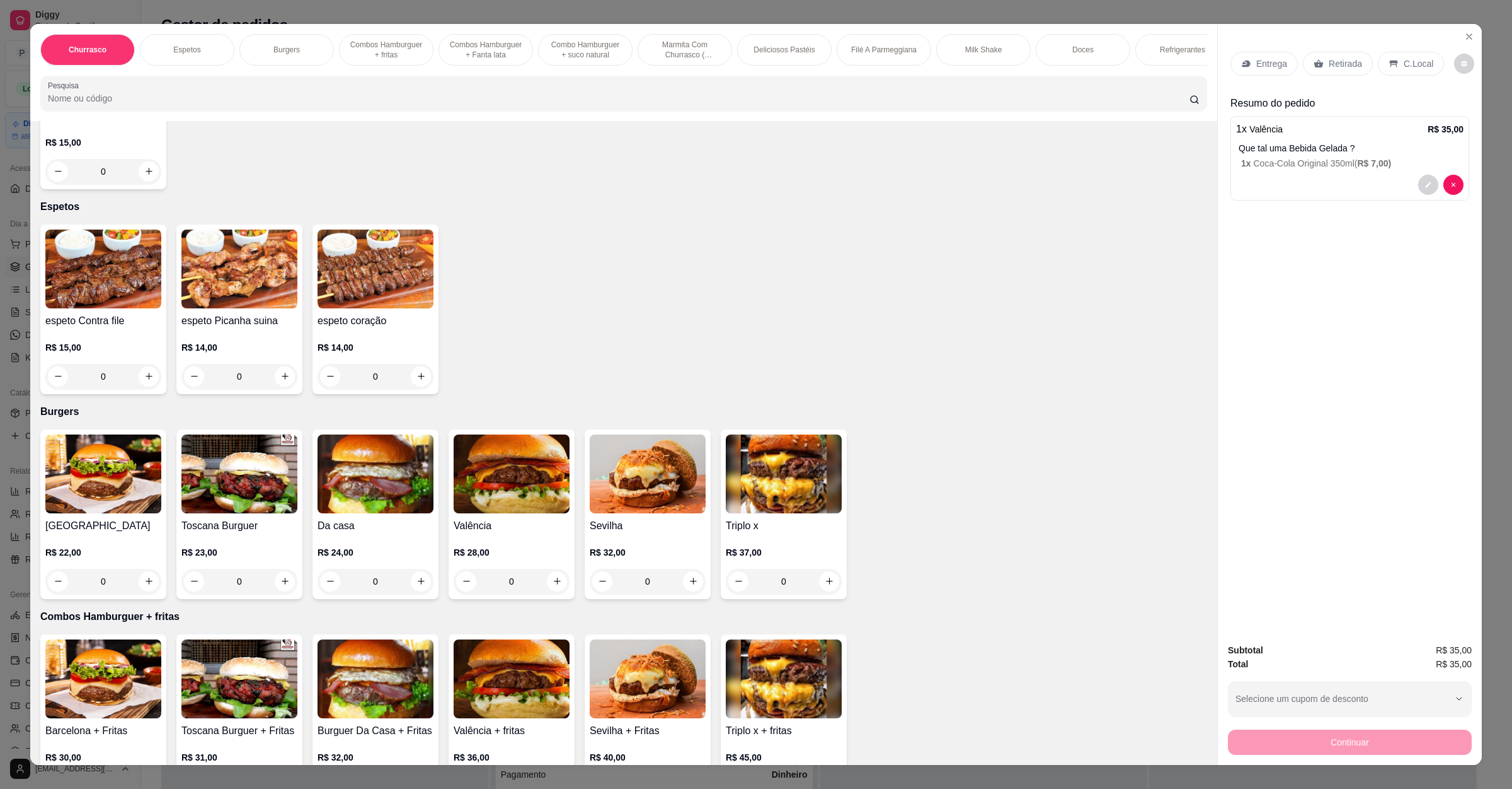
click at [1274, 57] on p "Entrega" at bounding box center [1272, 63] width 31 height 13
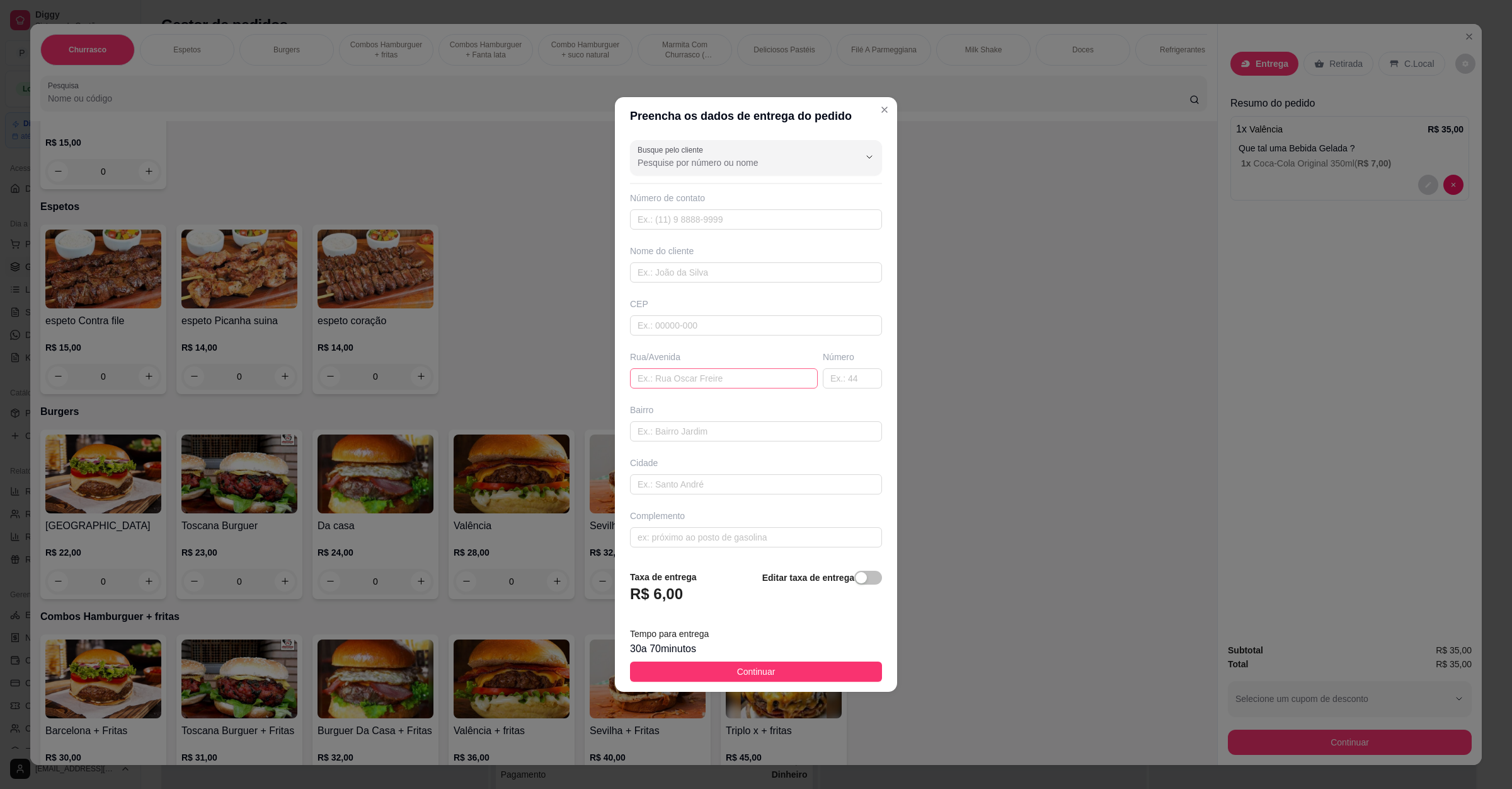
drag, startPoint x: 679, startPoint y: 398, endPoint x: 697, endPoint y: 381, distance: 24.8
click at [682, 394] on div "Busque pelo cliente Número de contato Nome do cliente CEP Rua/[GEOGRAPHIC_DATA]" at bounding box center [756, 347] width 282 height 425
click at [697, 381] on input "text" at bounding box center [724, 379] width 188 height 20
paste input "Endereço : [STREET_ADDRESS][PERSON_NAME]"
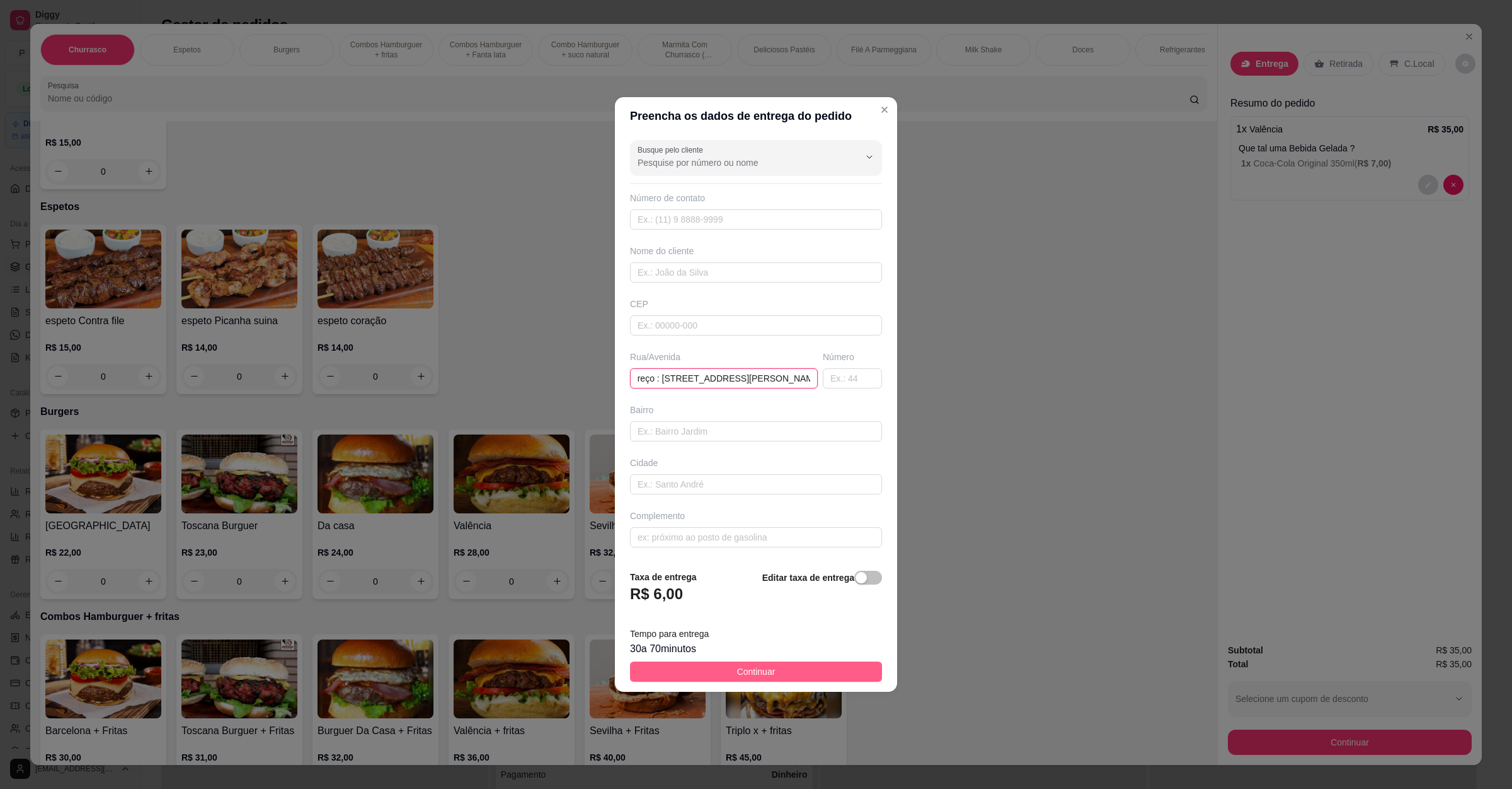
type input "Endereço : [STREET_ADDRESS][PERSON_NAME]"
click at [749, 672] on span "Continuar" at bounding box center [757, 671] width 39 height 14
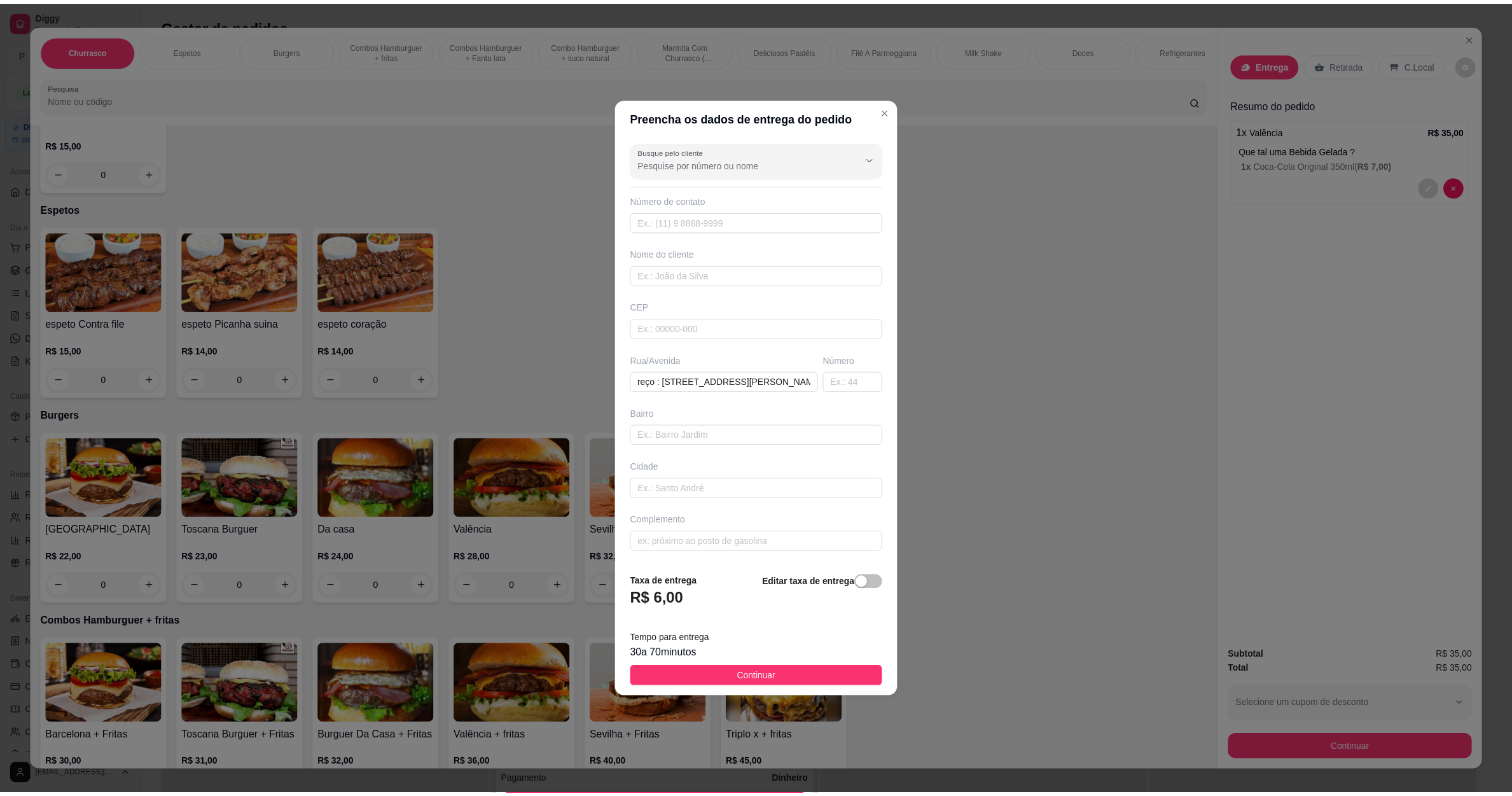
scroll to position [0, 0]
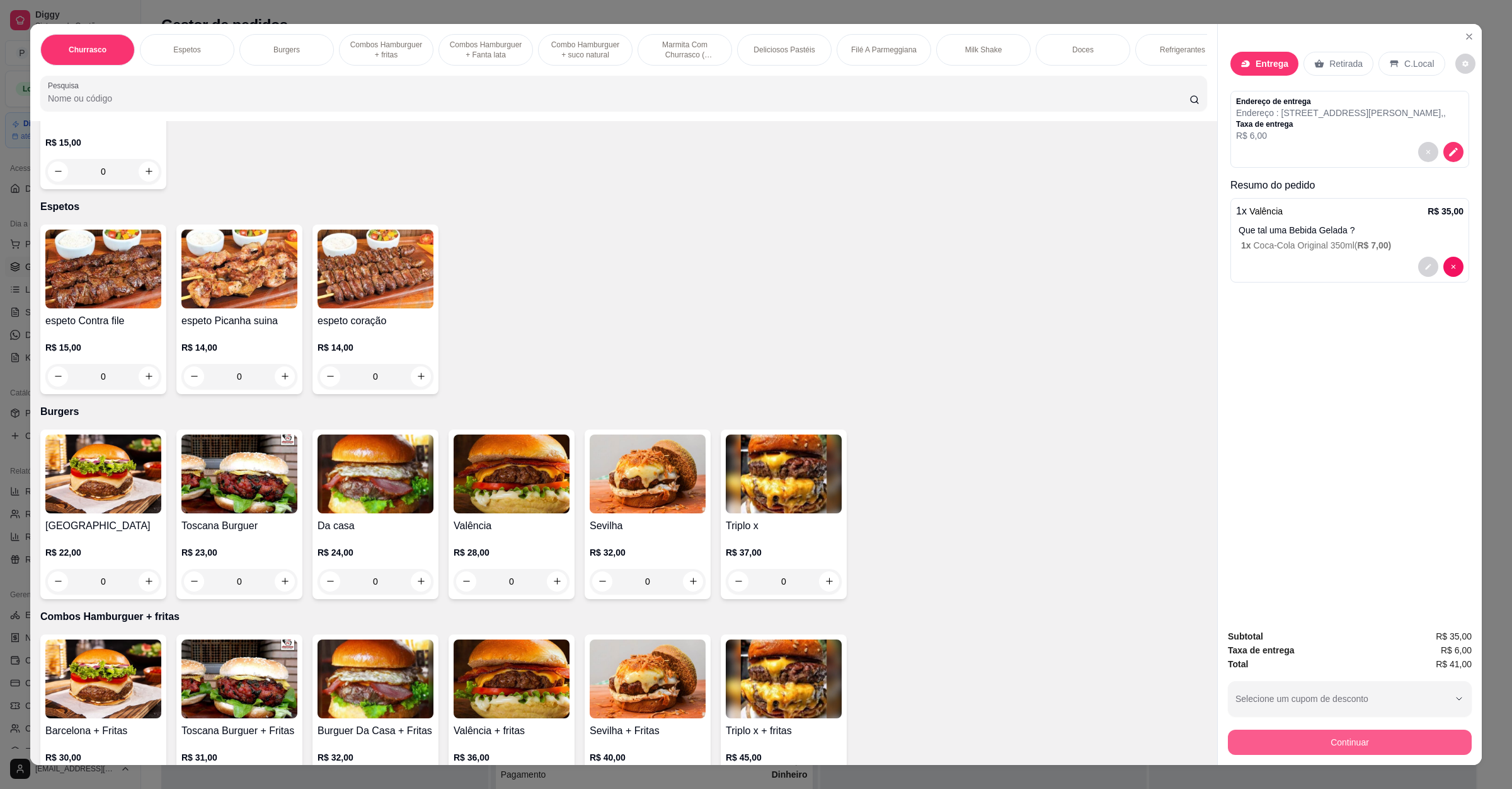
click at [1384, 748] on button "Continuar" at bounding box center [1350, 742] width 244 height 25
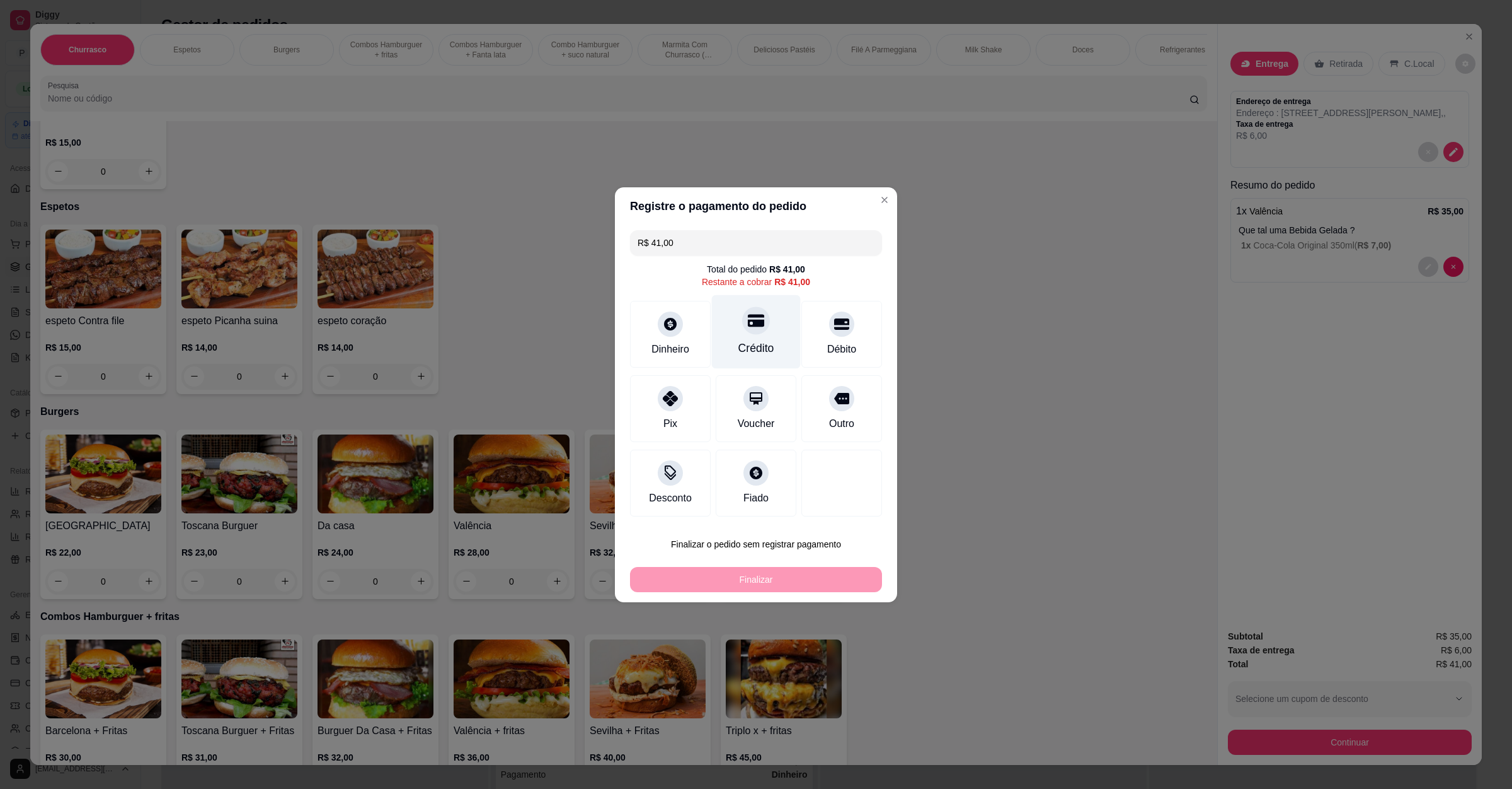
click at [748, 343] on div "Crédito" at bounding box center [756, 348] width 36 height 17
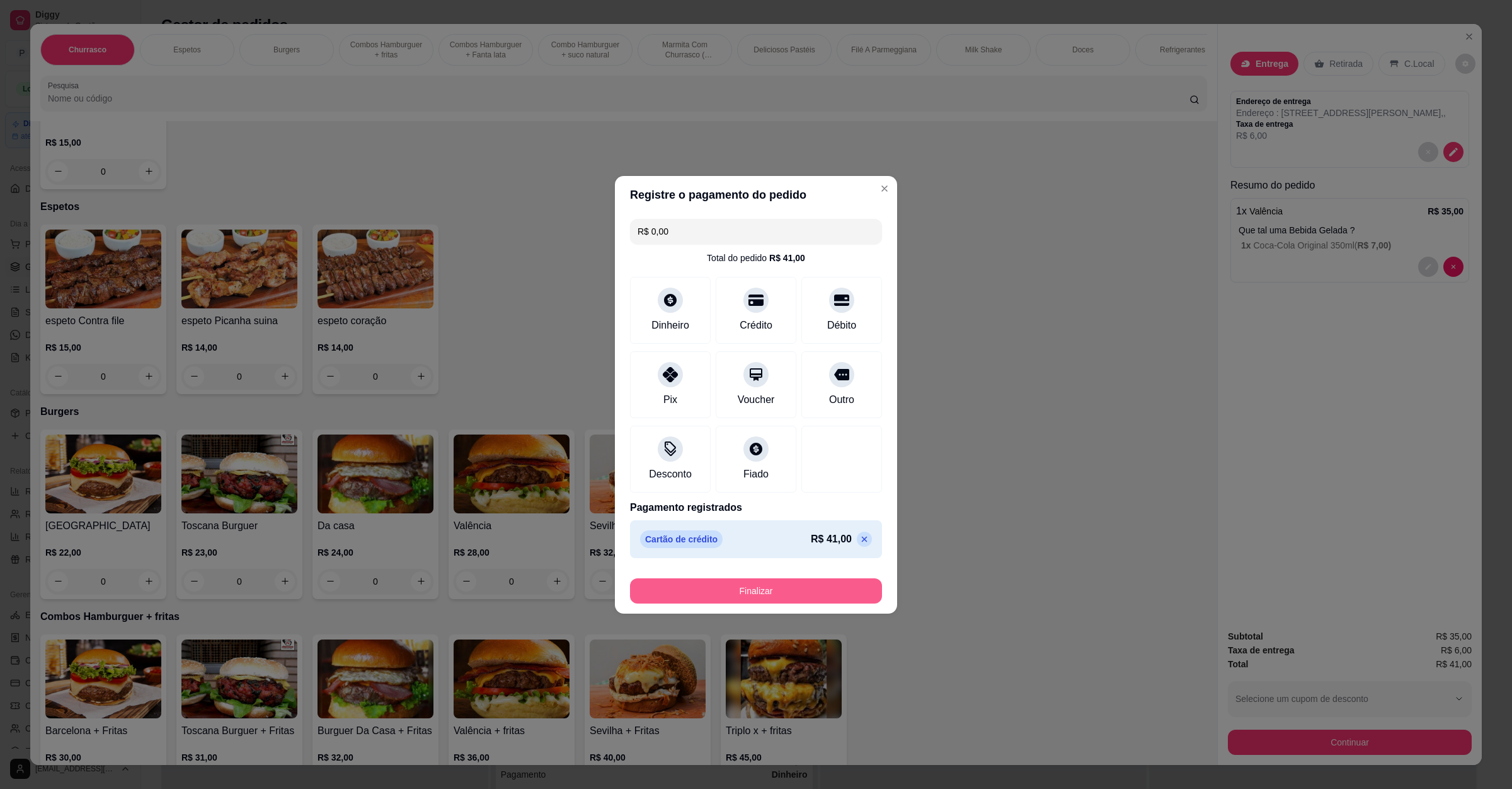
click at [785, 589] on button "Finalizar" at bounding box center [756, 590] width 252 height 25
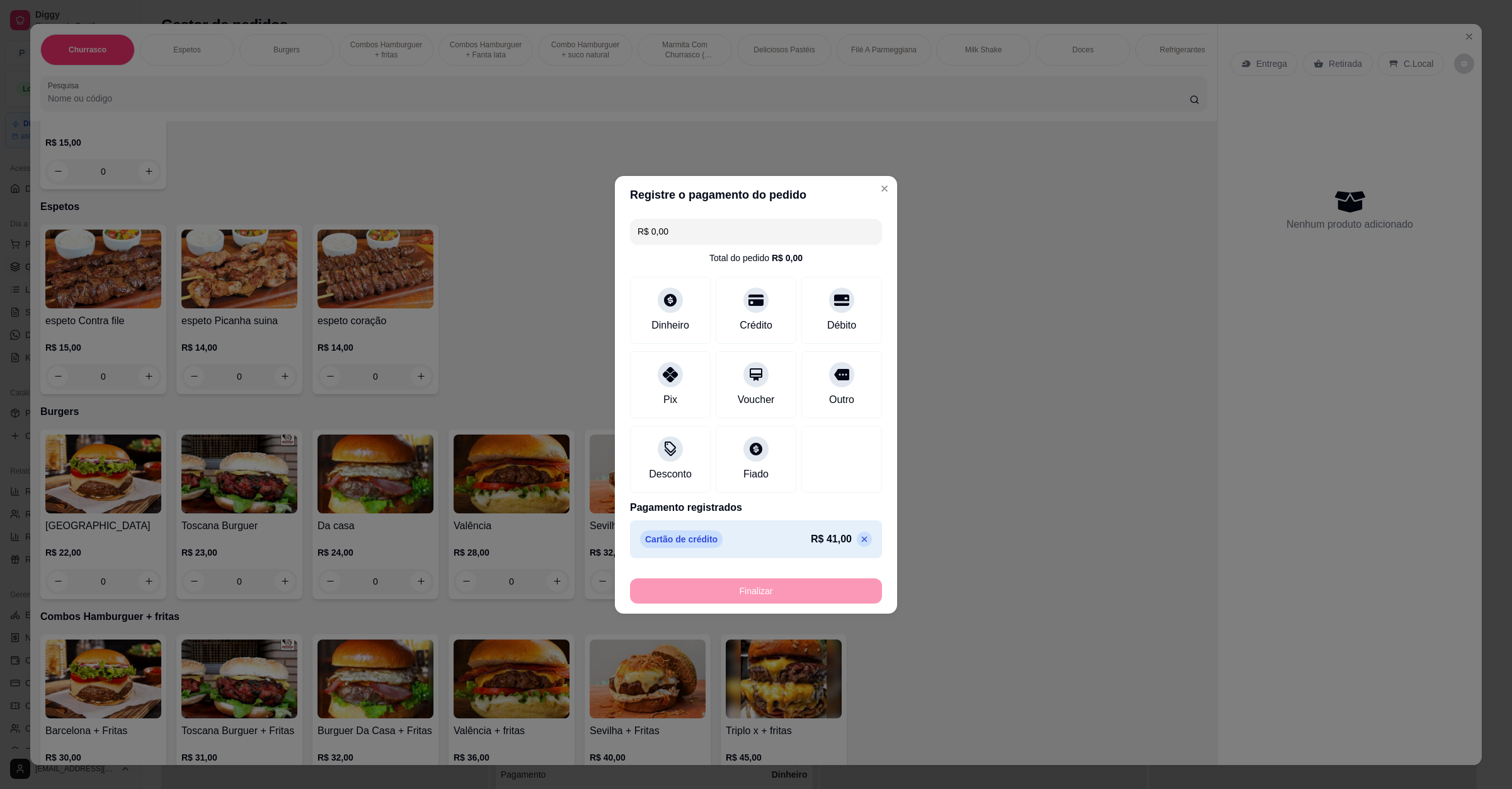
type input "-R$ 41,00"
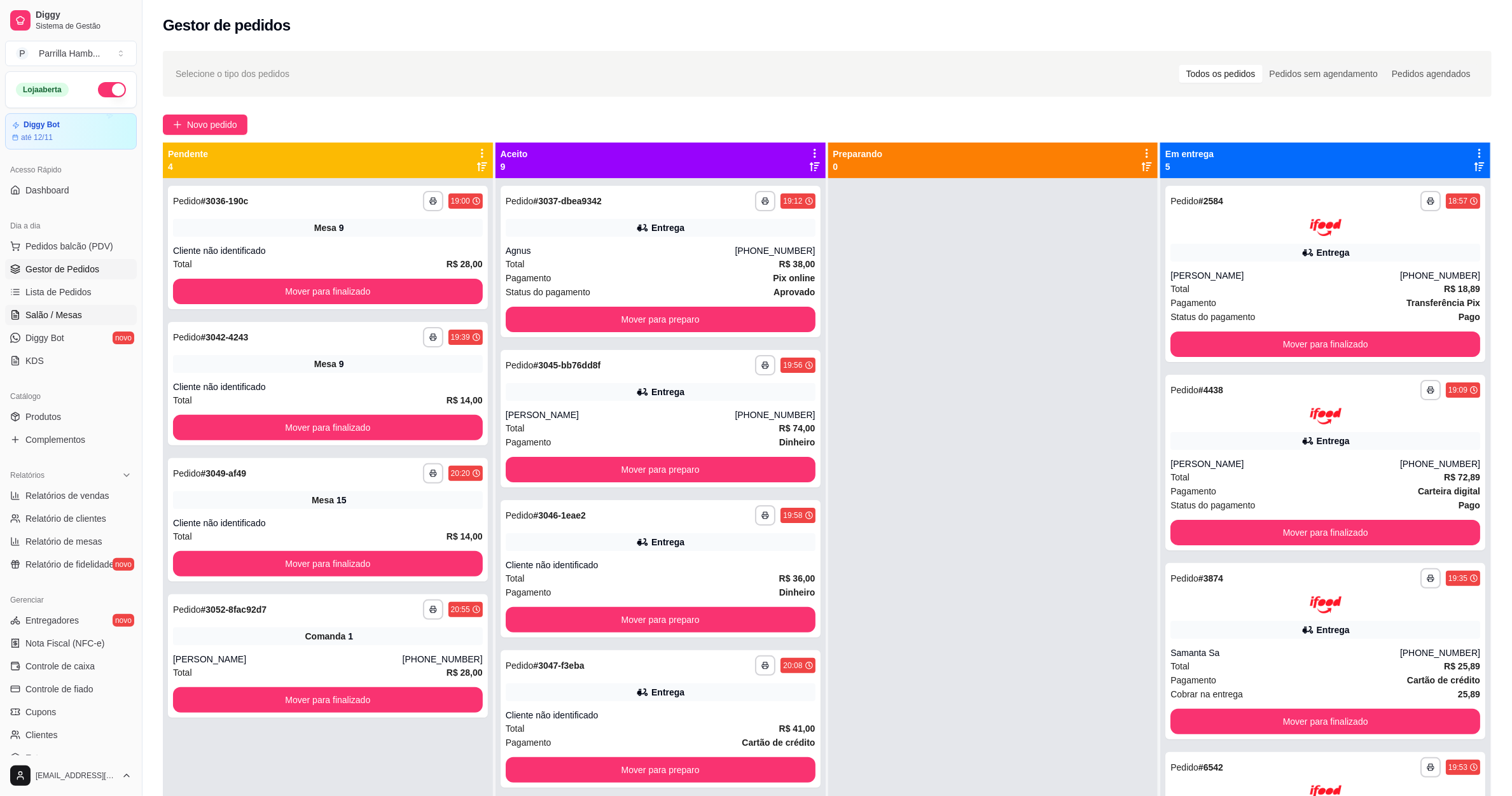
click at [74, 315] on span "Salão / Mesas" at bounding box center [53, 314] width 57 height 13
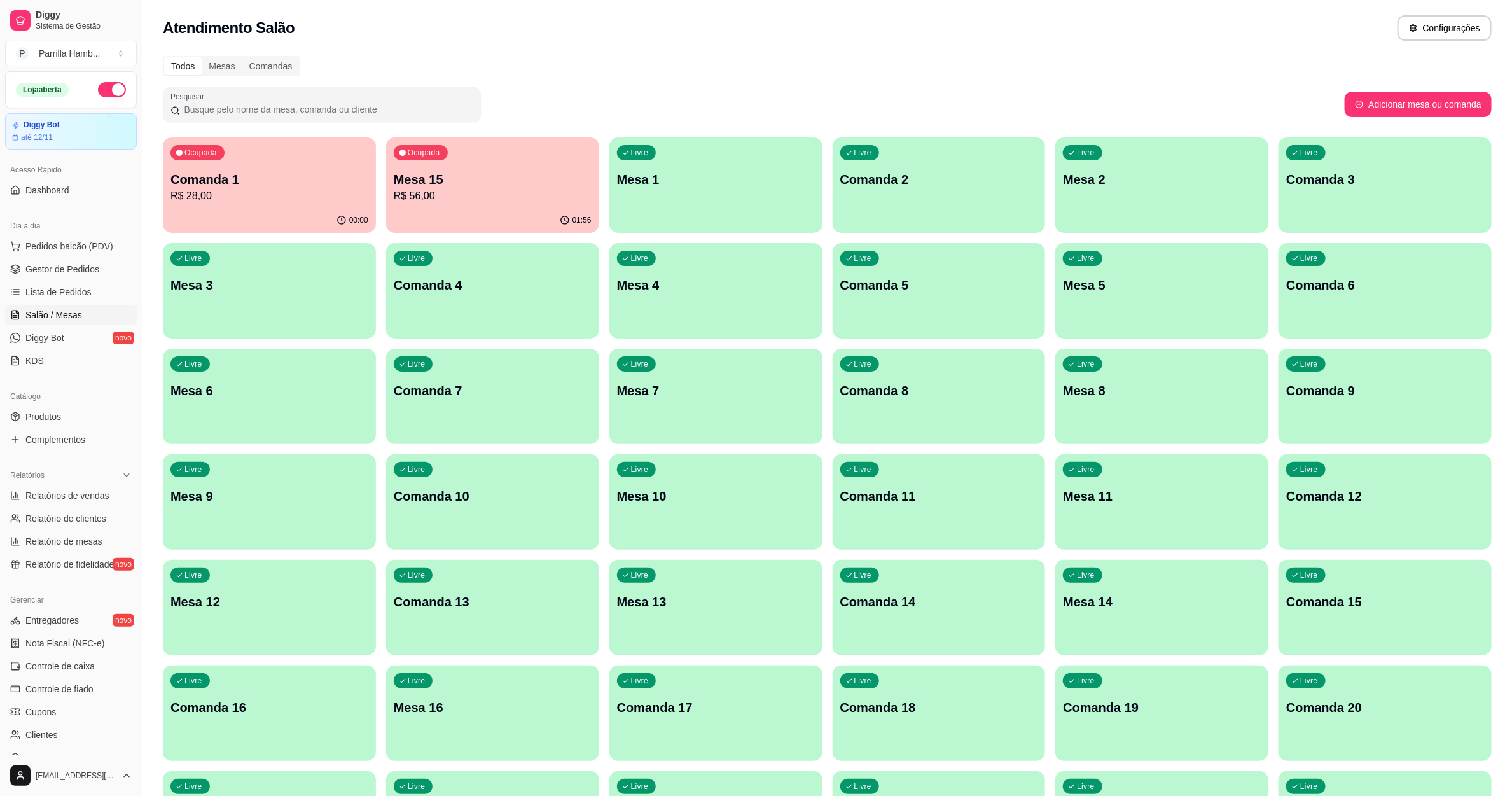
click at [259, 76] on div "Todos Mesas Comandas Pesquisar Adicionar mesa ou comanda Ocupada Comanda 1 R$ 2…" at bounding box center [827, 676] width 1369 height 1256
click at [271, 68] on div "Comandas" at bounding box center [271, 66] width 57 height 18
click at [243, 57] on input "Comandas" at bounding box center [243, 57] width 0 height 0
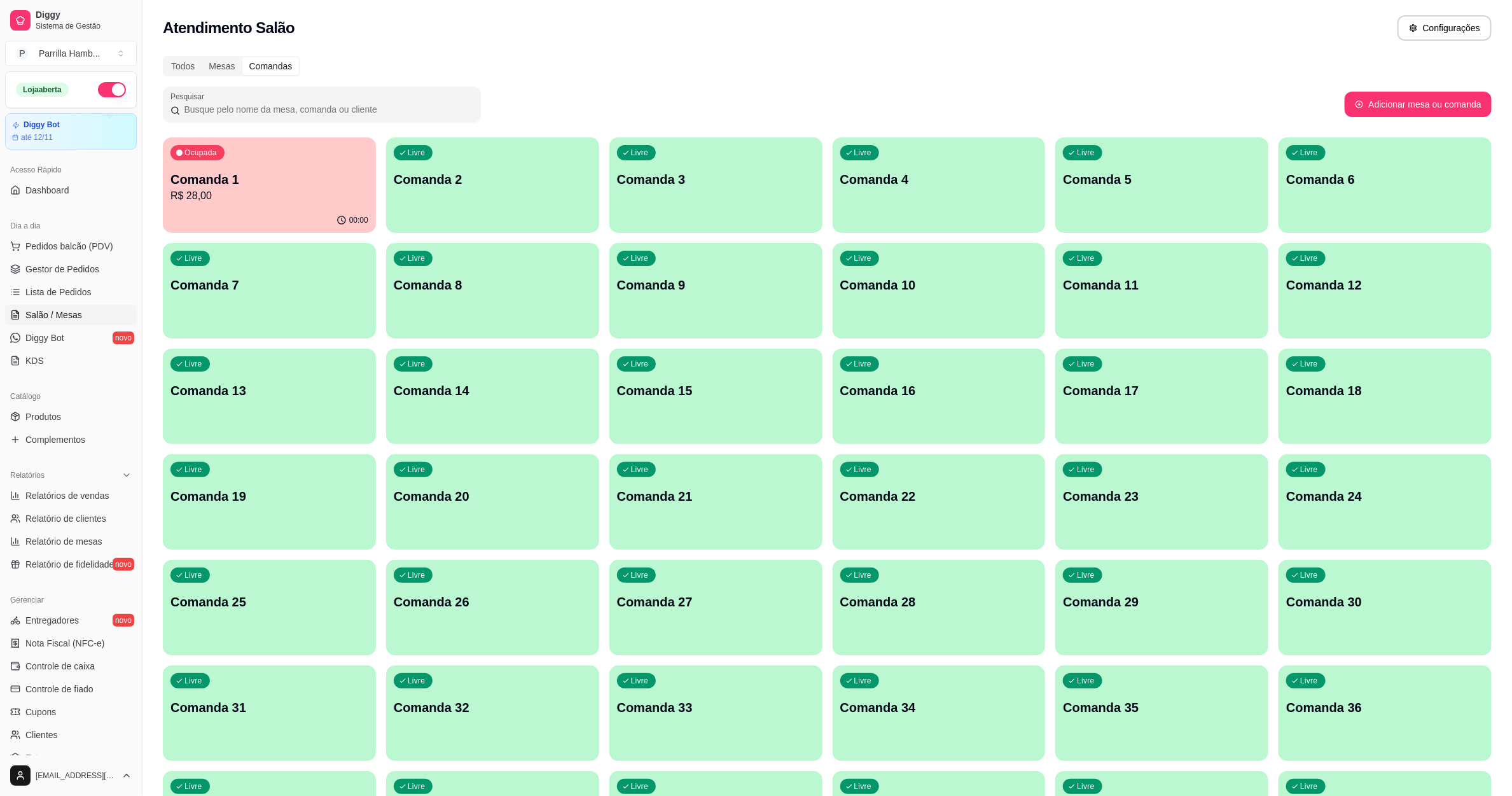
click at [296, 184] on p "Comanda 1" at bounding box center [270, 179] width 198 height 18
click at [473, 204] on div "Livre Comanda 2" at bounding box center [493, 177] width 213 height 80
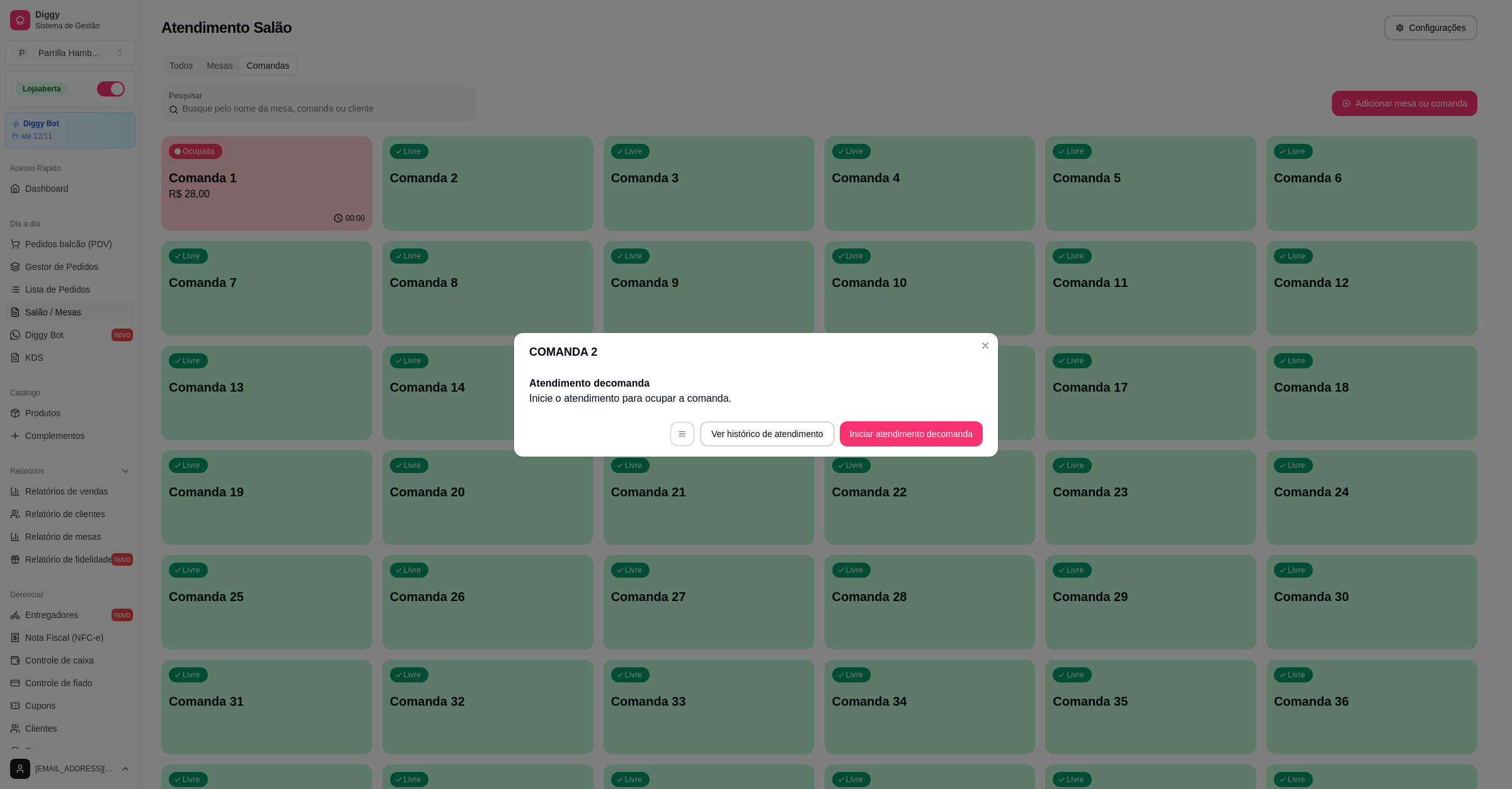
click at [678, 430] on icon "button" at bounding box center [682, 434] width 9 height 9
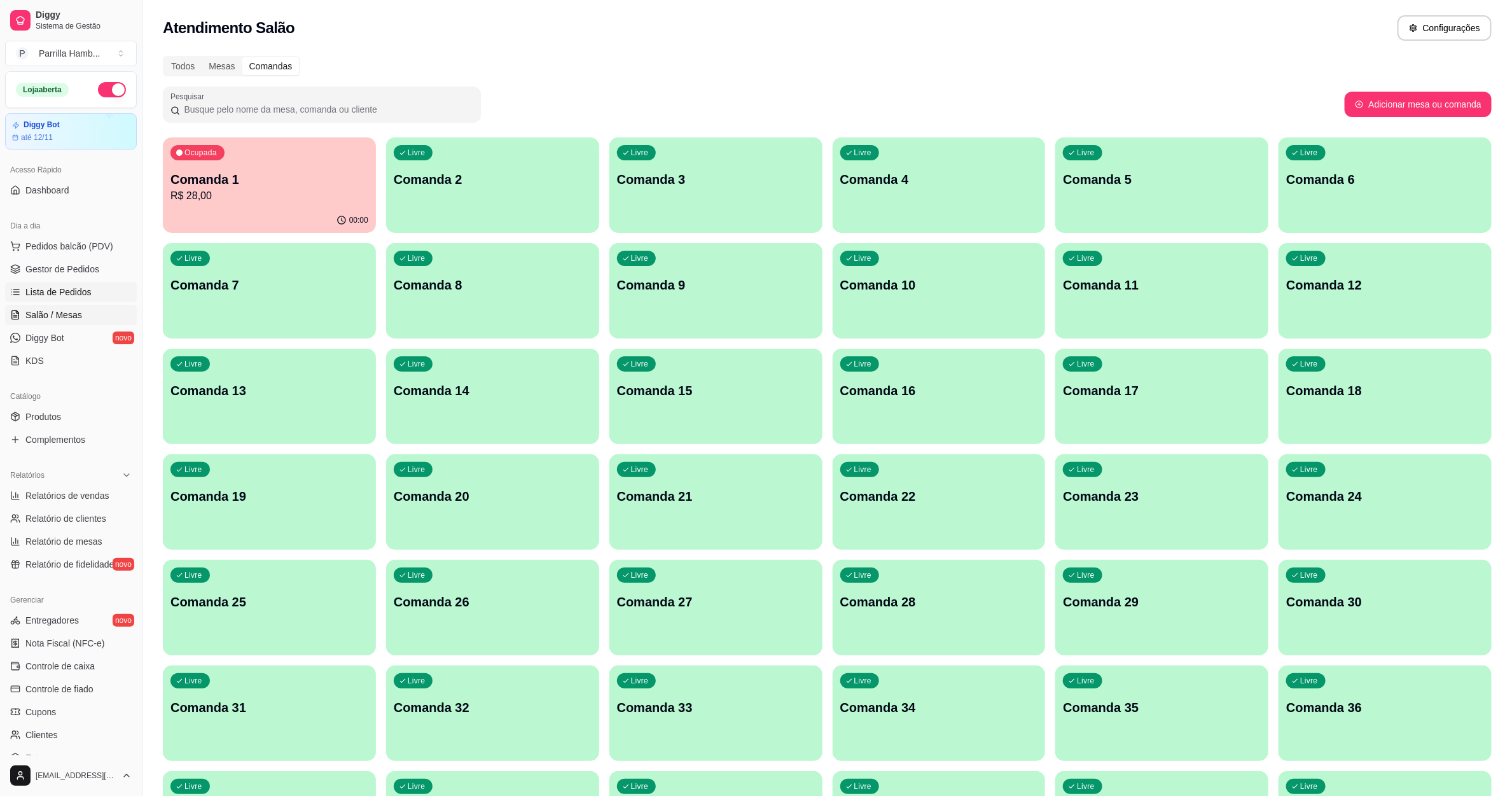
click at [84, 302] on link "Lista de Pedidos" at bounding box center [71, 292] width 132 height 20
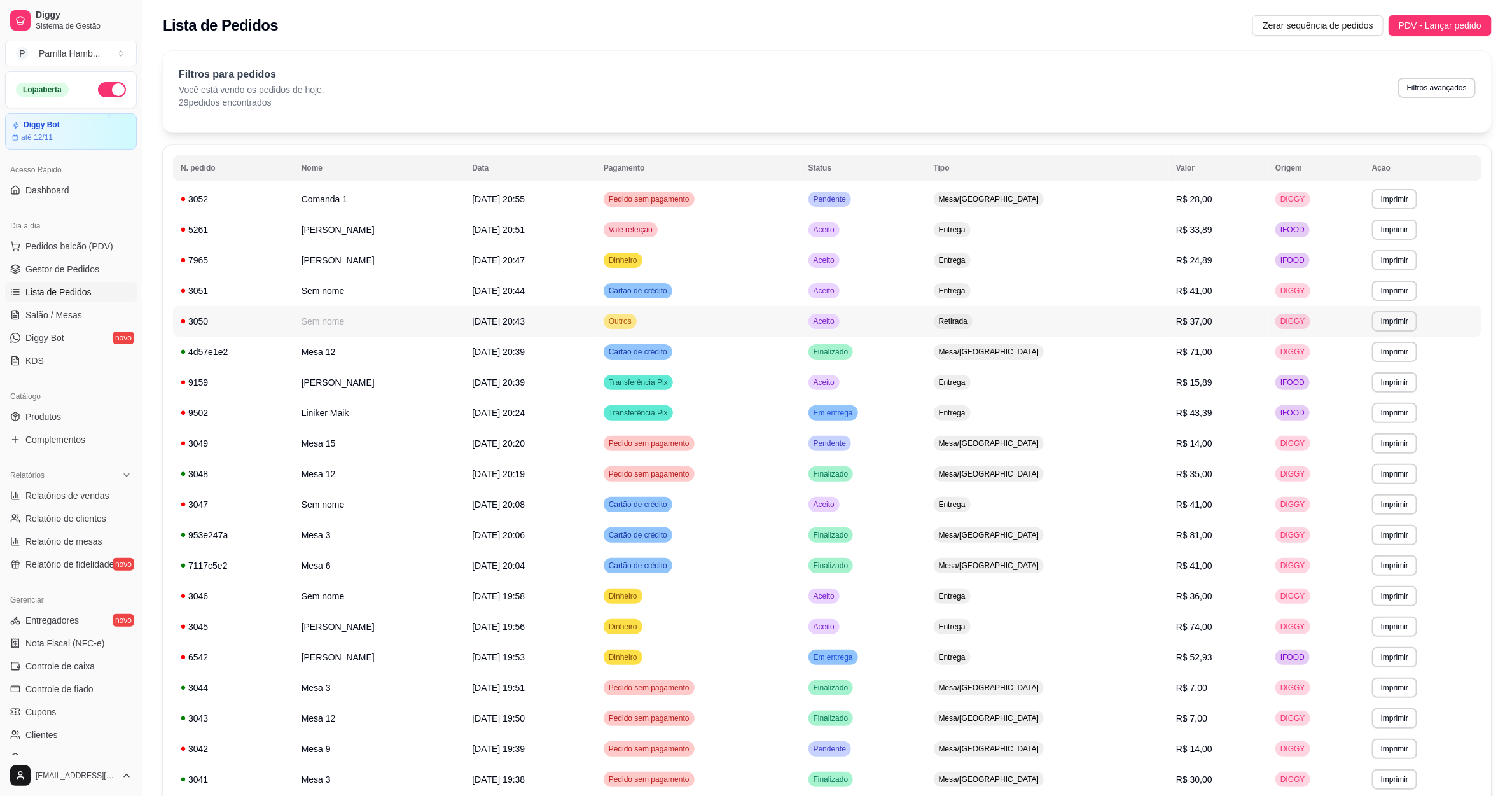
click at [1084, 321] on td "Retirada" at bounding box center [1047, 321] width 243 height 30
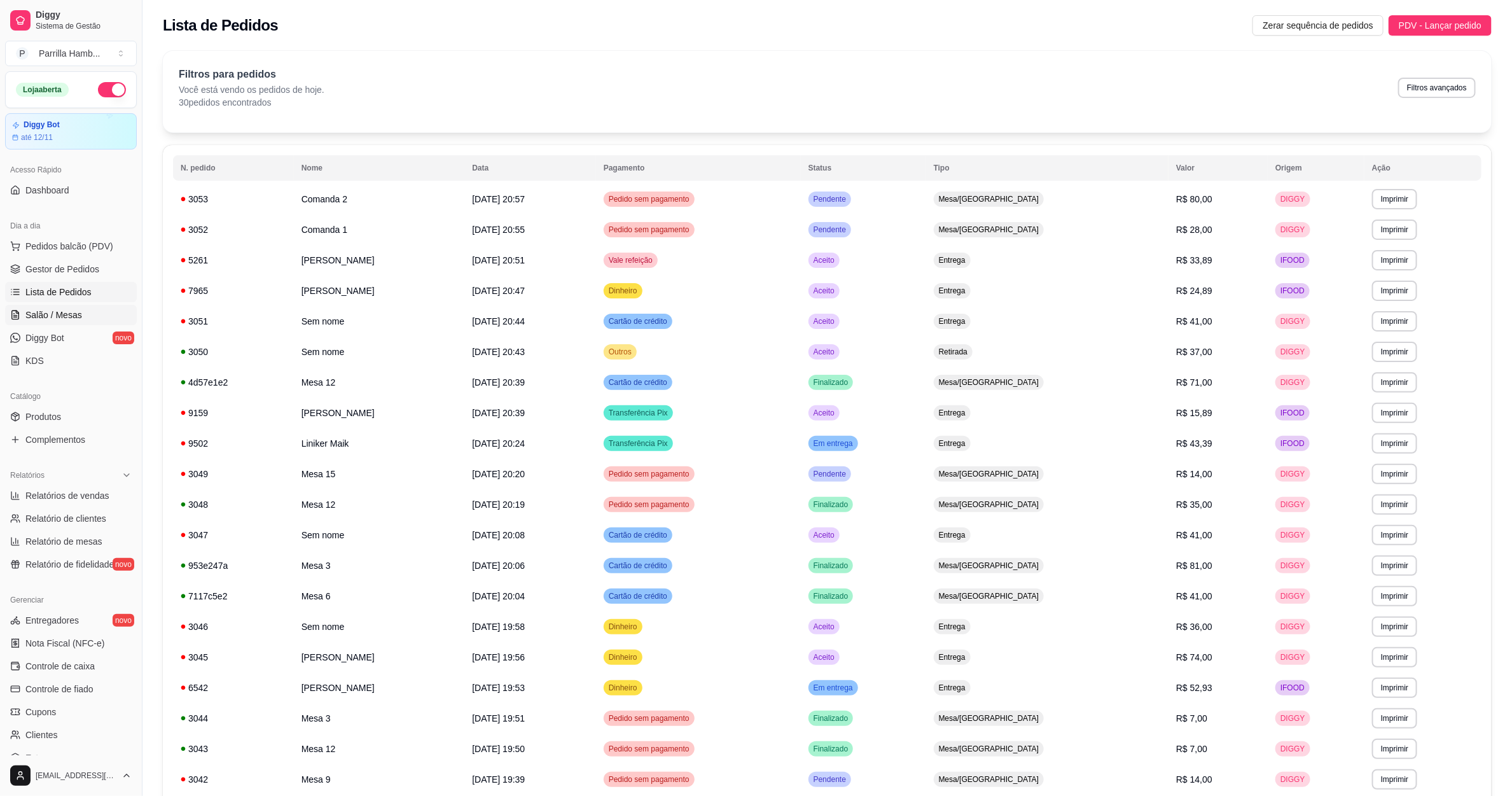
click at [42, 313] on span "Salão / Mesas" at bounding box center [53, 314] width 57 height 13
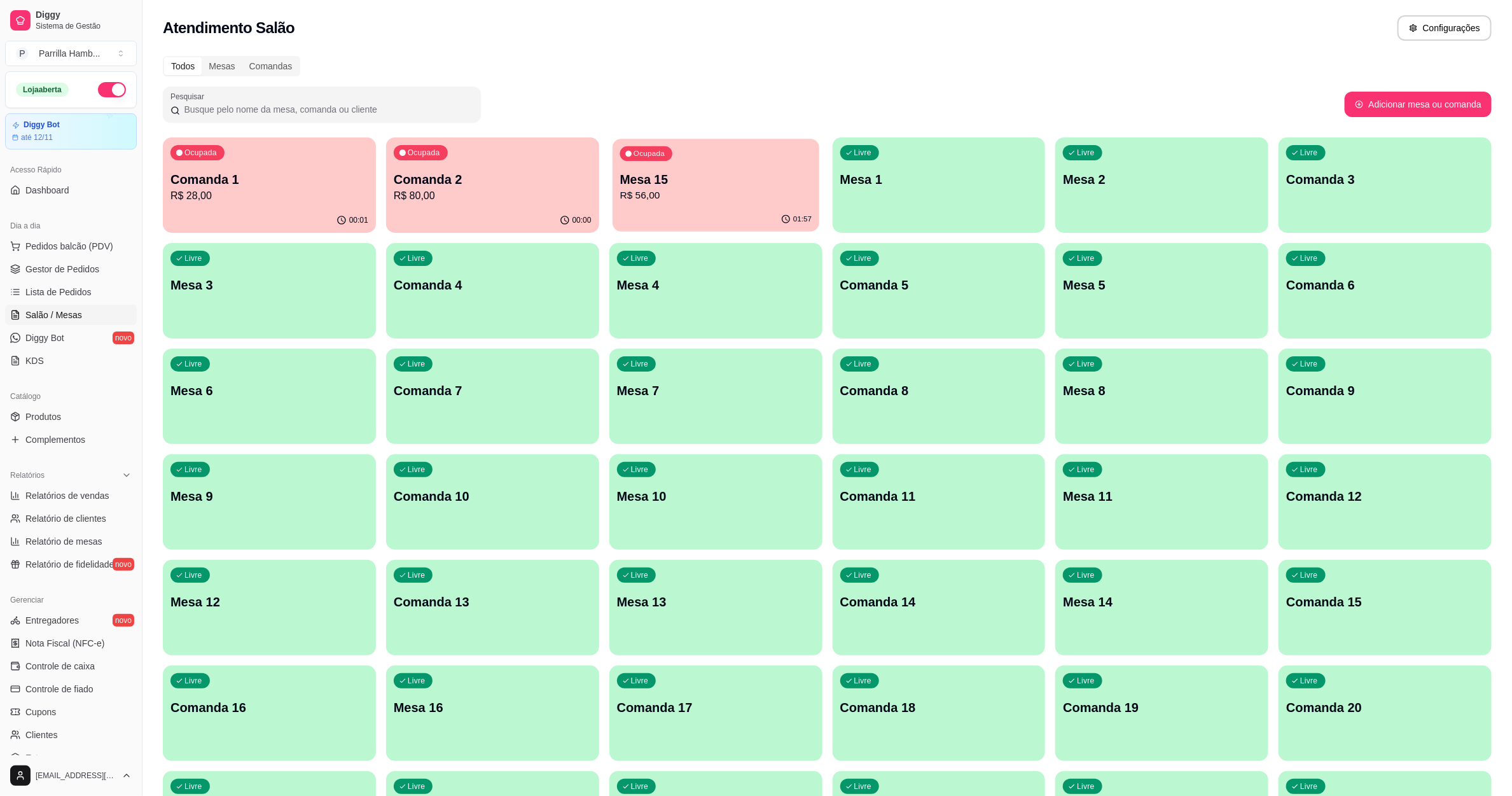
click at [691, 192] on p "R$ 56,00" at bounding box center [715, 195] width 192 height 14
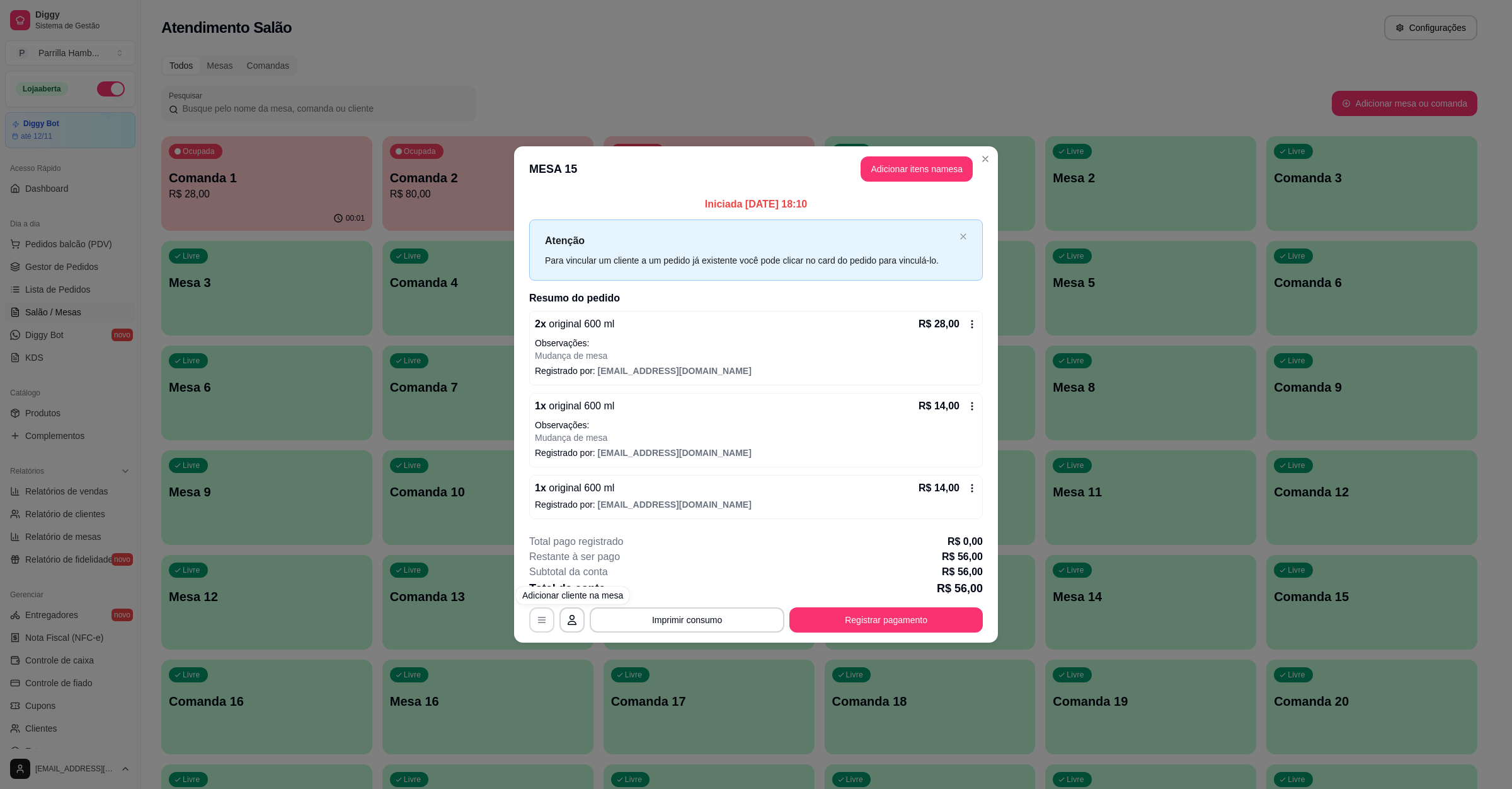
click at [538, 617] on icon "button" at bounding box center [542, 620] width 10 height 10
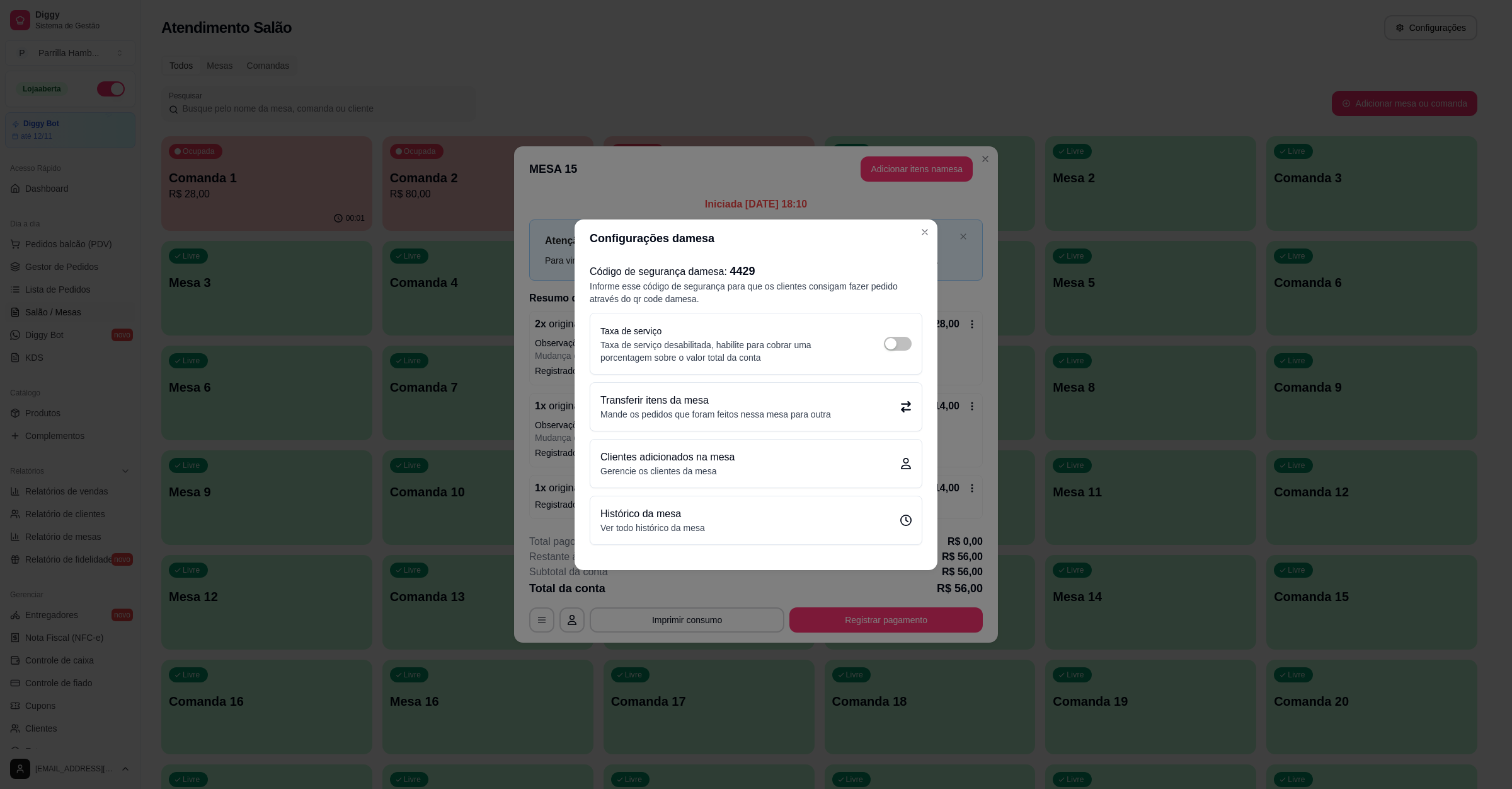
click at [721, 524] on div "Histórico da mesa Ver todo histórico da mesa" at bounding box center [756, 519] width 311 height 28
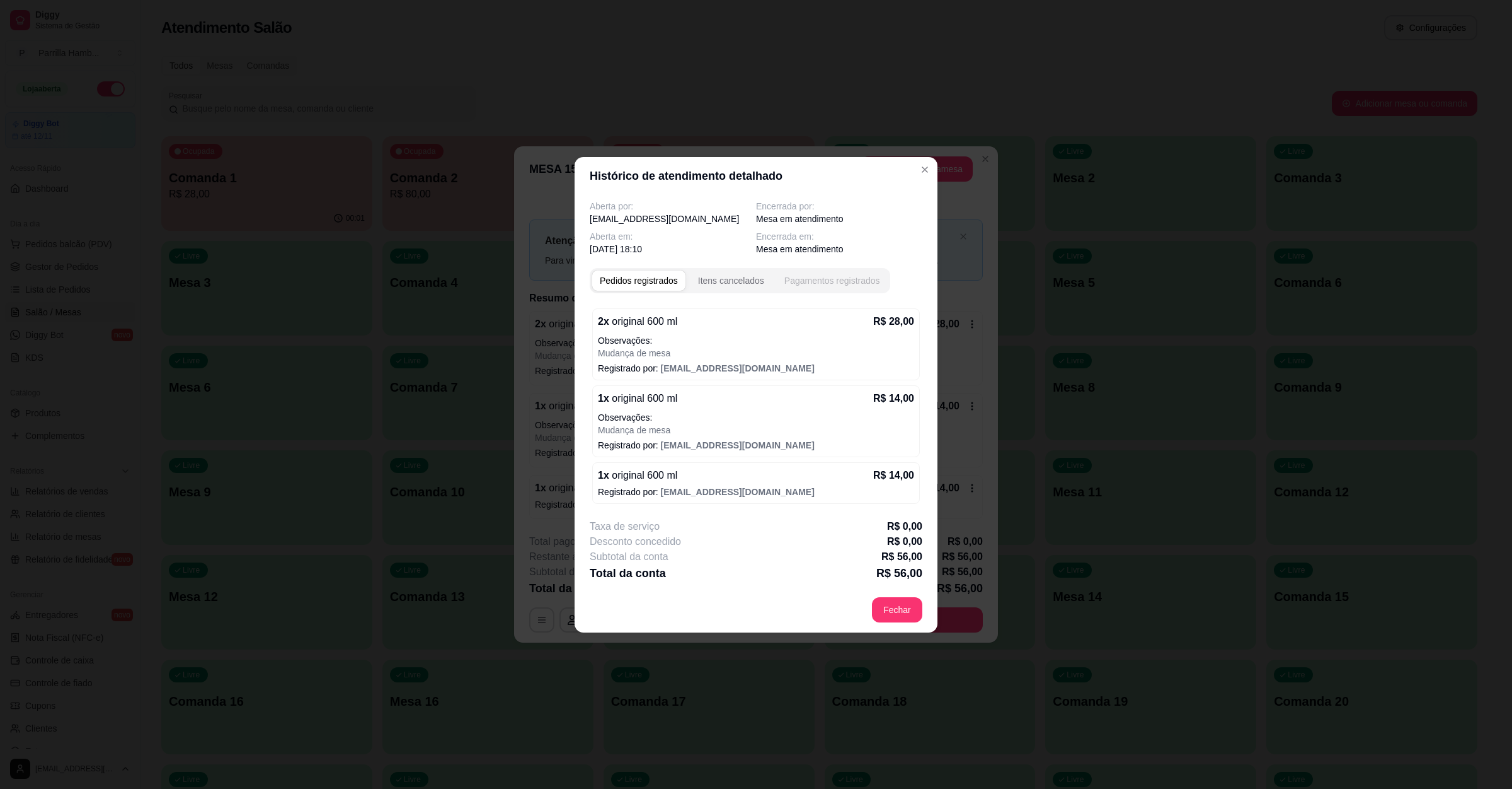
click at [830, 274] on div "Pagamentos registrados" at bounding box center [832, 280] width 95 height 13
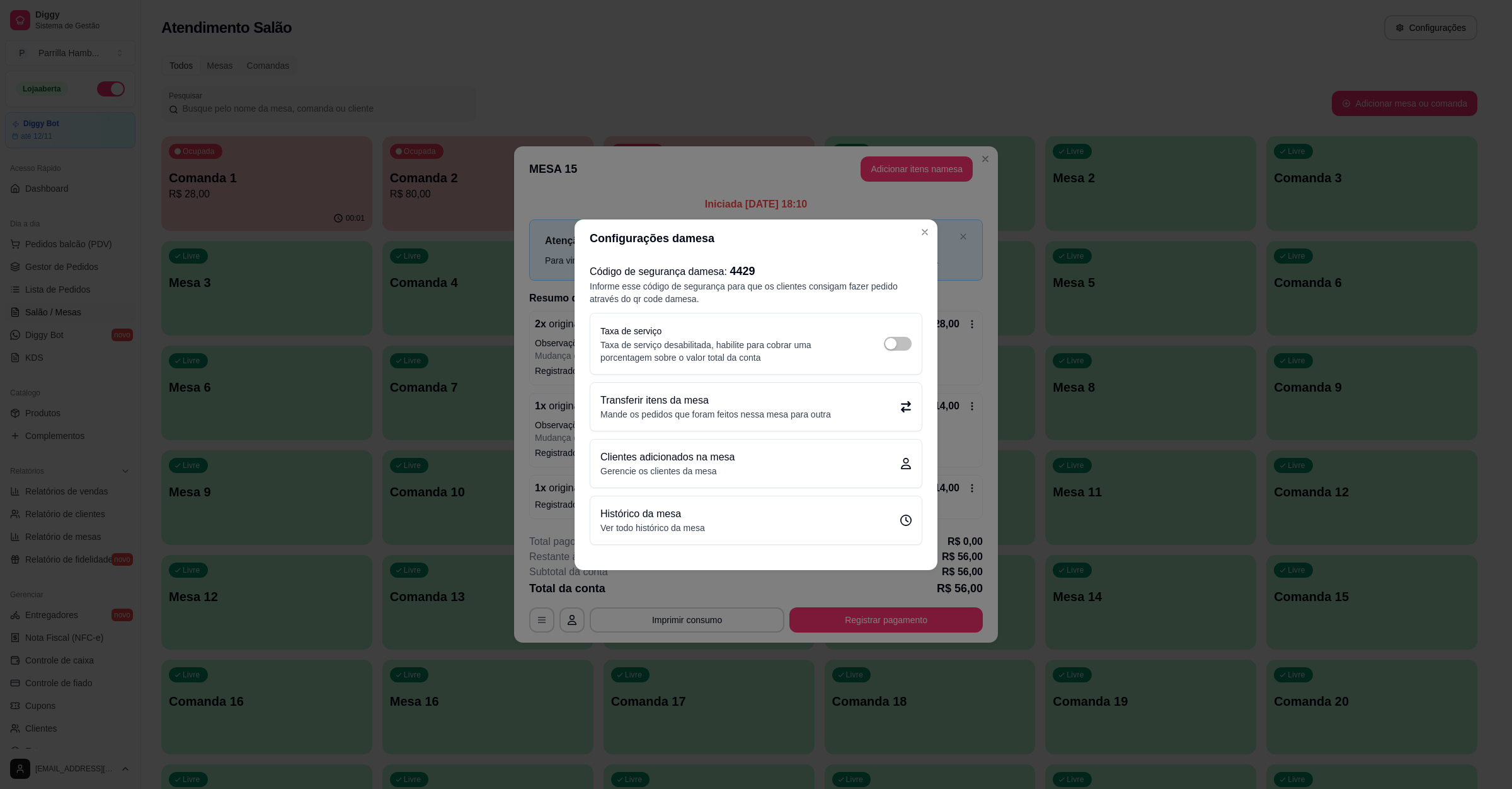
click at [721, 280] on p "Informe esse código de segurança para que os clientes consigam fazer pedido atr…" at bounding box center [755, 292] width 332 height 25
click at [751, 269] on span "4429" at bounding box center [743, 271] width 25 height 13
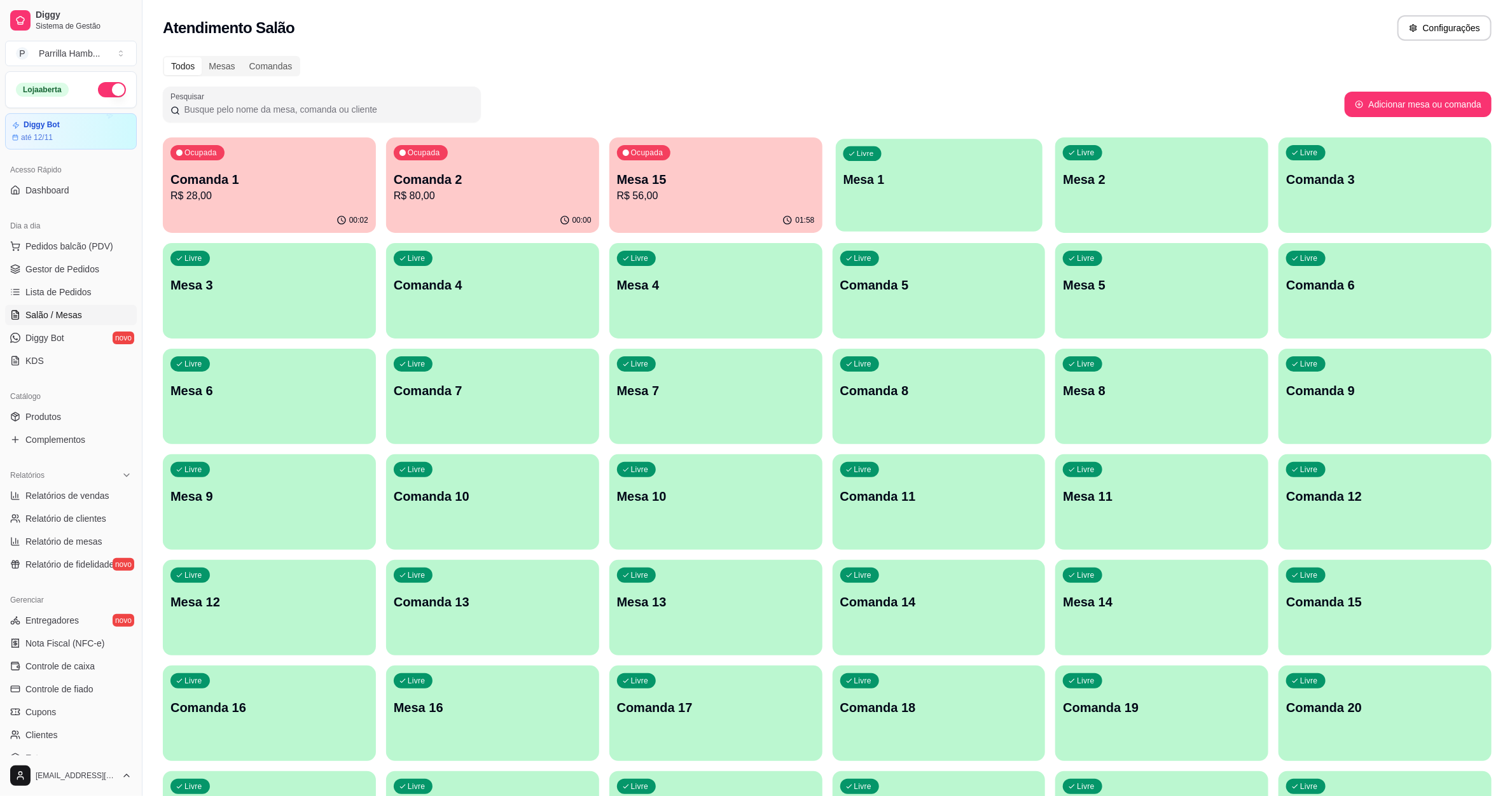
click at [878, 210] on div "Livre Mesa 1" at bounding box center [939, 177] width 207 height 78
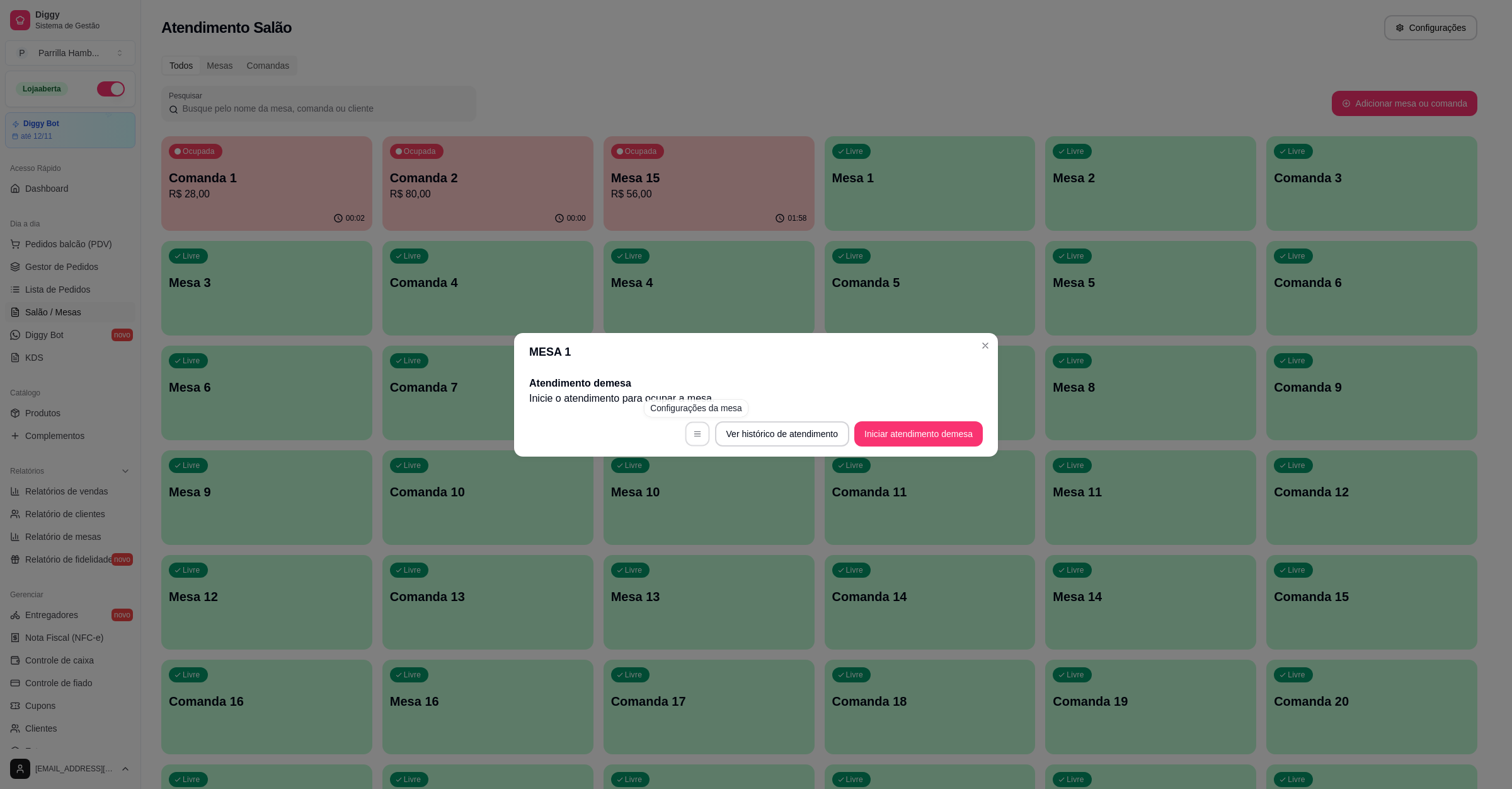
click at [694, 431] on icon "button" at bounding box center [697, 434] width 7 height 5
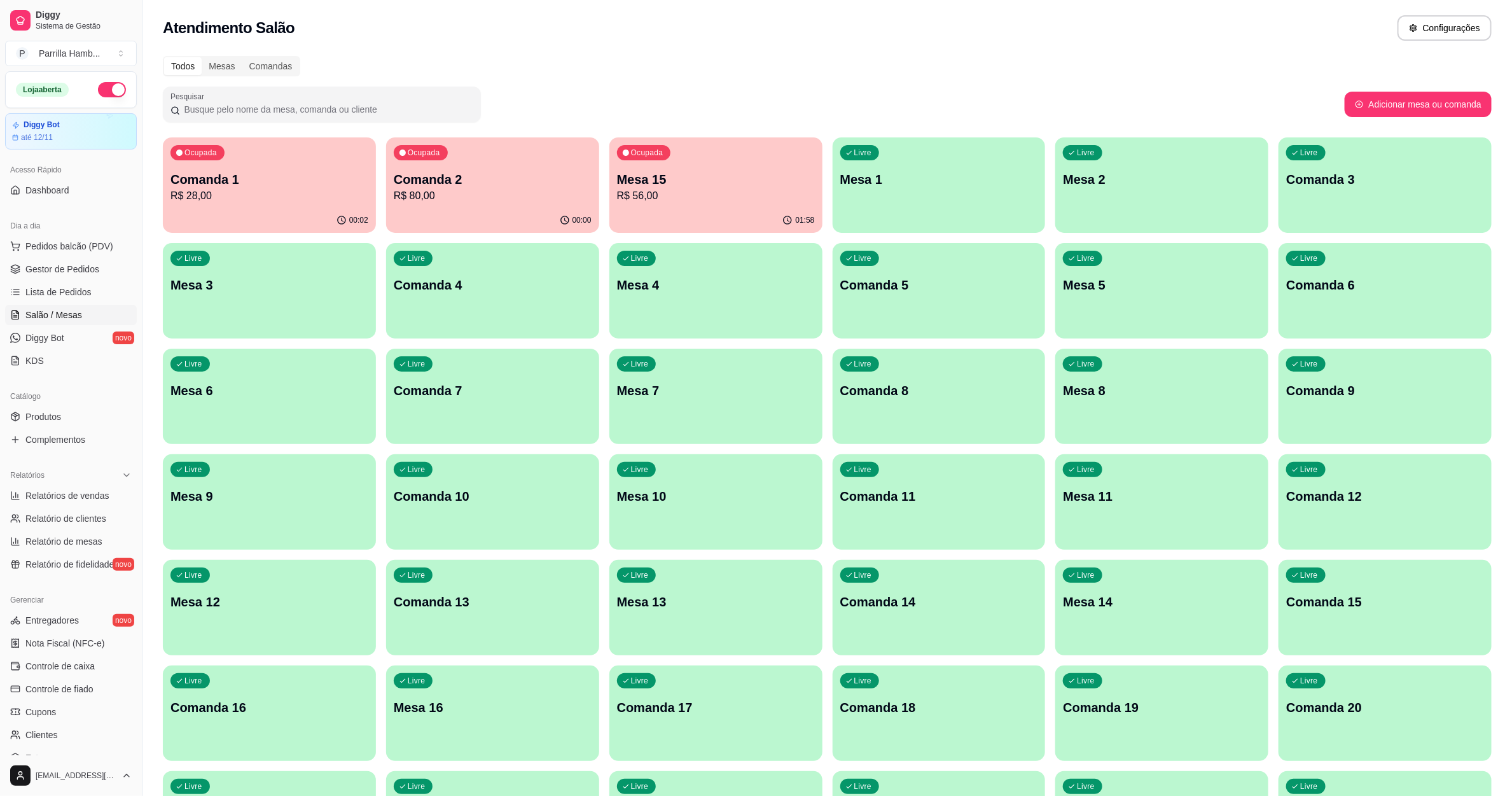
click at [708, 215] on div "01:58" at bounding box center [716, 220] width 213 height 25
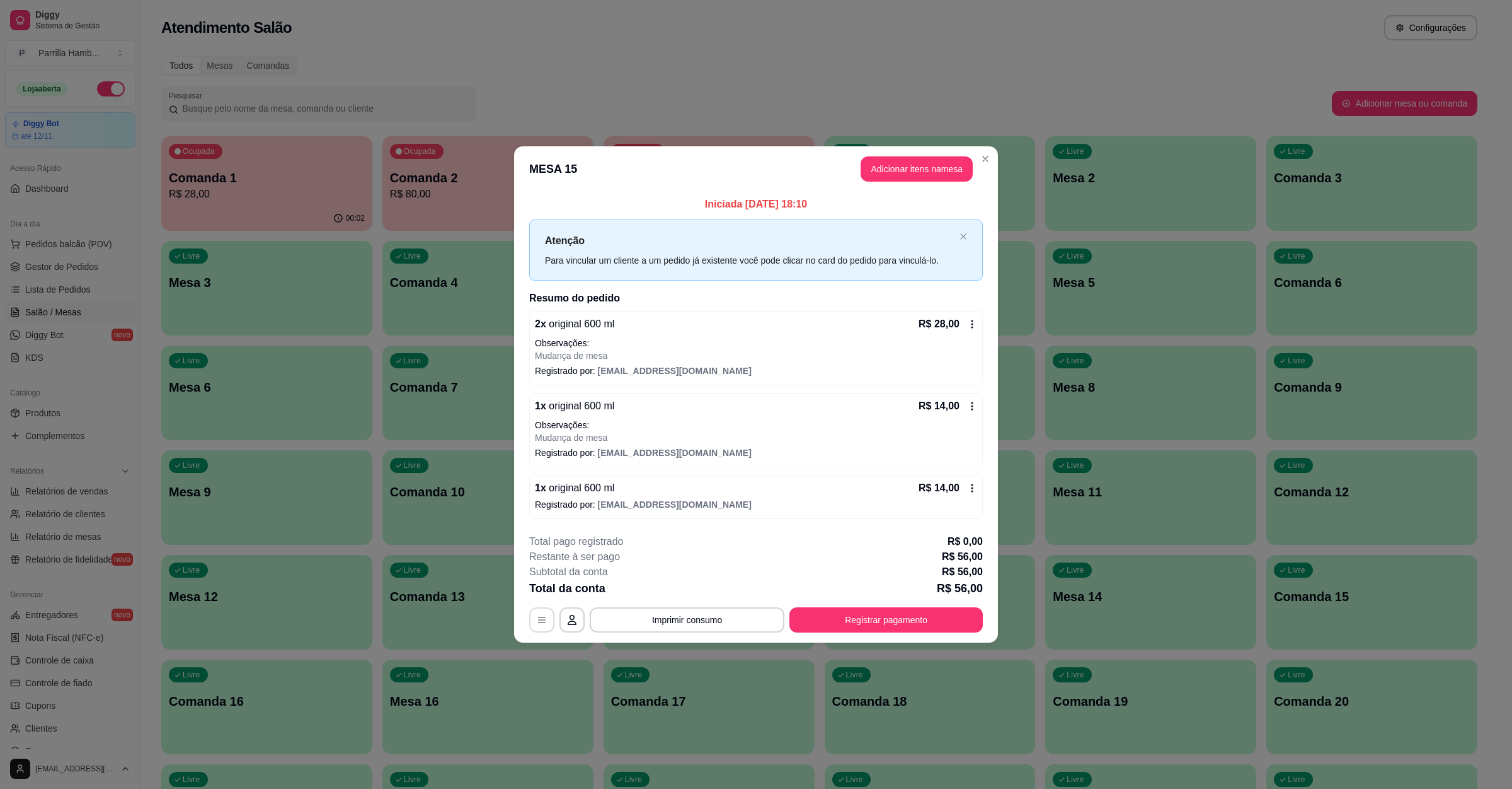
click at [541, 630] on button "button" at bounding box center [542, 620] width 25 height 25
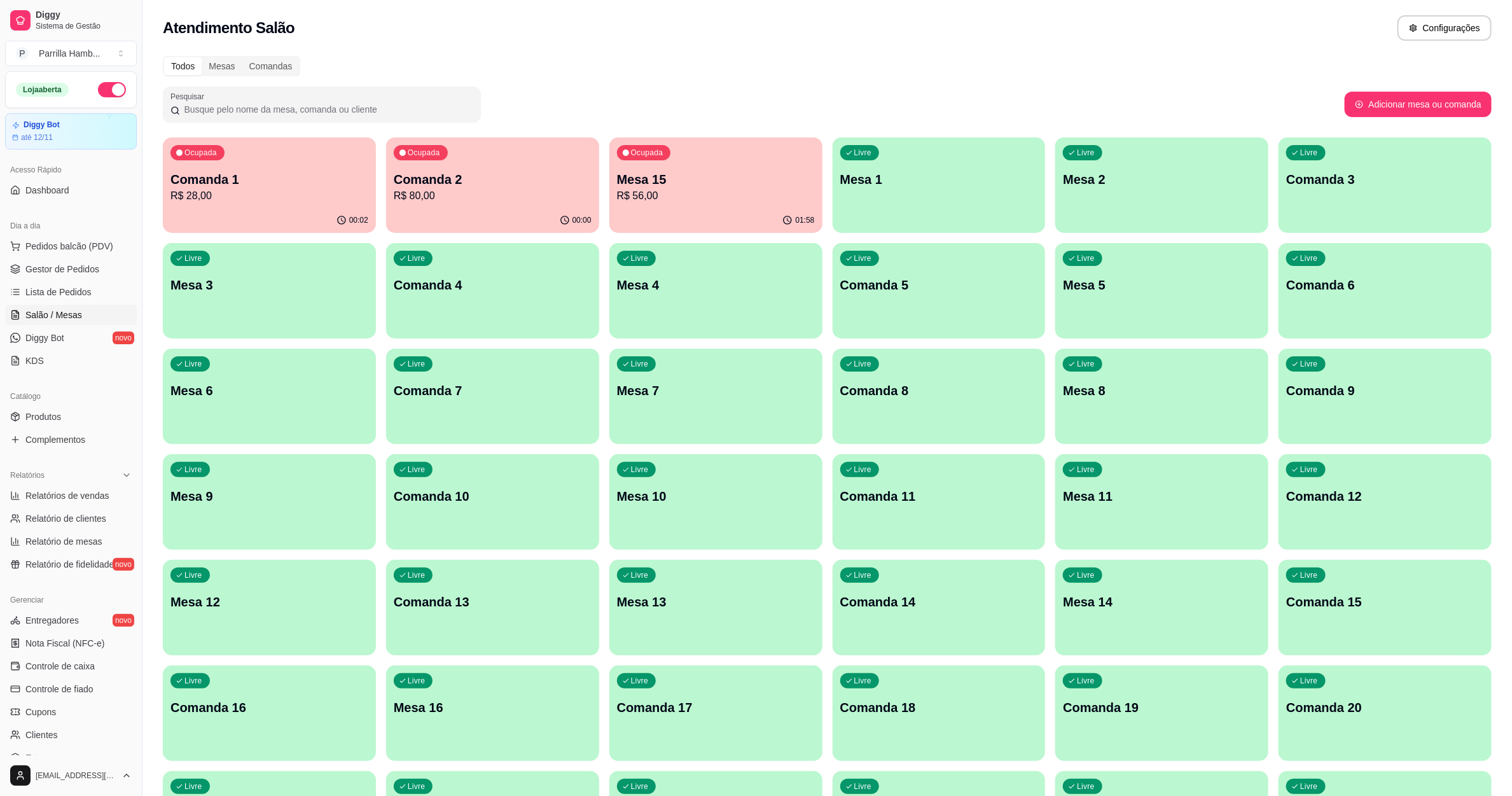
click at [547, 199] on p "R$ 80,00" at bounding box center [493, 196] width 198 height 15
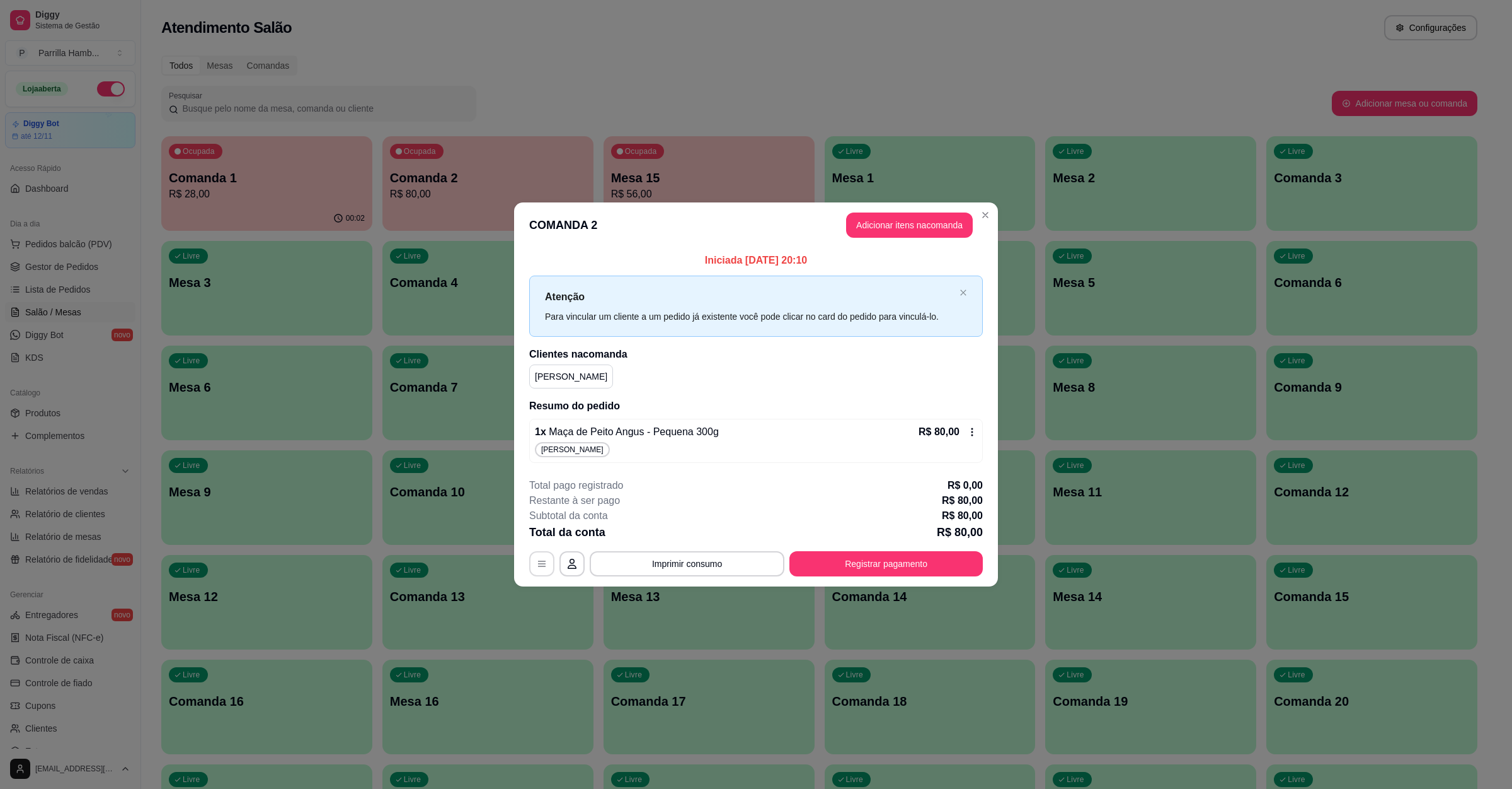
click at [542, 559] on button "button" at bounding box center [542, 564] width 25 height 25
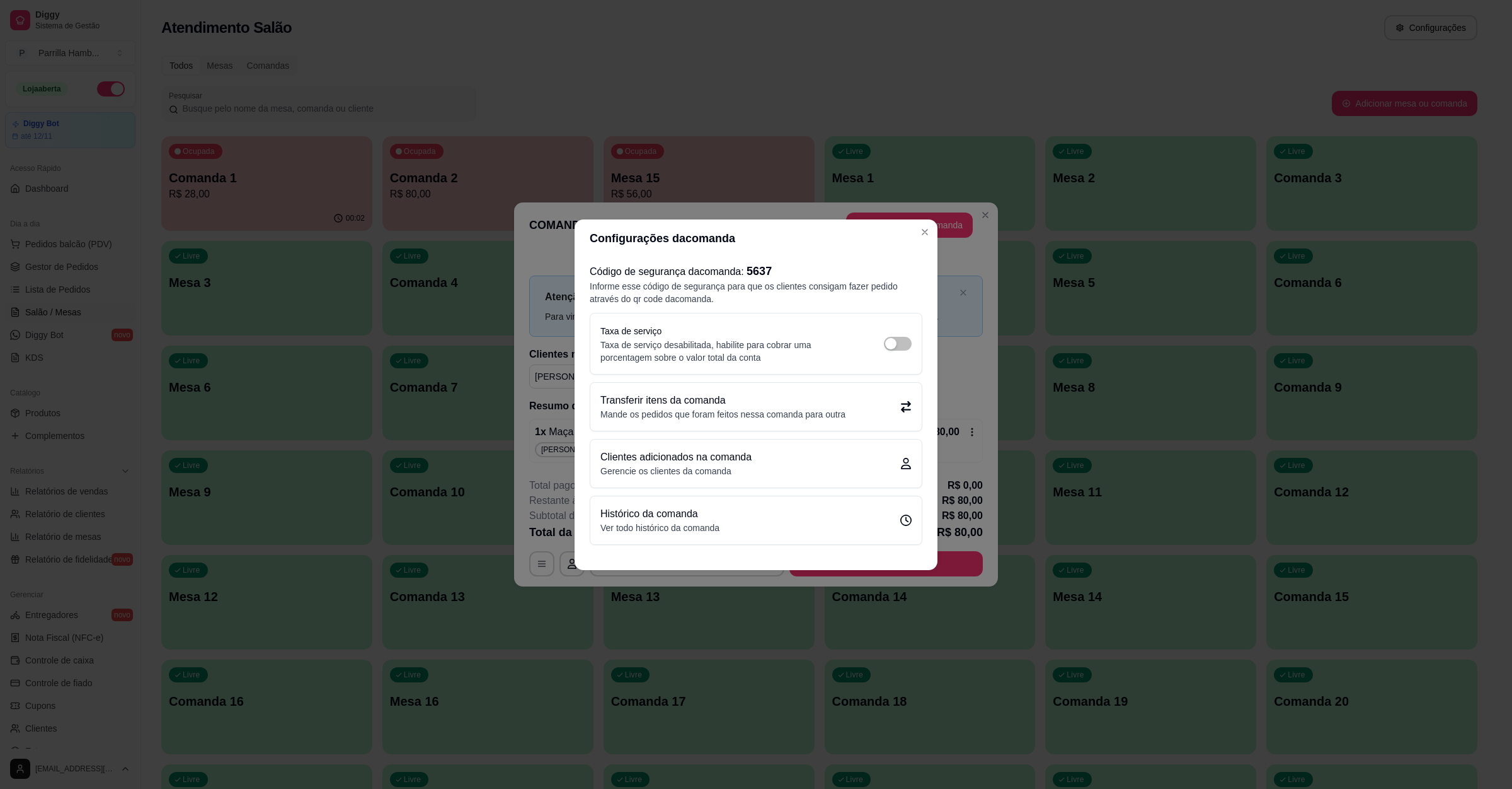
click at [758, 269] on span "5637" at bounding box center [759, 271] width 25 height 13
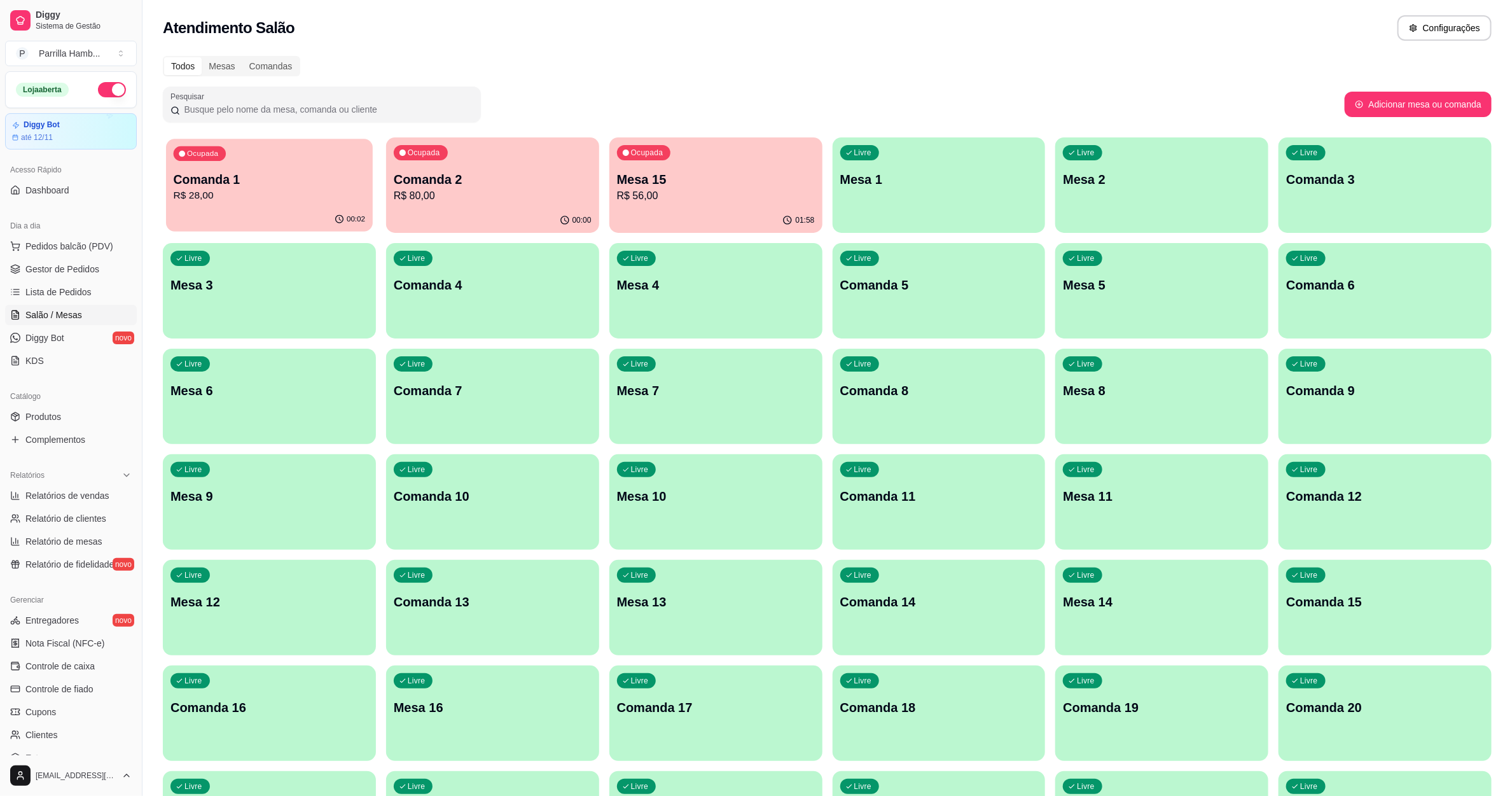
click at [235, 204] on div "Ocupada Comanda 1 R$ 28,00" at bounding box center [269, 172] width 207 height 68
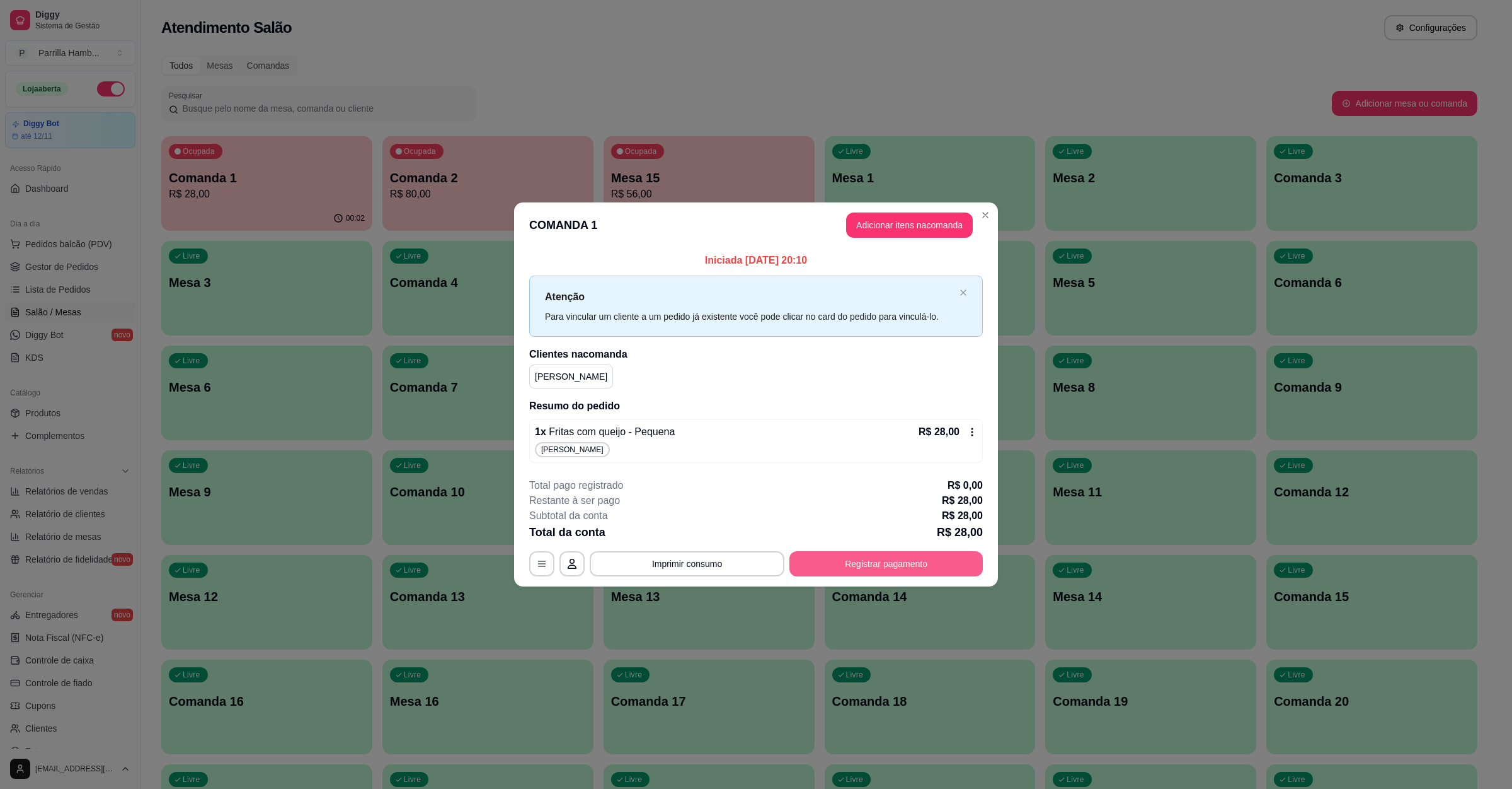
click at [867, 551] on div "**********" at bounding box center [756, 564] width 454 height 25
click at [875, 566] on button "Registrar pagamento" at bounding box center [887, 564] width 188 height 24
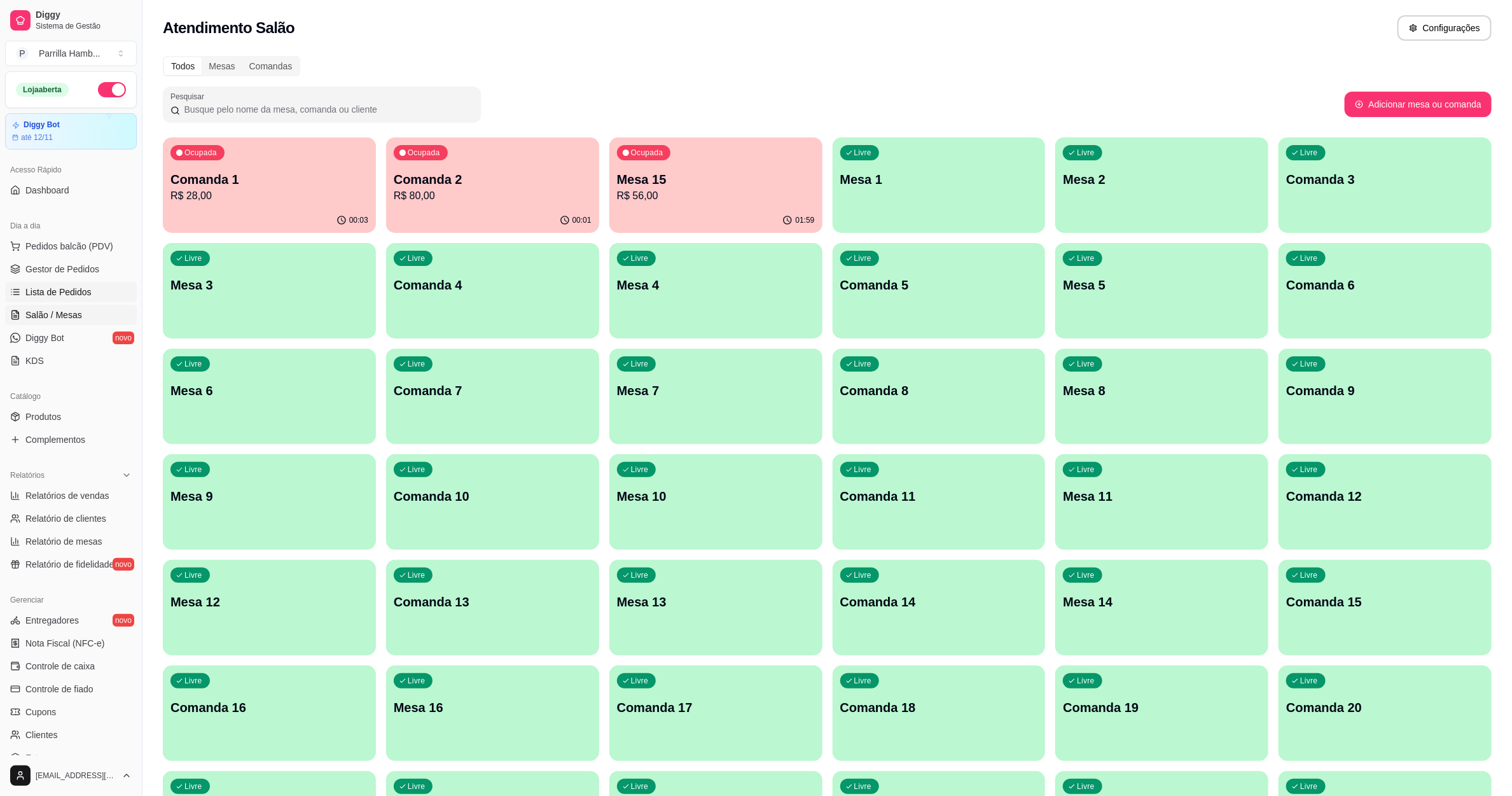
click at [46, 284] on link "Lista de Pedidos" at bounding box center [71, 292] width 132 height 20
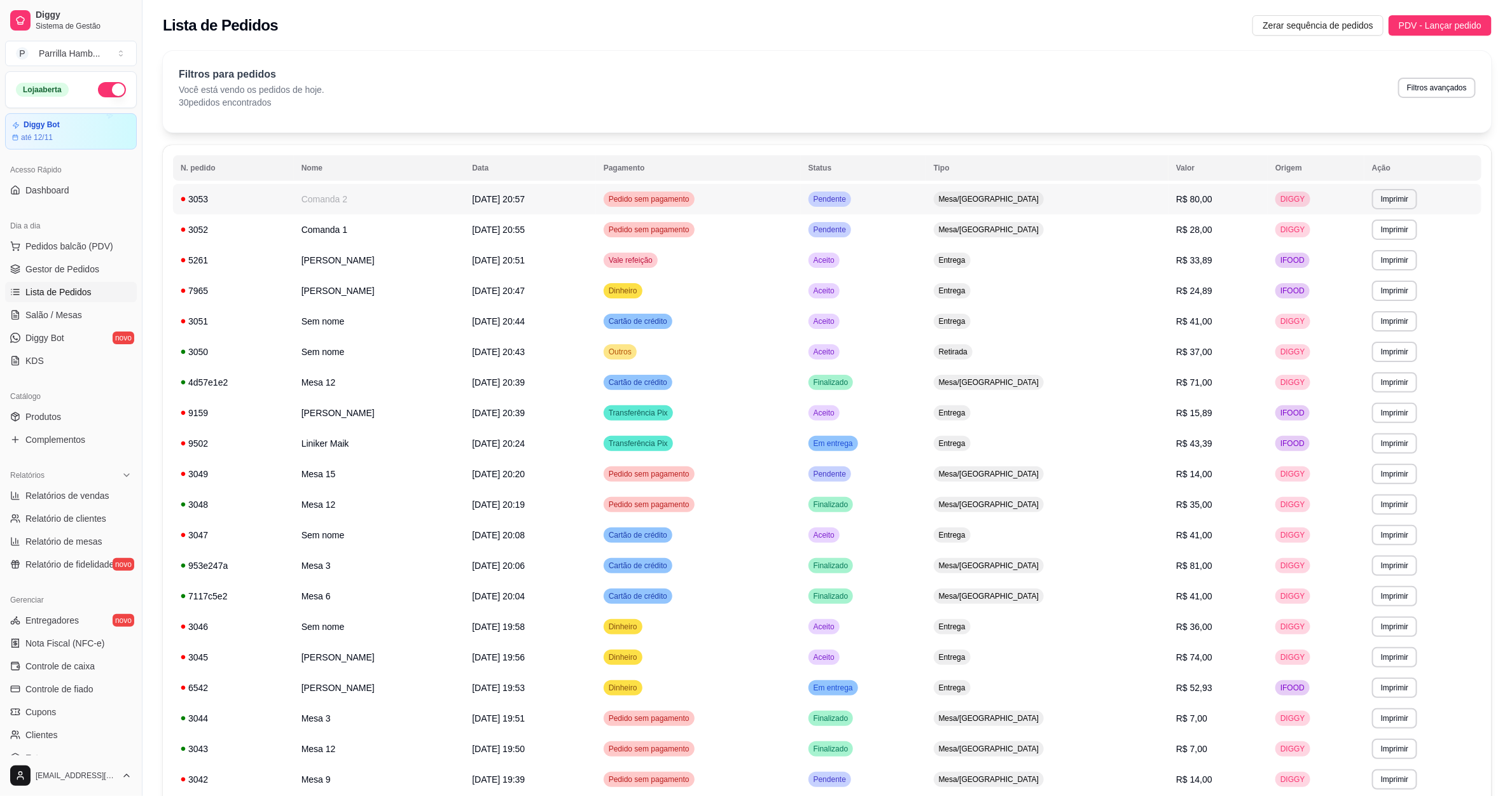
click at [692, 204] on span "Pedido sem pagamento" at bounding box center [649, 199] width 86 height 10
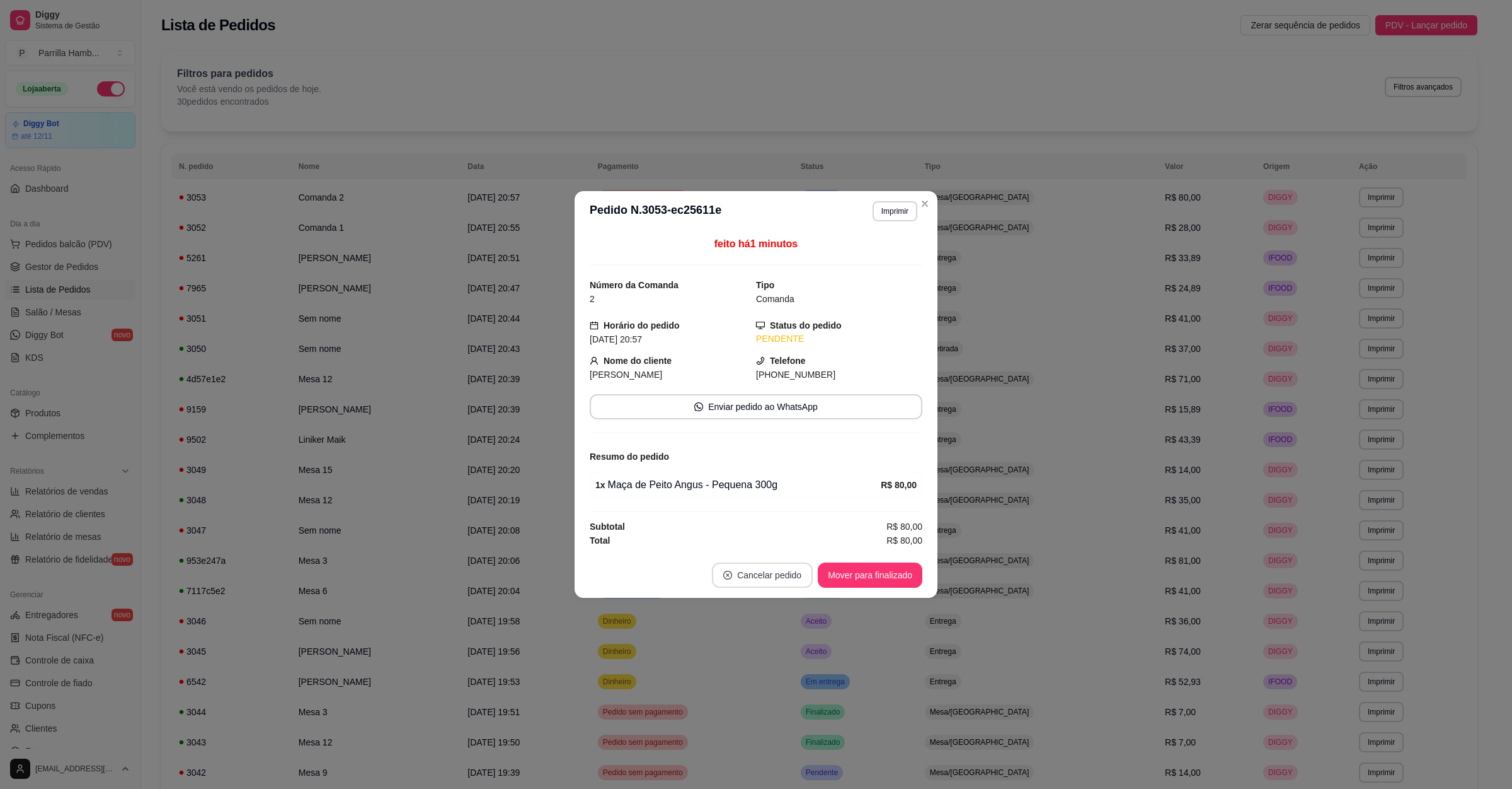
click at [764, 577] on button "Cancelar pedido" at bounding box center [762, 575] width 100 height 25
click at [799, 545] on button "Sim" at bounding box center [797, 545] width 49 height 24
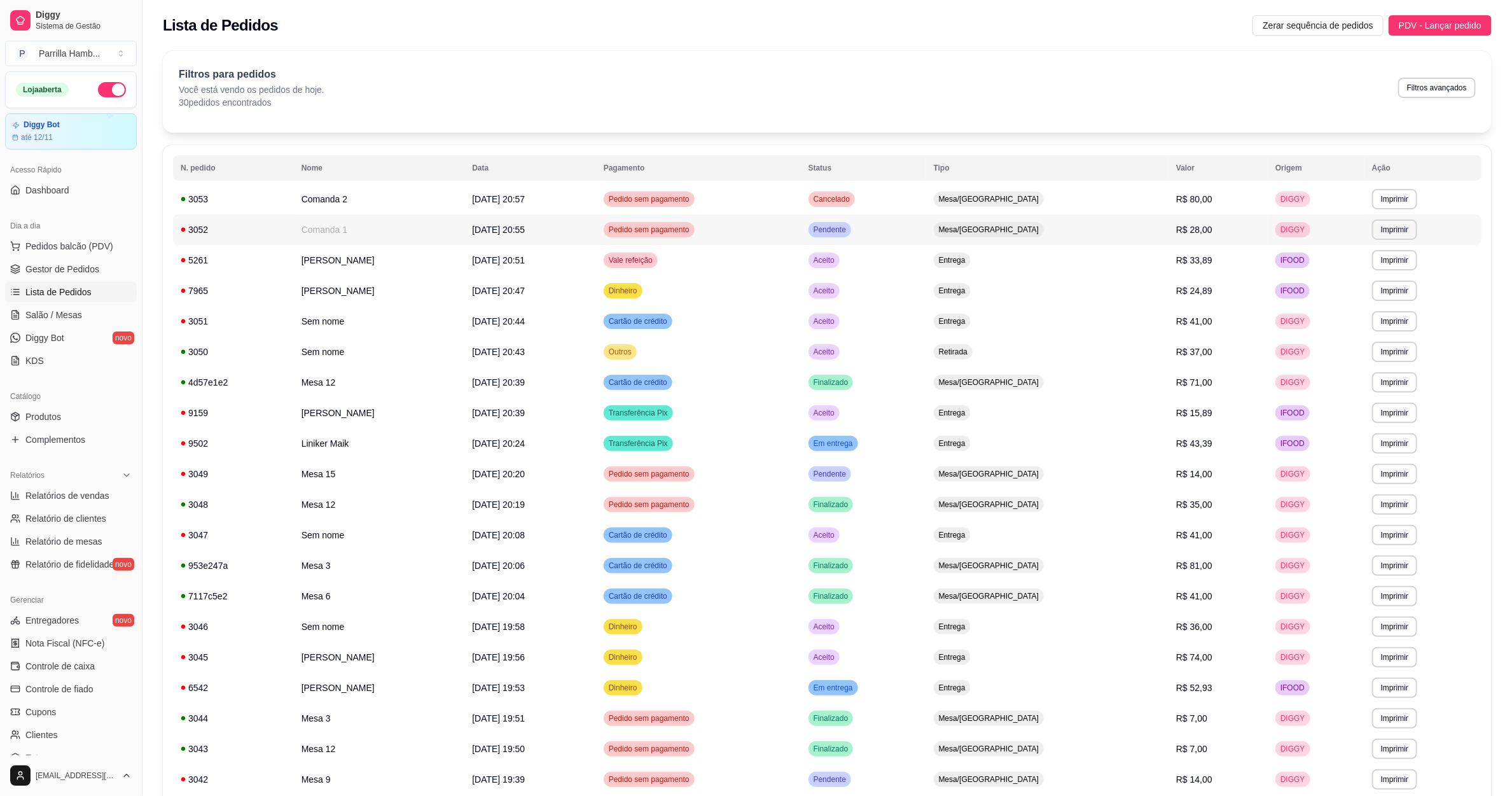
click at [801, 235] on td "Pedido sem pagamento" at bounding box center [698, 230] width 205 height 30
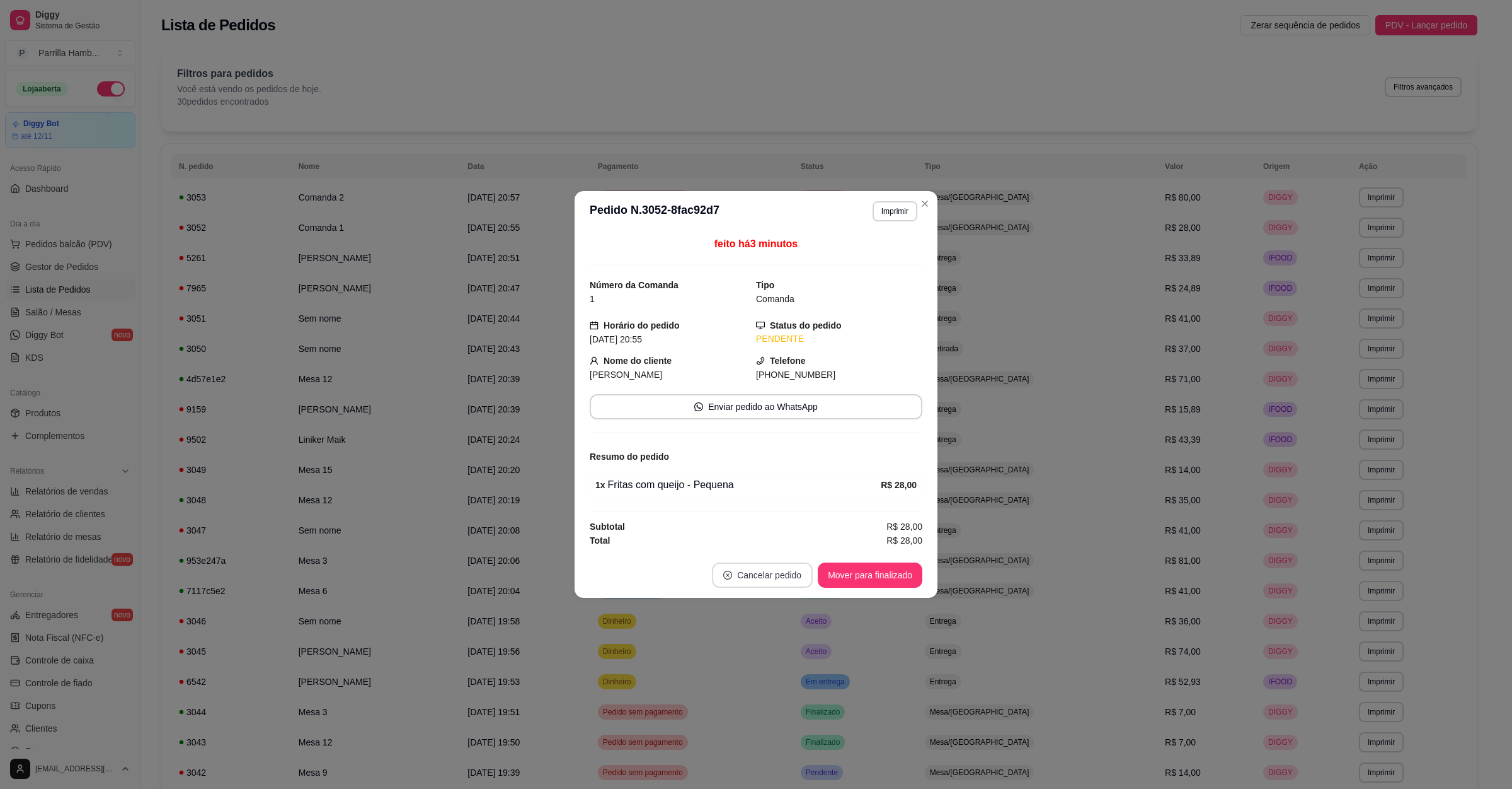
click at [738, 575] on button "Cancelar pedido" at bounding box center [762, 575] width 100 height 25
click at [783, 544] on button "Sim" at bounding box center [798, 546] width 50 height 25
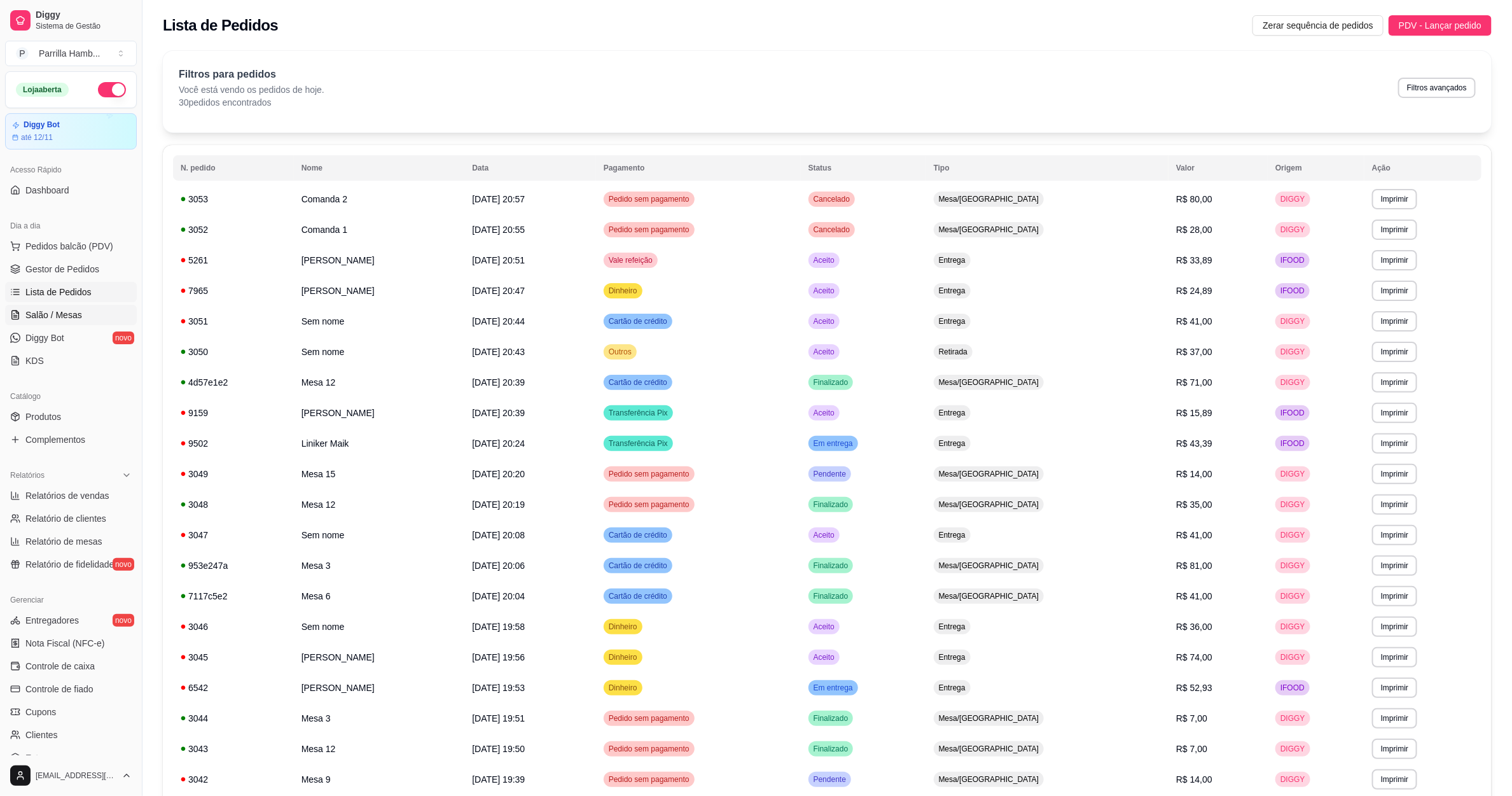
click at [54, 319] on span "Salão / Mesas" at bounding box center [53, 314] width 57 height 13
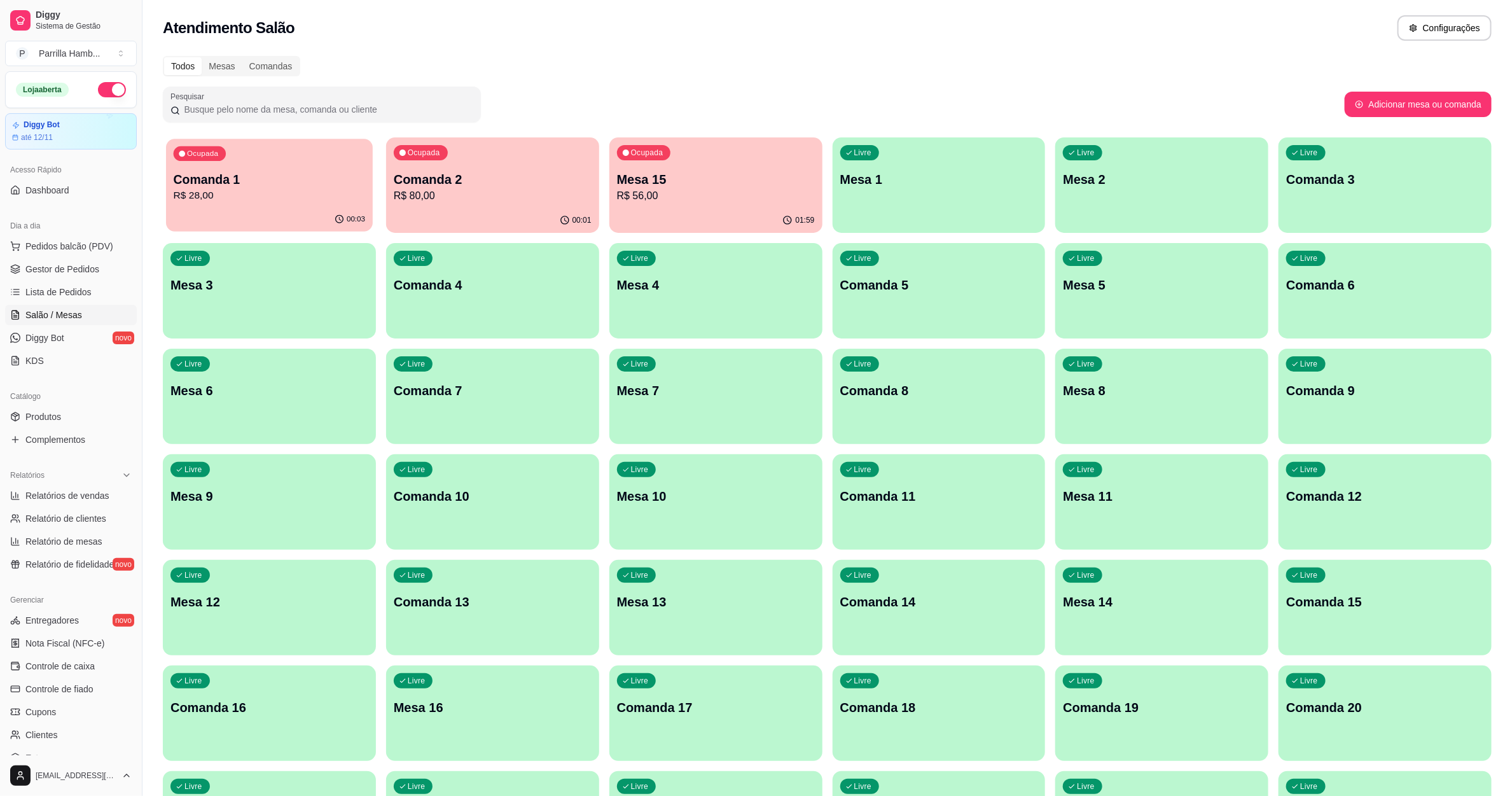
click at [247, 202] on p "R$ 28,00" at bounding box center [269, 195] width 192 height 14
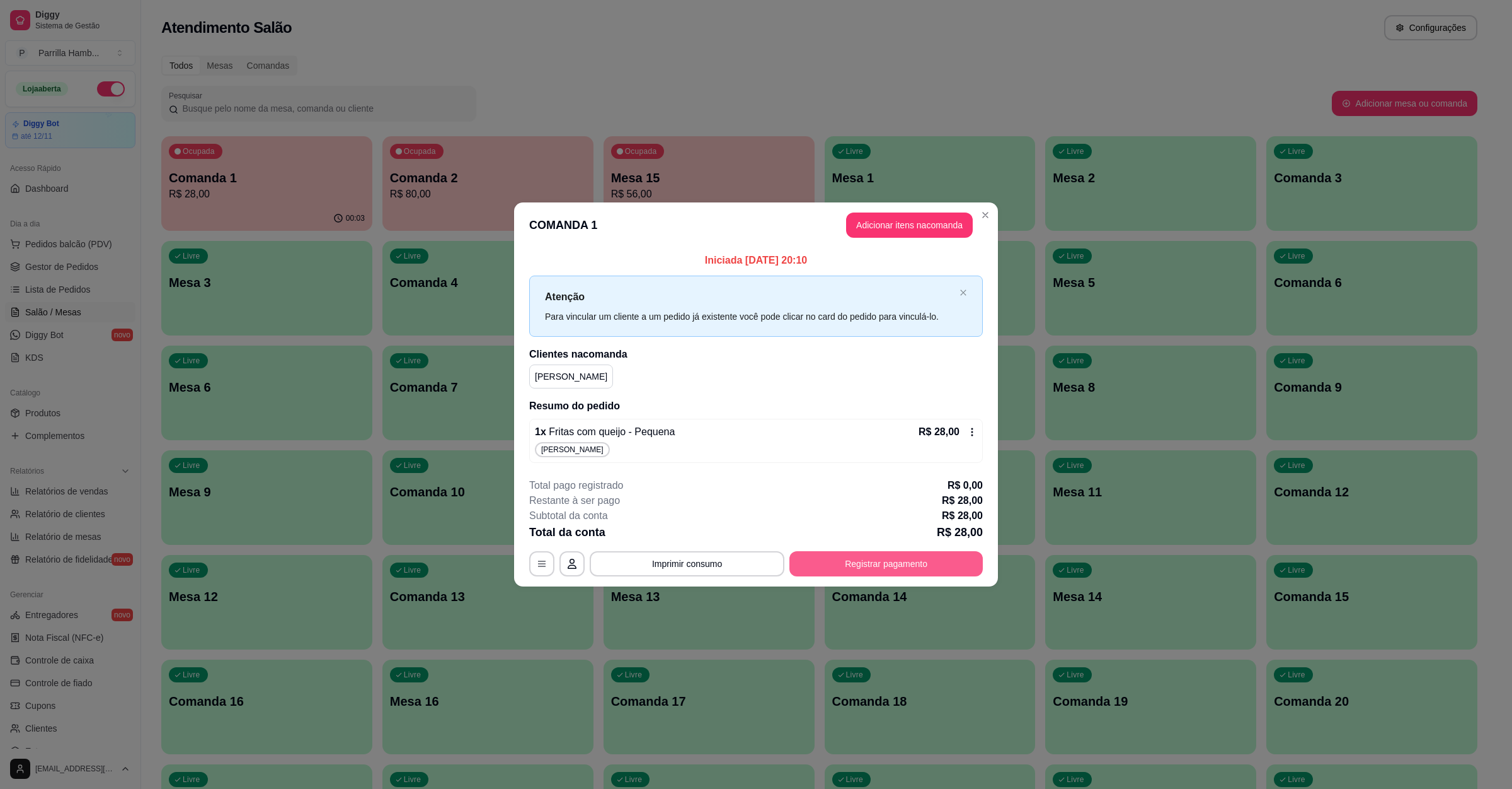
click at [897, 564] on button "Registrar pagamento" at bounding box center [886, 564] width 193 height 25
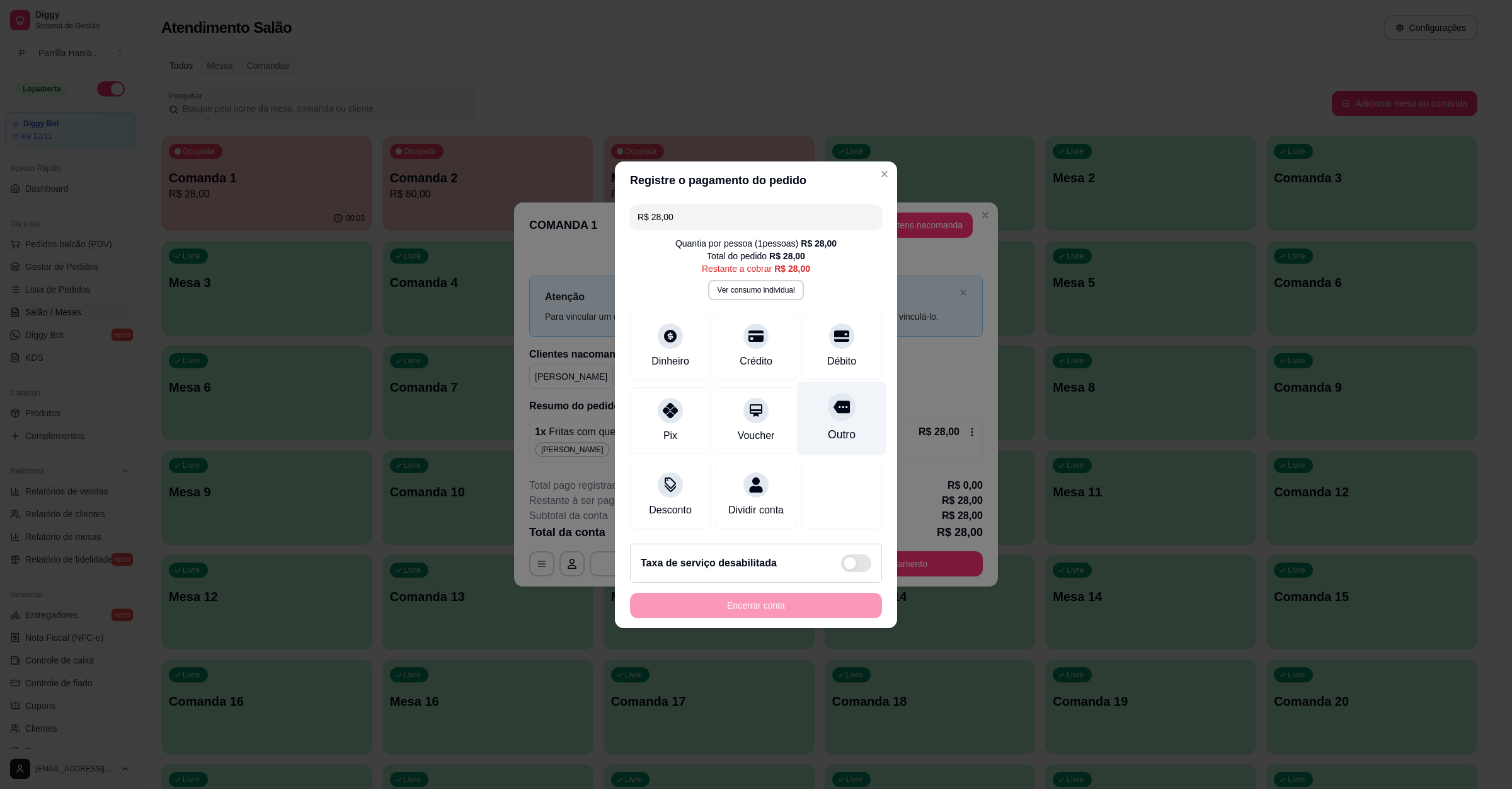
click at [813, 396] on div "Outro" at bounding box center [842, 418] width 89 height 74
type input "R$ 0,00"
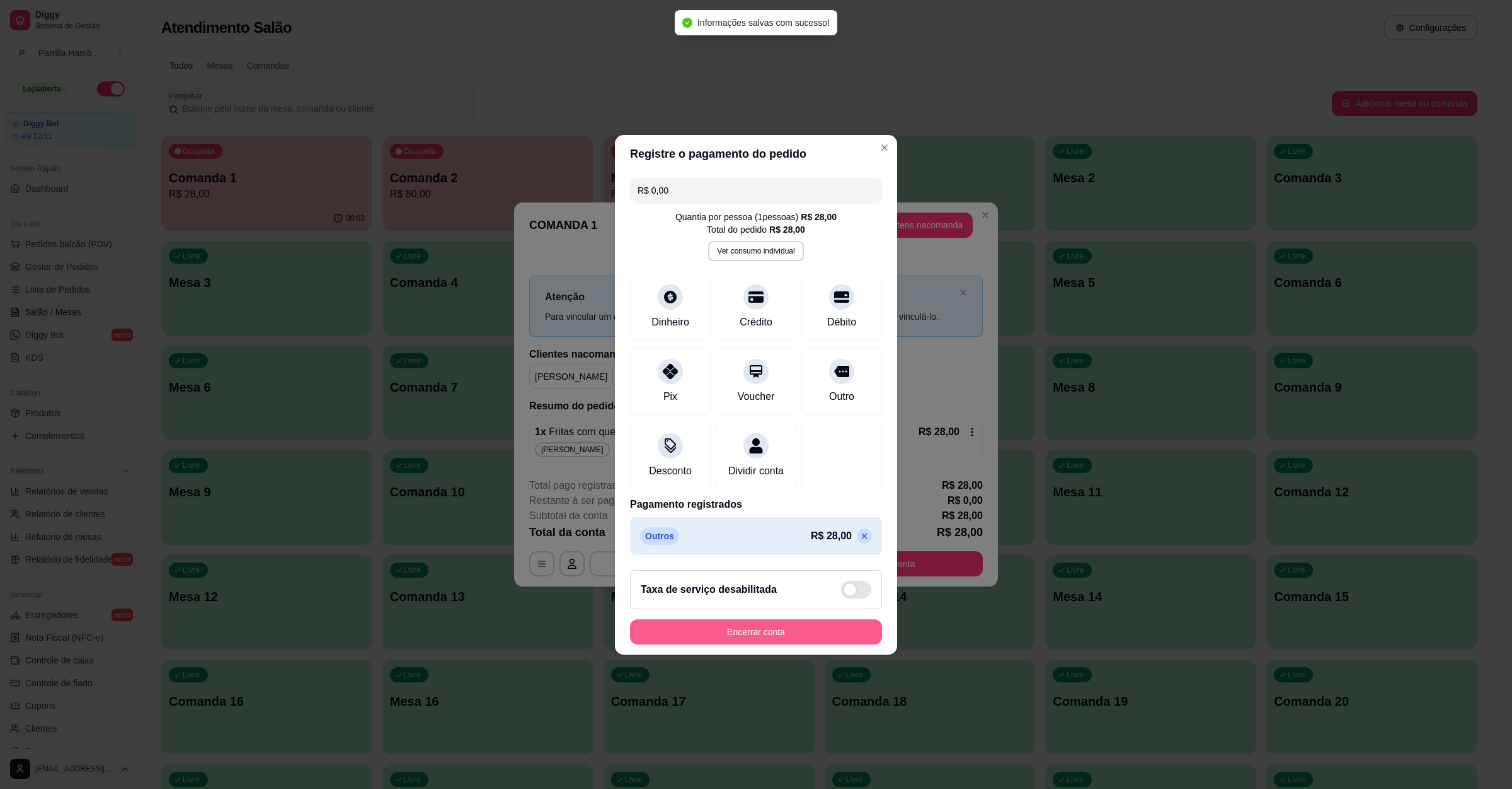
click at [791, 640] on button "Encerrar conta" at bounding box center [756, 632] width 252 height 25
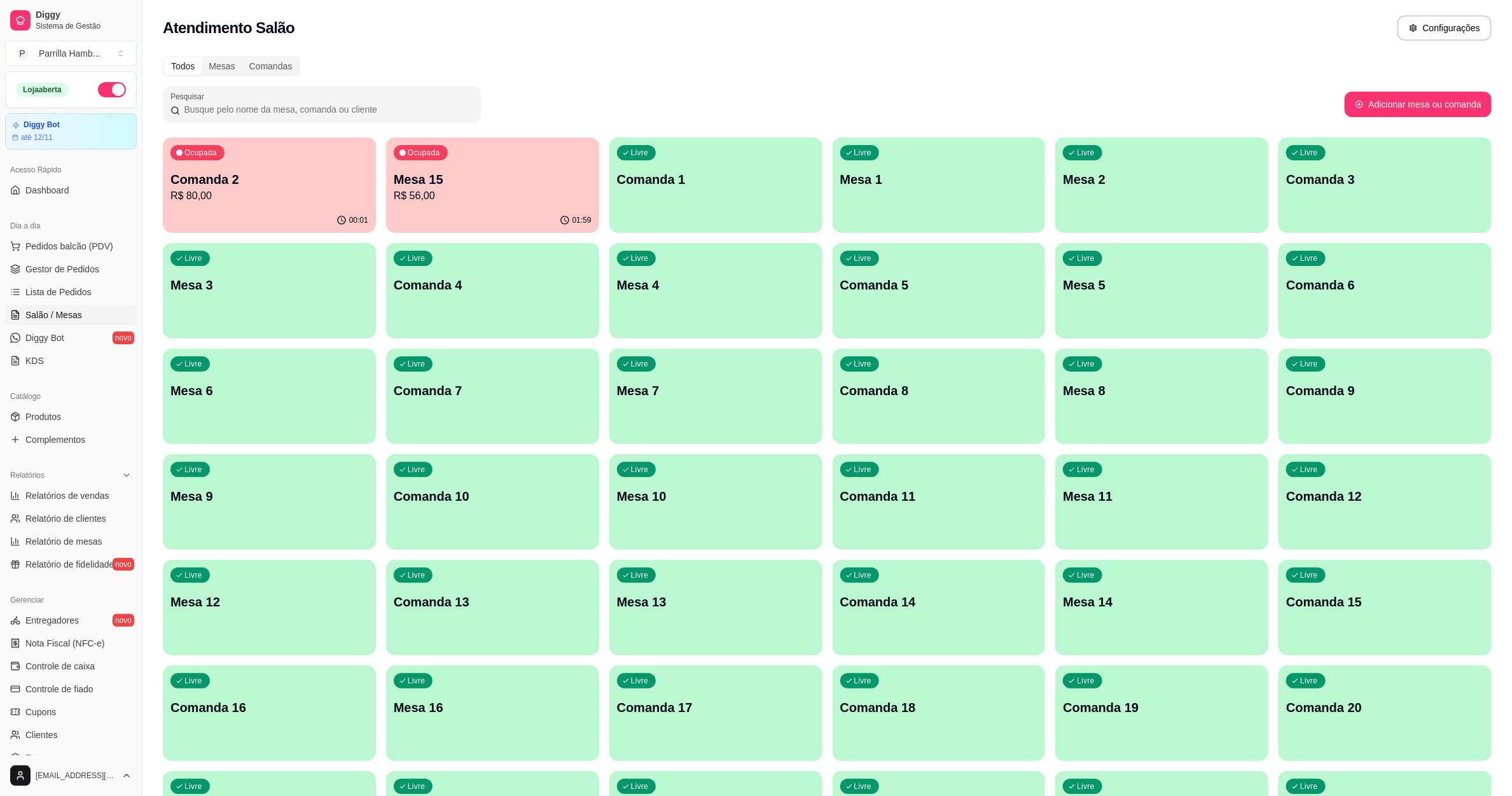
click at [306, 200] on p "R$ 80,00" at bounding box center [270, 196] width 198 height 15
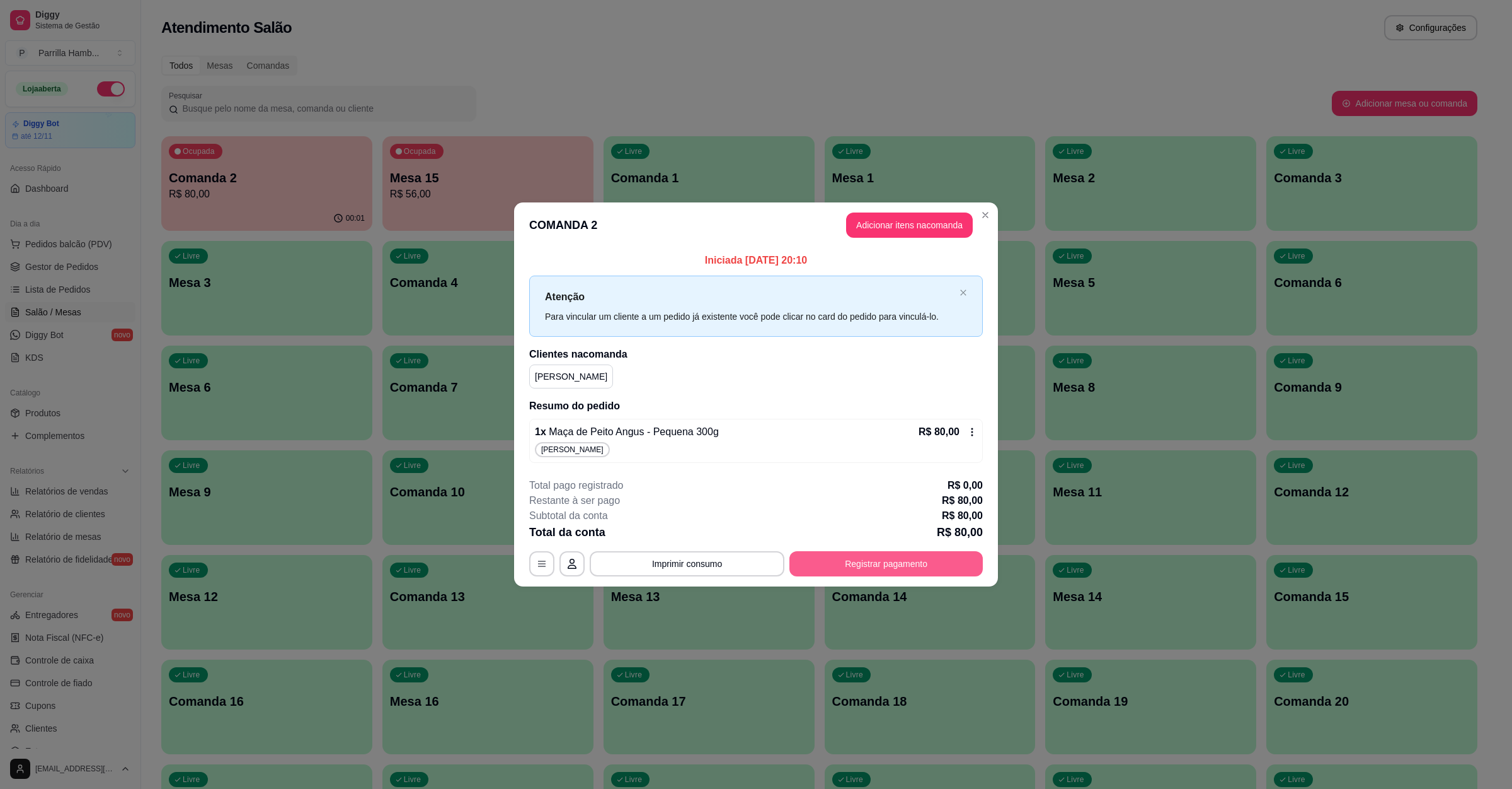
click at [851, 560] on button "Registrar pagamento" at bounding box center [886, 564] width 193 height 25
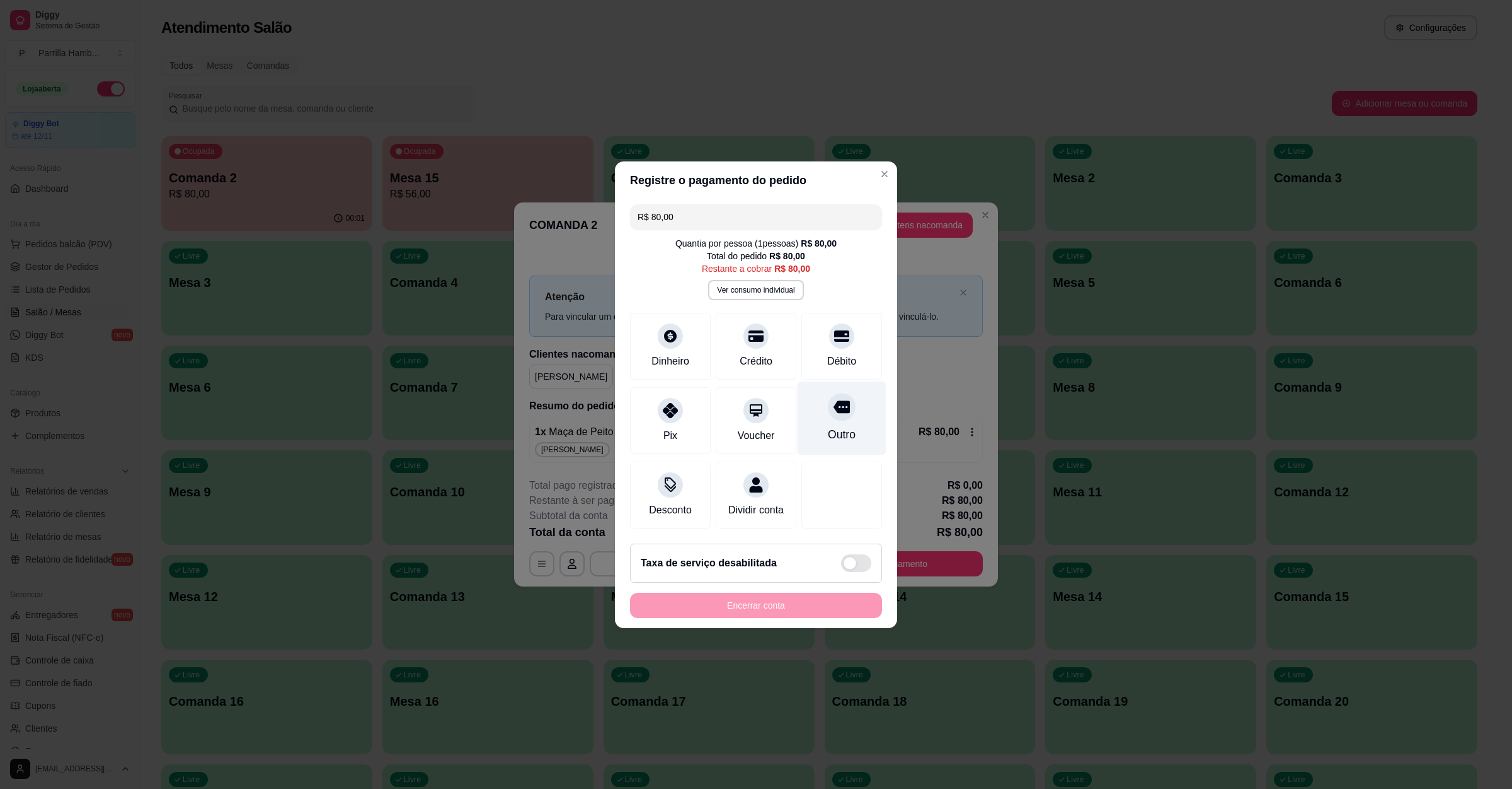
click at [828, 409] on div at bounding box center [841, 406] width 28 height 28
type input "R$ 0,00"
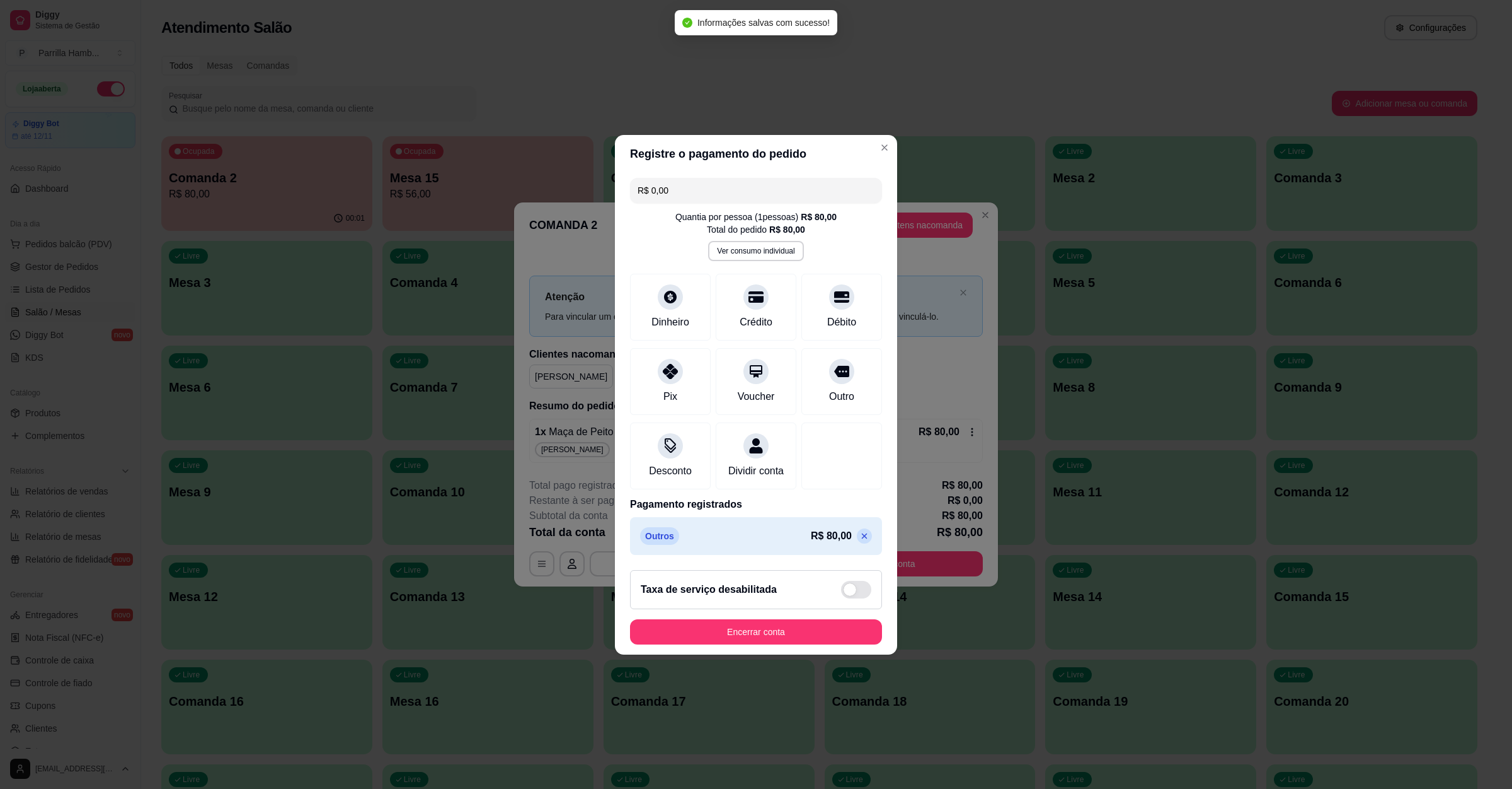
click at [789, 626] on footer "Taxa de serviço desabilitada Encerrar conta" at bounding box center [756, 606] width 282 height 95
click at [786, 641] on button "Encerrar conta" at bounding box center [756, 631] width 244 height 24
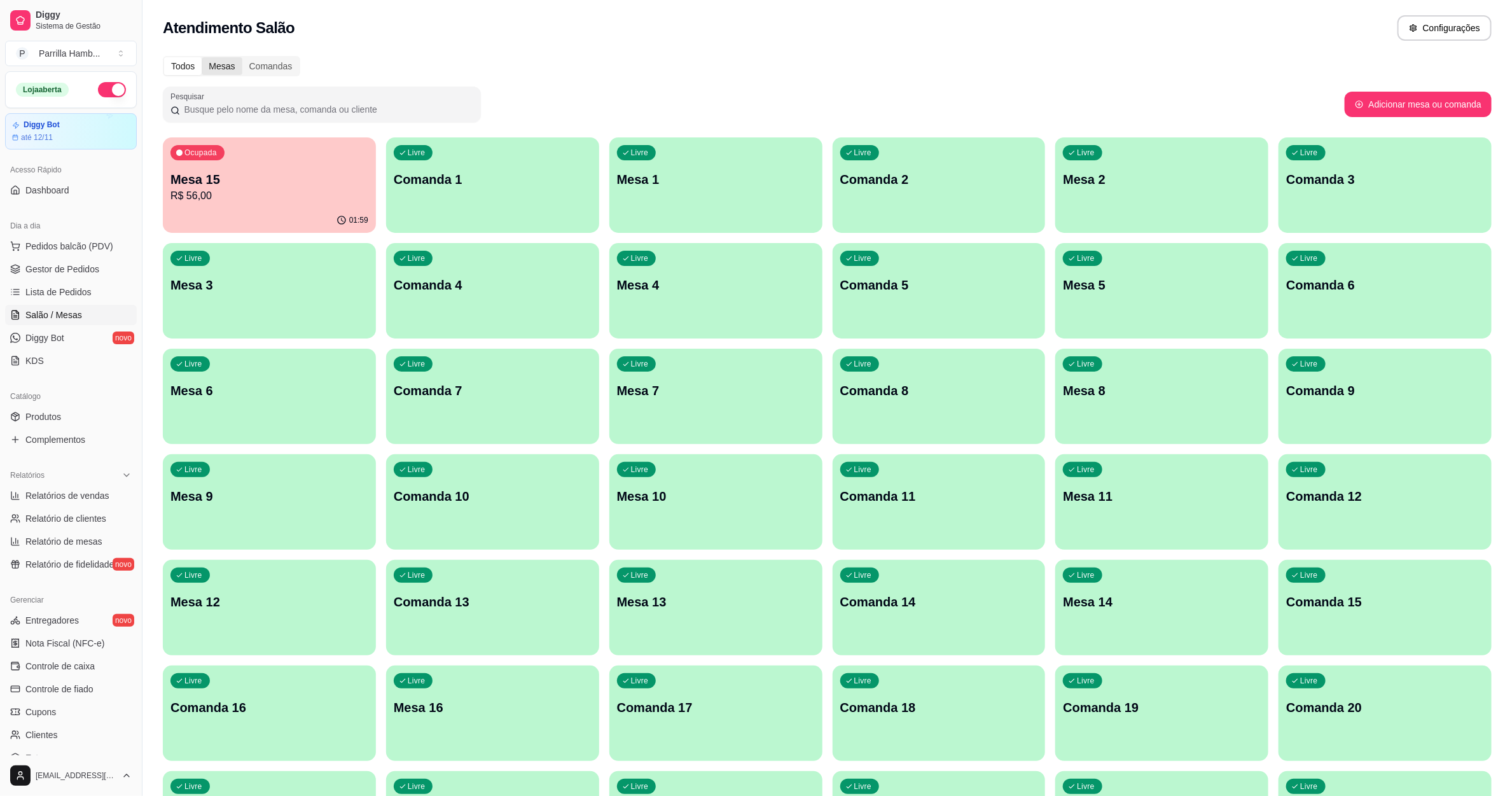
click at [220, 60] on div "Mesas" at bounding box center [221, 66] width 40 height 18
click at [202, 57] on input "Mesas" at bounding box center [202, 57] width 0 height 0
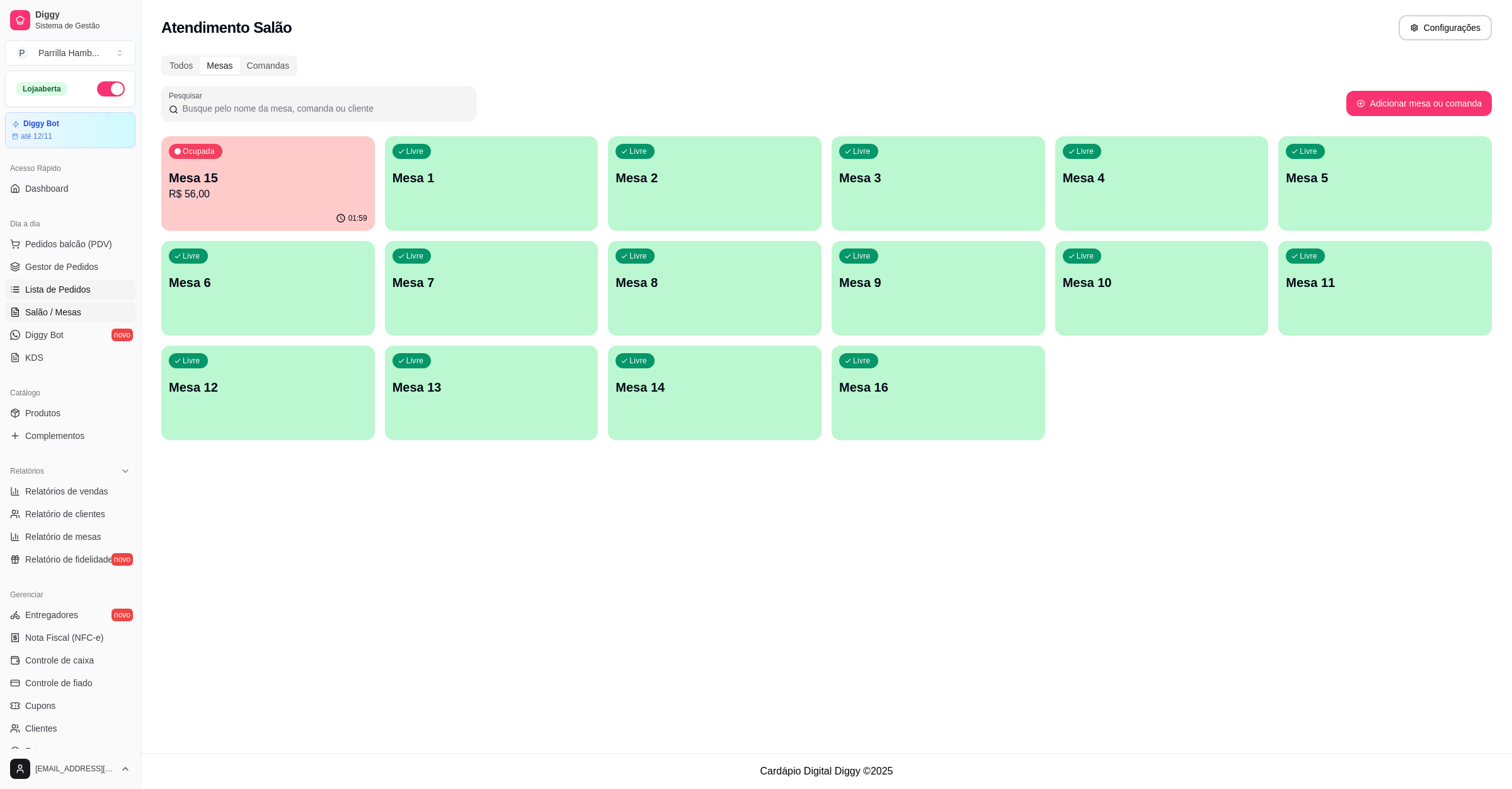
click at [85, 291] on span "Lista de Pedidos" at bounding box center [58, 289] width 65 height 13
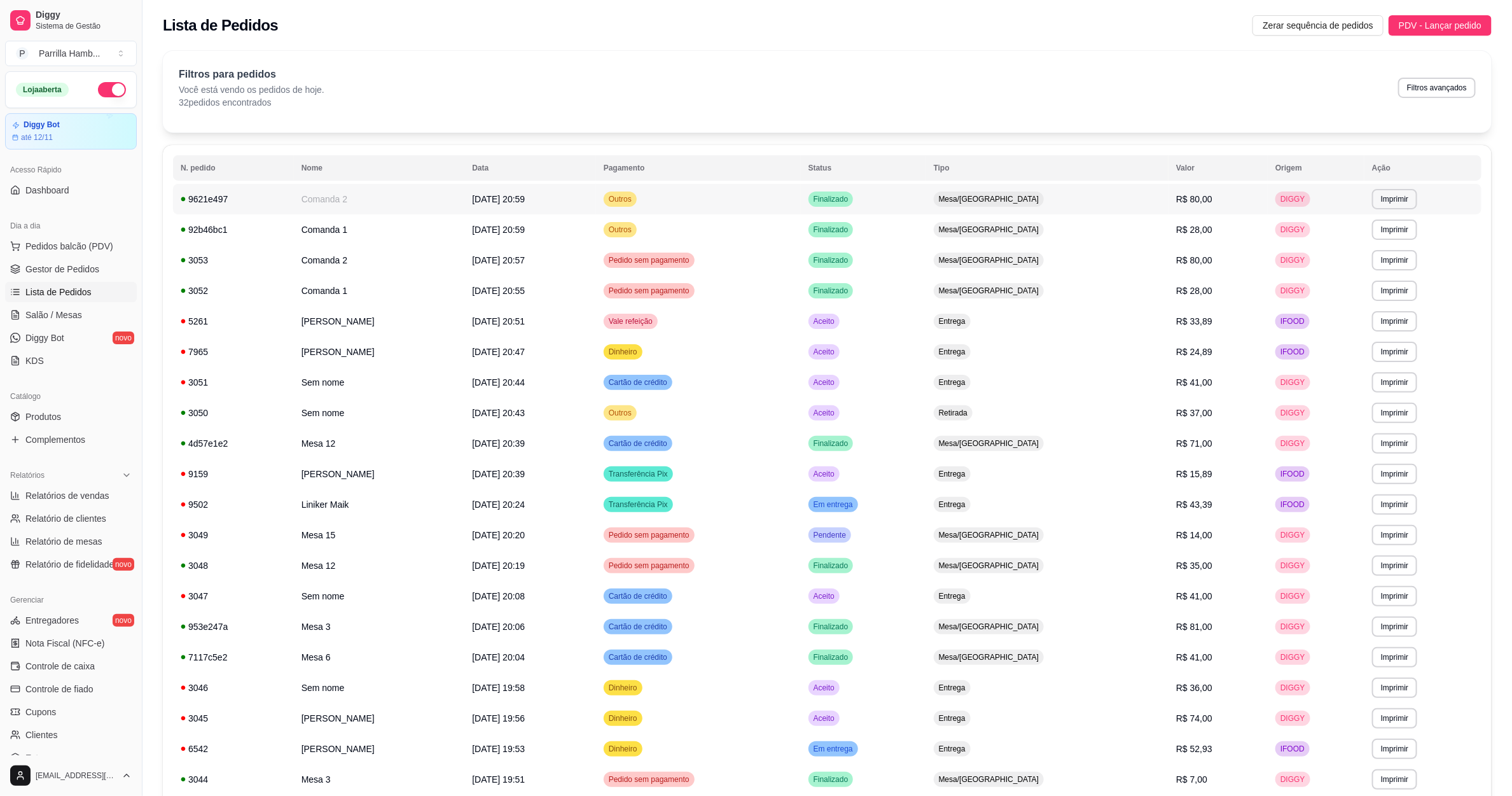
click at [926, 204] on td "Finalizado" at bounding box center [864, 199] width 125 height 30
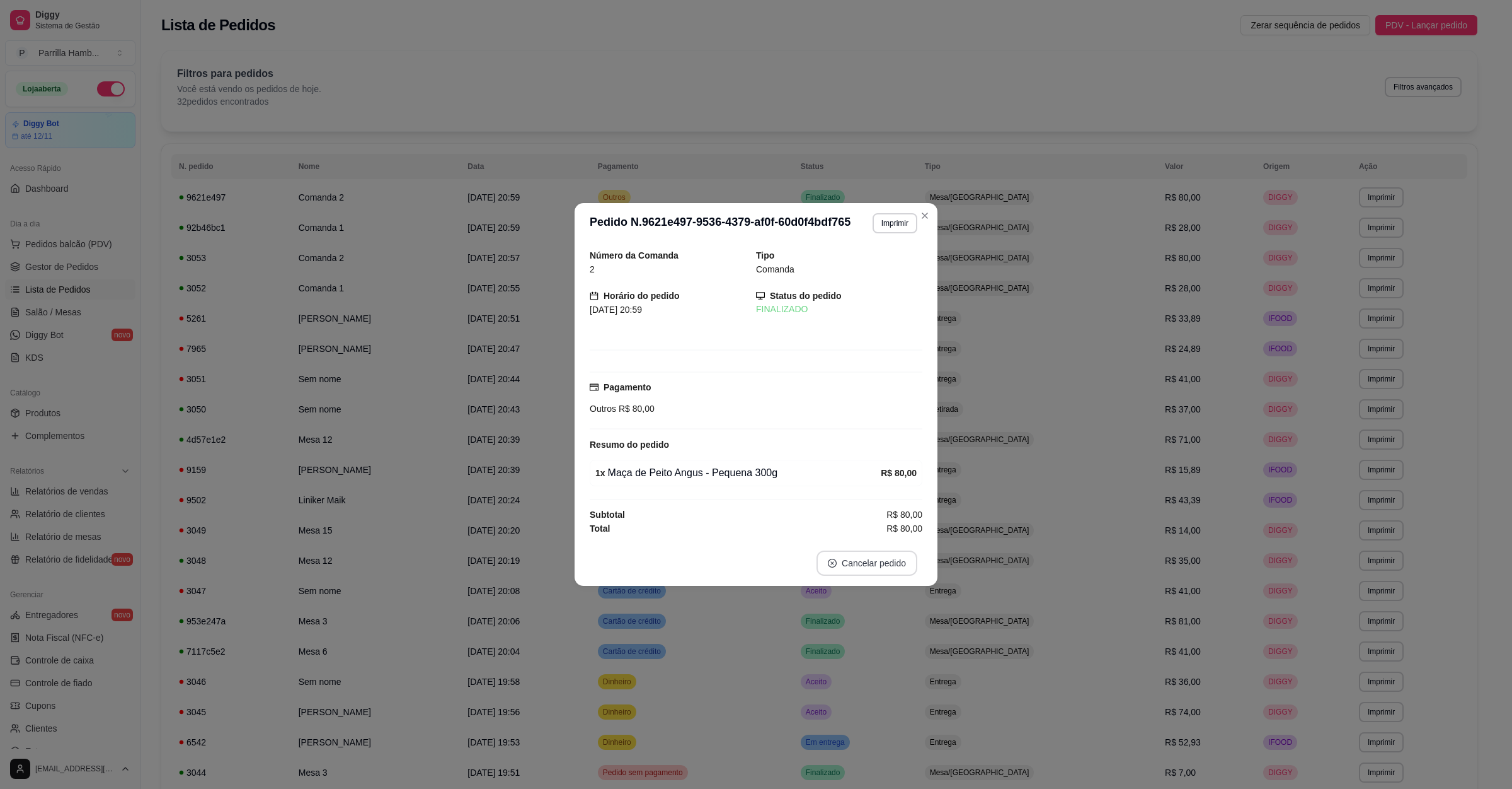
click at [861, 579] on footer "Cancelar pedido" at bounding box center [756, 563] width 363 height 45
click at [877, 566] on button "Cancelar pedido" at bounding box center [867, 563] width 100 height 25
click at [903, 536] on button "Sim" at bounding box center [903, 534] width 50 height 25
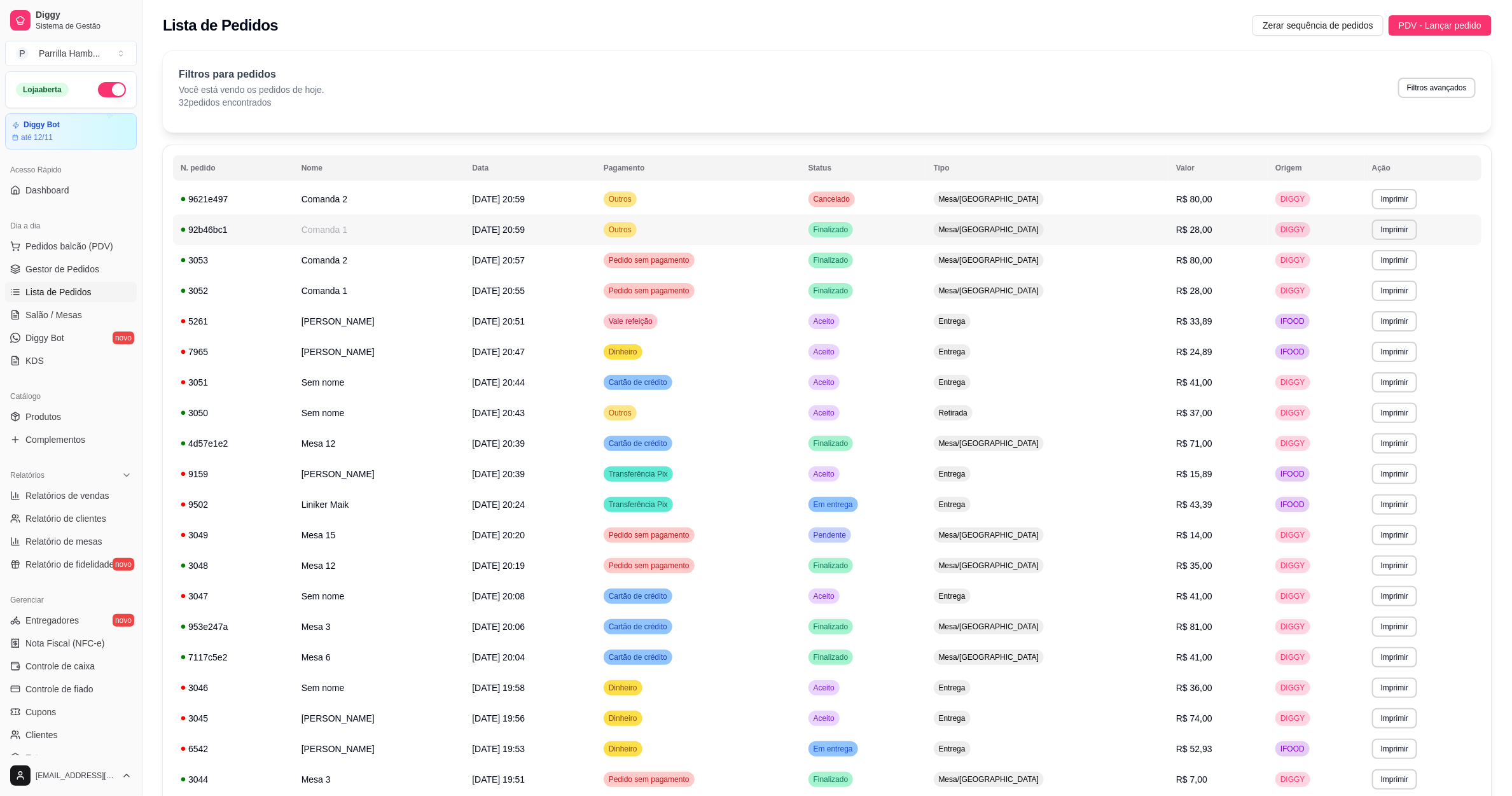
click at [924, 220] on td "Finalizado" at bounding box center [864, 230] width 125 height 30
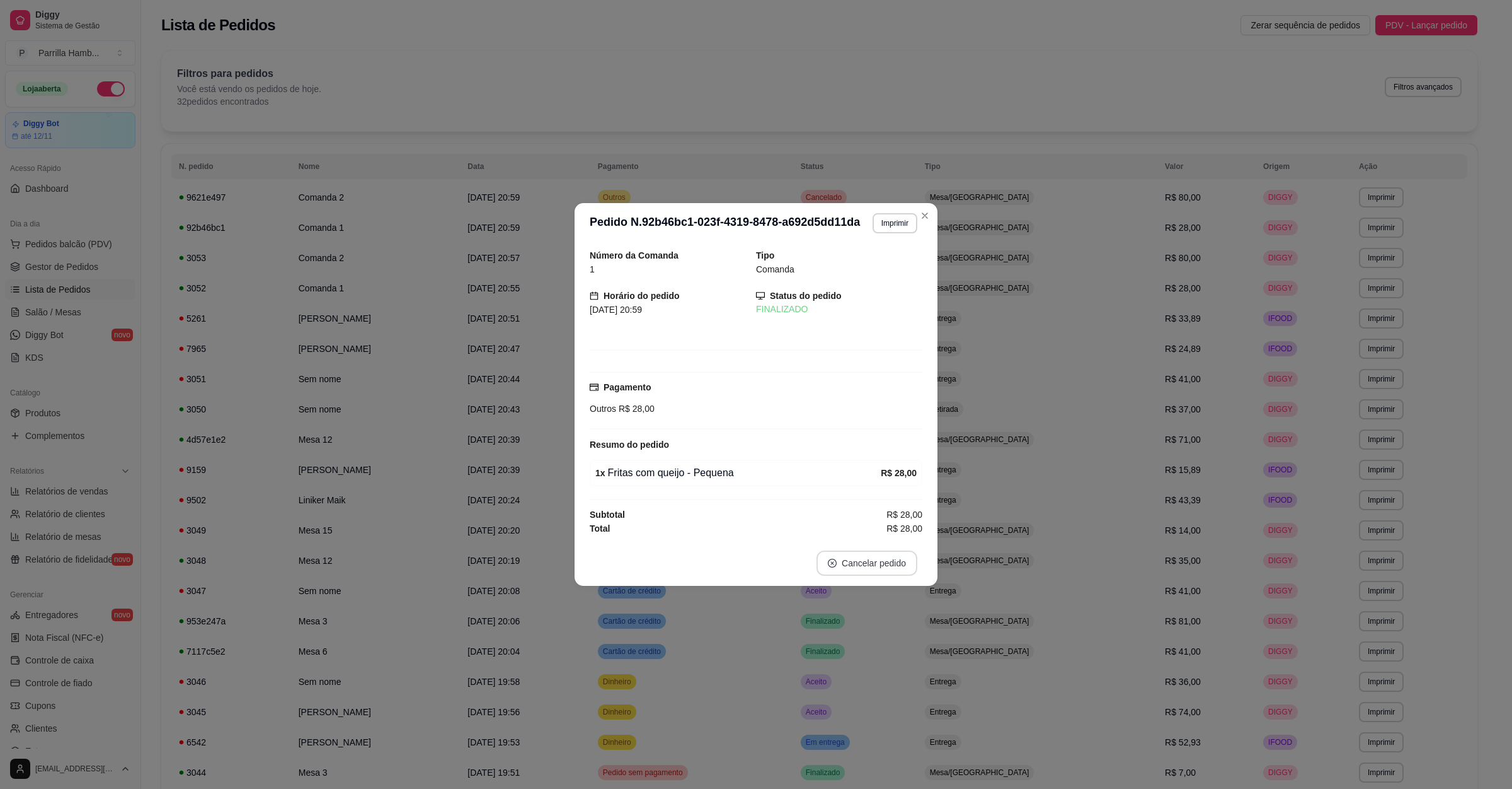
click at [875, 574] on button "Cancelar pedido" at bounding box center [867, 563] width 100 height 25
click at [880, 530] on button "Sim" at bounding box center [903, 534] width 49 height 24
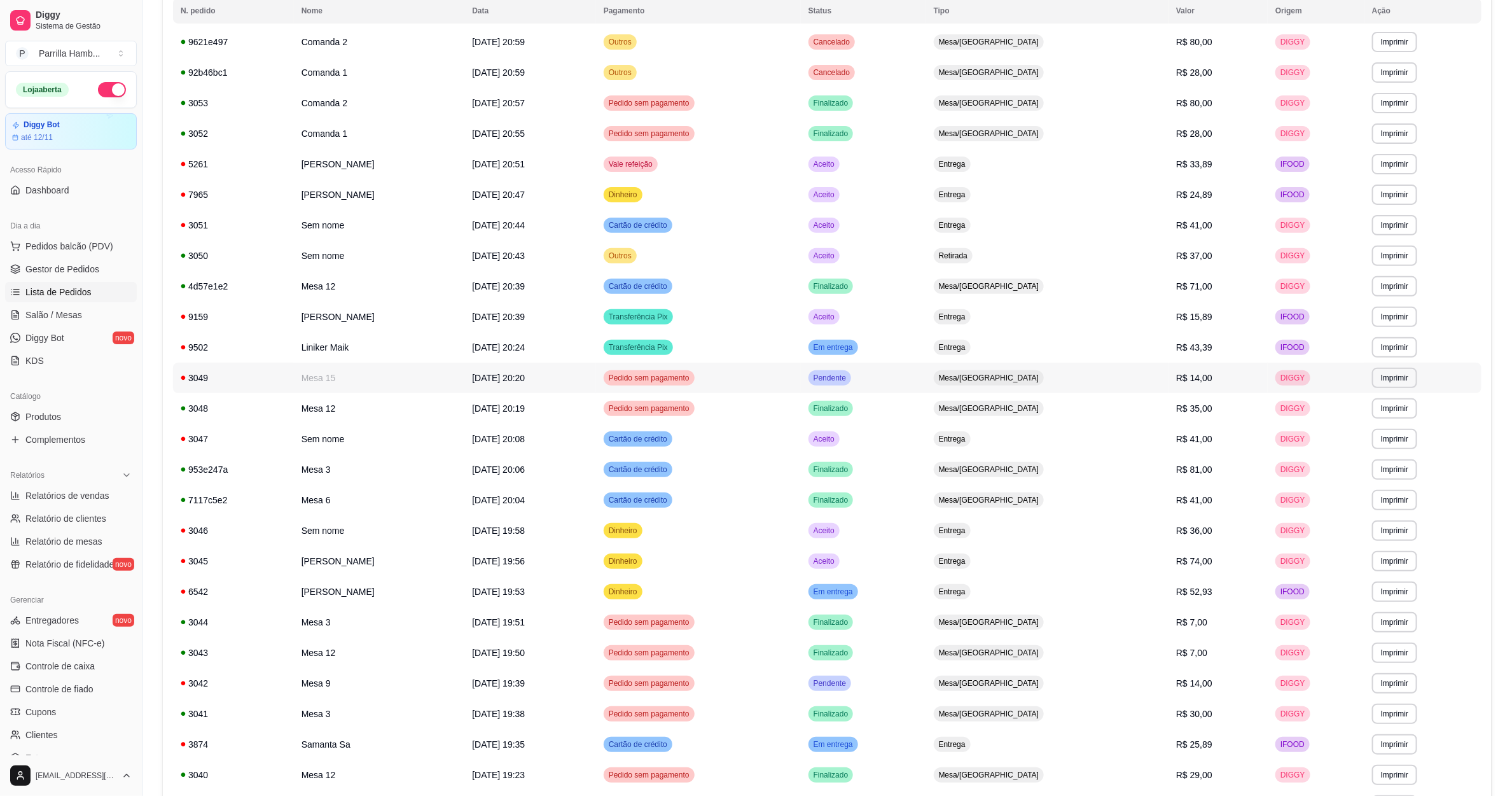
scroll to position [286, 0]
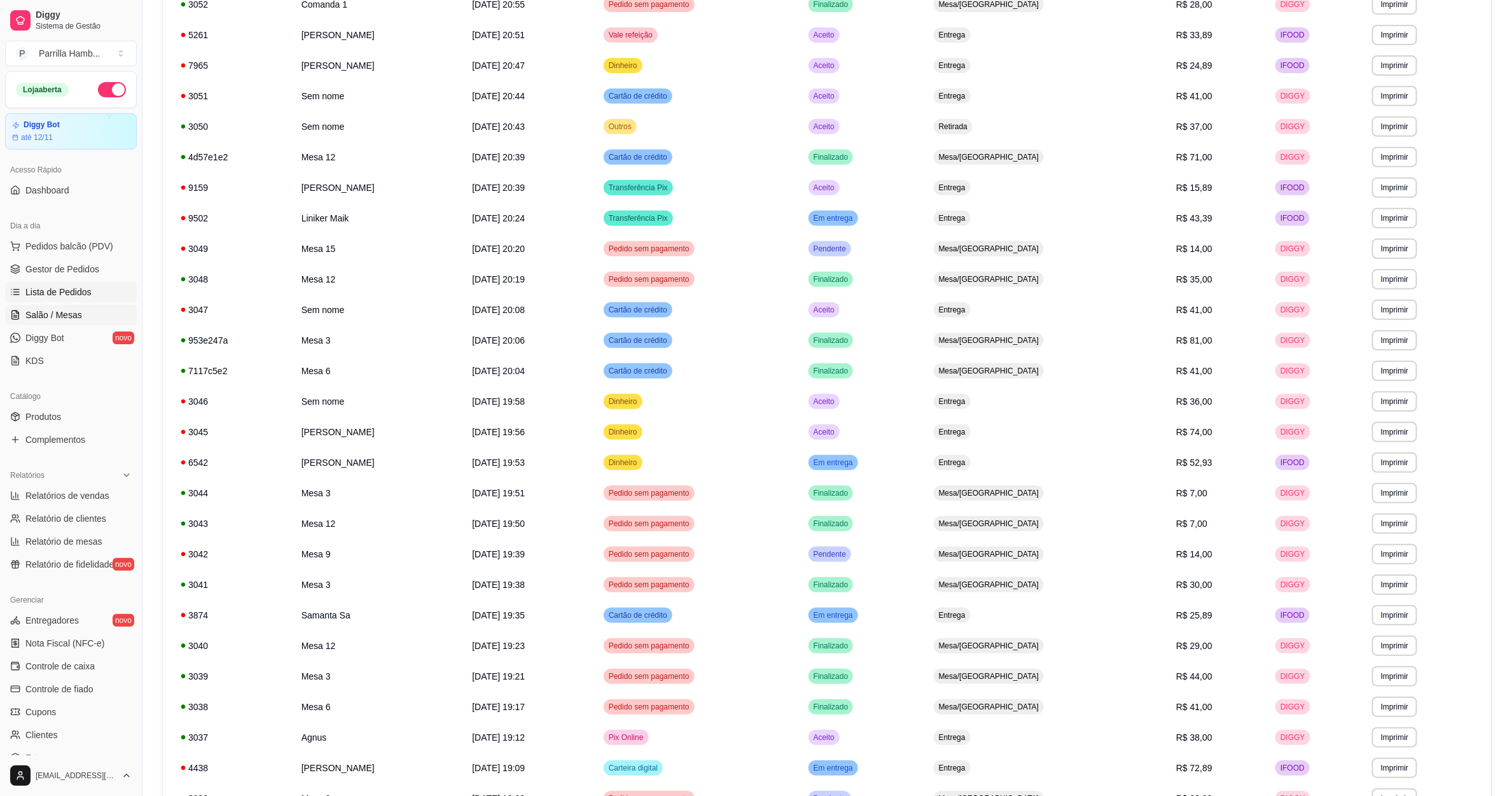
click at [76, 320] on span "Salão / Mesas" at bounding box center [53, 314] width 57 height 13
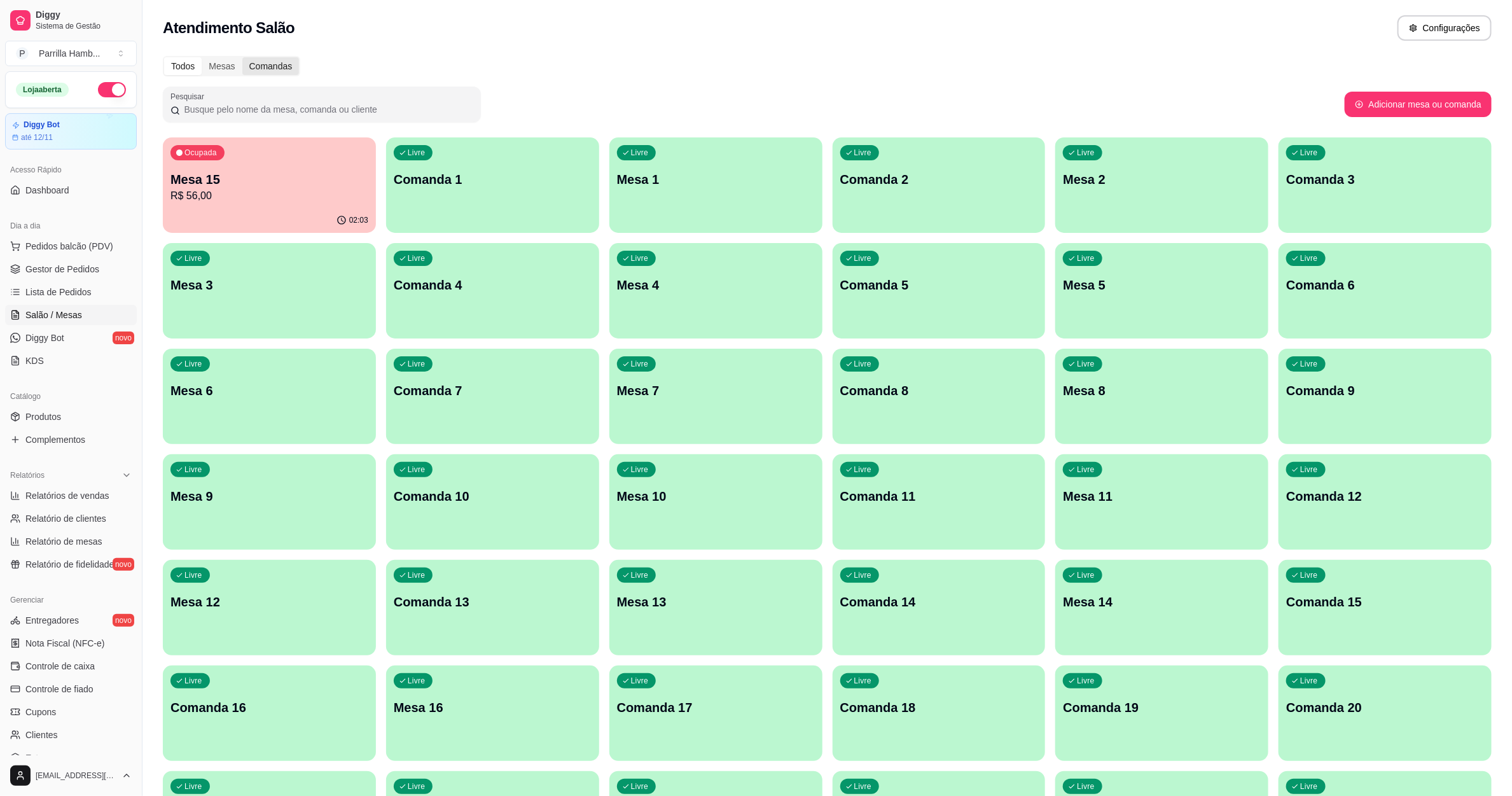
click at [256, 68] on div "Comandas" at bounding box center [271, 66] width 57 height 18
click at [243, 57] on input "Comandas" at bounding box center [243, 57] width 0 height 0
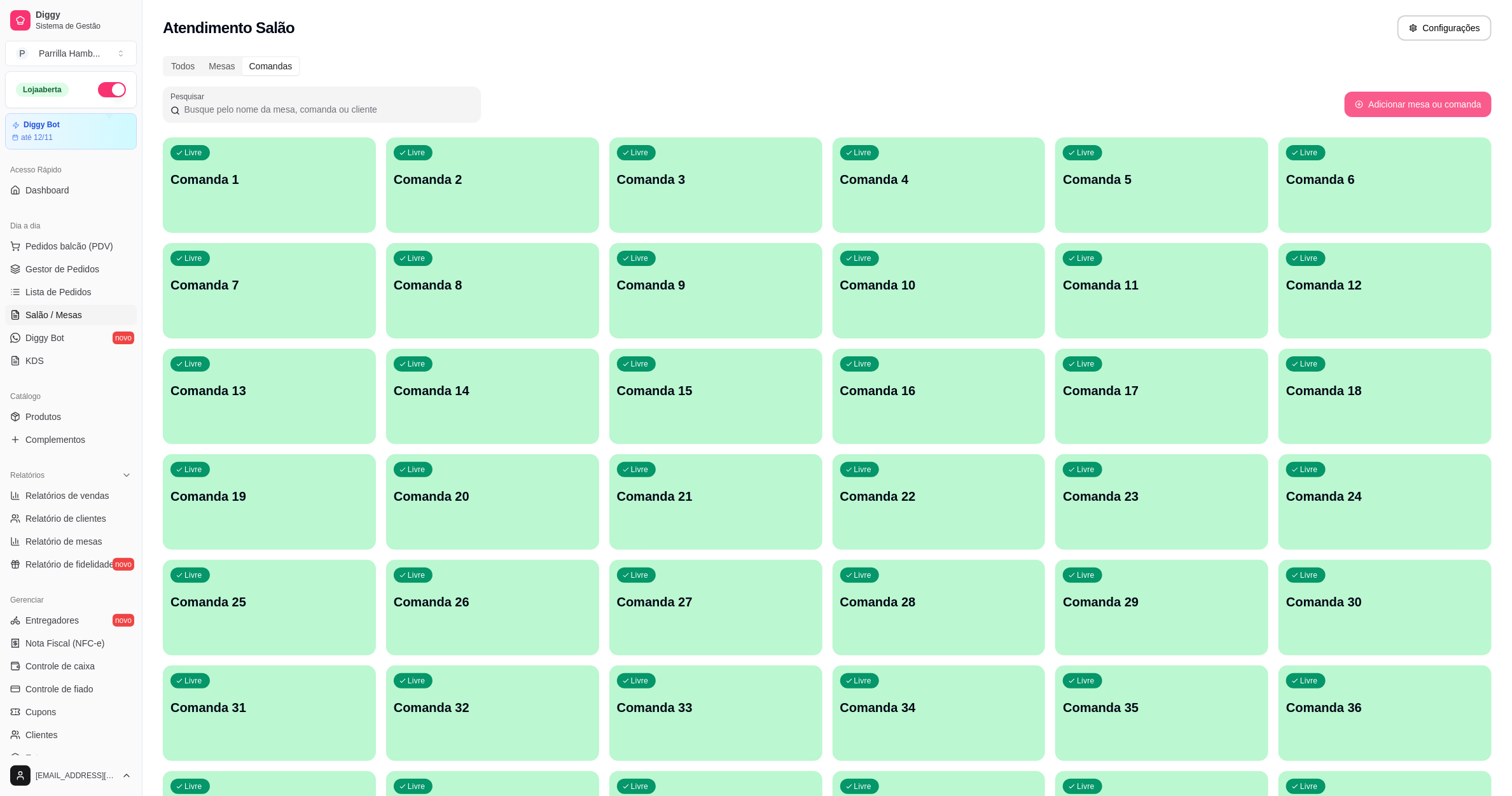
click at [1397, 104] on button "Adicionar mesa ou comanda" at bounding box center [1418, 104] width 147 height 25
select select "TABLE"
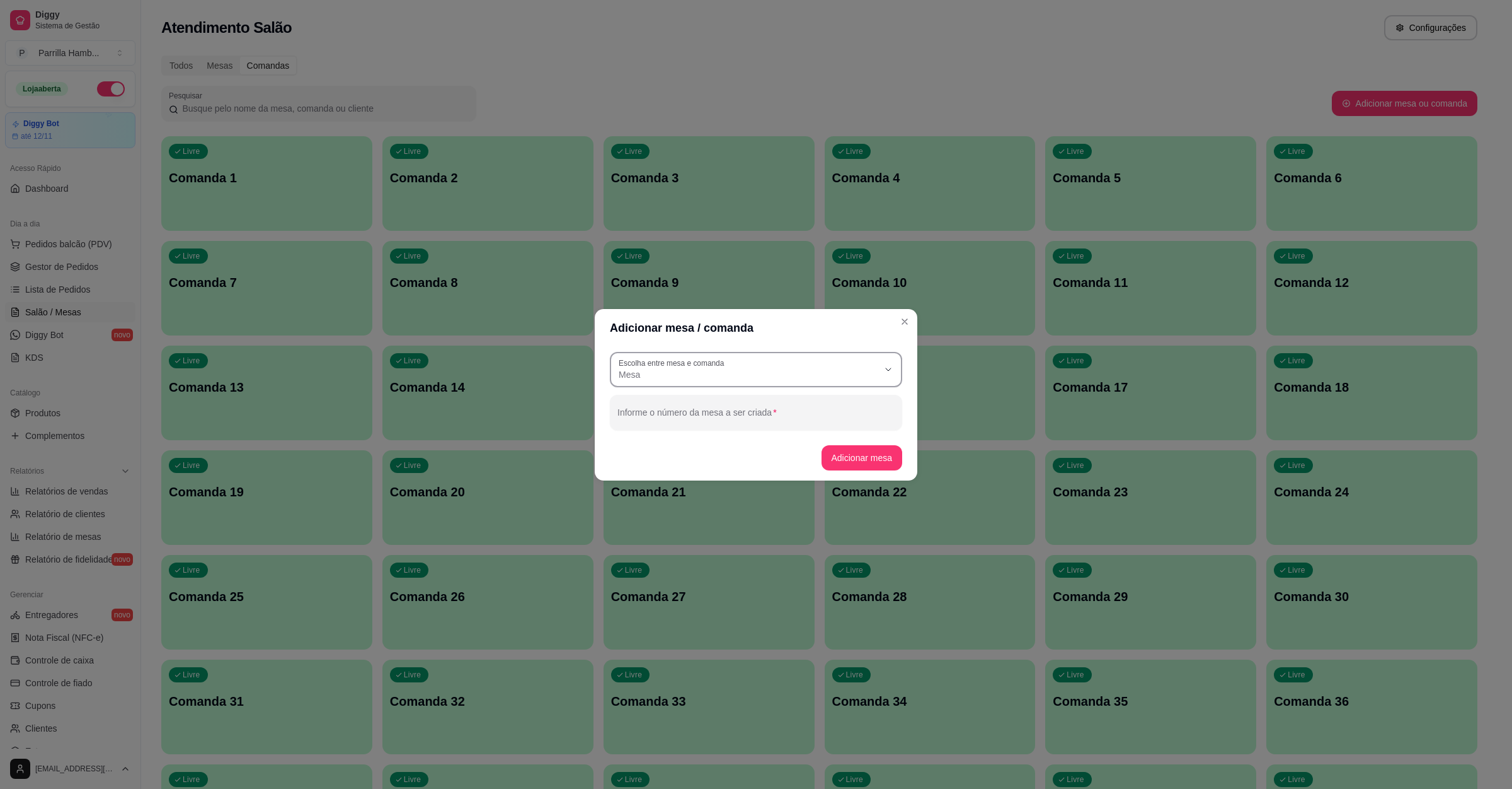
click at [702, 369] on span "Mesa" at bounding box center [748, 374] width 260 height 13
click at [691, 422] on span "Comanda" at bounding box center [750, 425] width 249 height 12
type input "CARD"
select select "CARD"
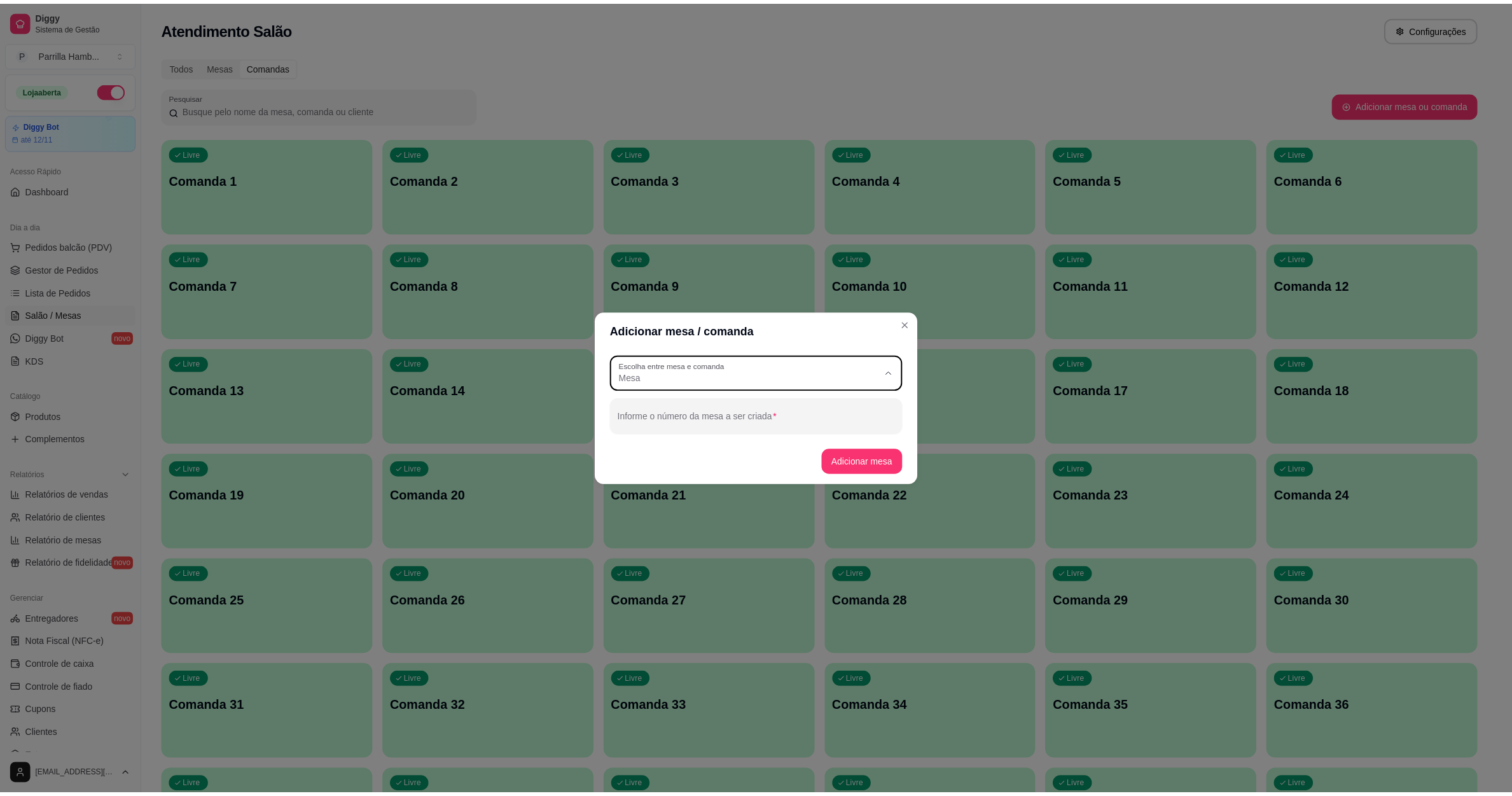
scroll to position [12, 0]
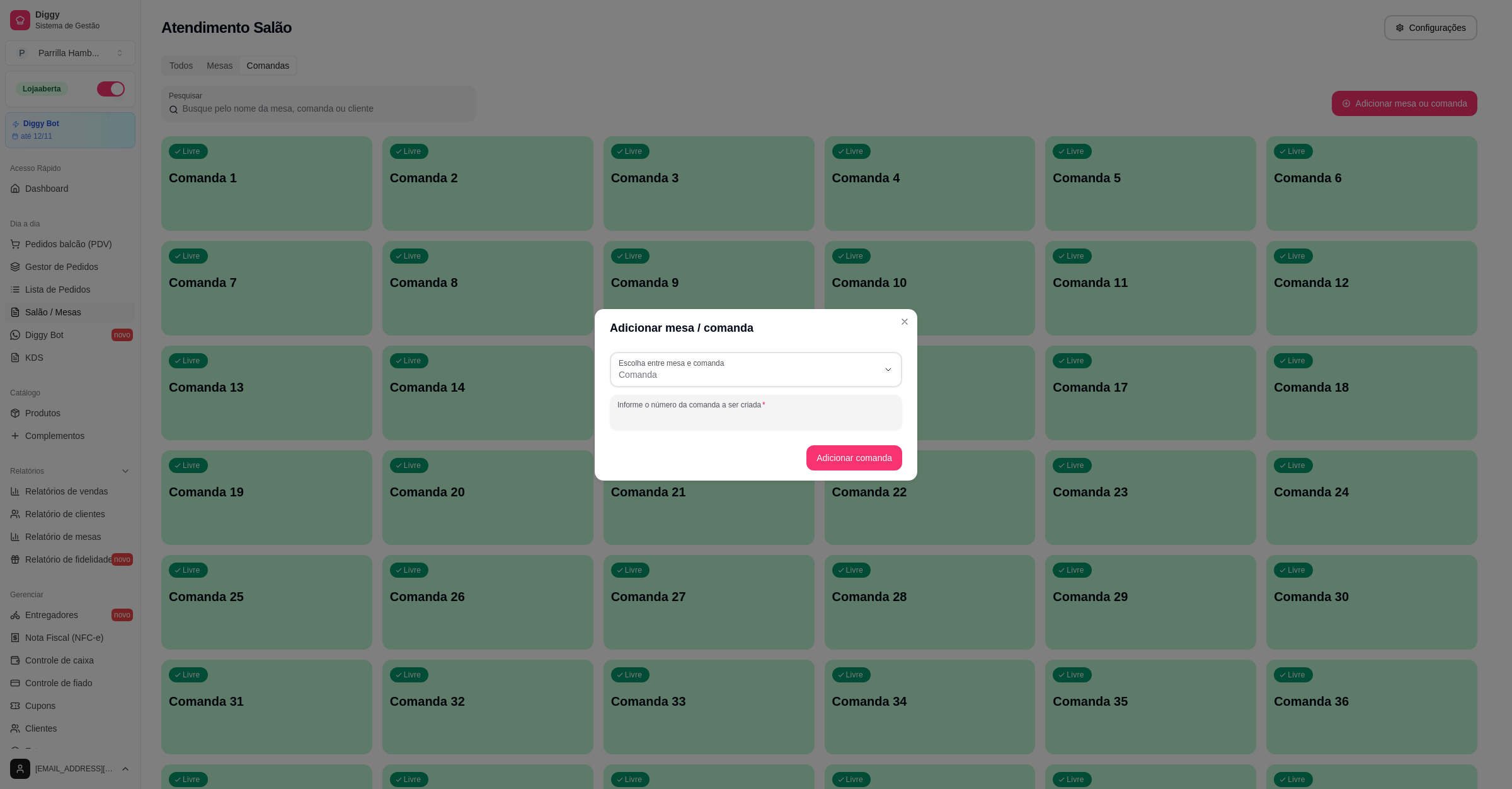
click at [674, 418] on input "Informe o número da comanda a ser criada" at bounding box center [756, 417] width 277 height 13
click at [861, 462] on button "Adicionar comanda" at bounding box center [854, 456] width 93 height 24
click at [677, 414] on input "51" at bounding box center [756, 417] width 277 height 13
click at [882, 455] on button "Adicionar comanda" at bounding box center [854, 457] width 95 height 25
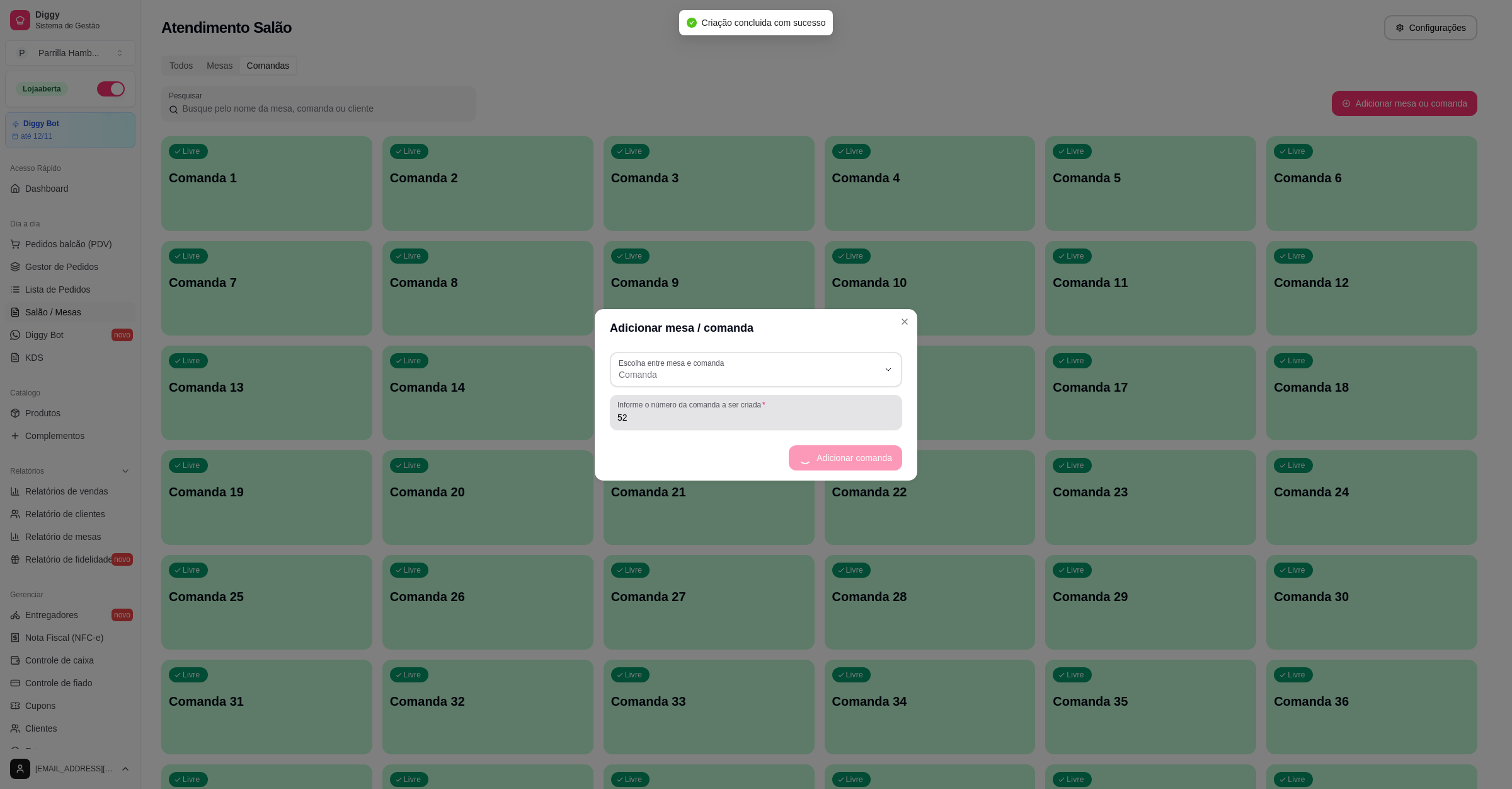
click at [748, 414] on input "52" at bounding box center [756, 417] width 277 height 13
click at [885, 460] on button "Adicionar comanda" at bounding box center [854, 457] width 95 height 25
click at [662, 416] on input "53" at bounding box center [756, 417] width 277 height 13
click at [868, 452] on button "Adicionar comanda" at bounding box center [854, 456] width 93 height 24
click at [666, 414] on input "54" at bounding box center [756, 417] width 277 height 13
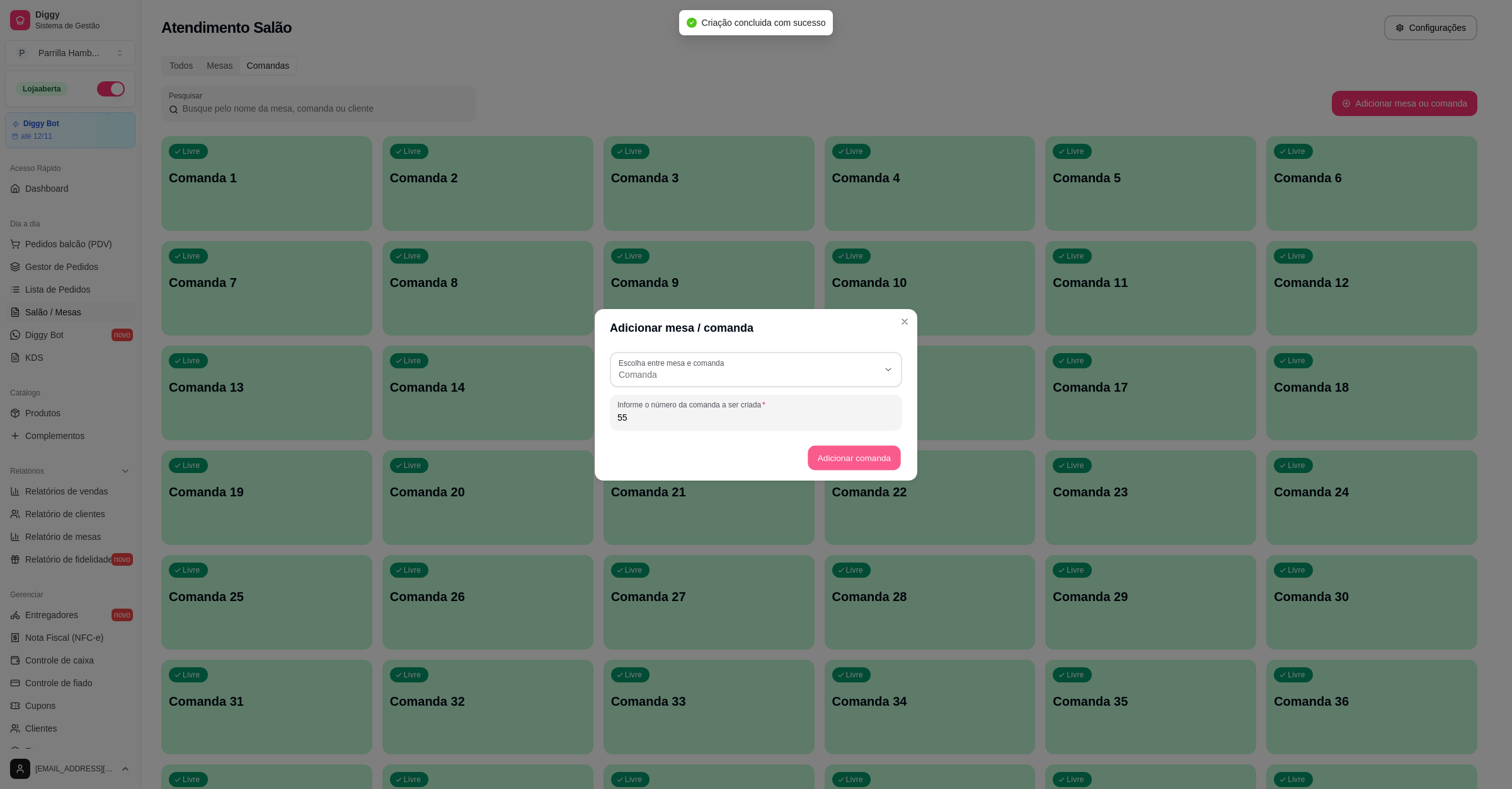
click at [821, 452] on button "Adicionar comanda" at bounding box center [854, 456] width 93 height 24
click at [658, 415] on input "55" at bounding box center [756, 417] width 277 height 13
click at [825, 449] on button "Adicionar comanda" at bounding box center [854, 457] width 95 height 25
click at [668, 415] on input "56" at bounding box center [756, 417] width 277 height 13
click at [860, 470] on footer "Adicionar comanda" at bounding box center [755, 457] width 322 height 45
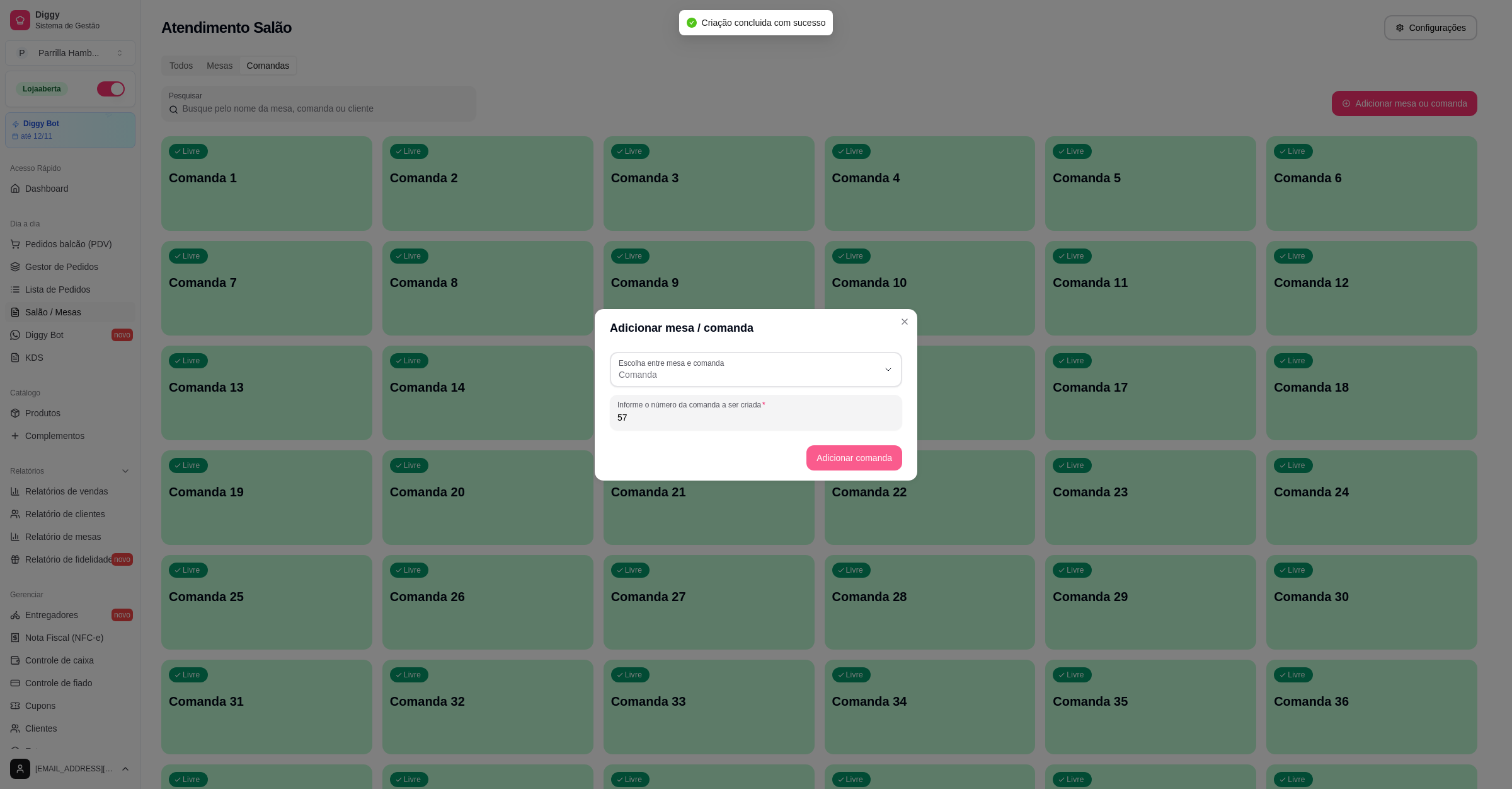
click at [858, 465] on button "Adicionar comanda" at bounding box center [854, 457] width 95 height 25
click at [645, 418] on input "57" at bounding box center [756, 417] width 277 height 13
click at [844, 452] on button "Adicionar comanda" at bounding box center [854, 457] width 95 height 25
click at [720, 420] on input "58" at bounding box center [756, 417] width 277 height 13
click at [872, 462] on button "Adicionar comanda" at bounding box center [854, 456] width 93 height 24
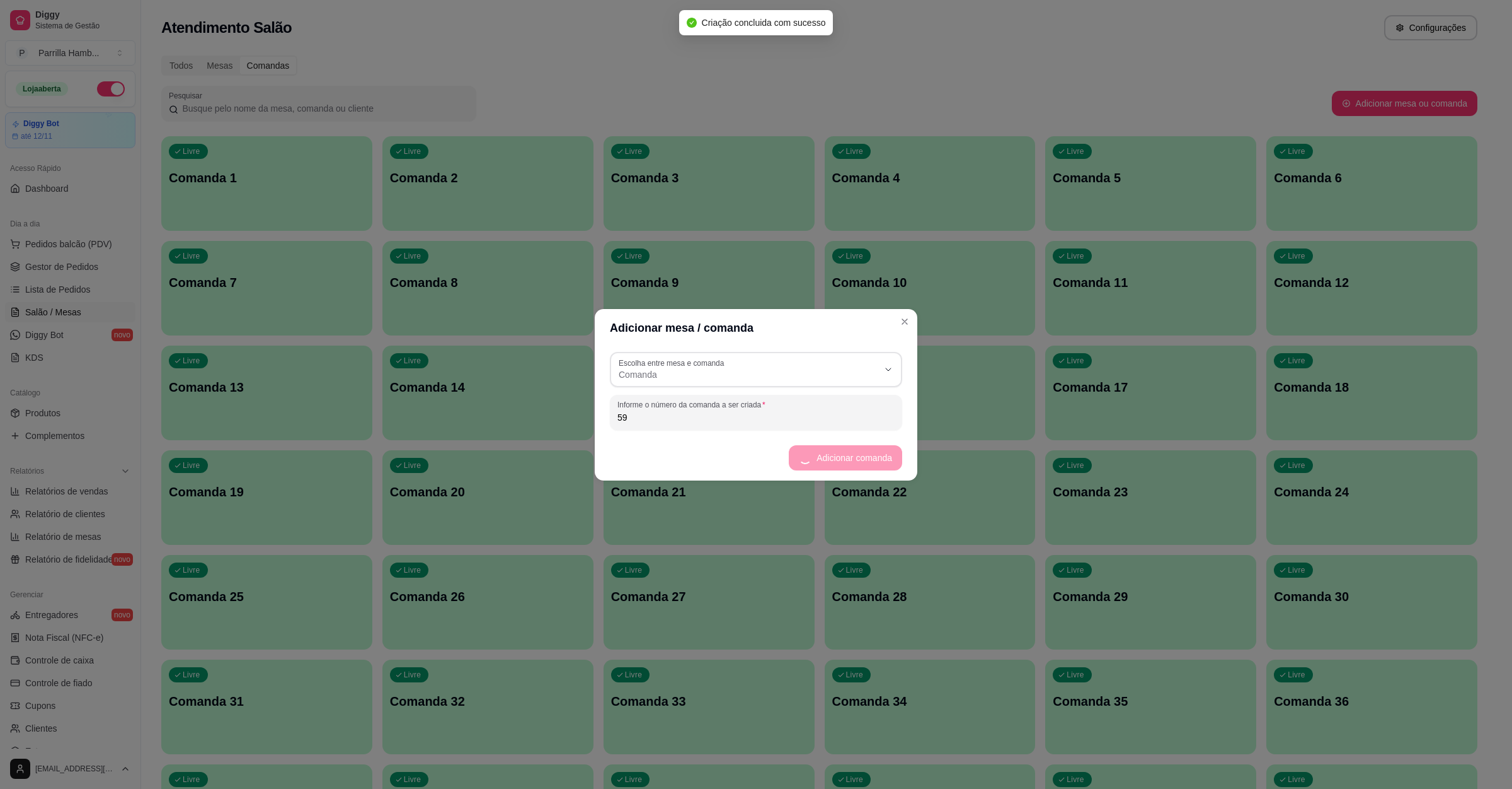
click at [696, 416] on input "59" at bounding box center [756, 417] width 277 height 13
type input "5"
click at [853, 455] on button "Adicionar comanda" at bounding box center [854, 457] width 95 height 25
click at [664, 422] on input "60" at bounding box center [756, 417] width 277 height 13
click at [867, 454] on button "Adicionar comanda" at bounding box center [854, 456] width 93 height 24
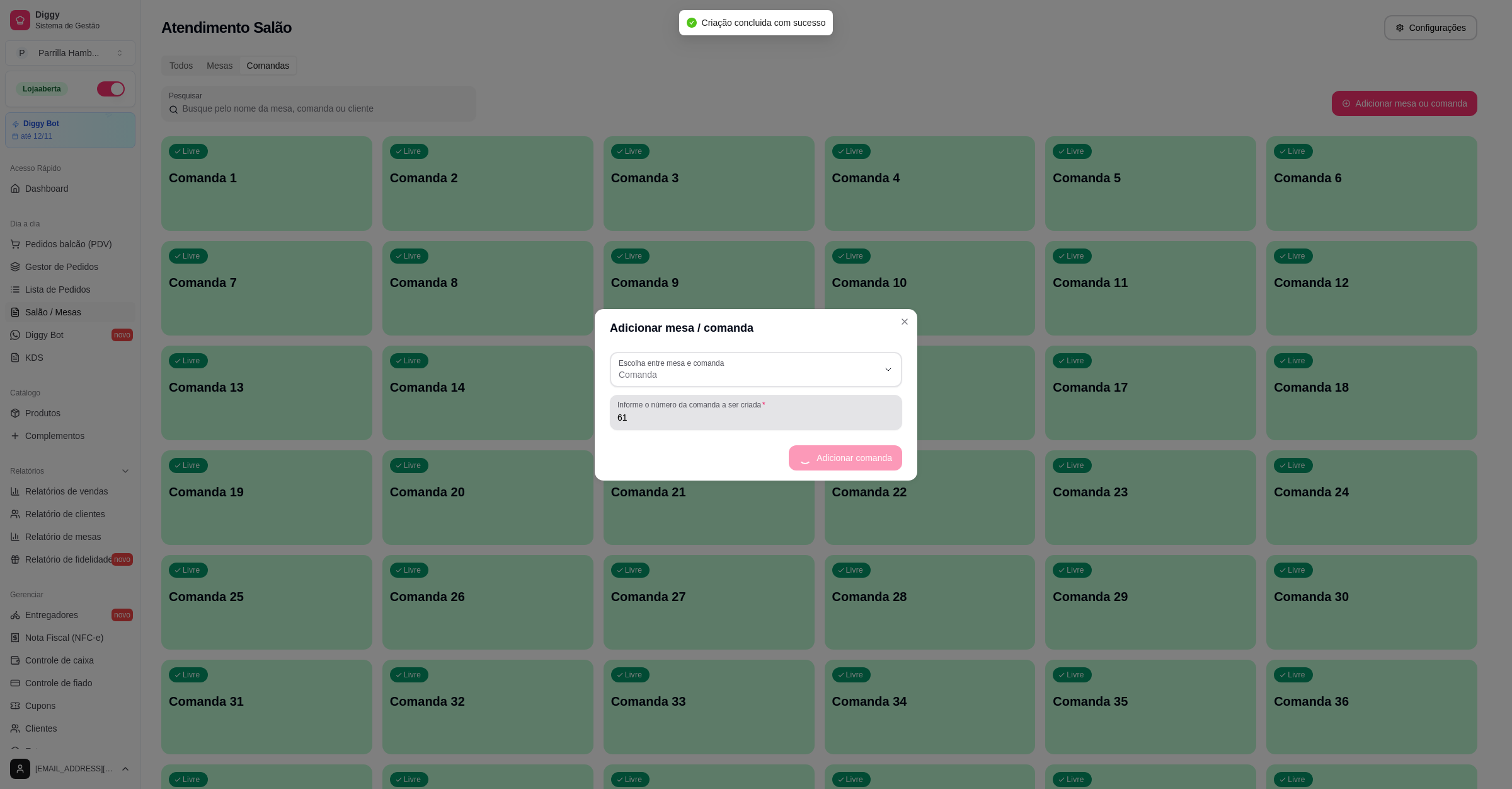
click at [649, 416] on input "61" at bounding box center [756, 417] width 277 height 13
click at [860, 457] on button "Adicionar comanda" at bounding box center [854, 457] width 95 height 25
click at [640, 409] on div "62" at bounding box center [756, 412] width 277 height 25
click at [842, 451] on button "Adicionar comanda" at bounding box center [854, 456] width 93 height 24
click at [687, 419] on input "63" at bounding box center [756, 417] width 277 height 13
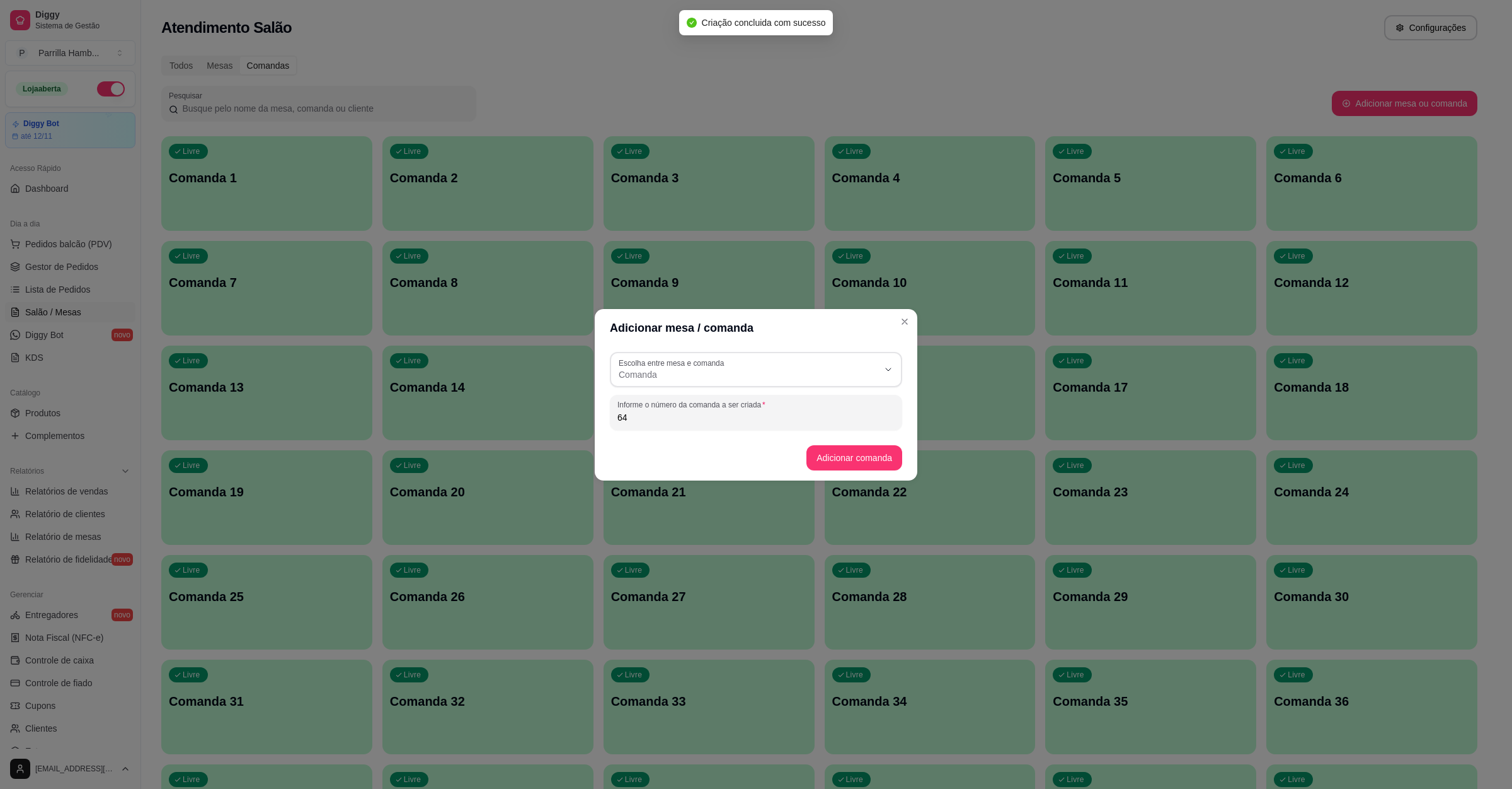
click at [815, 442] on footer "Adicionar comanda" at bounding box center [755, 457] width 322 height 45
click at [822, 455] on button "Adicionar comanda" at bounding box center [854, 457] width 95 height 25
click at [643, 420] on input "64" at bounding box center [756, 417] width 277 height 13
click at [861, 457] on button "Adicionar comanda" at bounding box center [854, 456] width 93 height 24
click at [699, 409] on div "65" at bounding box center [756, 412] width 277 height 25
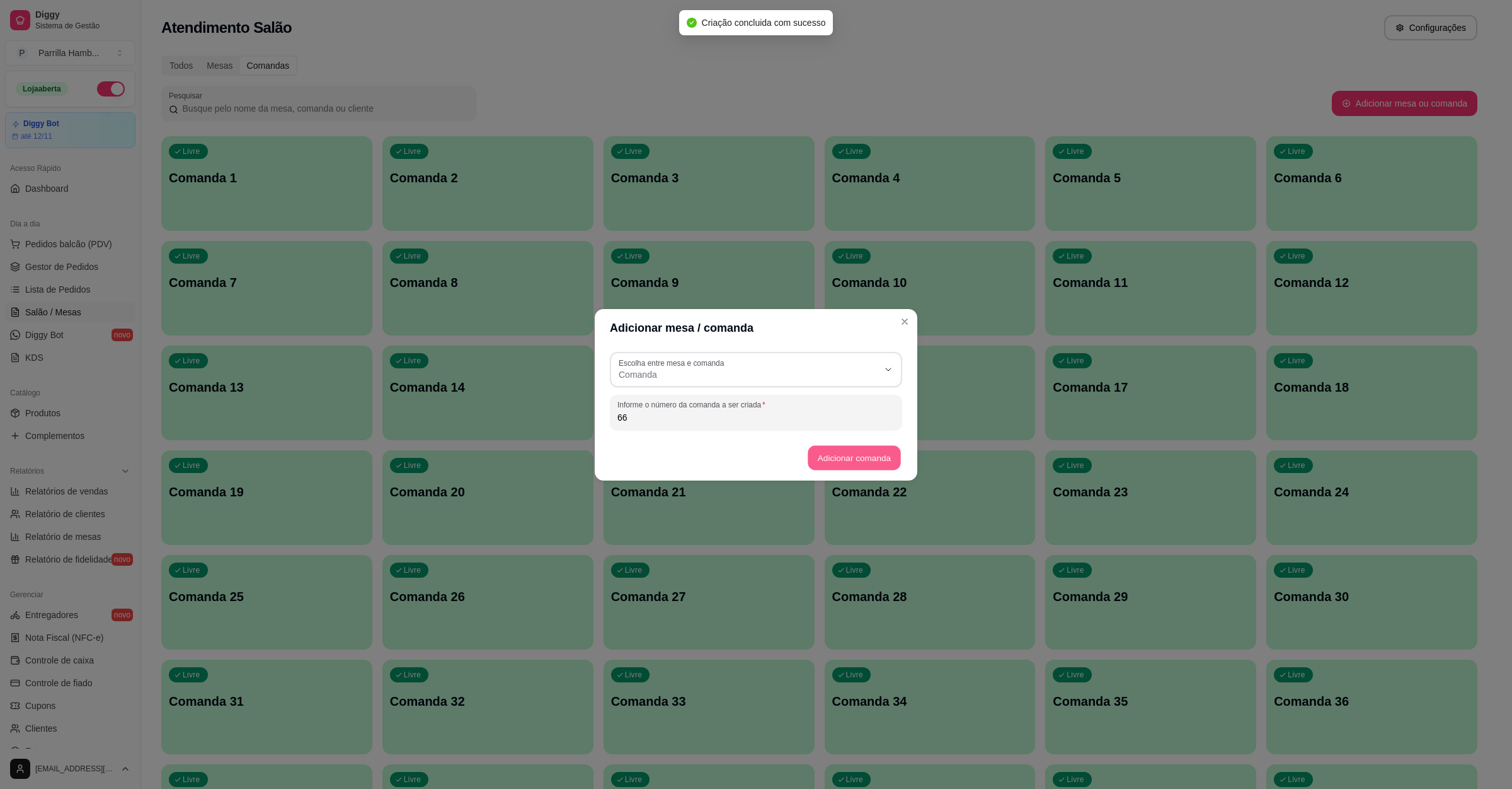
click at [819, 450] on button "Adicionar comanda" at bounding box center [854, 456] width 93 height 24
click at [670, 413] on input "66" at bounding box center [756, 417] width 277 height 13
click at [856, 463] on button "Adicionar comanda" at bounding box center [854, 457] width 95 height 25
click at [684, 419] on input "67" at bounding box center [756, 417] width 277 height 13
click at [862, 452] on button "Adicionar comanda" at bounding box center [854, 457] width 95 height 25
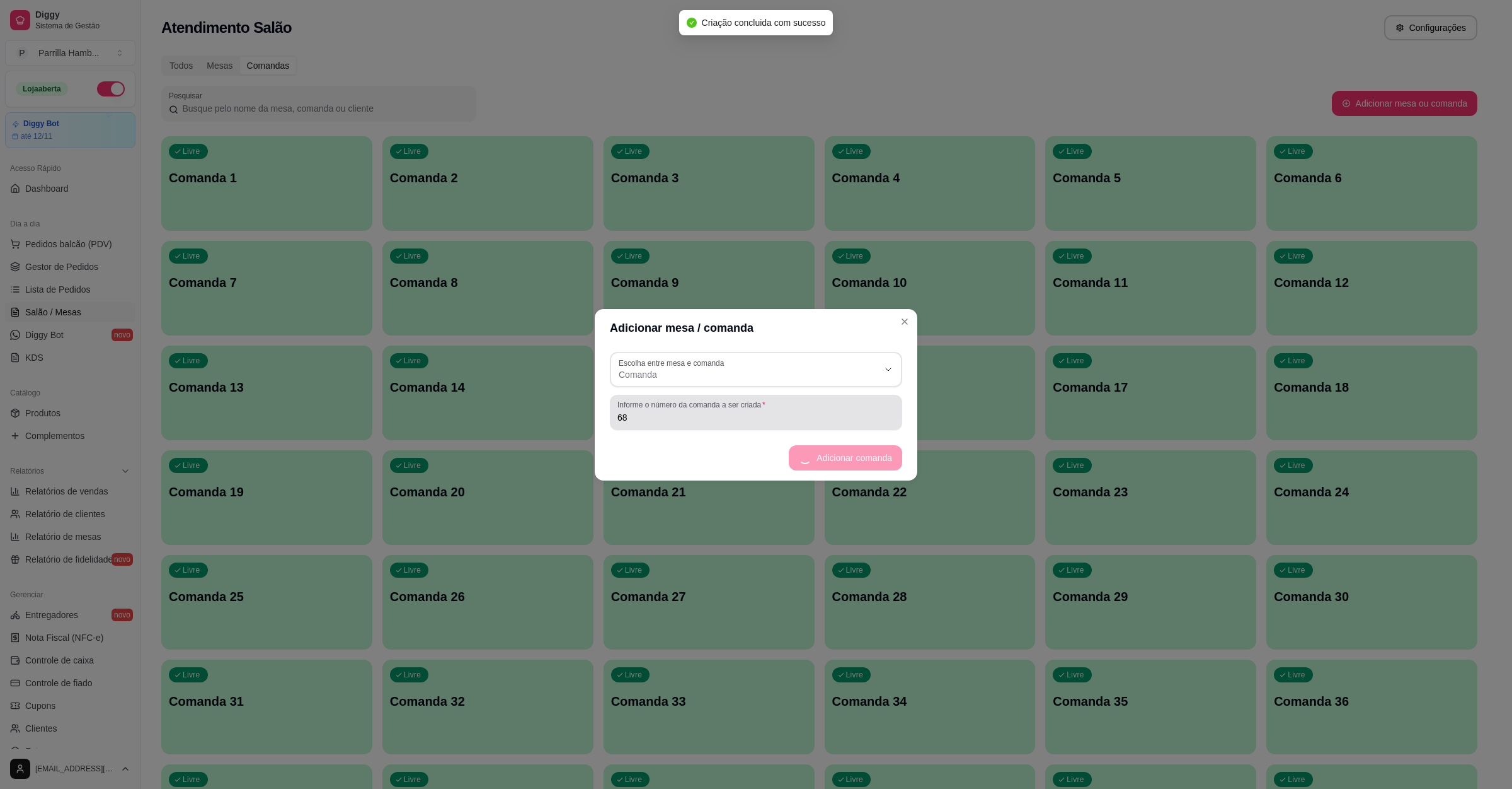
click at [671, 416] on input "68" at bounding box center [756, 417] width 277 height 13
click at [862, 447] on button "Adicionar comanda" at bounding box center [854, 457] width 95 height 25
click at [687, 419] on input "69" at bounding box center [756, 417] width 277 height 13
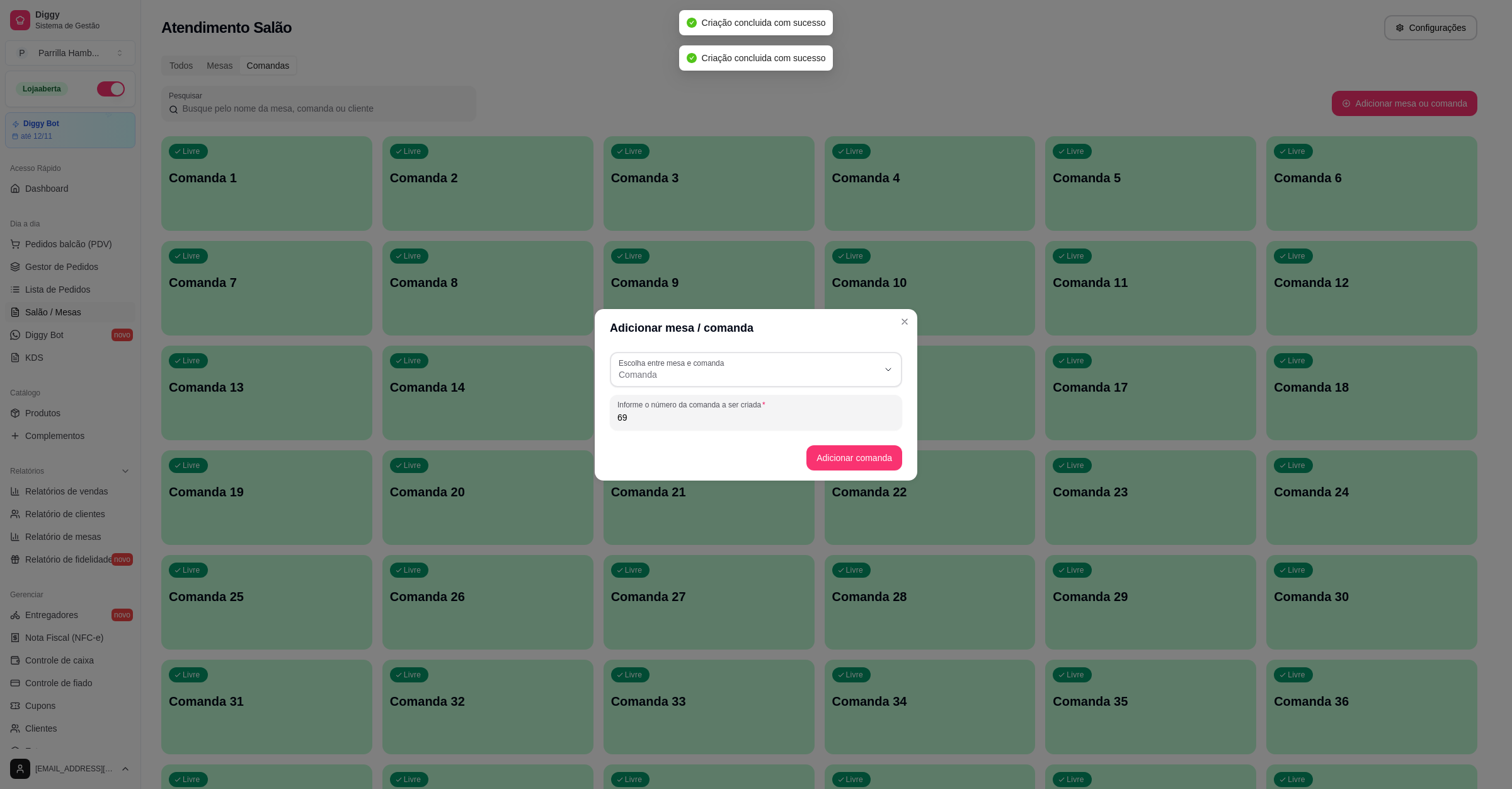
type input "6"
type input "70"
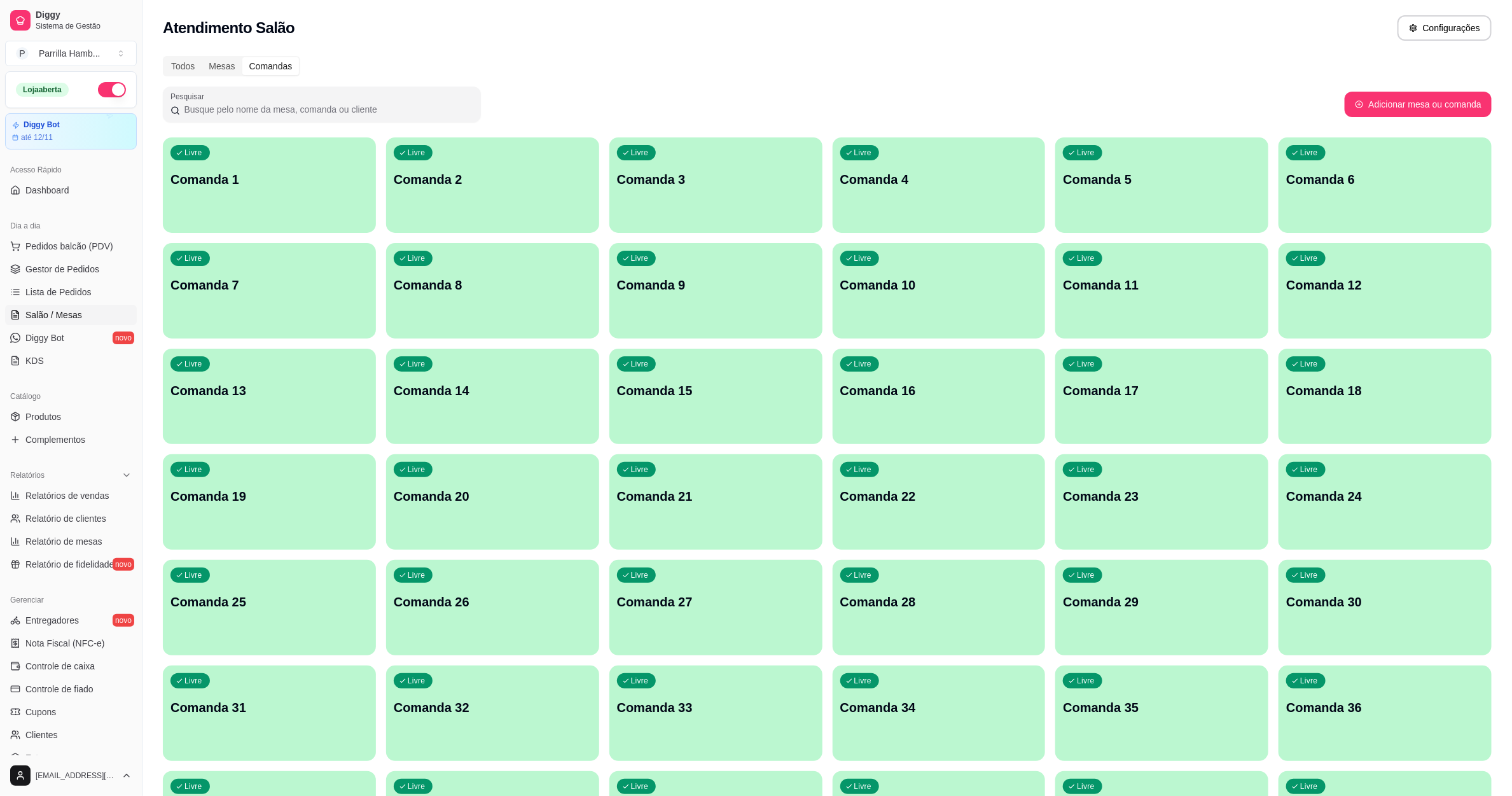
click at [890, 466] on div "Livre Comanda 22" at bounding box center [939, 493] width 213 height 80
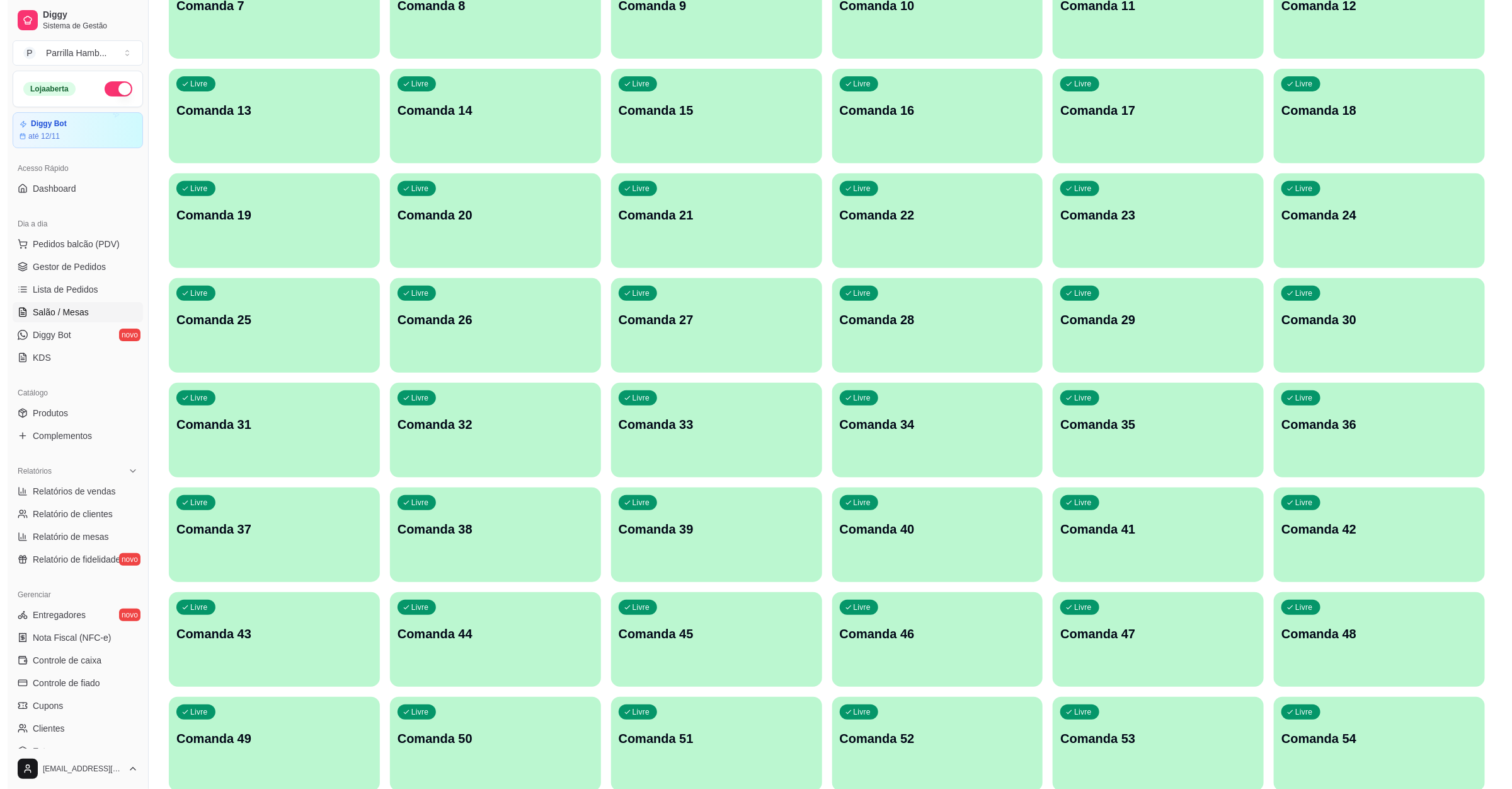
scroll to position [0, 0]
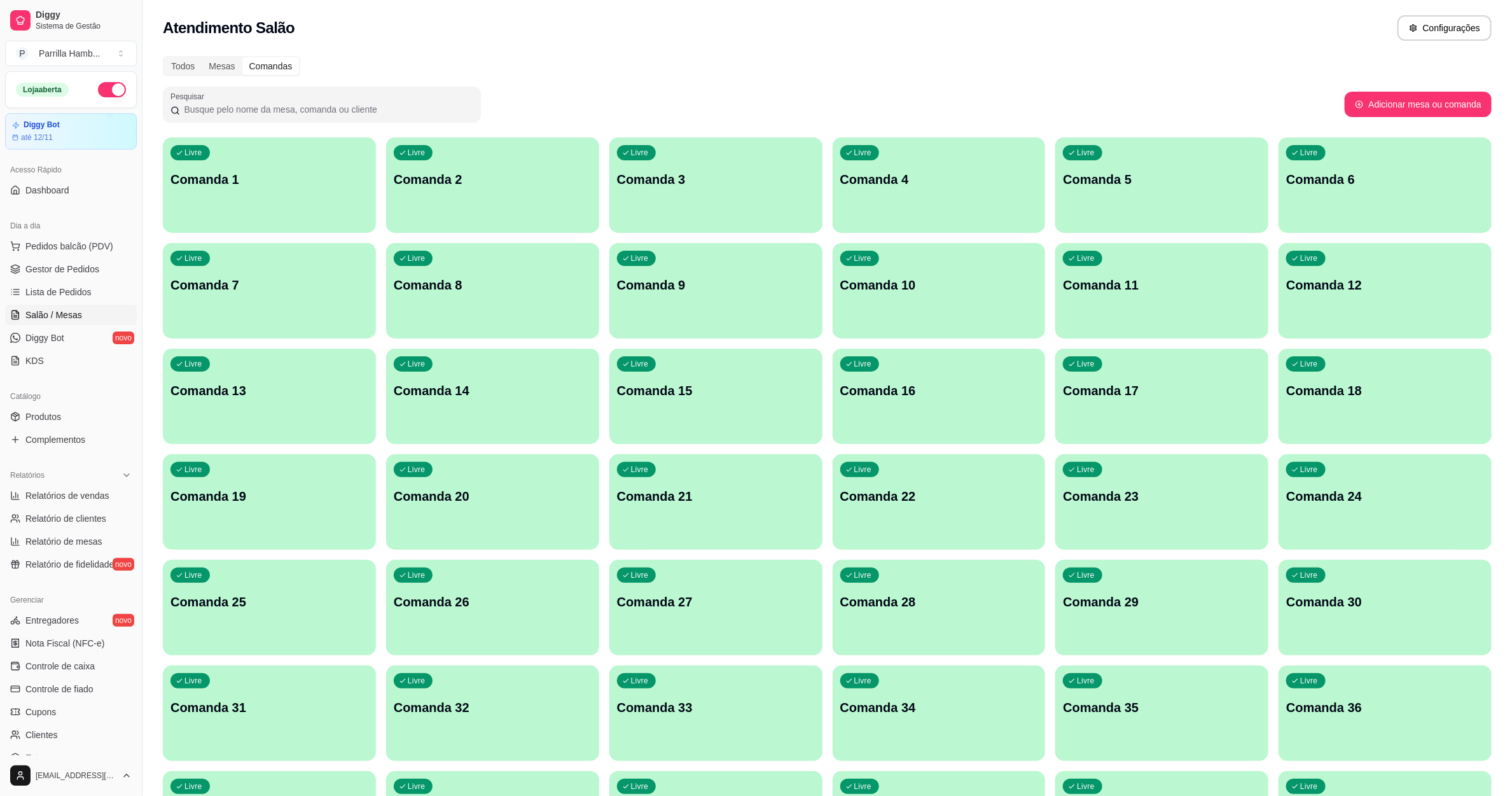
click at [1475, 123] on div "Todos Mesas Comandas Pesquisar Adicionar mesa ou comanda Livre Comanda 1 Livre …" at bounding box center [827, 728] width 1369 height 1361
click at [1441, 109] on button "Adicionar mesa ou comanda" at bounding box center [1418, 104] width 147 height 25
select select "TABLE"
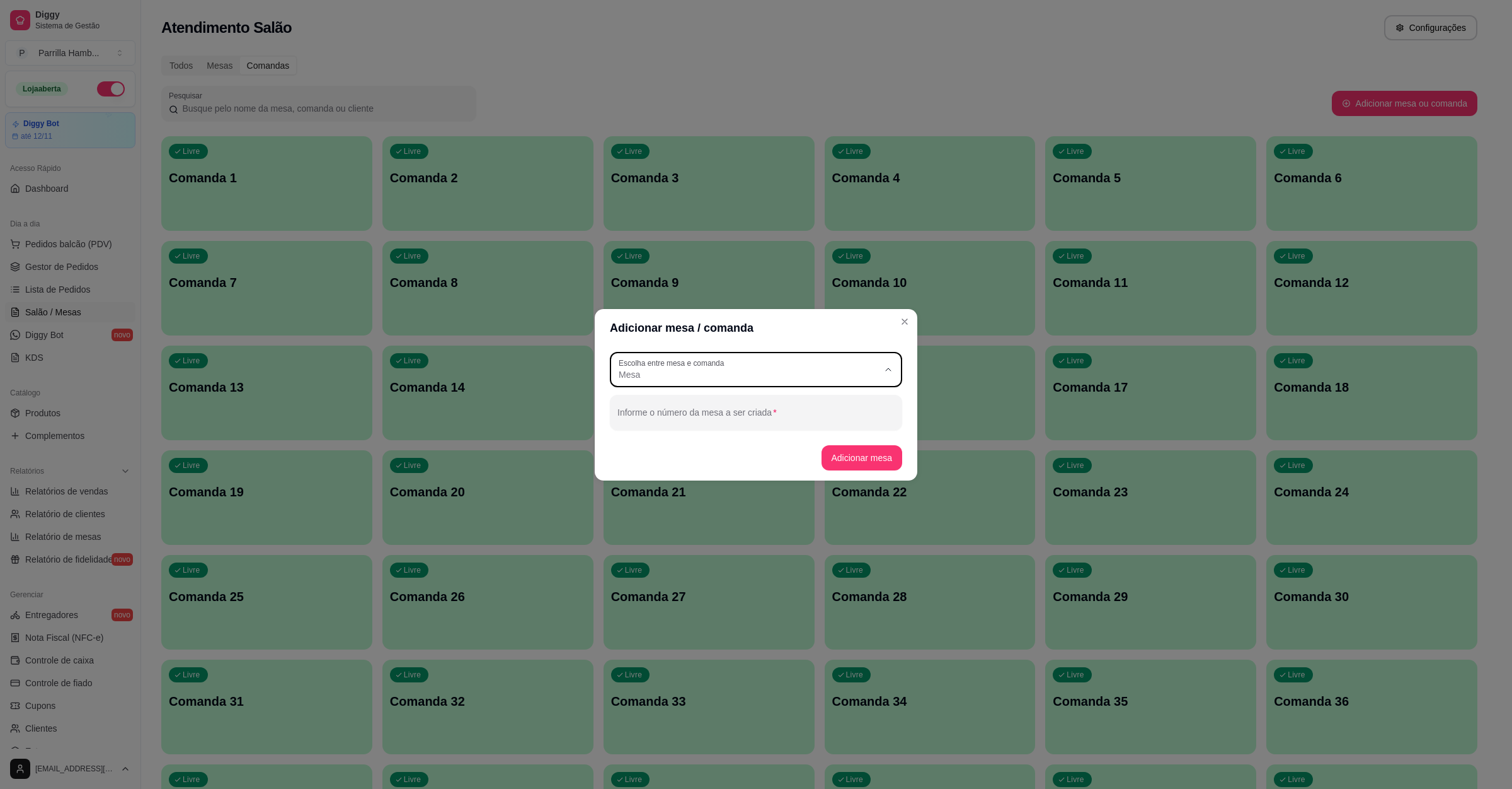
click at [652, 373] on span "Mesa" at bounding box center [748, 374] width 260 height 13
click at [679, 431] on span "Comanda" at bounding box center [750, 425] width 249 height 12
type input "CARD"
select select "CARD"
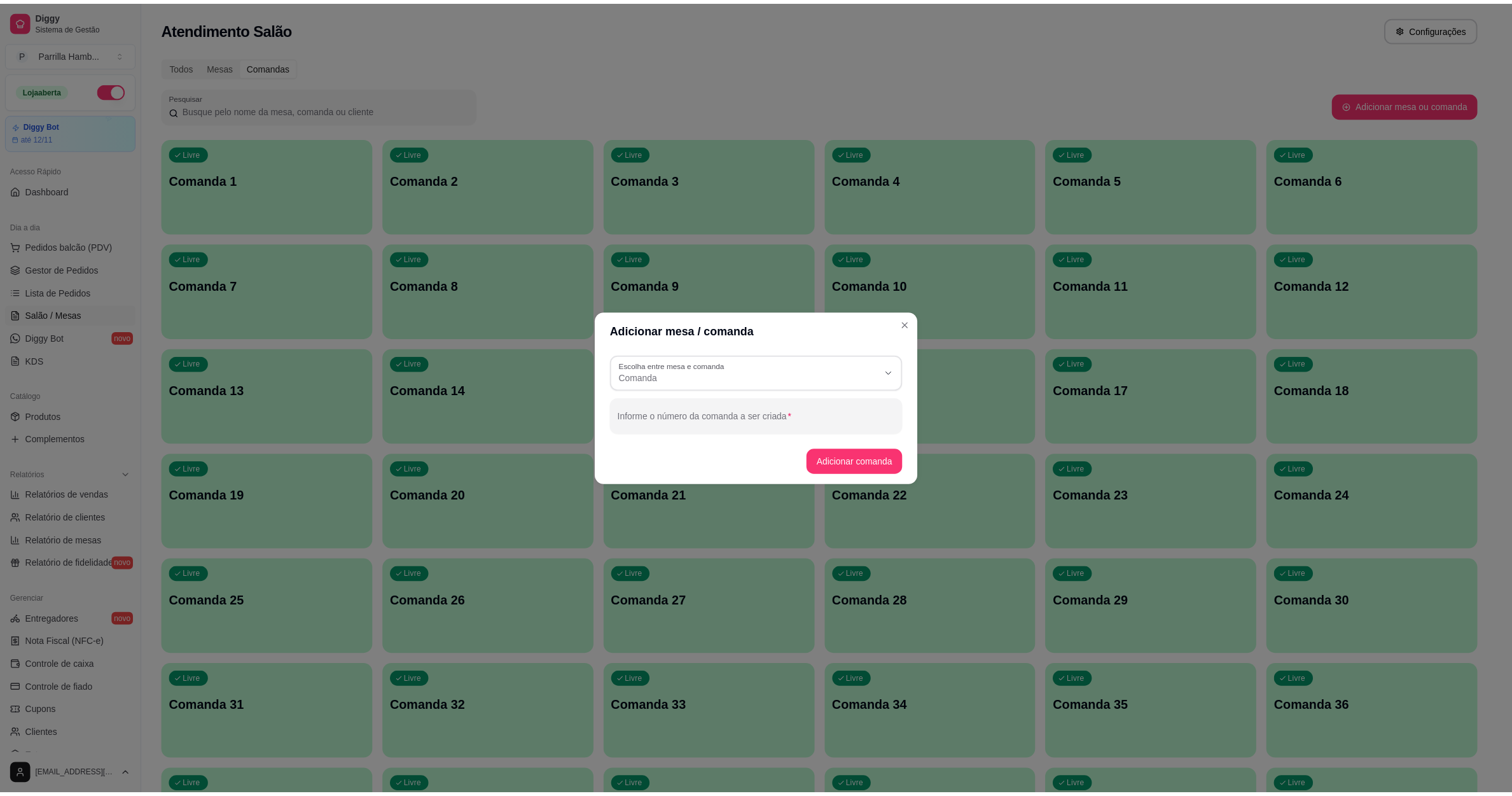
scroll to position [12, 0]
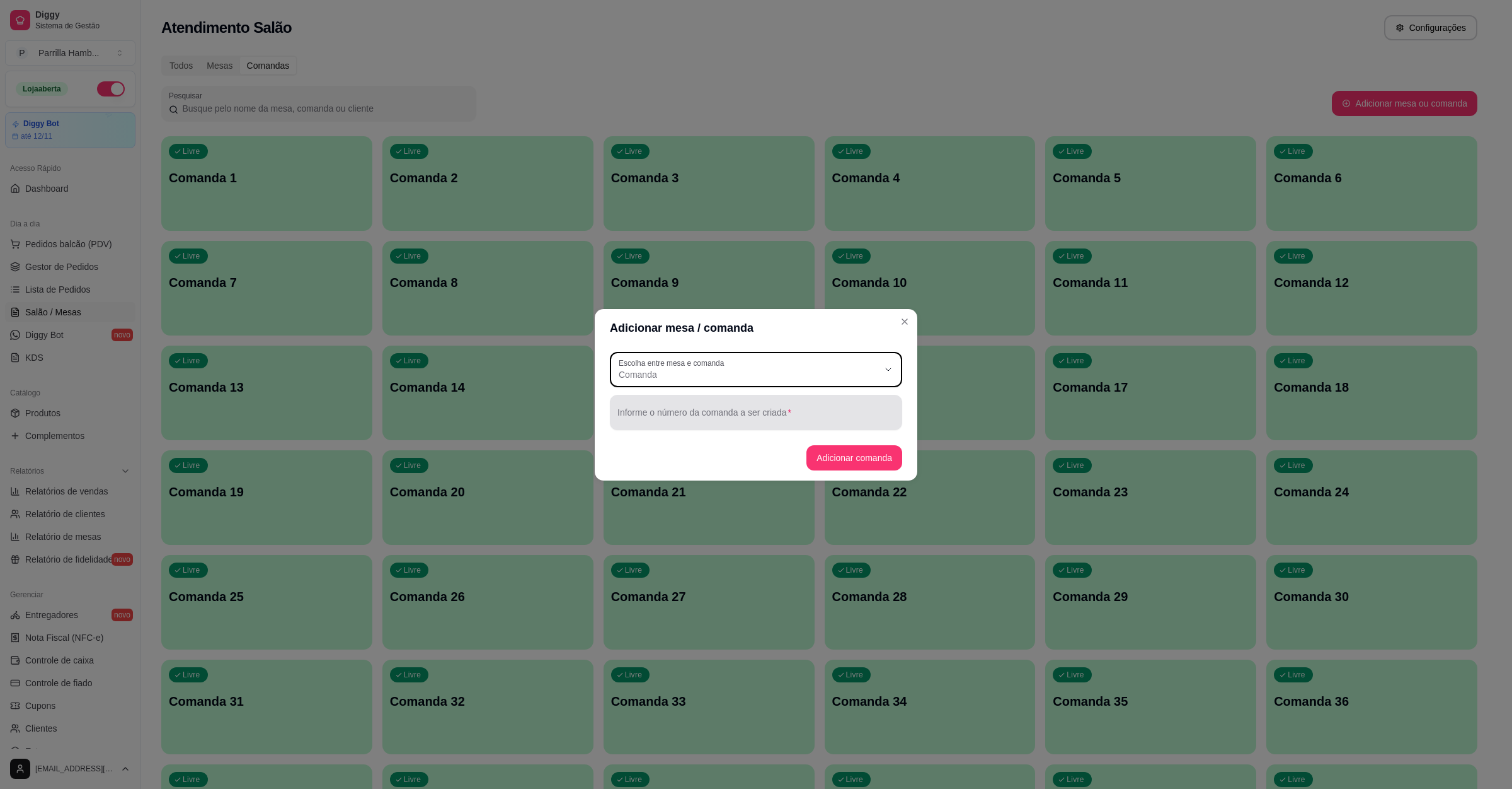
click at [675, 420] on input "Informe o número da comanda a ser criada" at bounding box center [756, 417] width 277 height 13
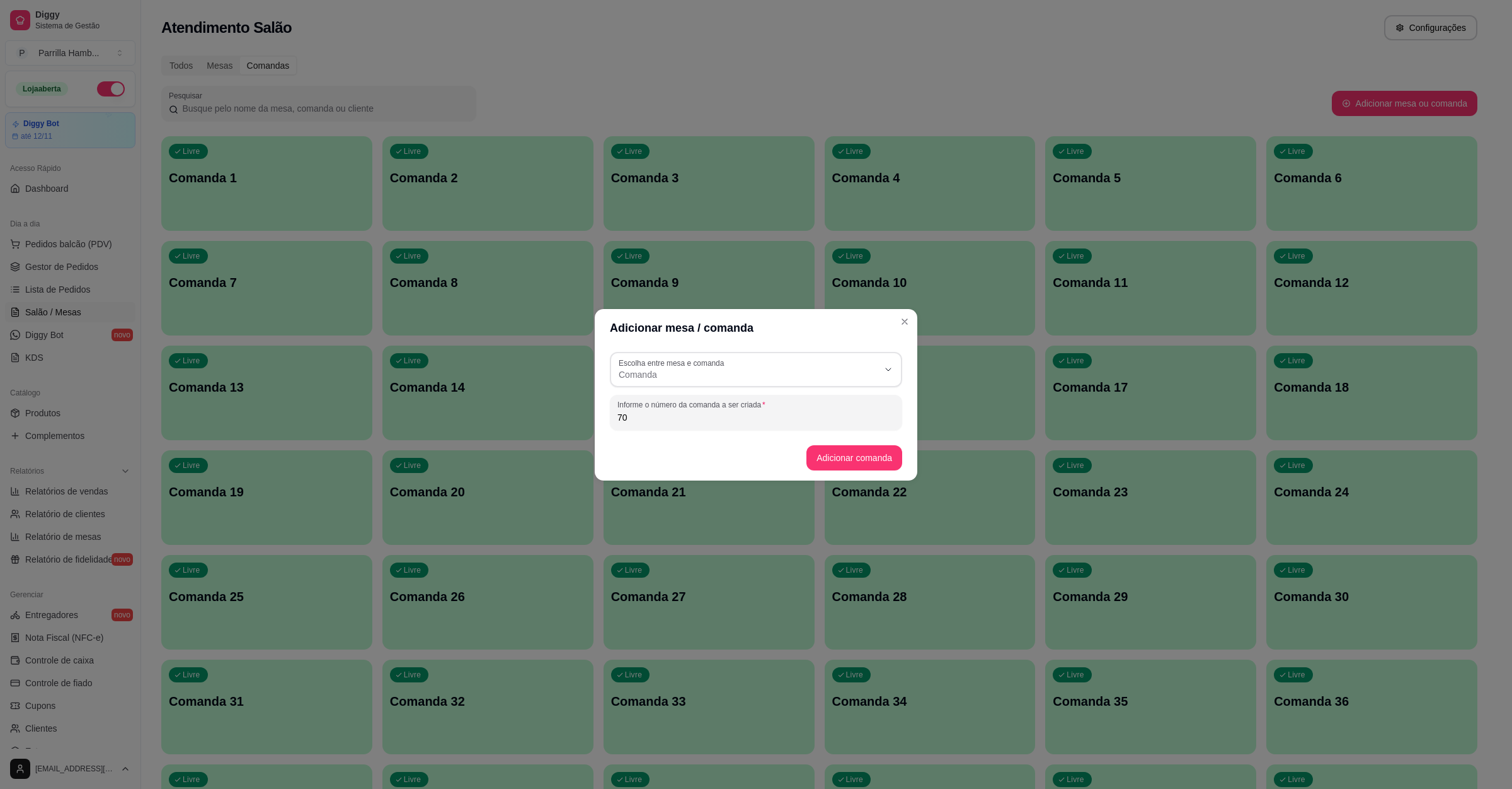
type input "70"
click at [830, 448] on button "Adicionar comanda" at bounding box center [854, 456] width 93 height 24
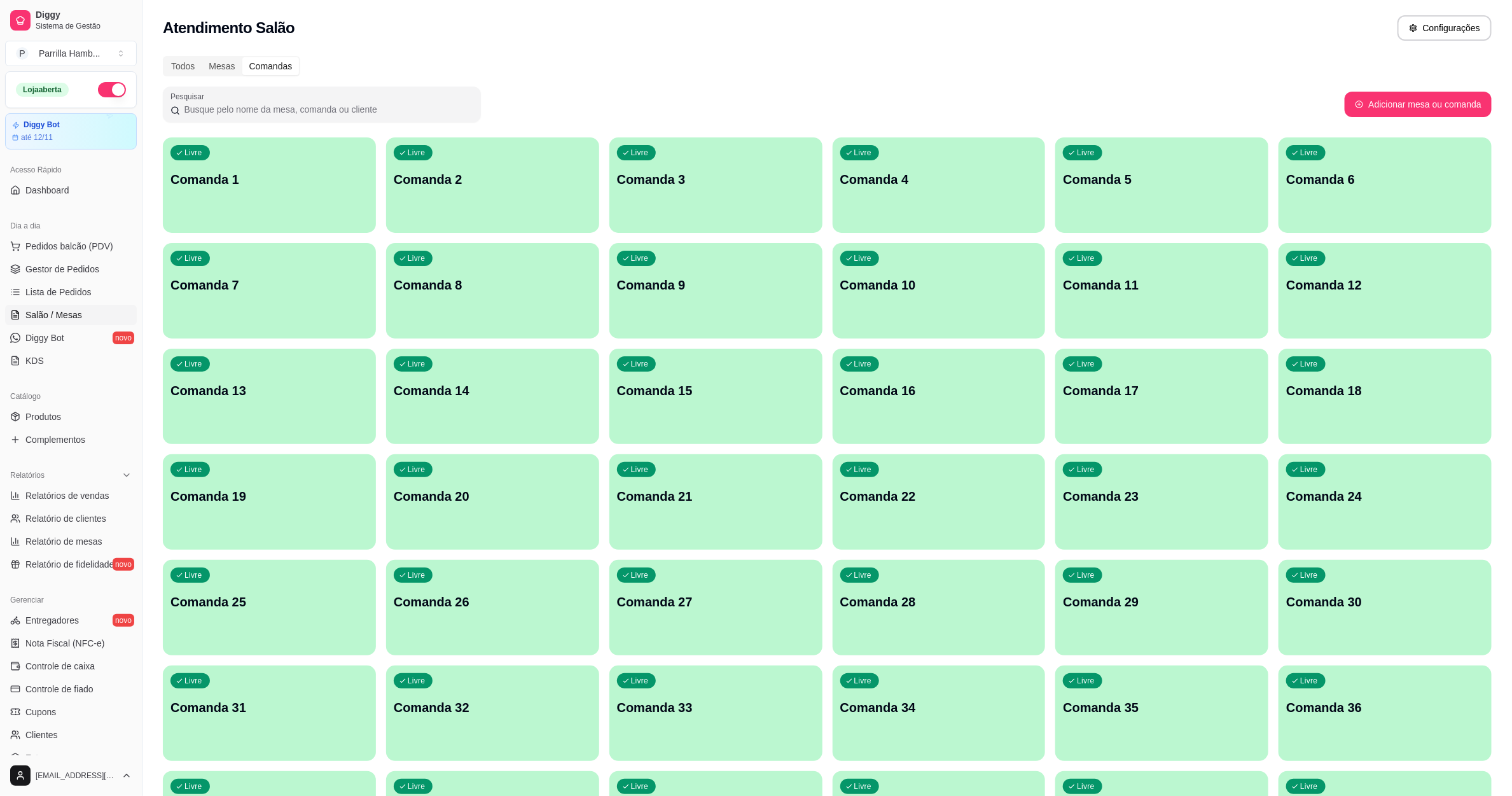
scroll to position [651, 0]
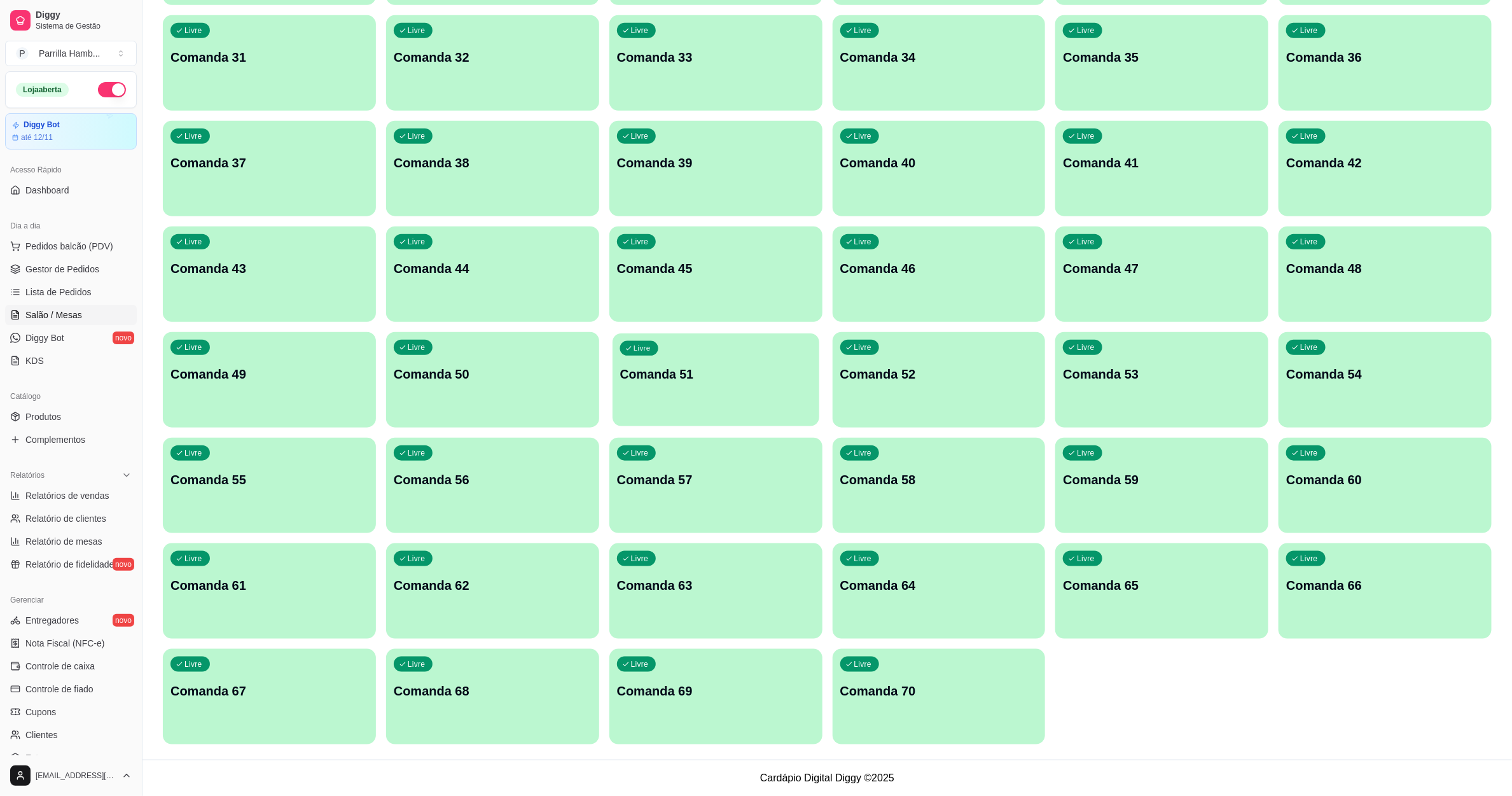
click at [702, 384] on div "Livre Comanda 51" at bounding box center [716, 372] width 207 height 78
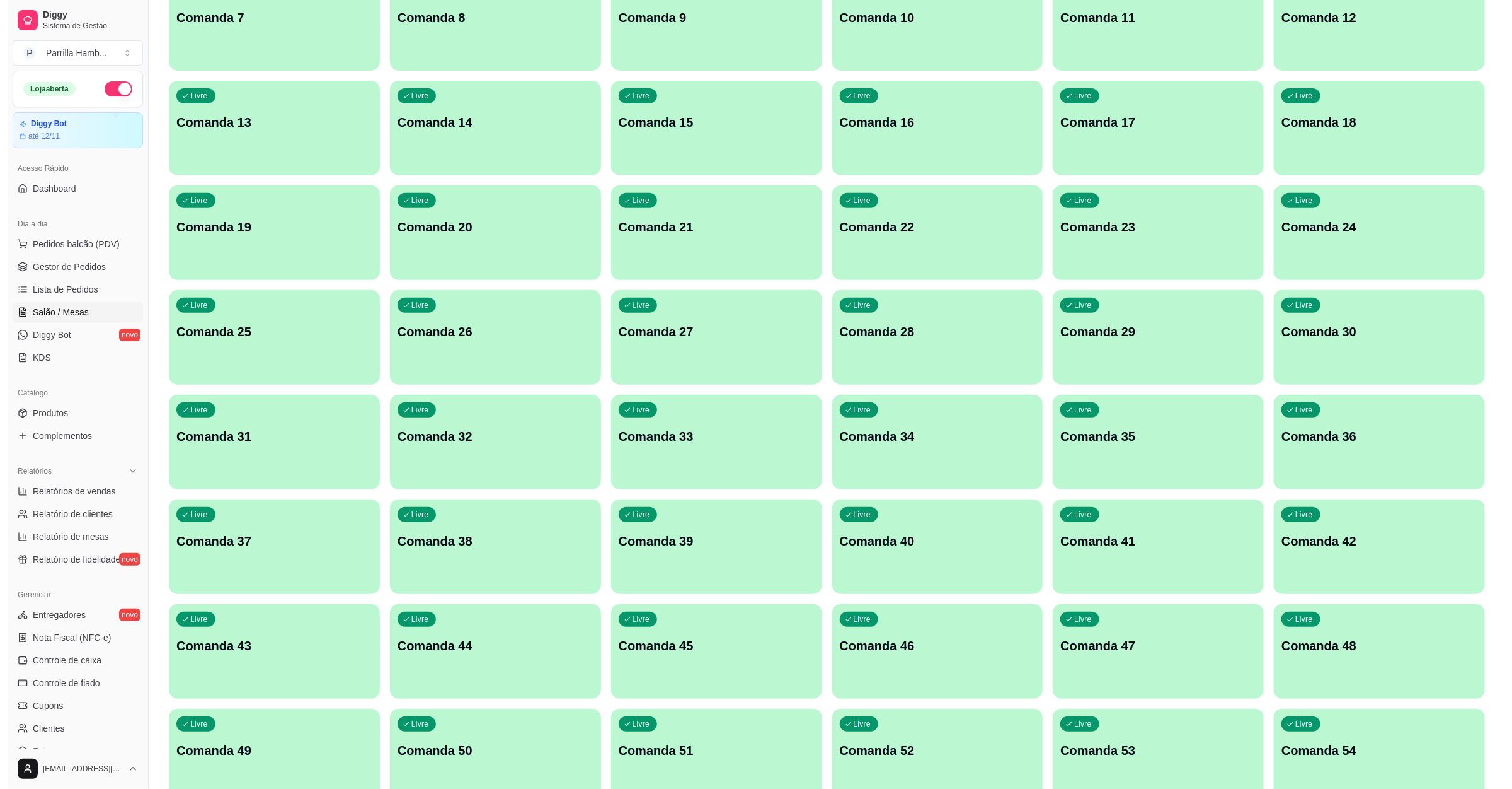
scroll to position [0, 0]
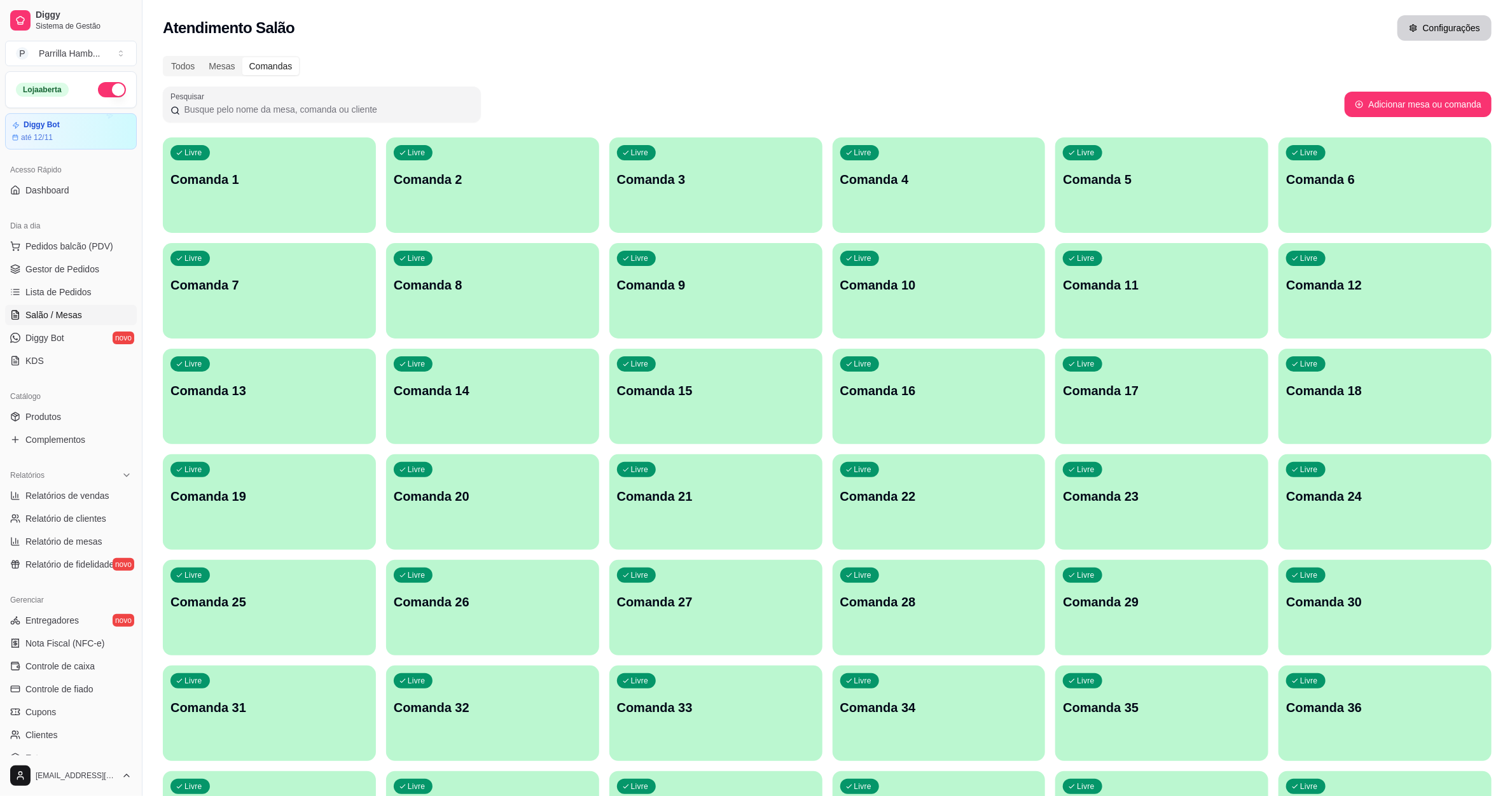
click at [1445, 36] on button "Configurações" at bounding box center [1444, 28] width 94 height 25
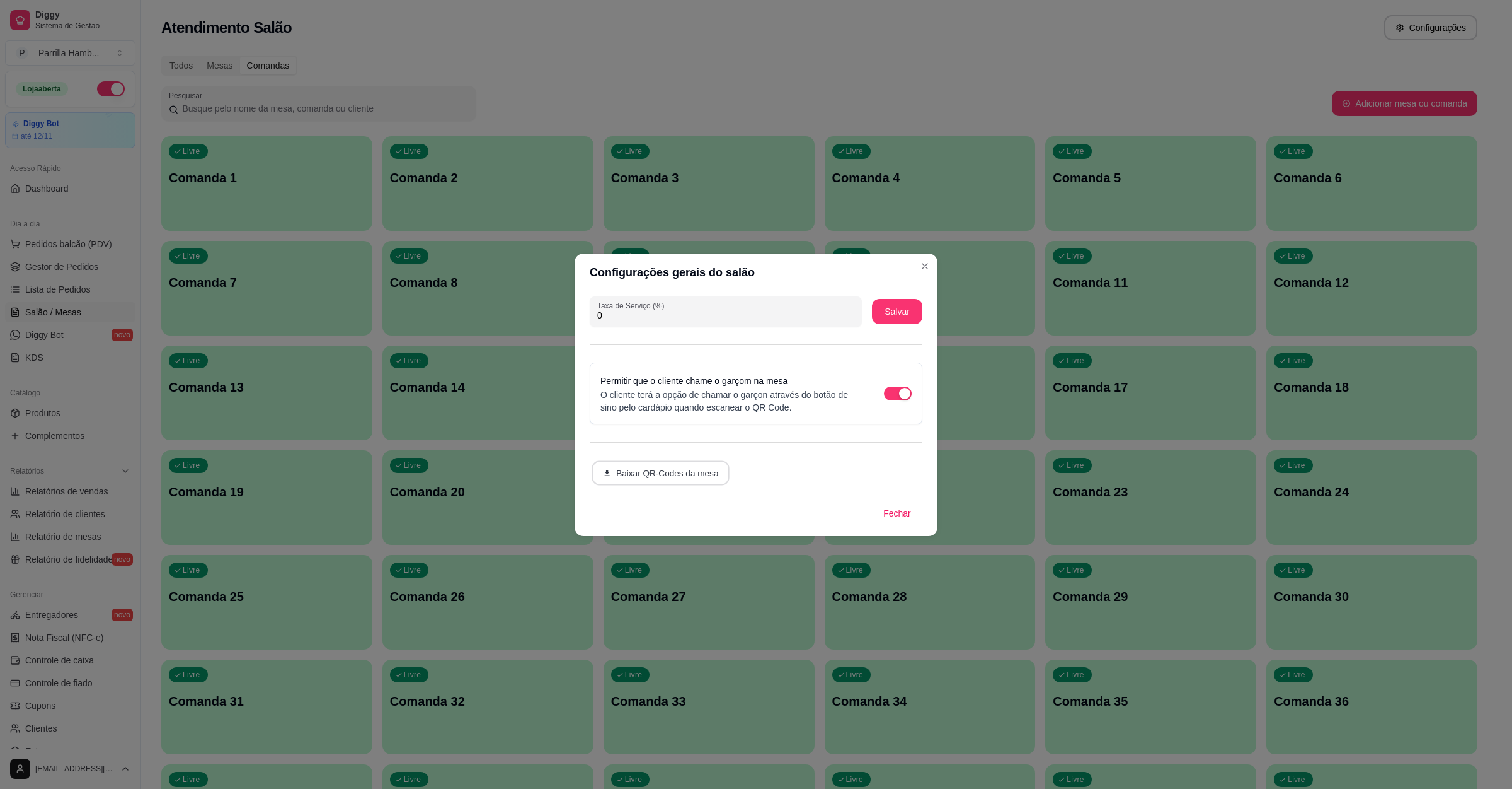
click at [662, 475] on button "Baixar QR-Codes da mesa" at bounding box center [661, 472] width 138 height 24
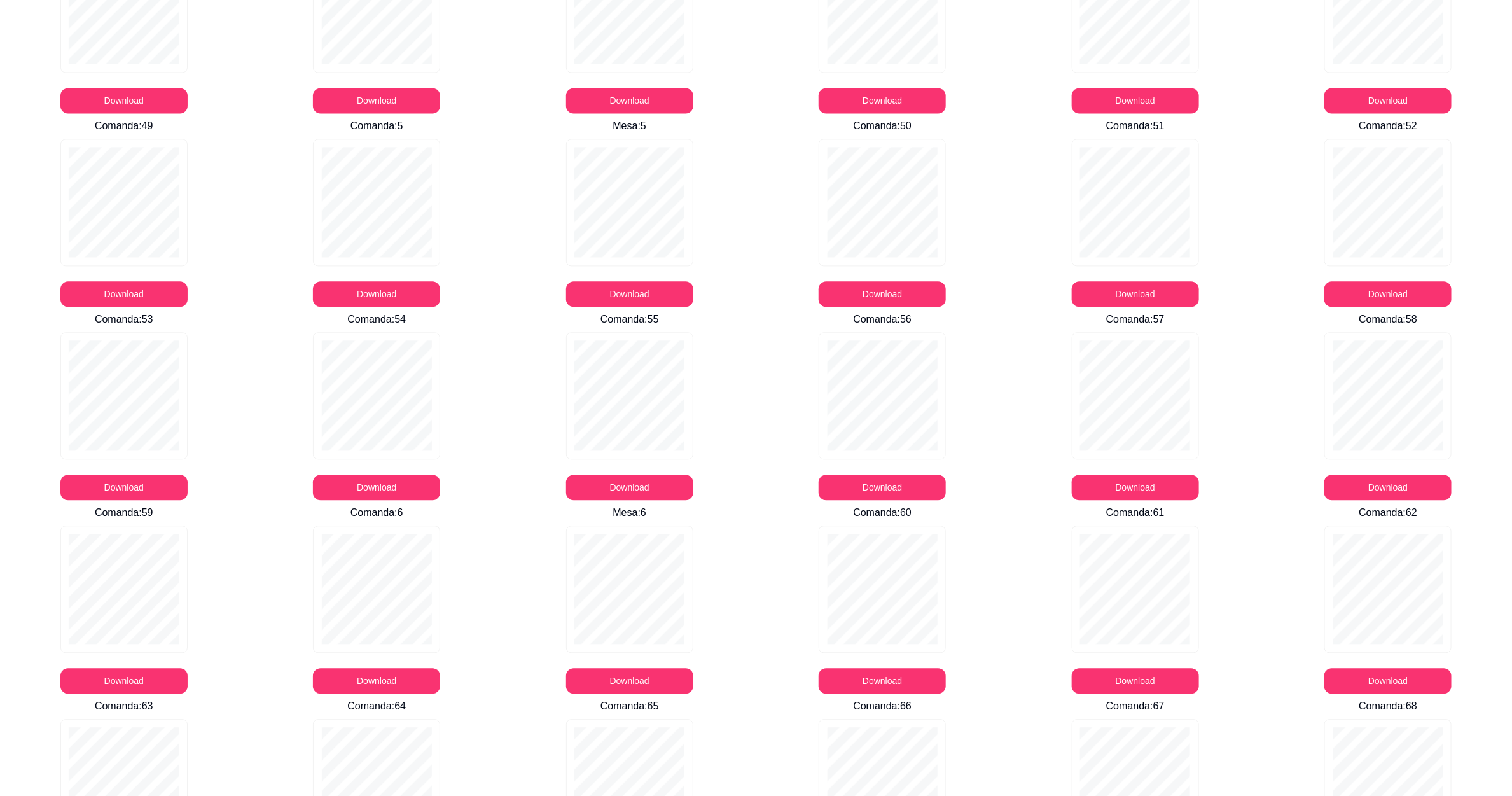
scroll to position [1431, 0]
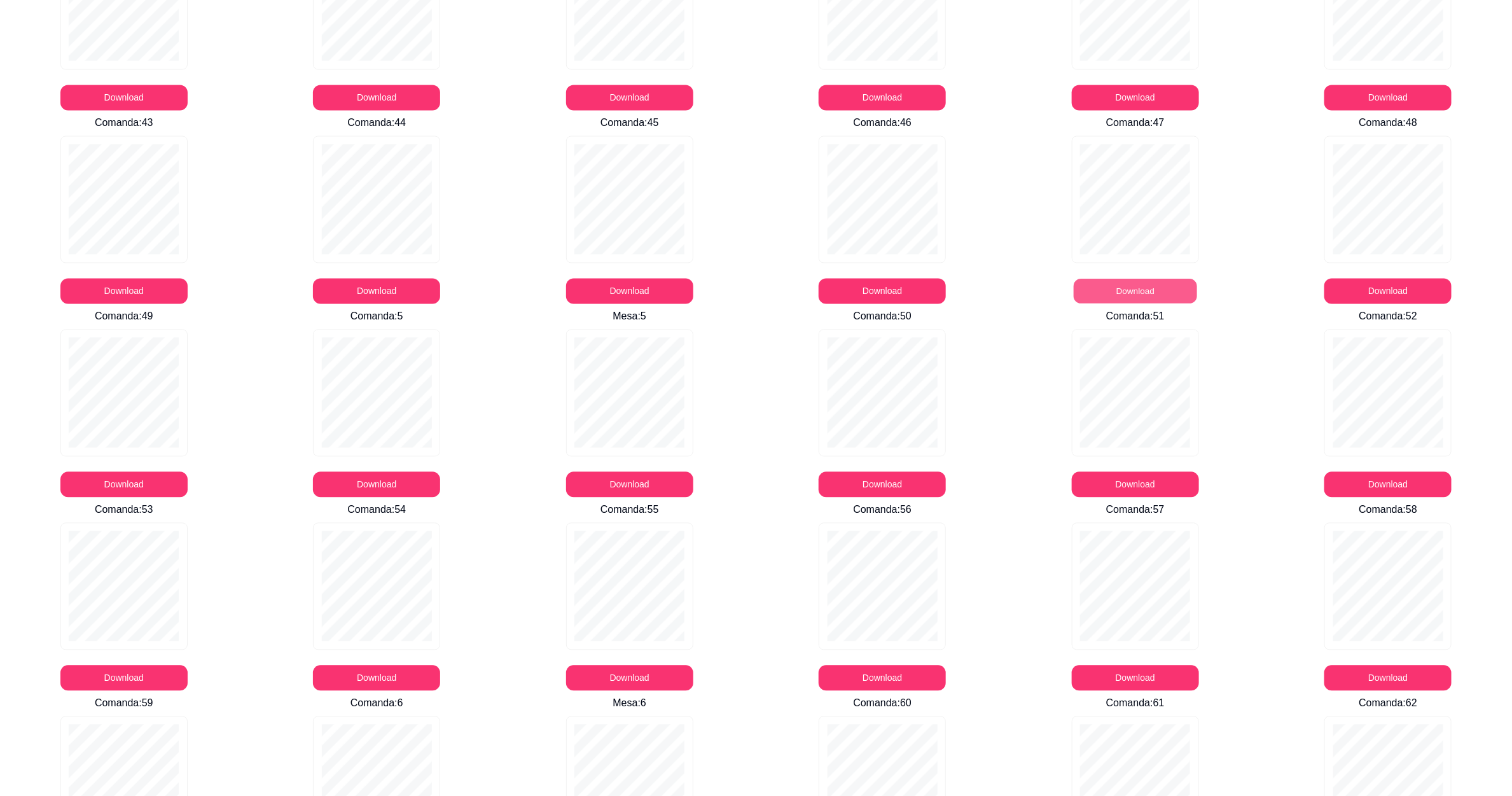
click at [1163, 290] on button "Download" at bounding box center [1135, 291] width 123 height 25
click at [1121, 483] on button "Download" at bounding box center [1135, 484] width 128 height 25
click at [1388, 484] on button "Download" at bounding box center [1388, 484] width 128 height 25
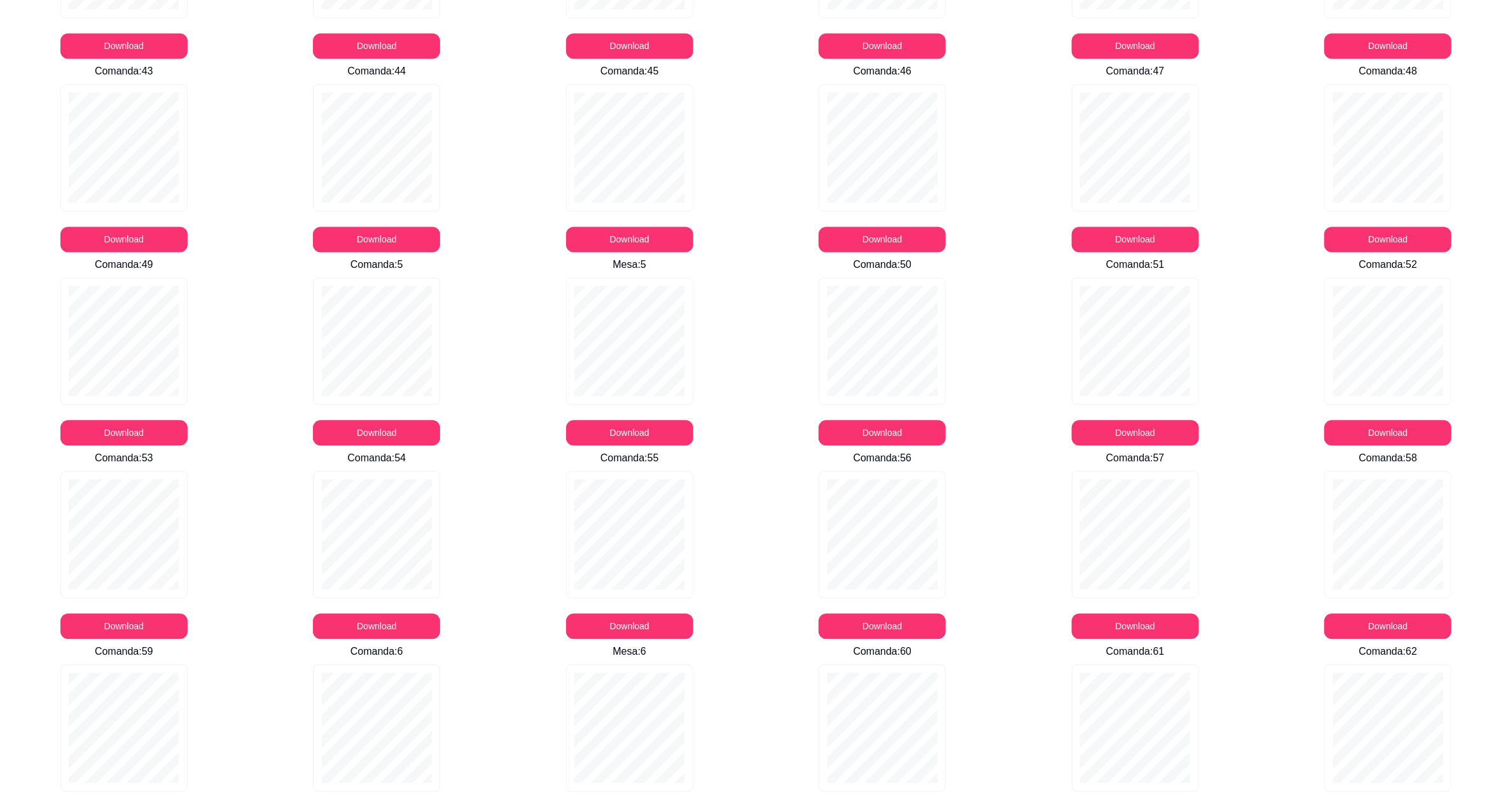
scroll to position [1526, 0]
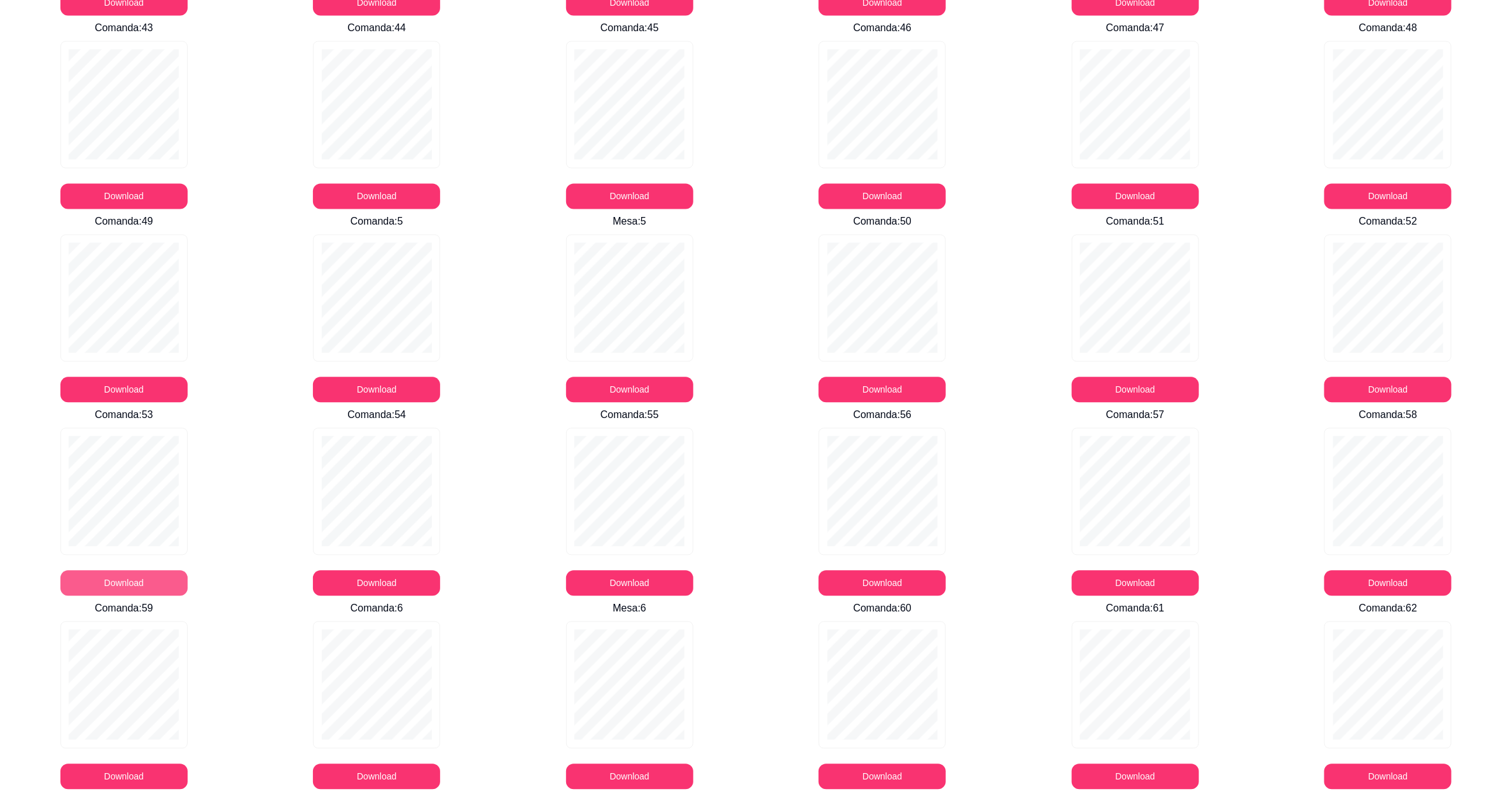
click at [98, 578] on button "Download" at bounding box center [123, 582] width 128 height 25
click at [359, 582] on button "Download" at bounding box center [376, 582] width 128 height 25
click at [629, 582] on button "Download" at bounding box center [630, 582] width 123 height 25
click at [860, 578] on button "Download" at bounding box center [882, 582] width 128 height 25
click at [1120, 586] on button "Download" at bounding box center [1135, 582] width 128 height 25
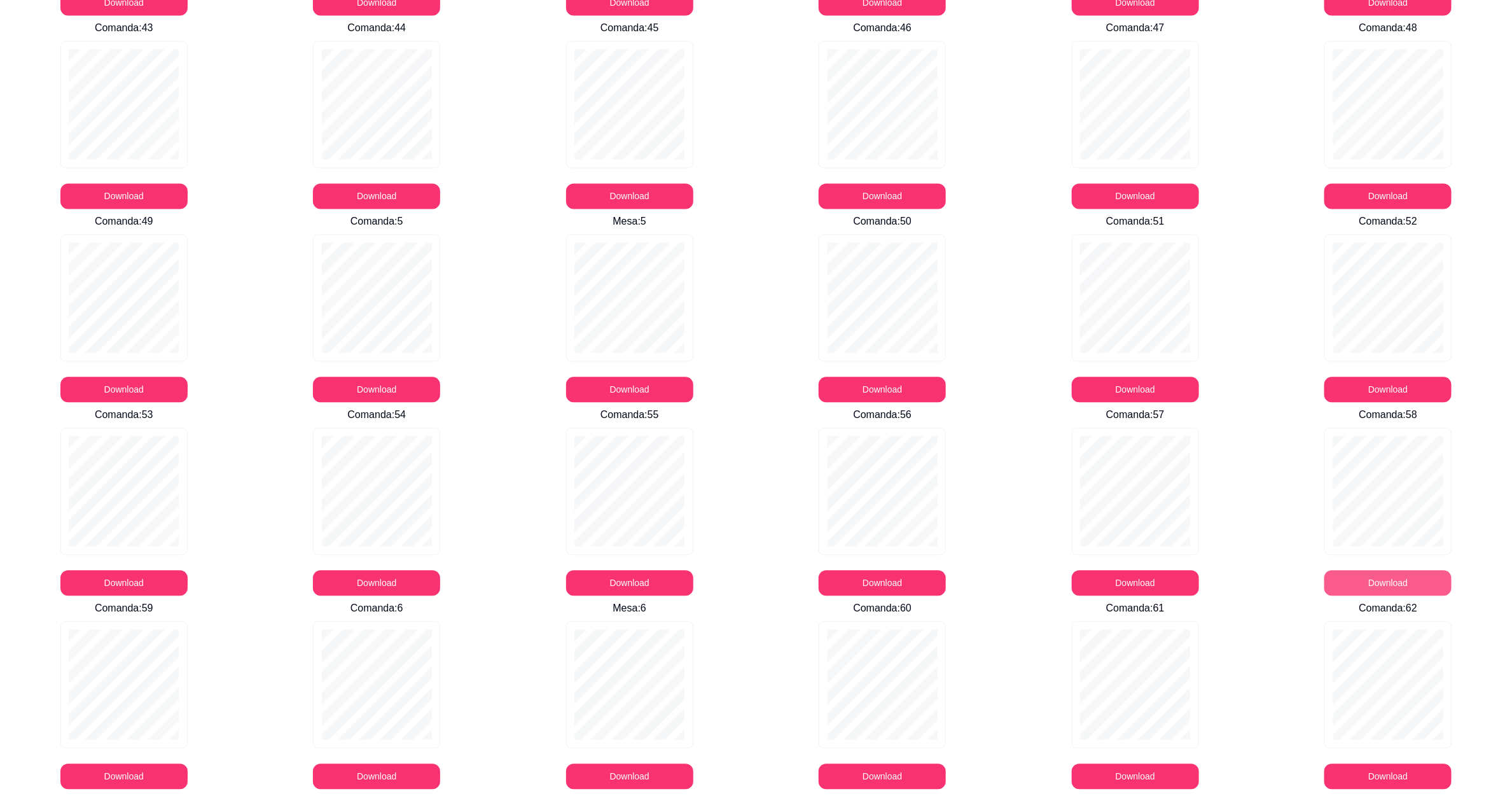
click at [1389, 584] on button "Download" at bounding box center [1388, 582] width 128 height 25
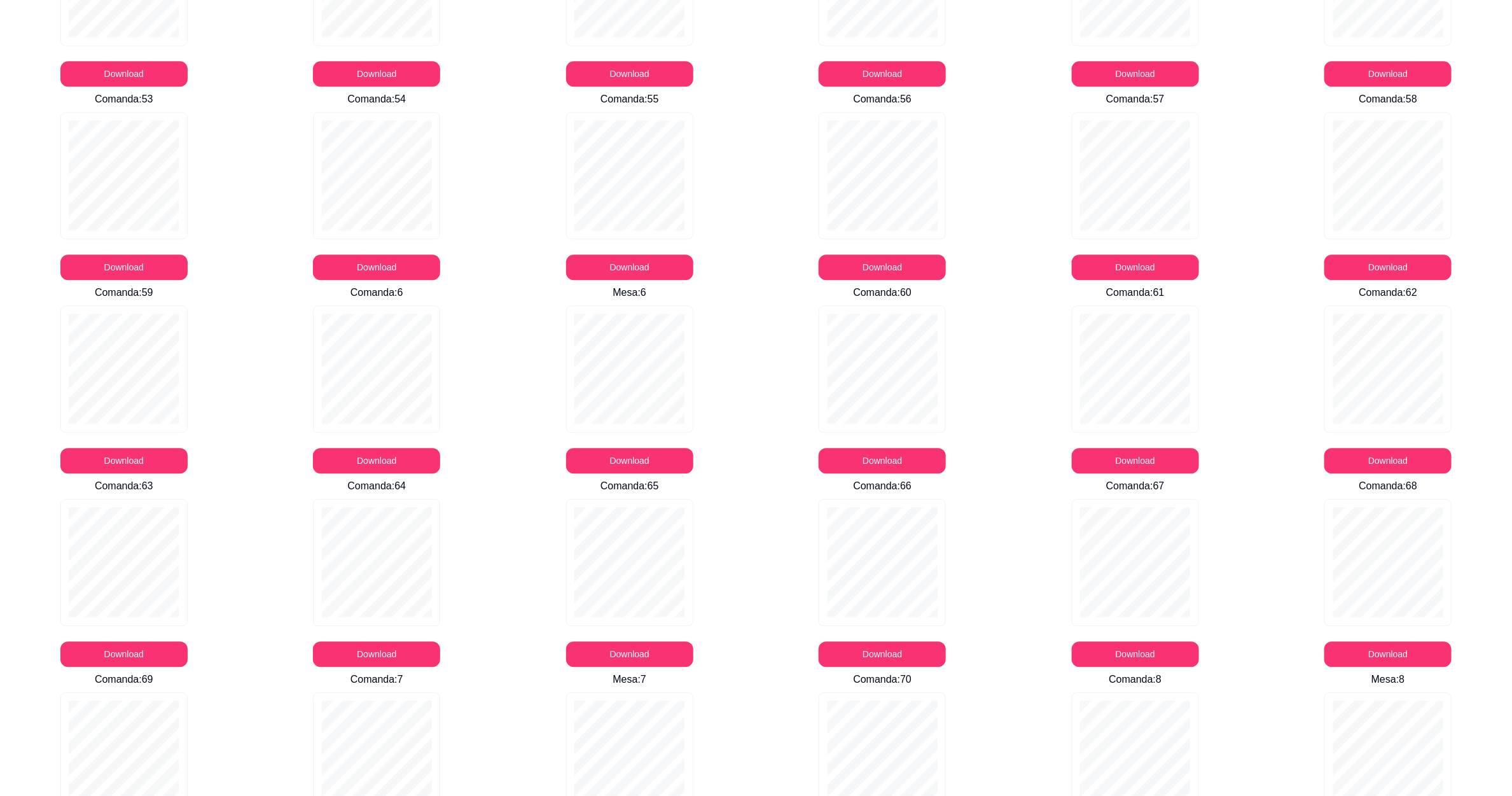
scroll to position [1908, 0]
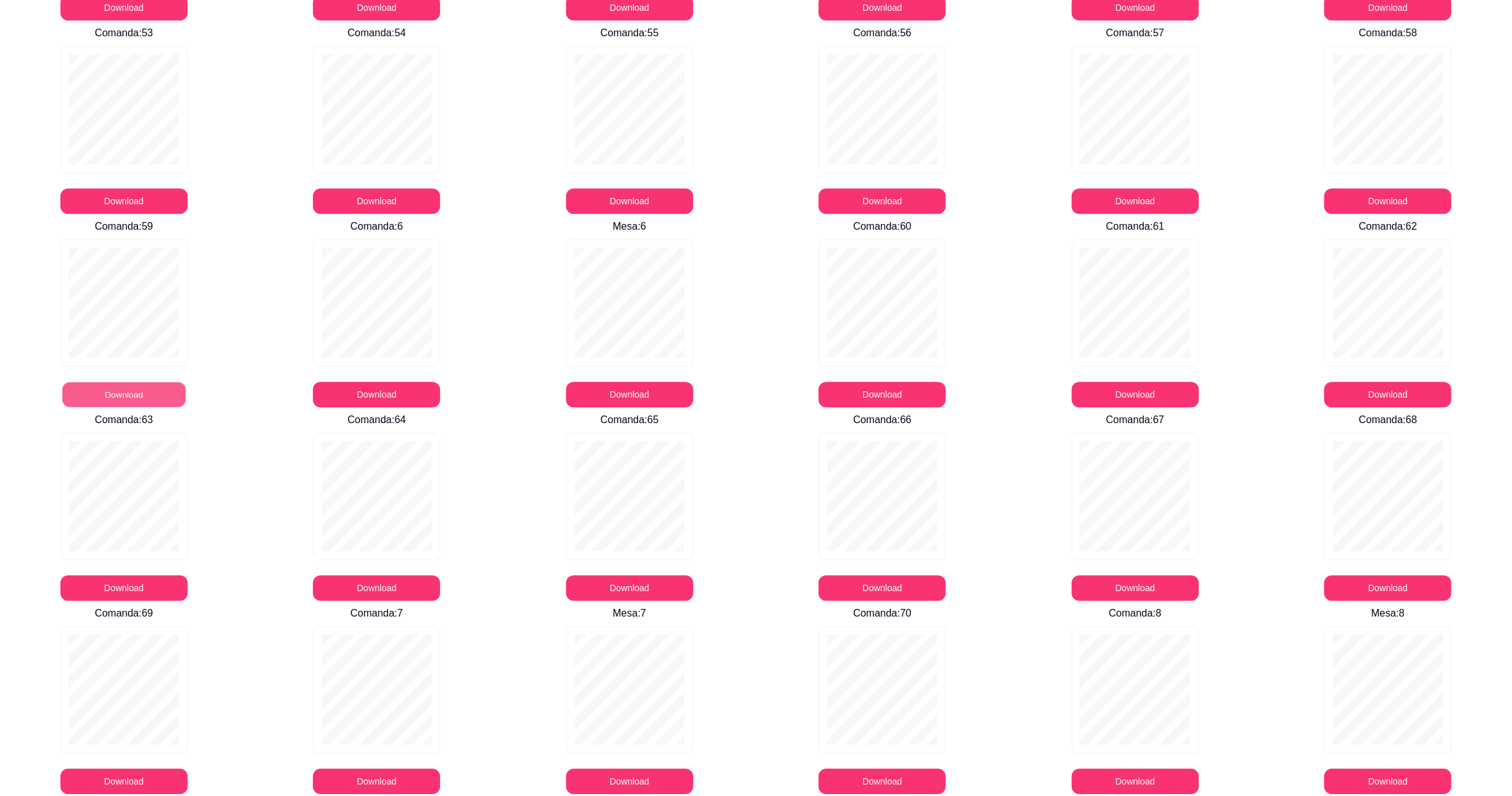
click at [145, 390] on button "Download" at bounding box center [124, 394] width 123 height 25
click at [351, 392] on button "Download" at bounding box center [377, 394] width 123 height 25
click at [893, 387] on button "Download" at bounding box center [882, 394] width 123 height 25
click at [984, 332] on div "Download" at bounding box center [883, 323] width 248 height 168
click at [1107, 385] on button "Download" at bounding box center [1135, 395] width 128 height 25
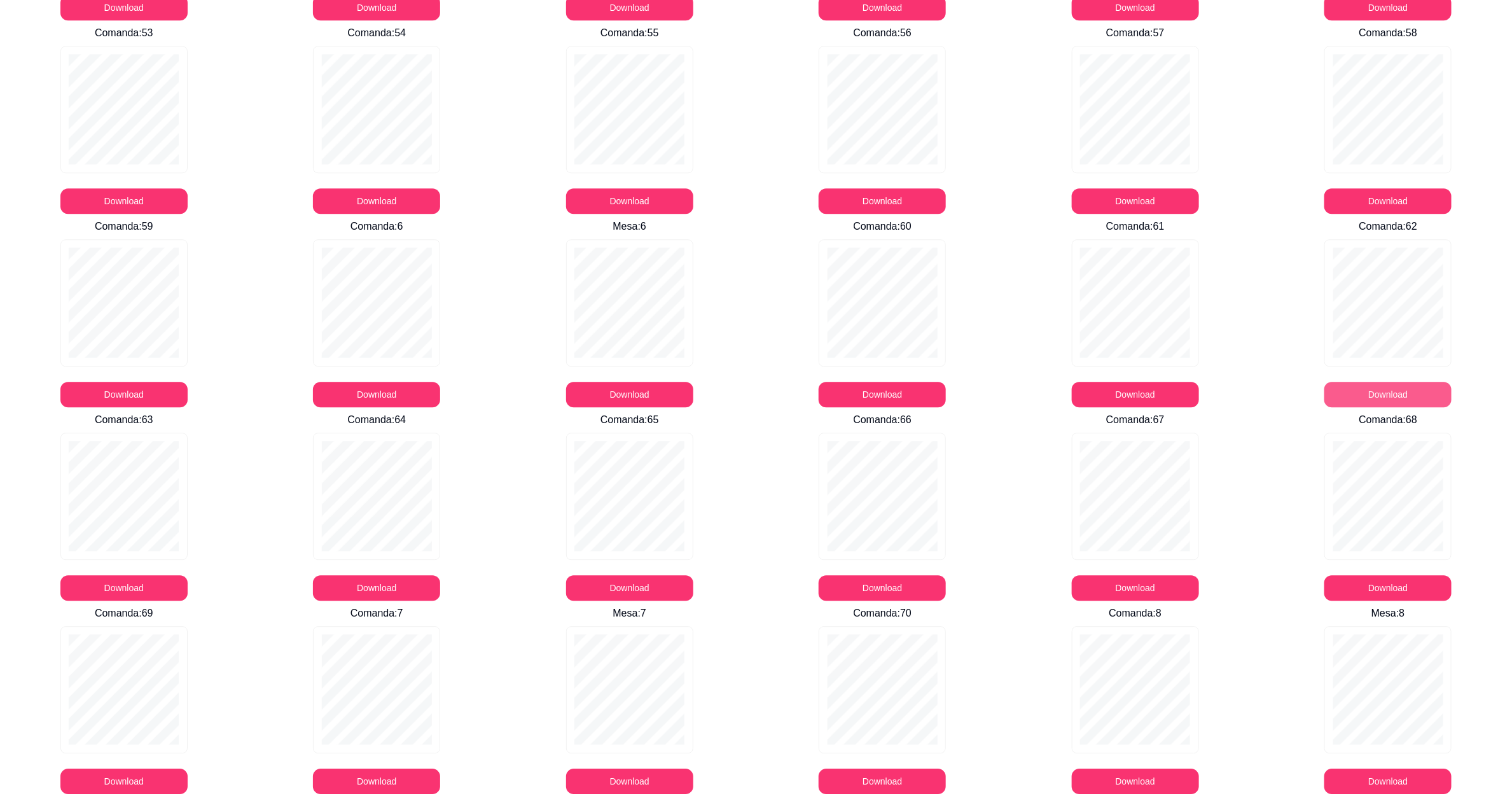
click at [1370, 391] on button "Download" at bounding box center [1388, 395] width 128 height 25
click at [77, 584] on button "Download" at bounding box center [124, 587] width 123 height 25
click at [401, 592] on button "Download" at bounding box center [377, 587] width 123 height 25
click at [630, 581] on button "Download" at bounding box center [630, 587] width 128 height 25
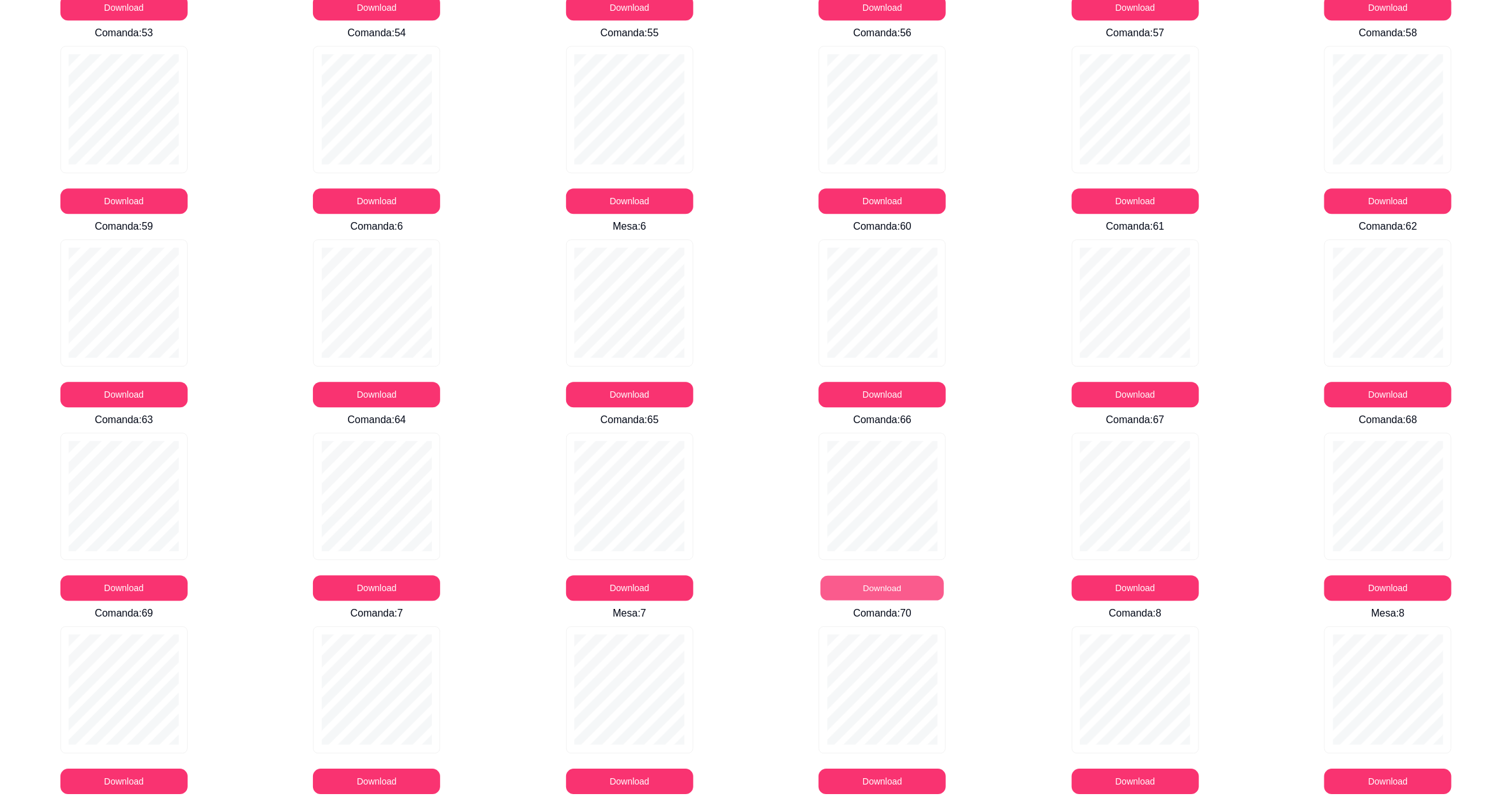
click at [875, 579] on button "Download" at bounding box center [882, 587] width 123 height 25
click at [1133, 592] on button "Download" at bounding box center [1135, 587] width 128 height 25
click at [1389, 579] on button "Download" at bounding box center [1388, 587] width 123 height 25
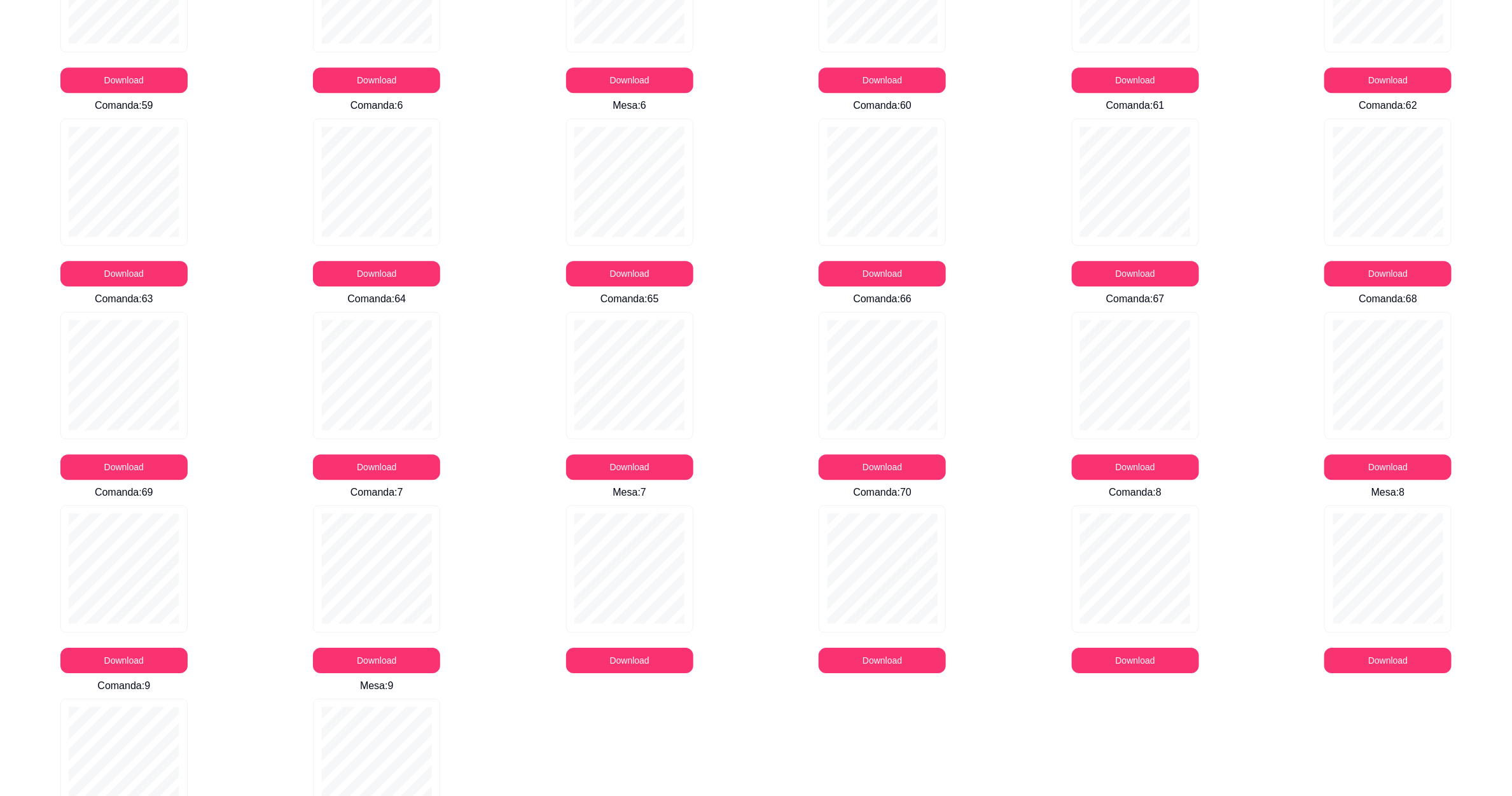
scroll to position [2099, 0]
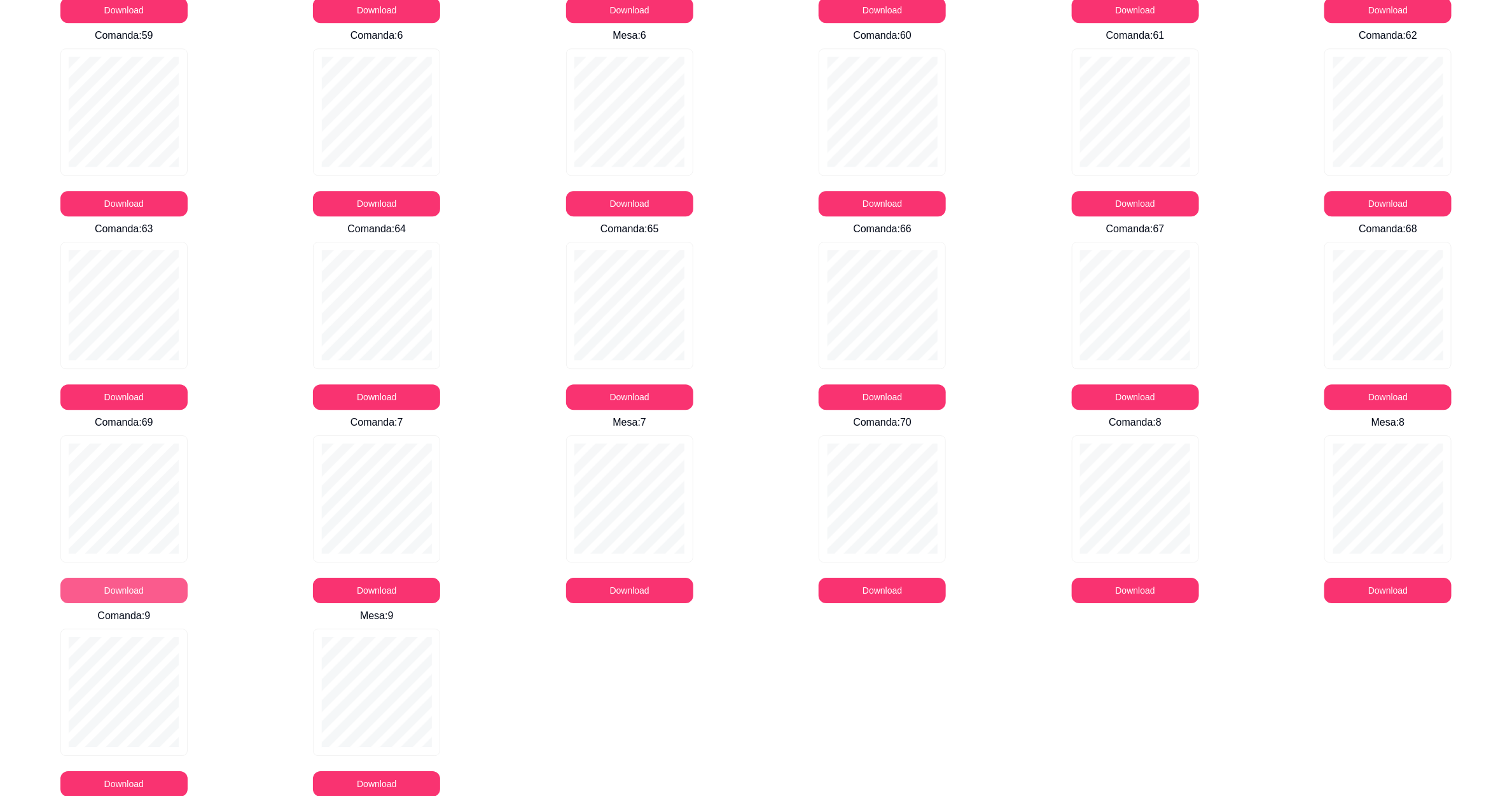
click at [150, 597] on button "Download" at bounding box center [123, 590] width 128 height 25
click at [890, 592] on button "Download" at bounding box center [882, 590] width 128 height 25
